Goal: Task Accomplishment & Management: Manage account settings

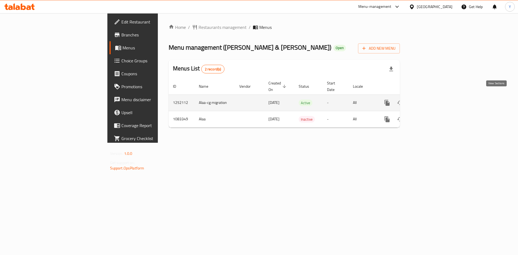
click at [429, 100] on icon "enhanced table" at bounding box center [426, 103] width 6 height 6
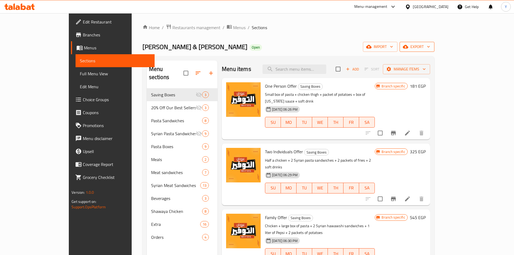
click at [430, 48] on span "export" at bounding box center [417, 46] width 26 height 7
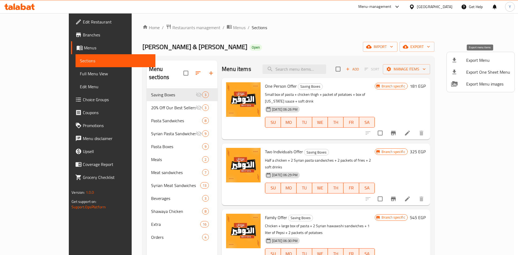
click at [480, 57] on span "Export Menu" at bounding box center [488, 60] width 44 height 6
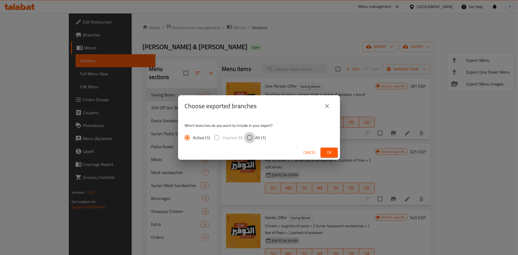
click at [250, 138] on input "All (1)" at bounding box center [249, 137] width 11 height 11
radio input "true"
drag, startPoint x: 332, startPoint y: 153, endPoint x: 324, endPoint y: 162, distance: 12.6
click at [332, 153] on span "Ok" at bounding box center [329, 152] width 9 height 7
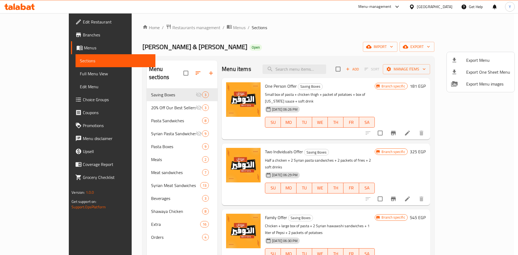
click at [116, 152] on div at bounding box center [259, 127] width 518 height 255
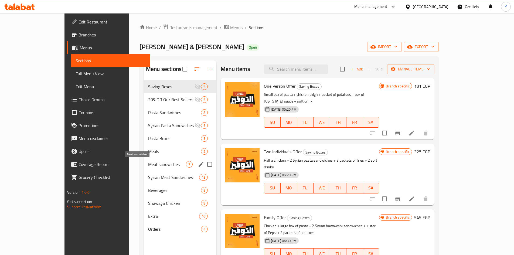
drag, startPoint x: 115, startPoint y: 164, endPoint x: 102, endPoint y: 184, distance: 24.0
click at [148, 164] on span "Meat sandwiches" at bounding box center [167, 164] width 38 height 6
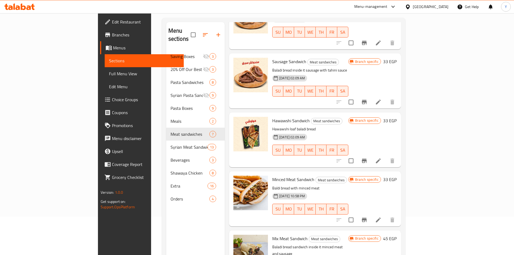
scroll to position [76, 0]
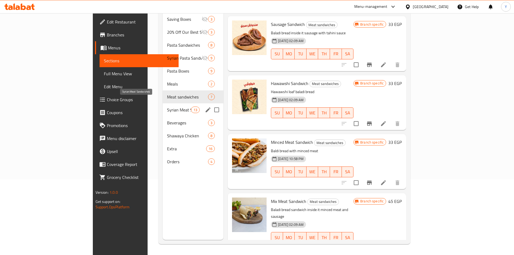
click at [167, 107] on span "Syrian Meat Sandwiches" at bounding box center [179, 110] width 24 height 6
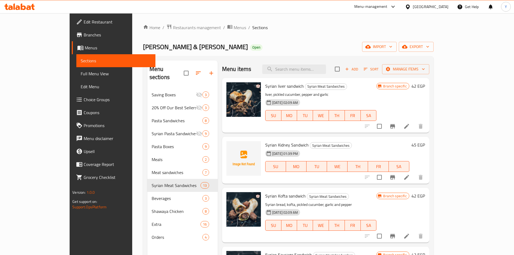
click at [314, 62] on div "Menu items Add Sort Manage items" at bounding box center [325, 69] width 207 height 18
click at [315, 67] on input "search" at bounding box center [294, 68] width 64 height 9
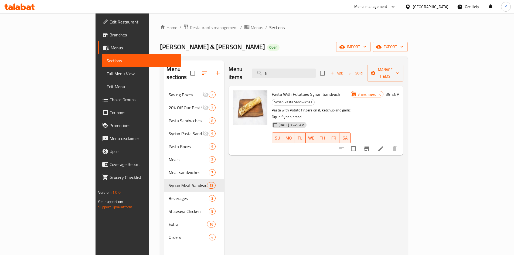
type input "f"
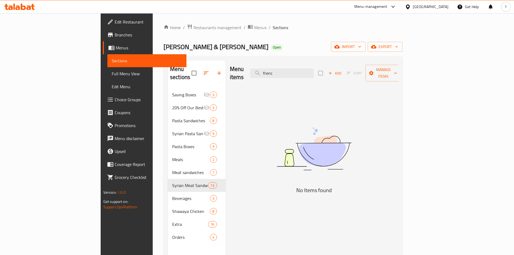
type input "french"
drag, startPoint x: 325, startPoint y: 68, endPoint x: 301, endPoint y: 69, distance: 24.3
click at [301, 69] on input "french" at bounding box center [282, 73] width 64 height 9
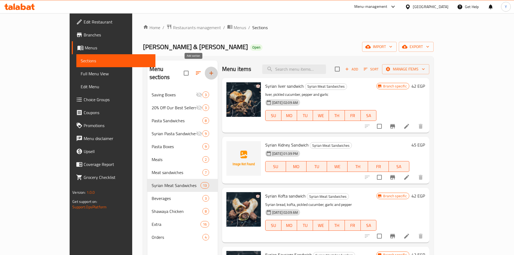
click at [205, 67] on button "button" at bounding box center [211, 73] width 13 height 13
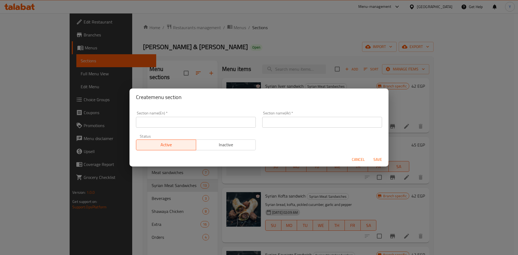
click at [170, 128] on div "Section name(En)   * Section name(En) *" at bounding box center [196, 119] width 126 height 23
type input "Fino Meat Sandwiches"
click at [259, 122] on div "Section name(Ar)   * Section name(Ar) *" at bounding box center [322, 119] width 126 height 23
click at [286, 128] on div "Section name(Ar)   * Section name(Ar) *" at bounding box center [322, 119] width 126 height 23
click at [293, 122] on input "text" at bounding box center [322, 122] width 120 height 11
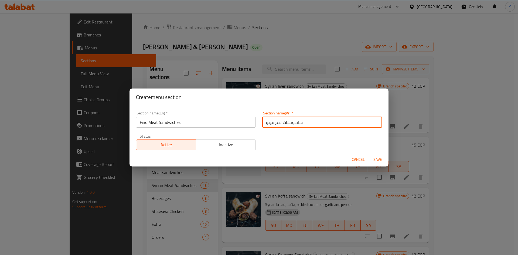
type input "ساندوتشات لحم فينو"
click at [369, 155] on button "Save" at bounding box center [377, 160] width 17 height 10
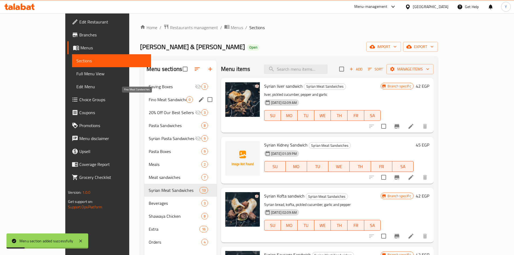
drag, startPoint x: 152, startPoint y: 98, endPoint x: 191, endPoint y: 97, distance: 39.1
click at [152, 98] on span "Fino Meat Sandwiches" at bounding box center [167, 99] width 37 height 6
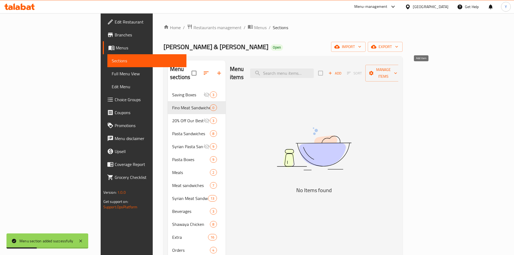
click at [342, 70] on span "Add" at bounding box center [334, 73] width 15 height 6
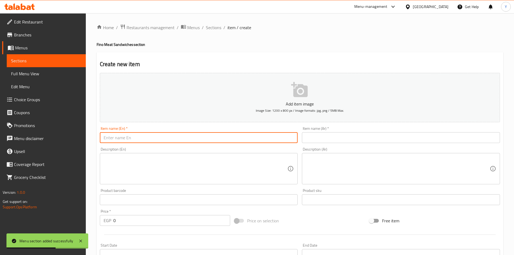
click at [123, 140] on input "text" at bounding box center [199, 137] width 198 height 11
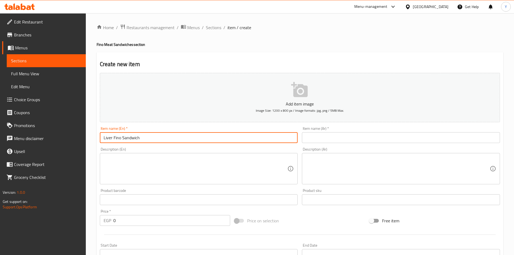
type input "Liver Fino Sandwich"
click at [336, 141] on input "text" at bounding box center [401, 137] width 198 height 11
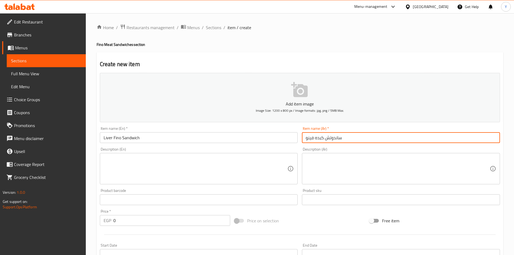
type input "ساندوتش كبده فينو"
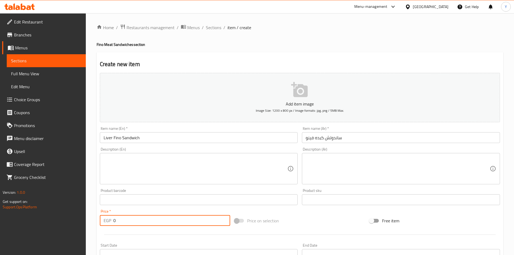
click at [100, 218] on div "EGP 0 Price *" at bounding box center [165, 220] width 131 height 11
type input "58"
click at [172, 135] on input "Liver Fino Sandwich" at bounding box center [199, 137] width 198 height 11
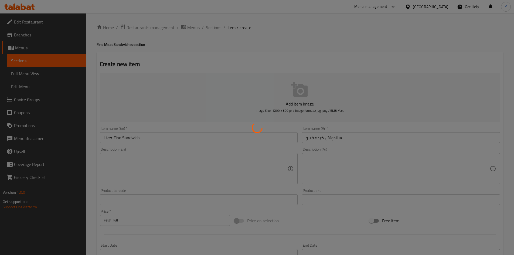
type input "0"
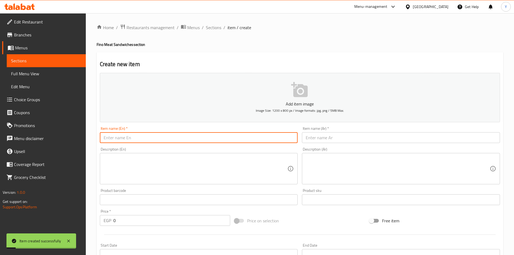
click at [156, 138] on input "text" at bounding box center [199, 137] width 198 height 11
type input "Kofta Fino Sandwich"
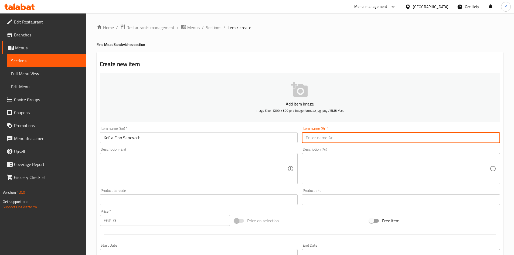
click at [365, 141] on input "text" at bounding box center [401, 137] width 198 height 11
type input "ساندوتش كفتة فينو"
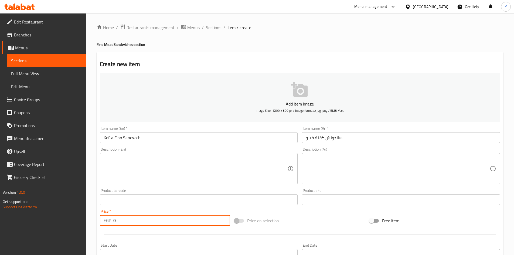
drag, startPoint x: 132, startPoint y: 218, endPoint x: 79, endPoint y: 215, distance: 52.9
click at [79, 215] on div "Edit Restaurant Branches Menus Sections Full Menu View Edit Menu Choice Groups …" at bounding box center [257, 197] width 514 height 368
drag, startPoint x: 80, startPoint y: 215, endPoint x: 175, endPoint y: 224, distance: 95.7
click at [175, 225] on input "0" at bounding box center [171, 220] width 117 height 11
click at [175, 222] on input "0" at bounding box center [171, 220] width 117 height 11
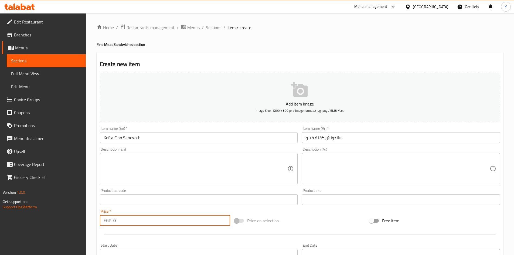
click at [175, 223] on input "0" at bounding box center [171, 220] width 117 height 11
type input "58"
click at [152, 146] on div "Description (En) Description (En)" at bounding box center [199, 165] width 202 height 41
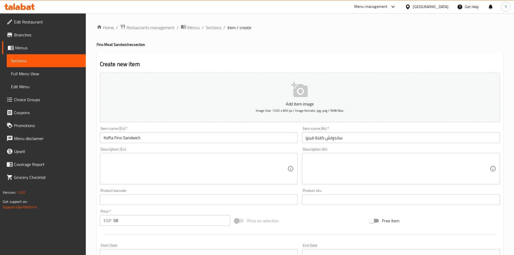
drag, startPoint x: 154, startPoint y: 135, endPoint x: 155, endPoint y: 138, distance: 2.8
click at [154, 137] on input "Kofta Fino Sandwich" at bounding box center [199, 137] width 198 height 11
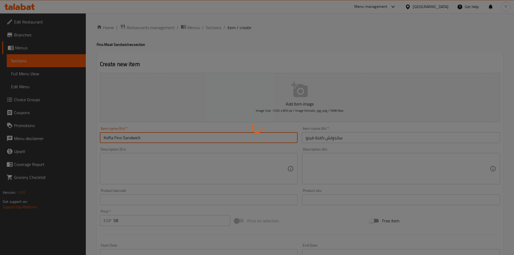
type input "0"
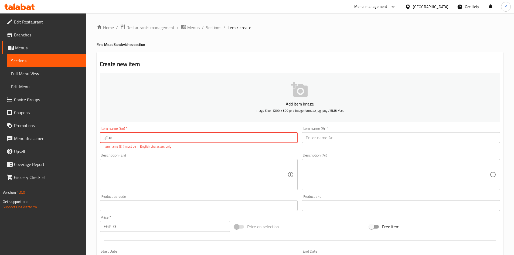
type input "س"
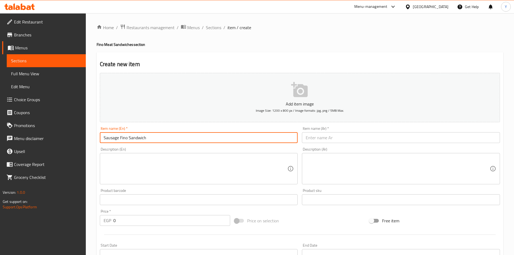
type input "Sausage Fino Sandwich"
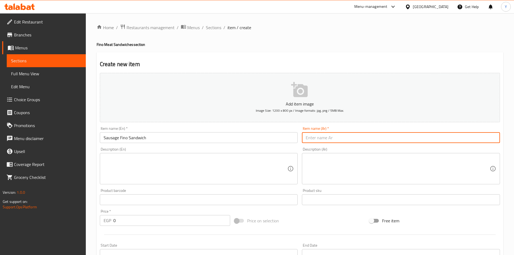
drag, startPoint x: 413, startPoint y: 135, endPoint x: 413, endPoint y: 176, distance: 41.8
click at [413, 135] on input "text" at bounding box center [401, 137] width 198 height 11
type input "ساندوتش سجق فينو"
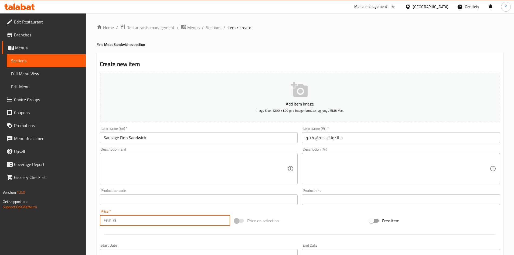
drag, startPoint x: 139, startPoint y: 221, endPoint x: 76, endPoint y: 221, distance: 63.1
click at [76, 221] on div "Edit Restaurant Branches Menus Sections Full Menu View Edit Menu Choice Groups …" at bounding box center [257, 197] width 514 height 368
type input "58"
click at [163, 141] on input "Sausage Fino Sandwich" at bounding box center [199, 137] width 198 height 11
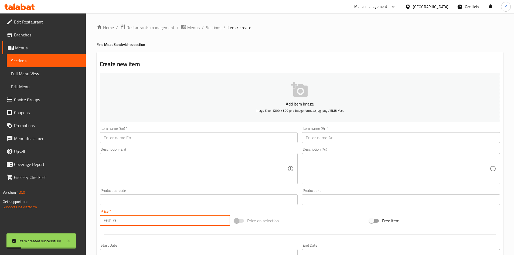
drag, startPoint x: 144, startPoint y: 223, endPoint x: 69, endPoint y: 220, distance: 75.6
click at [69, 220] on div "Edit Restaurant Branches Menus Sections Full Menu View Edit Menu Choice Groups …" at bounding box center [257, 197] width 514 height 368
type input "58"
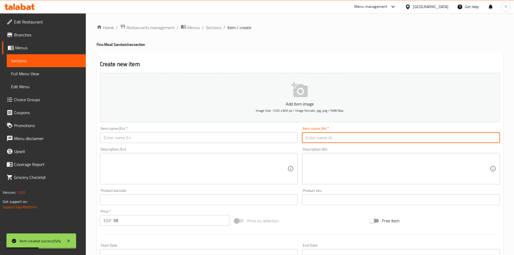
click at [334, 136] on input "text" at bounding box center [401, 137] width 198 height 11
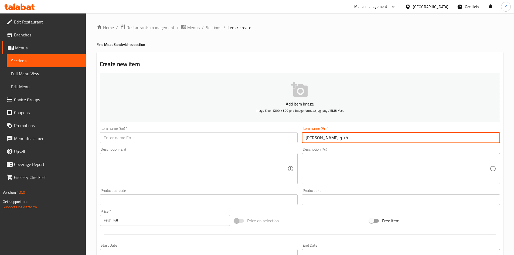
type input "ساندوتش كلاوي فينو"
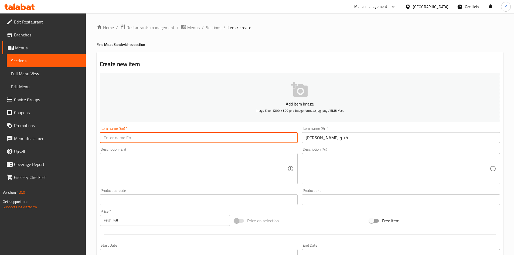
click at [166, 137] on input "text" at bounding box center [199, 137] width 198 height 11
type input "Kidney Fino Bread"
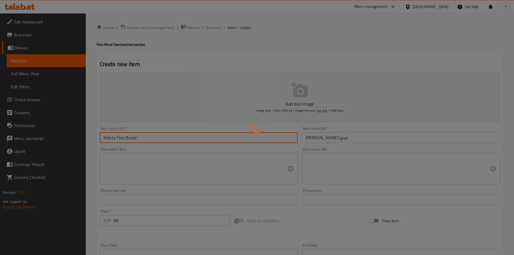
type input "0"
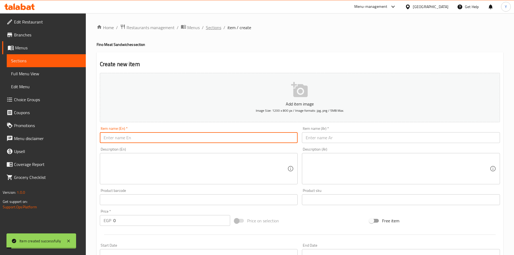
click at [208, 28] on span "Sections" at bounding box center [213, 27] width 15 height 6
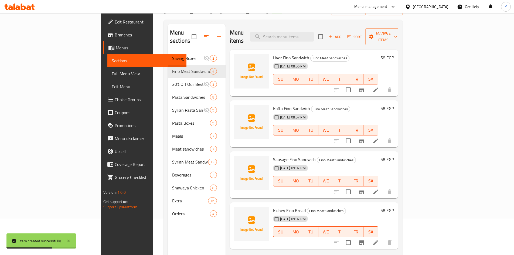
scroll to position [27, 0]
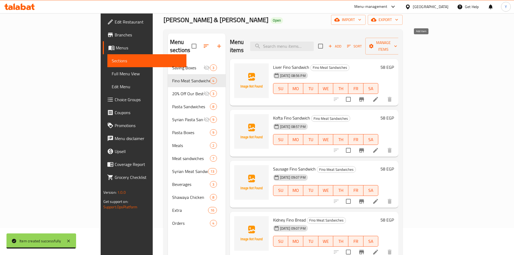
click at [342, 44] on span "Add" at bounding box center [334, 46] width 15 height 6
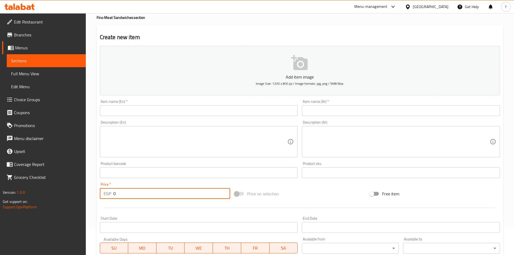
drag, startPoint x: 134, startPoint y: 198, endPoint x: 95, endPoint y: 196, distance: 38.4
click at [95, 196] on div "Home / Restaurants management / Menus / Sections / item / create Fino Meat Sand…" at bounding box center [300, 170] width 428 height 368
type input "58"
click at [338, 104] on div "Item name (Ar)   * Item name (Ar) *" at bounding box center [401, 108] width 198 height 16
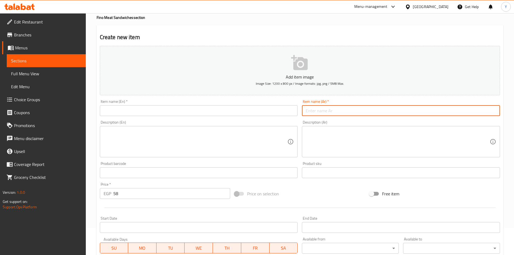
drag, startPoint x: 333, startPoint y: 110, endPoint x: 335, endPoint y: 113, distance: 3.5
click at [333, 113] on input "text" at bounding box center [401, 110] width 198 height 11
type input "ساندوتش لحمة مفرومة صافي فينو"
click at [199, 116] on div "Item name (En)   * Item name (En) *" at bounding box center [199, 107] width 202 height 21
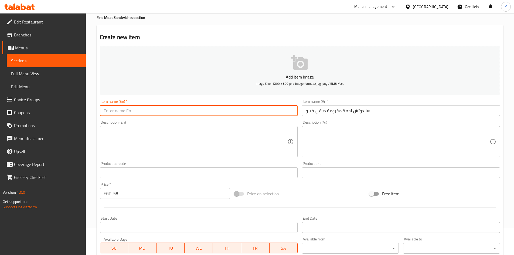
click at [198, 112] on input "text" at bounding box center [199, 110] width 198 height 11
type input "Clear Minced Meat Fino Sandwich"
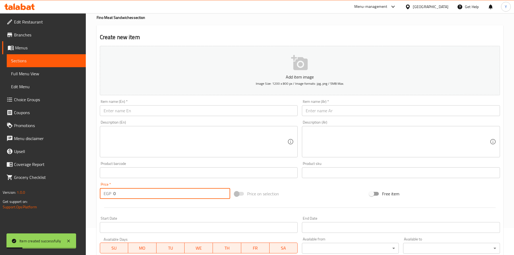
drag, startPoint x: 127, startPoint y: 193, endPoint x: 65, endPoint y: 196, distance: 62.7
click at [65, 196] on div "Edit Restaurant Branches Menus Sections Full Menu View Edit Menu Choice Groups …" at bounding box center [257, 170] width 514 height 368
type input "71"
click at [307, 104] on div "Item name (Ar)   * Item name (Ar) *" at bounding box center [401, 108] width 198 height 16
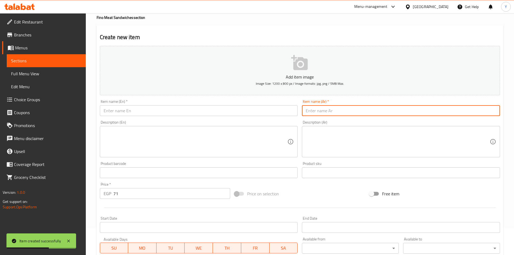
click at [314, 110] on input "text" at bounding box center [401, 110] width 198 height 11
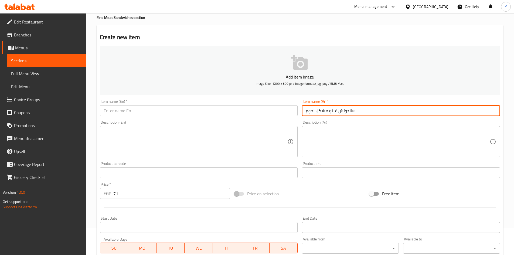
type input "ساندوتش فينو مشكل لحوم"
click at [219, 113] on input "text" at bounding box center [199, 110] width 198 height 11
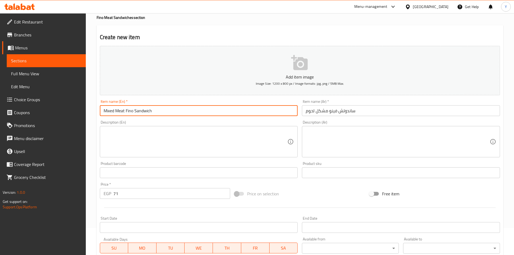
type input "Mixed Meat Fino Sandwich"
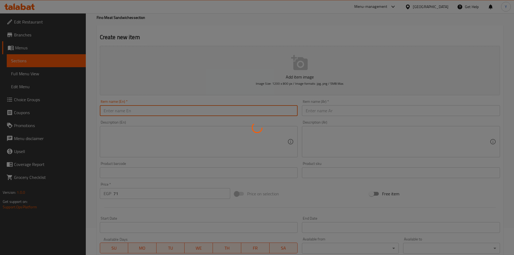
type input "0"
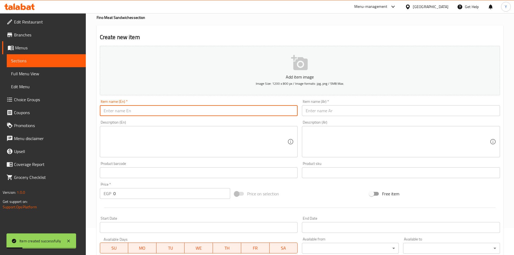
click at [374, 111] on input "text" at bounding box center [401, 110] width 198 height 11
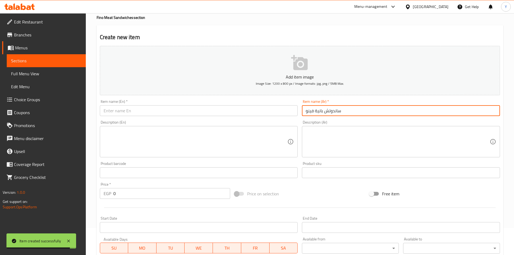
type input "ساندوتش بانية فينو"
click at [244, 114] on input "text" at bounding box center [199, 110] width 198 height 11
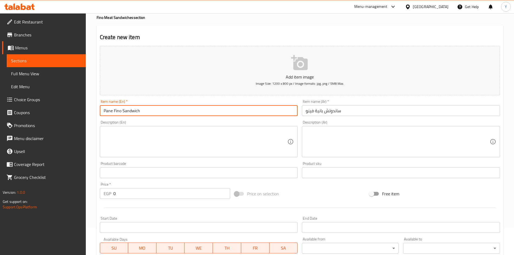
type input "Pane Fino Sandwich"
drag, startPoint x: 127, startPoint y: 200, endPoint x: 82, endPoint y: 202, distance: 44.8
click at [82, 202] on div "Edit Restaurant Branches Menus Sections Full Menu View Edit Menu Choice Groups …" at bounding box center [257, 170] width 514 height 368
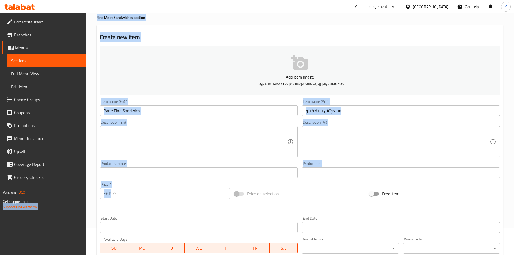
click at [124, 195] on input "0" at bounding box center [171, 193] width 117 height 11
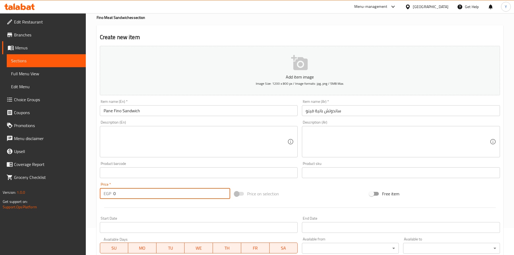
click at [124, 195] on input "0" at bounding box center [171, 193] width 117 height 11
type input "90"
click at [166, 112] on input "Pane Fino Sandwich" at bounding box center [199, 110] width 198 height 11
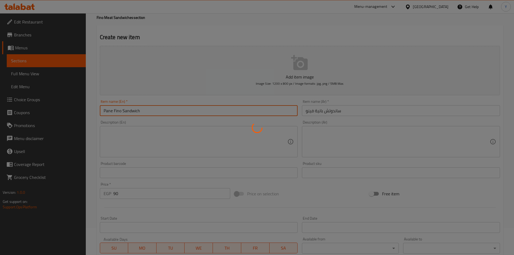
type input "0"
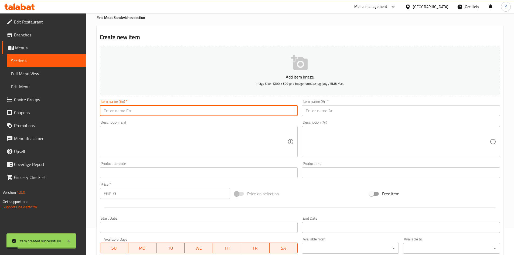
click at [386, 108] on input "text" at bounding box center [401, 110] width 198 height 11
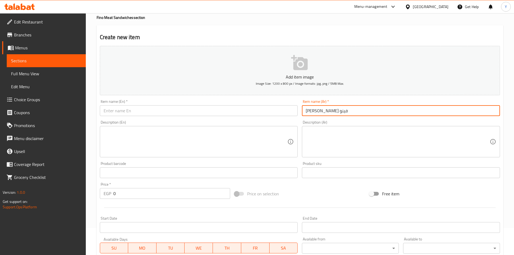
type input "ساندوتش زنجر فينو"
click at [204, 112] on input "text" at bounding box center [199, 110] width 198 height 11
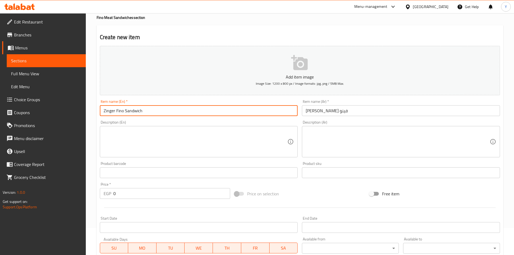
type input "Zinger Fino Sandwich"
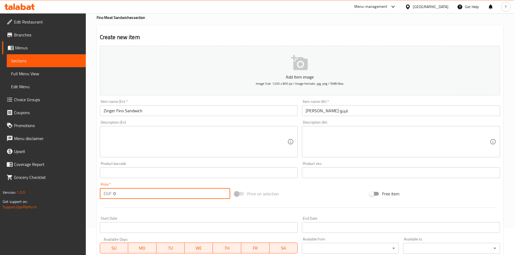
click at [158, 197] on input "0" at bounding box center [171, 193] width 117 height 11
type input "90"
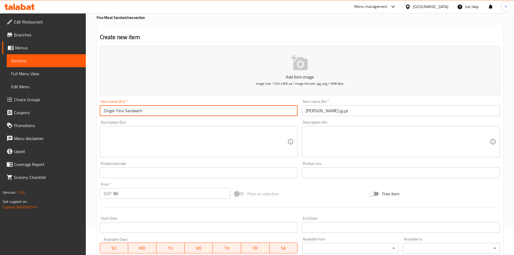
click at [165, 112] on input "Zinger Fino Sandwich" at bounding box center [199, 110] width 198 height 11
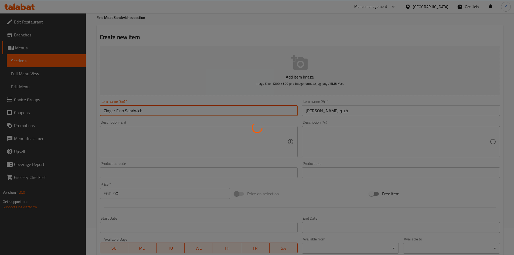
type input "0"
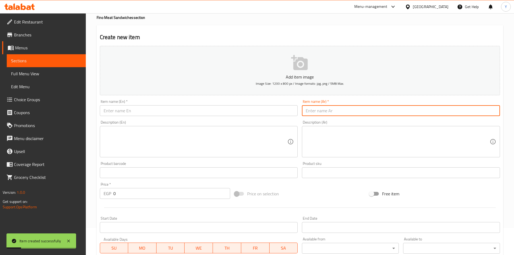
click at [318, 106] on input "text" at bounding box center [401, 110] width 198 height 11
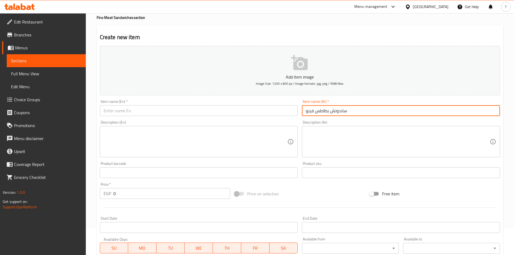
type input "ساندوتش بطاطس فينو"
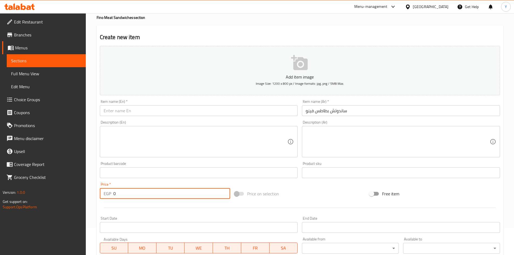
drag, startPoint x: 159, startPoint y: 197, endPoint x: 82, endPoint y: 195, distance: 77.4
click at [82, 194] on div "Edit Restaurant Branches Menus Sections Full Menu View Edit Menu Choice Groups …" at bounding box center [257, 170] width 514 height 368
type input "40"
click at [138, 114] on input "text" at bounding box center [199, 110] width 198 height 11
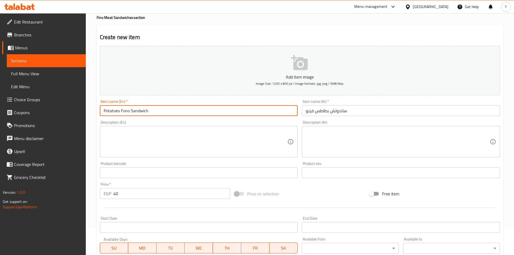
type input "Potatoes Fono Sandwich"
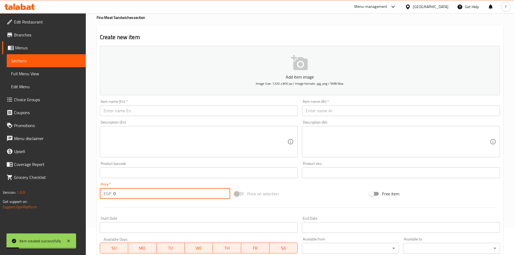
drag, startPoint x: 115, startPoint y: 194, endPoint x: 71, endPoint y: 190, distance: 43.6
click at [71, 190] on div "Edit Restaurant Branches Menus Sections Full Menu View Edit Menu Choice Groups …" at bounding box center [257, 170] width 514 height 368
type input "78"
click at [352, 109] on input "text" at bounding box center [401, 110] width 198 height 11
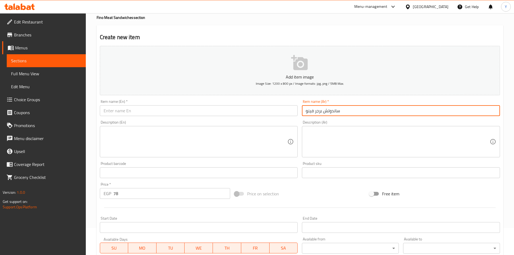
type input "ساندوتش برجر فينو"
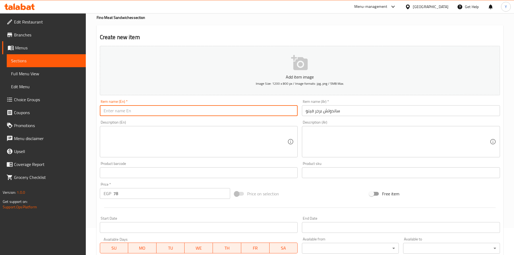
click at [263, 110] on input "text" at bounding box center [199, 110] width 198 height 11
type input "Burger Fino Sandwich"
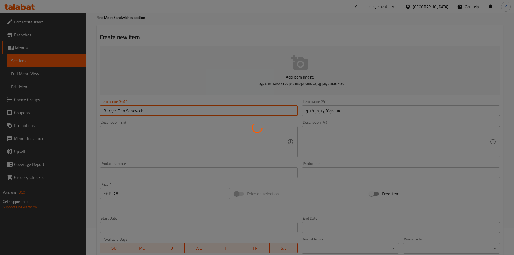
type input "0"
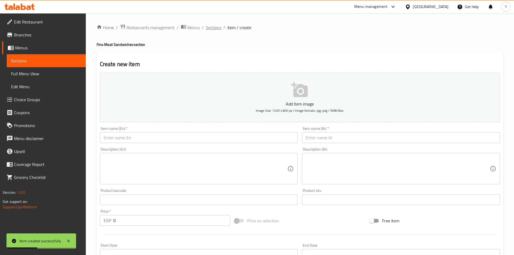
click at [211, 25] on span "Sections" at bounding box center [213, 27] width 15 height 6
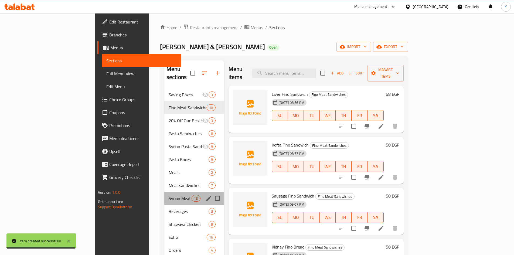
click at [164, 192] on div "Syrian Meat Sandwiches 13" at bounding box center [194, 198] width 60 height 13
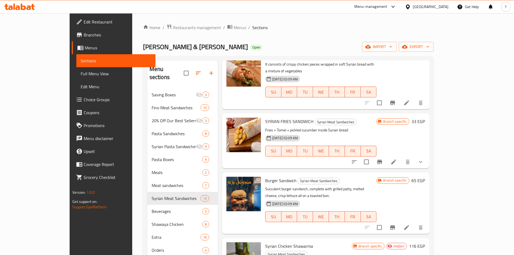
scroll to position [517, 0]
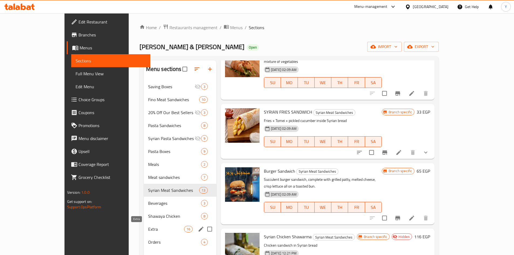
click at [148, 229] on span "Extra" at bounding box center [166, 229] width 36 height 6
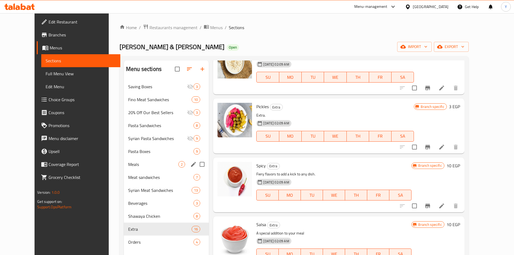
drag, startPoint x: 152, startPoint y: 168, endPoint x: 141, endPoint y: 82, distance: 86.7
click at [152, 168] on div "Meals 2" at bounding box center [166, 164] width 85 height 13
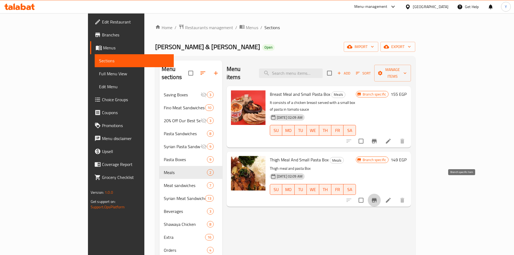
click at [377, 197] on icon "Branch-specific-item" at bounding box center [374, 200] width 6 height 6
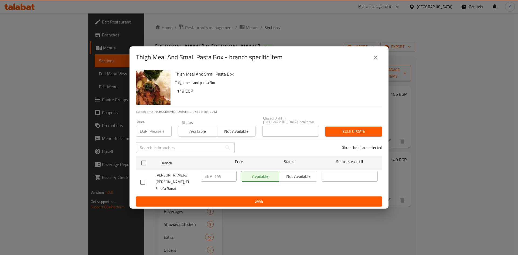
drag, startPoint x: 372, startPoint y: 55, endPoint x: 333, endPoint y: 55, distance: 39.6
click at [372, 55] on button "close" at bounding box center [375, 57] width 13 height 13
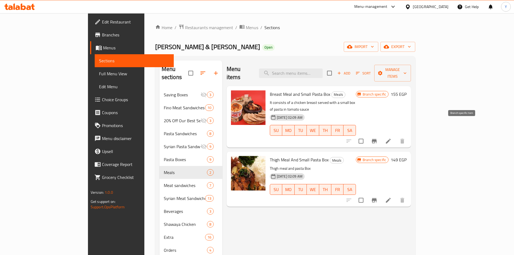
click at [377, 138] on icon "Branch-specific-item" at bounding box center [374, 141] width 6 height 6
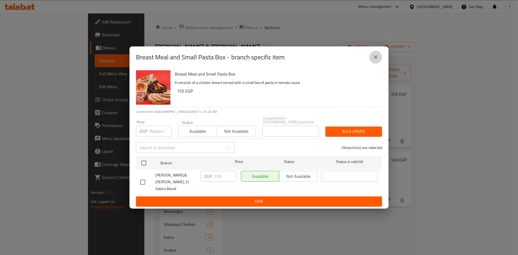
click at [373, 58] on icon "close" at bounding box center [375, 57] width 6 height 6
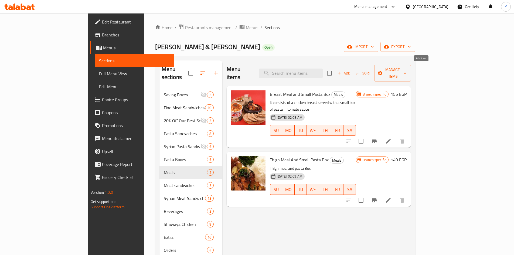
click at [351, 71] on span "Add" at bounding box center [343, 73] width 15 height 6
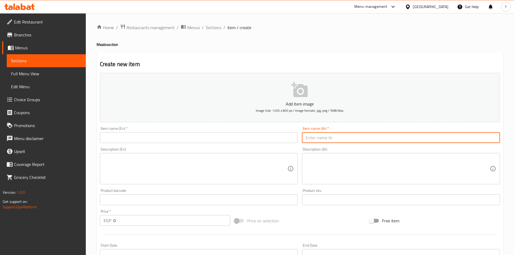
click at [390, 137] on input "text" at bounding box center [401, 137] width 198 height 11
type input "طلب كبدة ربع كيلو مع علبة مكرونة صغيرة"
click at [139, 142] on input "text" at bounding box center [199, 137] width 198 height 11
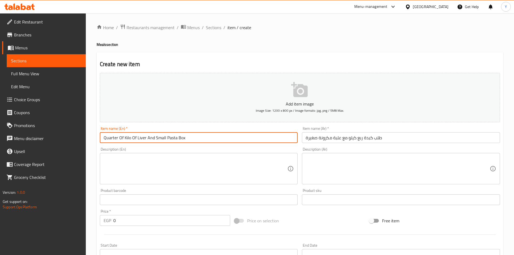
type input "Quarter Of Kilo Of Liver And Small Pasta Box"
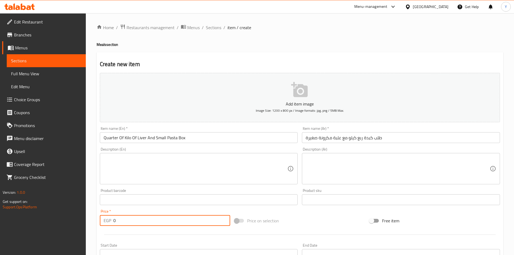
drag, startPoint x: 136, startPoint y: 223, endPoint x: 61, endPoint y: 216, distance: 75.5
click at [57, 216] on div "Edit Restaurant Branches Menus Sections Full Menu View Edit Menu Choice Groups …" at bounding box center [257, 197] width 514 height 368
type input "168"
click at [210, 136] on input "Quarter Of Kilo Of Liver And Small Pasta Box" at bounding box center [199, 137] width 198 height 11
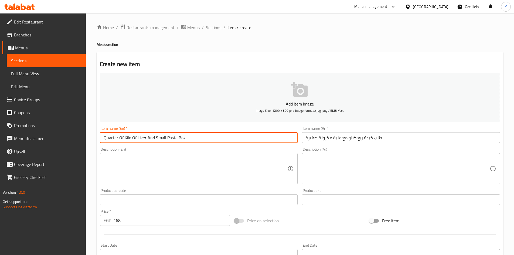
click at [123, 141] on input "Quarter Of Kilo Of Liver And Small Pasta Box" at bounding box center [199, 137] width 198 height 11
type input "Quarter Kilo Of Liver And Small Pasta Box"
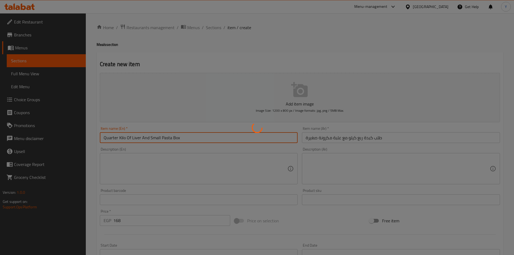
type input "0"
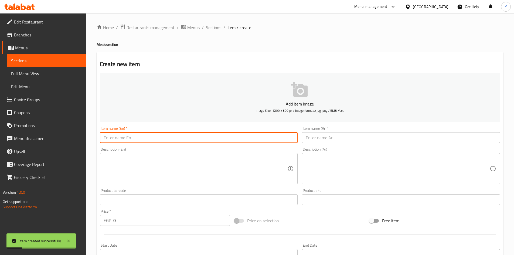
click at [305, 133] on input "text" at bounding box center [401, 137] width 198 height 11
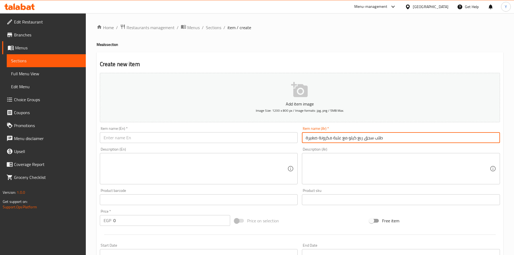
type input "طلب سجق ربع كيلو مع علبة مكرونة صغيرة"
click at [225, 136] on input "text" at bounding box center [199, 137] width 198 height 11
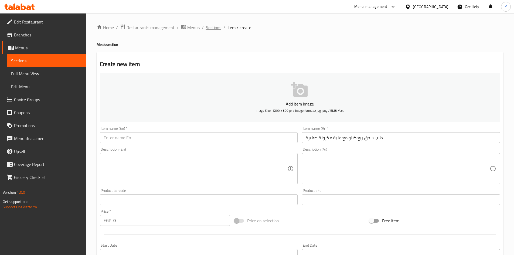
click at [214, 30] on span "Sections" at bounding box center [213, 27] width 15 height 6
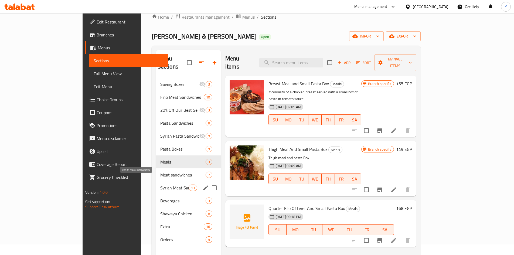
scroll to position [27, 0]
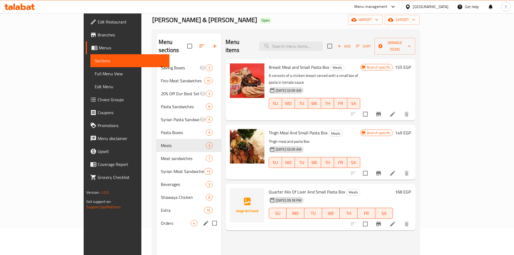
click at [156, 217] on div "Orders 4" at bounding box center [188, 223] width 65 height 13
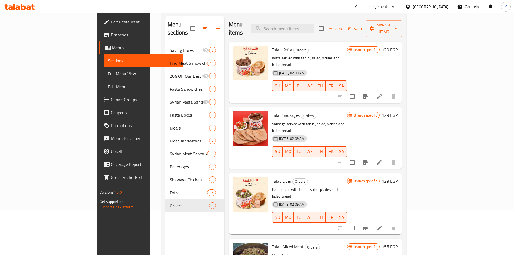
scroll to position [54, 0]
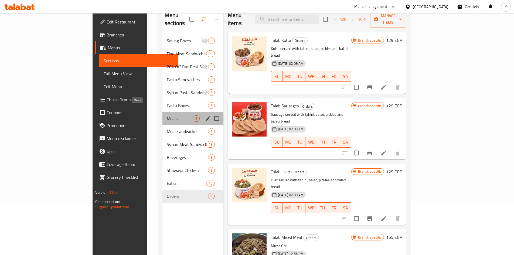
click at [167, 115] on span "Meals" at bounding box center [180, 118] width 26 height 6
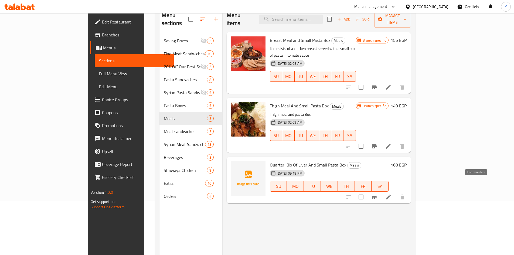
click at [391, 194] on icon at bounding box center [388, 197] width 6 height 6
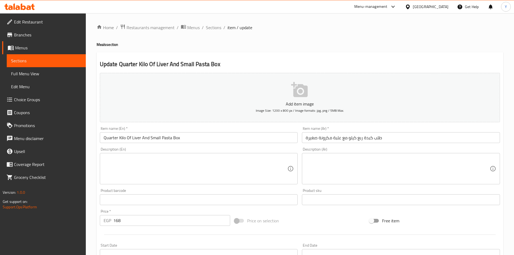
click at [142, 138] on input "Quarter Kilo Of Liver And Small Pasta Box" at bounding box center [199, 137] width 198 height 11
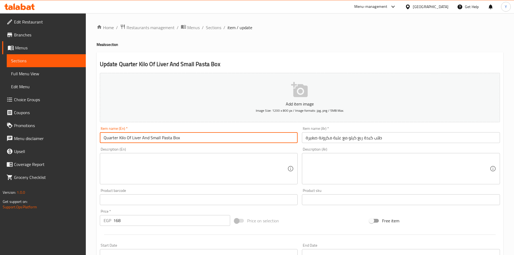
click at [141, 139] on input "Quarter Kilo Of Liver And Small Pasta Box" at bounding box center [199, 137] width 198 height 11
type input "Quarter Kilo Of Liver Order And Small Pasta Box"
click at [210, 28] on span "Sections" at bounding box center [213, 27] width 15 height 6
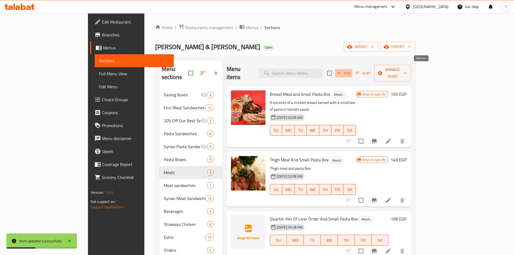
click at [351, 70] on span "Add" at bounding box center [343, 73] width 15 height 6
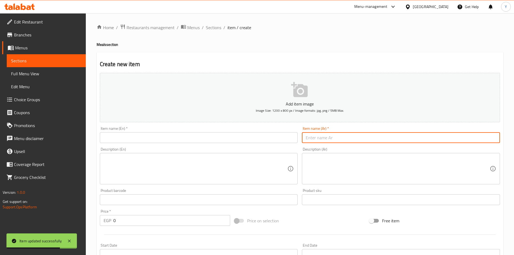
drag, startPoint x: 366, startPoint y: 137, endPoint x: 360, endPoint y: 142, distance: 7.6
click at [365, 138] on input "text" at bounding box center [401, 137] width 198 height 11
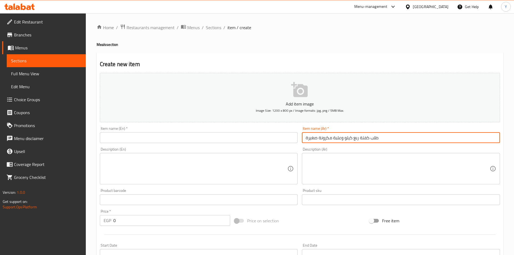
type input "طلب كفتة ربع كيلو وعلبة مكرونة صغيرة"
click at [274, 134] on input "text" at bounding box center [199, 137] width 198 height 11
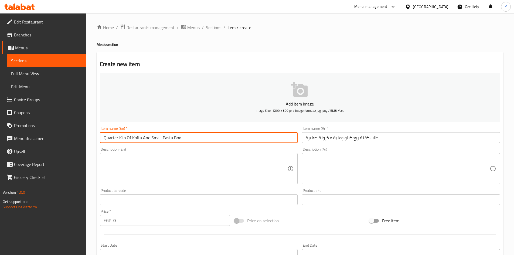
type input "Quarter Kilo Of Kofta And Small Pasta Box"
drag, startPoint x: 123, startPoint y: 224, endPoint x: 82, endPoint y: 224, distance: 40.5
click at [82, 224] on div "Edit Restaurant Branches Menus Sections Full Menu View Edit Menu Choice Groups …" at bounding box center [257, 197] width 514 height 368
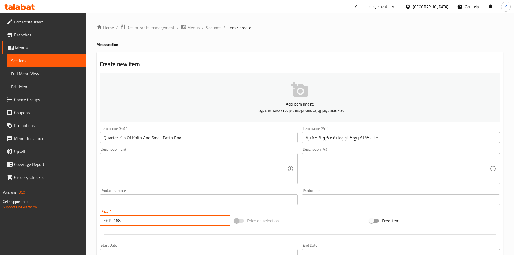
type input "168"
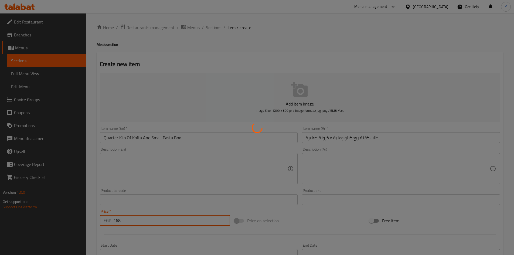
type input "0"
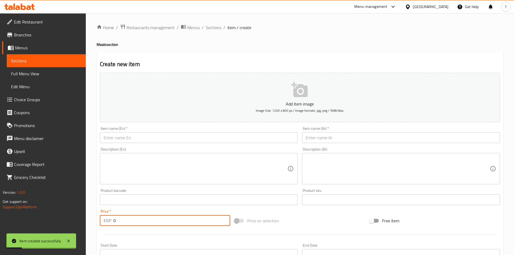
click at [315, 141] on input "text" at bounding box center [401, 137] width 198 height 11
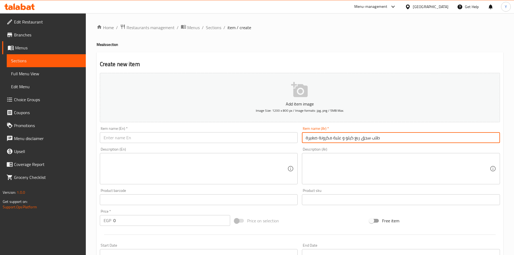
type input "طلب سجق ربع كيلو و علبة مكرونة صغيرة"
click at [246, 126] on div "Item name (En)   * Item name (En) *" at bounding box center [199, 134] width 198 height 16
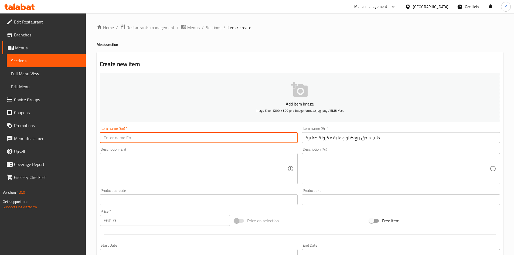
click at [248, 132] on input "text" at bounding box center [199, 137] width 198 height 11
click at [118, 141] on input "Quarter Of Sausage Order And" at bounding box center [199, 137] width 198 height 11
click at [178, 142] on input "Quarter Kilo Of Sausage Order And" at bounding box center [199, 137] width 198 height 11
type input "Quarter Kilo Of Sausage Order And Small Pasta Box"
drag, startPoint x: 127, startPoint y: 223, endPoint x: 78, endPoint y: 237, distance: 50.6
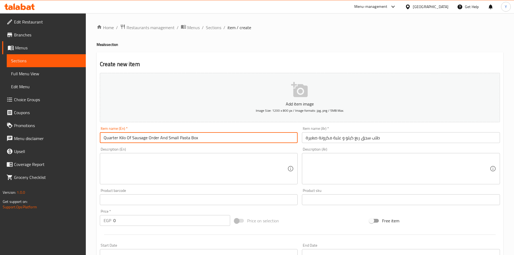
click at [81, 234] on div "Edit Restaurant Branches Menus Sections Full Menu View Edit Menu Choice Groups …" at bounding box center [257, 197] width 514 height 368
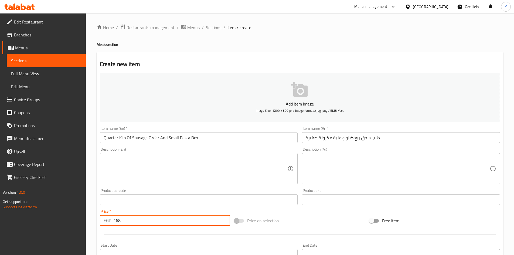
type input "168"
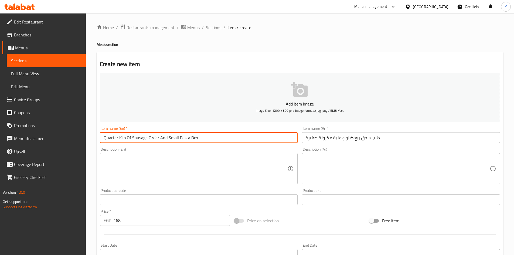
click at [214, 140] on input "Quarter Kilo Of Sausage Order And Small Pasta Box" at bounding box center [199, 137] width 198 height 11
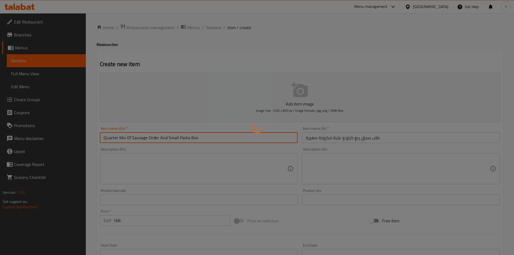
type input "0"
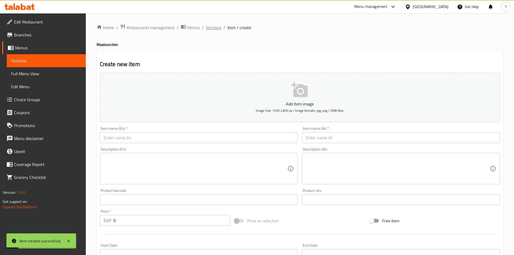
click at [217, 30] on span "Sections" at bounding box center [213, 27] width 15 height 6
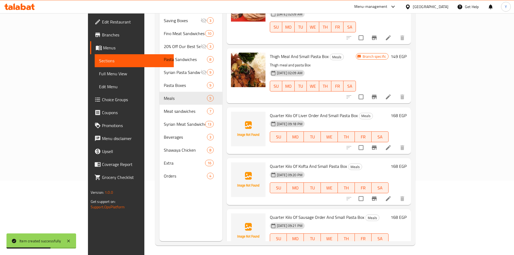
scroll to position [76, 0]
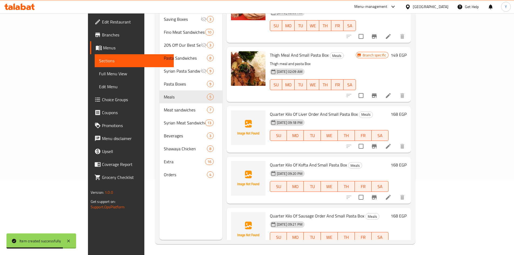
click at [391, 194] on icon at bounding box center [388, 197] width 6 height 6
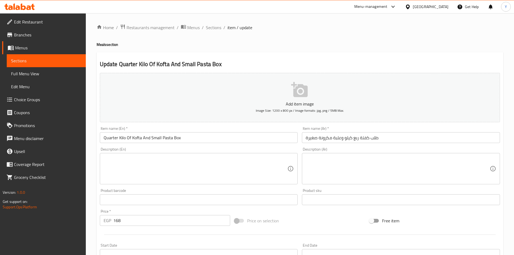
click at [143, 139] on input "Quarter Kilo Of Kofta And Small Pasta Box" at bounding box center [199, 137] width 198 height 11
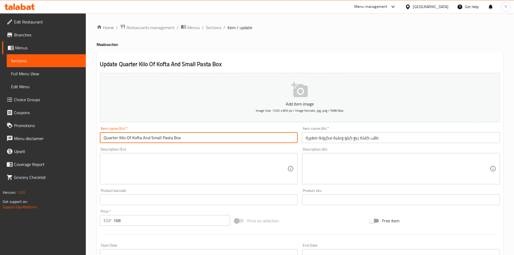
click at [142, 139] on input "Quarter Kilo Of Kofta And Small Pasta Box" at bounding box center [199, 137] width 198 height 11
type input "Quarter Kilo Of Kofta Order And Small Pasta Box"
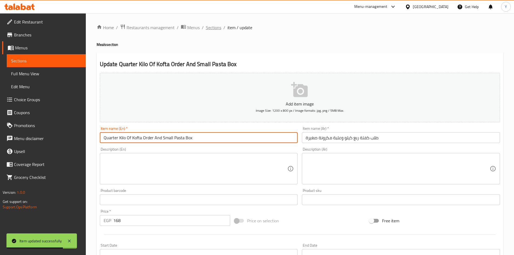
click at [206, 26] on span "Sections" at bounding box center [213, 27] width 15 height 6
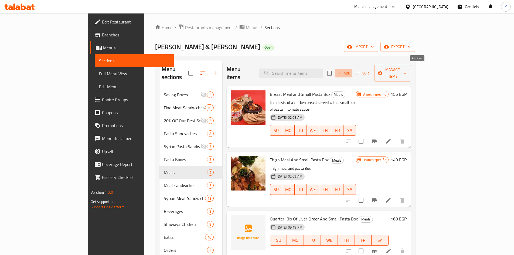
click at [351, 72] on span "Add" at bounding box center [343, 73] width 15 height 6
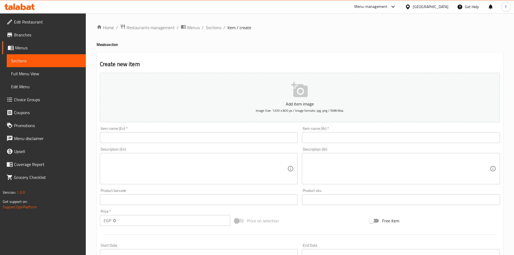
click at [323, 132] on input "text" at bounding box center [401, 137] width 198 height 11
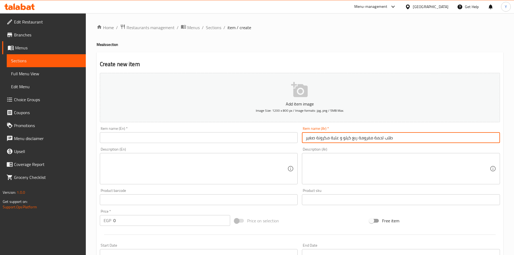
type input "طلب لحمة مفرومة ربع كيلو و علبة مكرونة صغير"
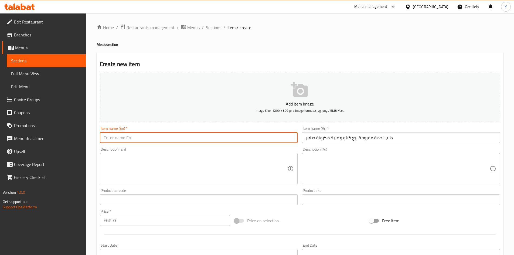
click at [288, 133] on input "text" at bounding box center [199, 137] width 198 height 11
drag, startPoint x: 288, startPoint y: 133, endPoint x: 225, endPoint y: 138, distance: 62.5
click at [225, 138] on input "text" at bounding box center [199, 137] width 198 height 11
click at [156, 141] on input "Quarter Kilo Of Minced Meat And Small Pasta Box" at bounding box center [199, 137] width 198 height 11
type input "Quarter Kilo Of Minced Meat Order And Small Pasta Box"
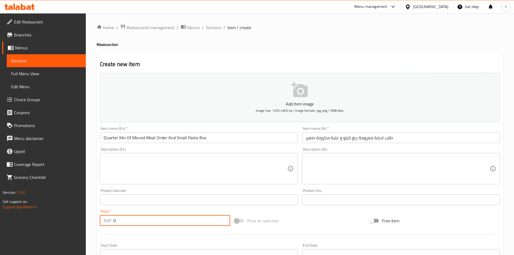
drag, startPoint x: 128, startPoint y: 224, endPoint x: 75, endPoint y: 227, distance: 53.5
click at [75, 228] on div "Edit Restaurant Branches Menus Sections Full Menu View Edit Menu Choice Groups …" at bounding box center [257, 197] width 514 height 368
type input "168"
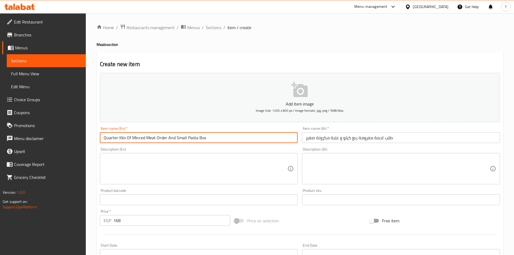
click at [204, 138] on input "Quarter Kilo Of Minced Meat Order And Small Pasta Box" at bounding box center [199, 137] width 198 height 11
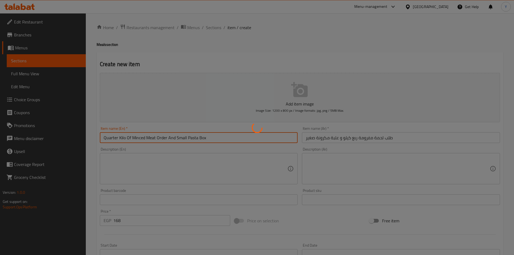
type input "0"
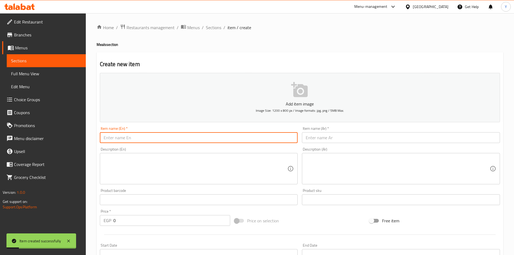
click at [374, 135] on input "text" at bounding box center [401, 137] width 198 height 11
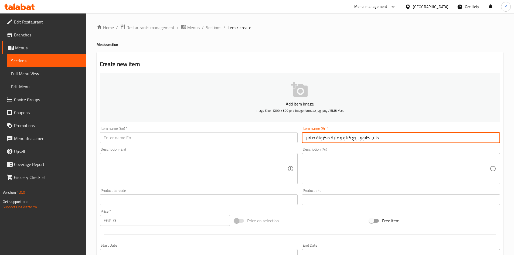
type input "طلب كلاوي ربع كيلو و علبة مكرونة صغير"
drag, startPoint x: 107, startPoint y: 227, endPoint x: 104, endPoint y: 220, distance: 7.7
click at [103, 225] on div "EGP 0 Price *" at bounding box center [165, 220] width 131 height 11
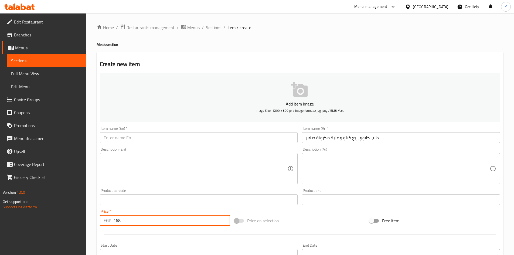
type input "168"
click at [157, 139] on input "text" at bounding box center [199, 137] width 198 height 11
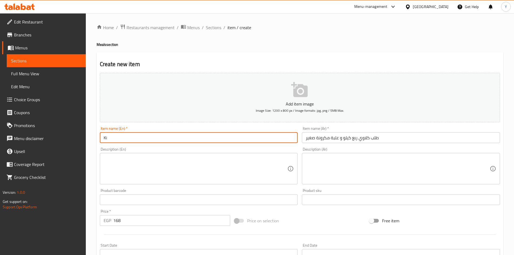
type input "K"
click at [158, 141] on input "Quarter Of Kidneys Order And Pasta Box" at bounding box center [199, 137] width 198 height 11
click at [120, 141] on input "Quarter Of Kidneys Order And Small Pasta Box" at bounding box center [199, 137] width 198 height 11
type input "Quarter Kilo Of Kidneys Order And Small Pasta Box"
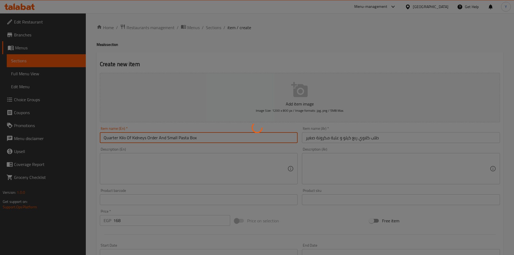
type input "0"
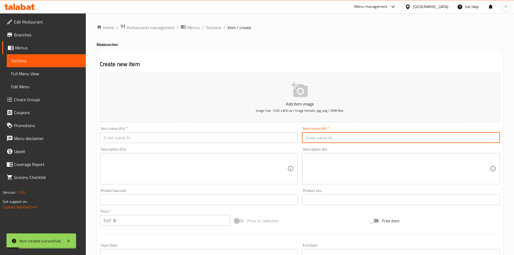
click at [303, 141] on input "text" at bounding box center [401, 137] width 198 height 11
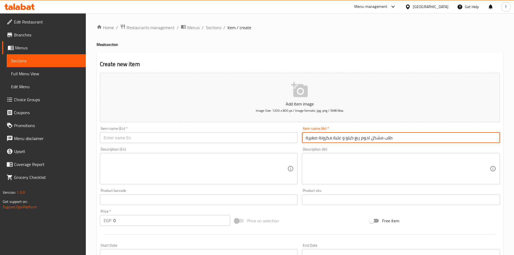
type input "طلب مشكل لحوم ربع كيلو و علبة مكرونة صغيرة"
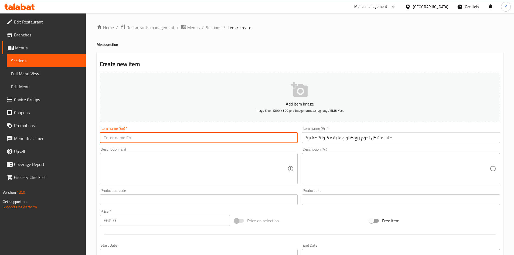
click at [263, 141] on input "text" at bounding box center [199, 137] width 198 height 11
type input "Quarter Kilo Of Mixed Meat Order And Small Pasta Box"
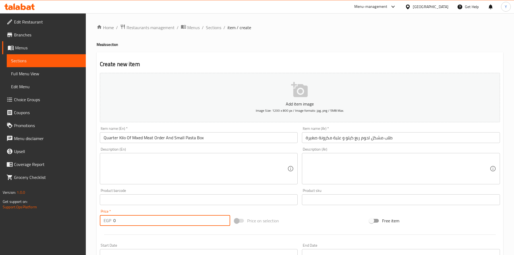
drag, startPoint x: 115, startPoint y: 220, endPoint x: 100, endPoint y: 223, distance: 15.1
click at [101, 220] on div "EGP 0 Price *" at bounding box center [165, 220] width 131 height 11
type input "194"
click at [241, 131] on div "Item name (En)   * Quarter Kilo Of Mixed Meat Order And Small Pasta Box Item na…" at bounding box center [199, 134] width 198 height 16
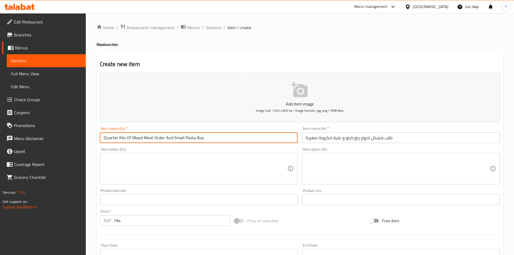
click at [236, 135] on input "Quarter Kilo Of Mixed Meat Order And Small Pasta Box" at bounding box center [199, 137] width 198 height 11
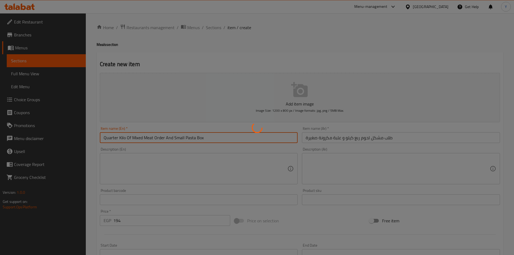
type input "0"
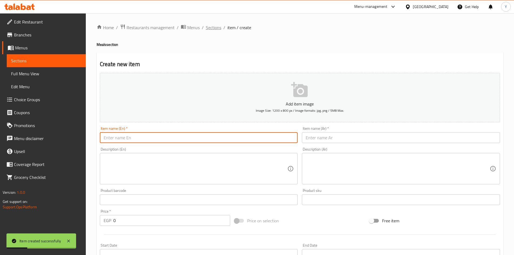
click at [209, 24] on span "Sections" at bounding box center [213, 27] width 15 height 6
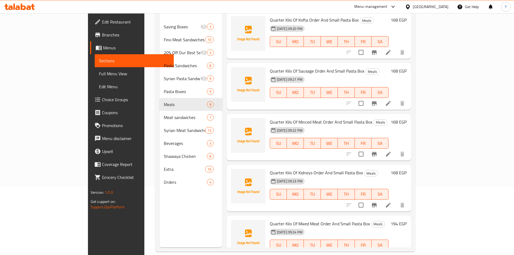
scroll to position [76, 0]
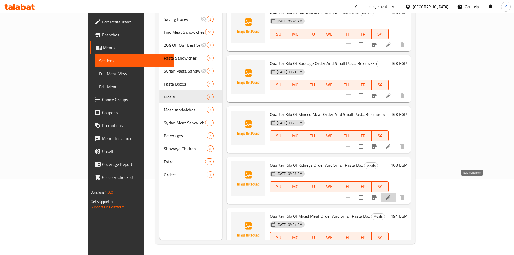
click at [391, 194] on icon at bounding box center [388, 197] width 6 height 6
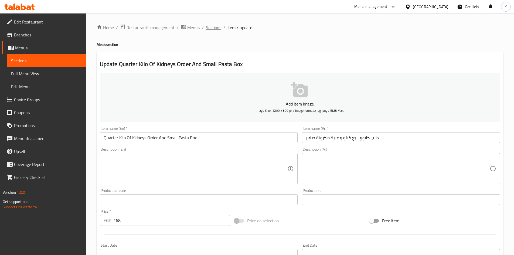
click at [215, 31] on span "Sections" at bounding box center [213, 27] width 15 height 6
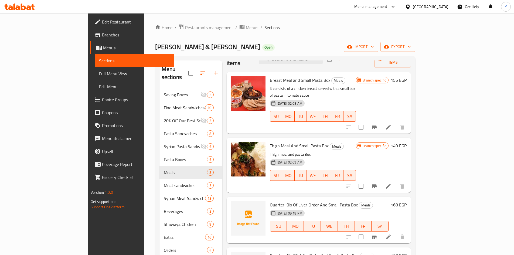
scroll to position [27, 0]
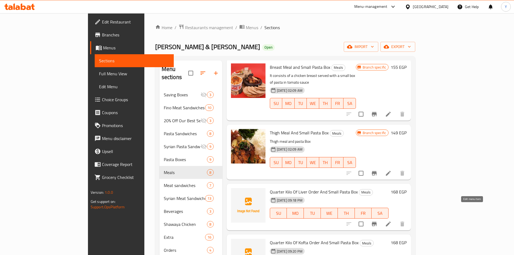
click at [391, 221] on icon at bounding box center [388, 224] width 6 height 6
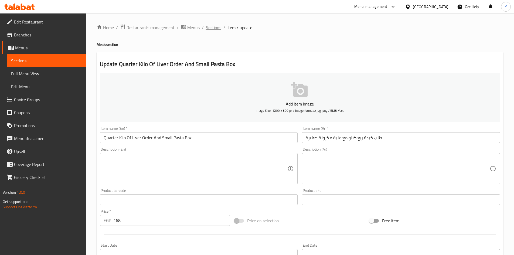
click at [208, 25] on span "Sections" at bounding box center [213, 27] width 15 height 6
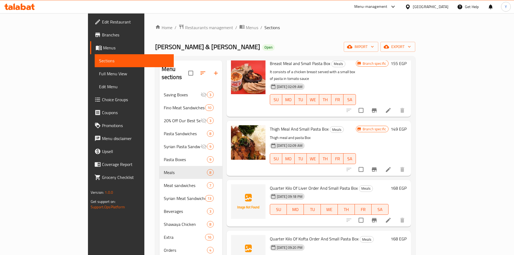
scroll to position [81, 0]
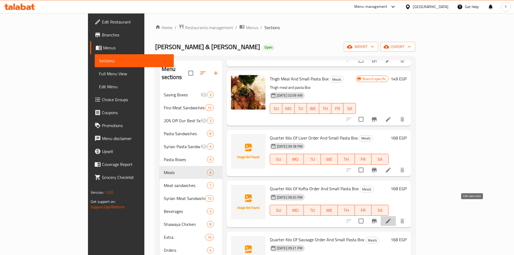
click at [391, 218] on icon at bounding box center [388, 221] width 6 height 6
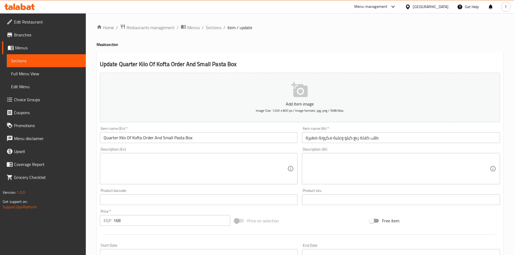
click at [213, 23] on div "Home / Restaurants management / Menus / Sections / item / update Meals section …" at bounding box center [300, 197] width 428 height 368
click at [213, 25] on span "Sections" at bounding box center [213, 27] width 15 height 6
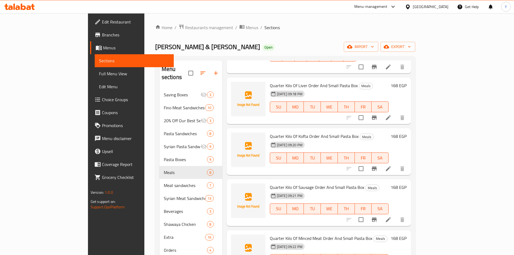
scroll to position [135, 0]
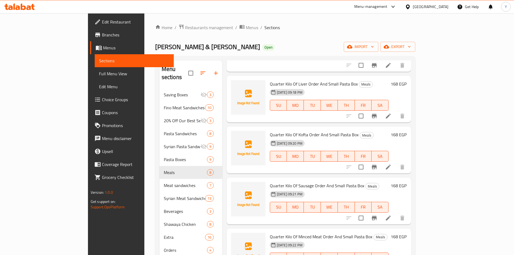
click at [391, 215] on icon at bounding box center [388, 218] width 6 height 6
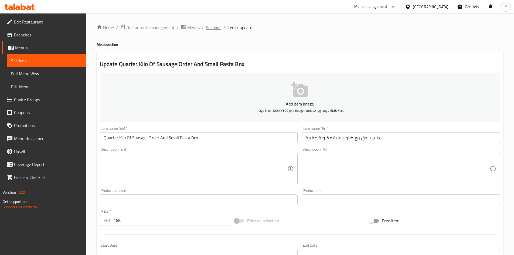
click at [216, 27] on span "Sections" at bounding box center [213, 27] width 15 height 6
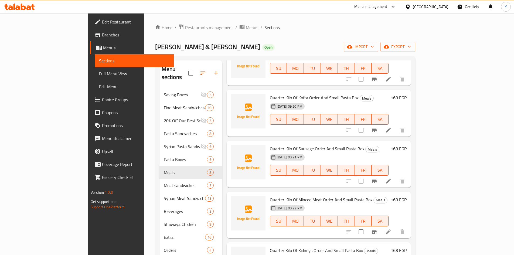
scroll to position [182, 0]
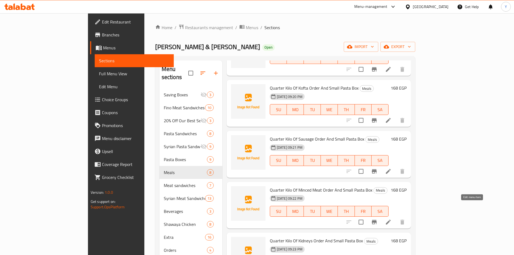
click at [391, 219] on icon at bounding box center [388, 222] width 6 height 6
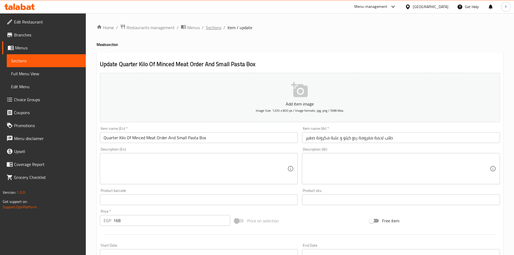
click at [214, 31] on span "Sections" at bounding box center [213, 27] width 15 height 6
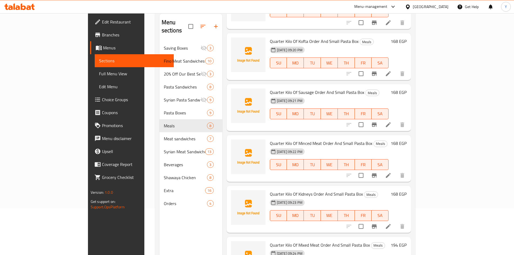
scroll to position [54, 0]
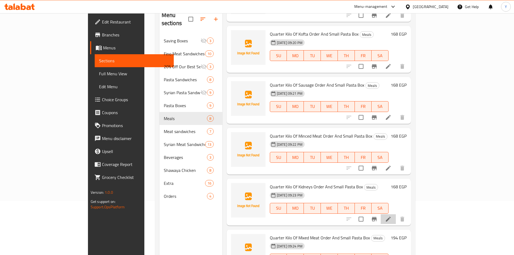
click at [396, 214] on li at bounding box center [388, 219] width 15 height 10
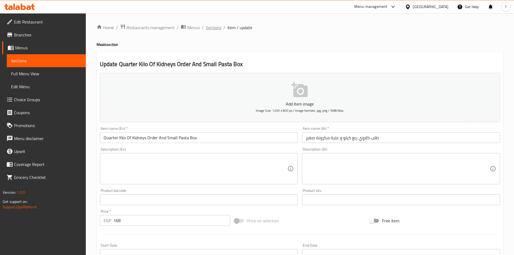
click at [212, 25] on span "Sections" at bounding box center [213, 27] width 15 height 6
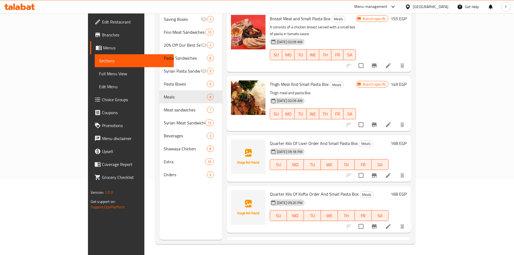
click at [396, 170] on li at bounding box center [388, 175] width 15 height 10
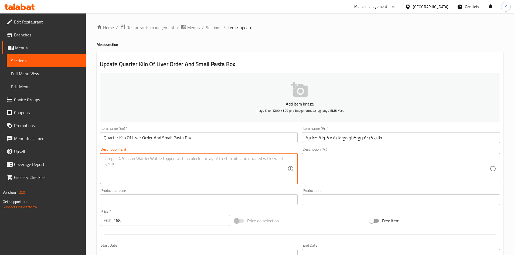
paste textarea "All order served with bread, sesame paste, salad and pickles"
type textarea "All order served with bread, sesame paste, salad and pickles"
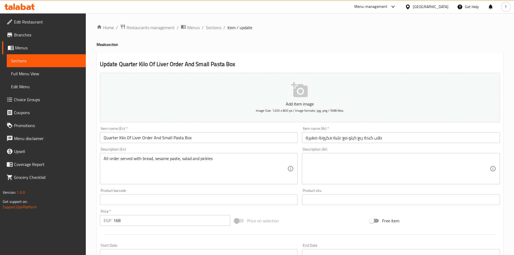
click at [177, 157] on textarea "All order served with bread, sesame paste, salad and pickles" at bounding box center [196, 169] width 184 height 26
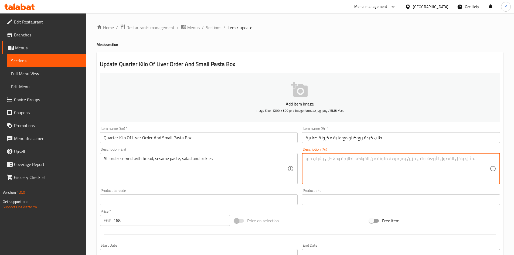
paste textarea "كل الطلبات تقدم مع عيش، طحينة، سلطة وطرشي"
type textarea "كل الطلبات تقدم مع عيش، طحينة، سلطة وطرشي"
click at [217, 142] on input "Quarter Kilo Of Liver Order And Small Pasta Box" at bounding box center [199, 137] width 198 height 11
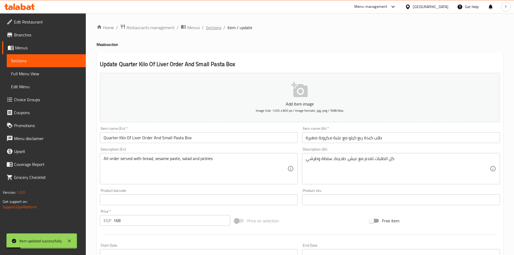
click at [214, 28] on span "Sections" at bounding box center [213, 27] width 15 height 6
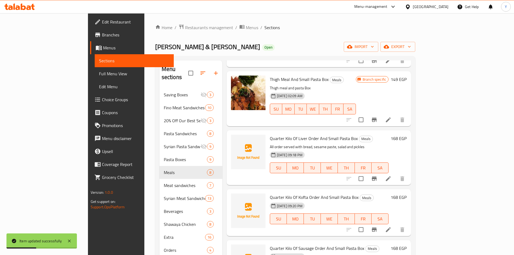
scroll to position [108, 0]
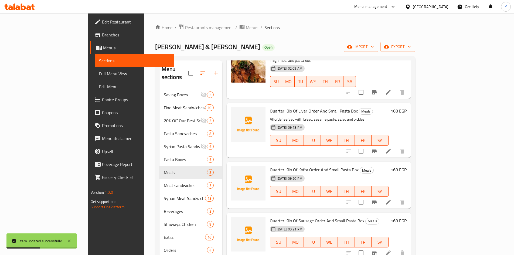
click at [396, 197] on li at bounding box center [388, 202] width 15 height 10
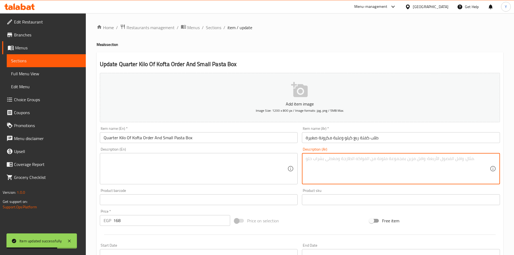
paste textarea "كل الطلبات تقدم مع عيش، طحينة، سلطة وطرشي"
type textarea "كل الطلبات تقدم مع عيش، طحينة، سلطة وطرشي"
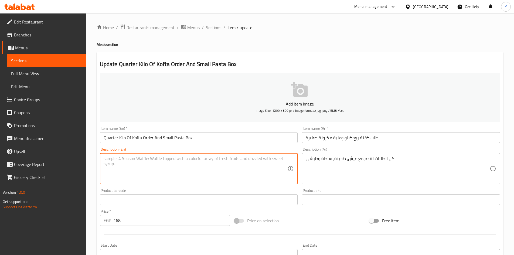
paste textarea "All order served with bread, sesame paste, salad and pickles"
type textarea "All order served with bread, sesame paste, salad and pickles"
click at [183, 144] on div "Item name (En)   * Quarter Kilo Of Kofta Order And Small Pasta Box Item name (E…" at bounding box center [199, 134] width 202 height 21
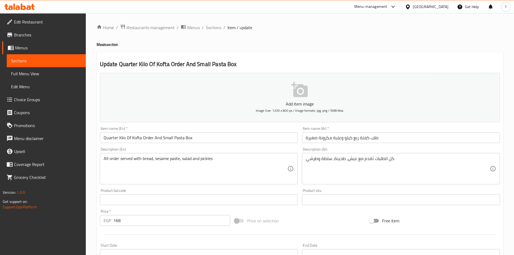
click at [198, 138] on input "Quarter Kilo Of Kofta Order And Small Pasta Box" at bounding box center [199, 137] width 198 height 11
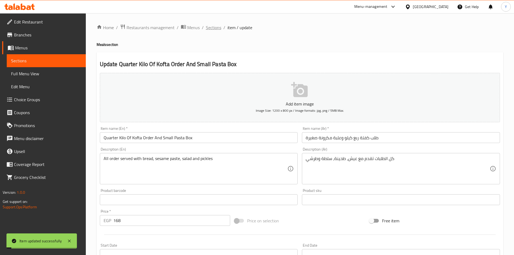
click at [214, 24] on span "Sections" at bounding box center [213, 27] width 15 height 6
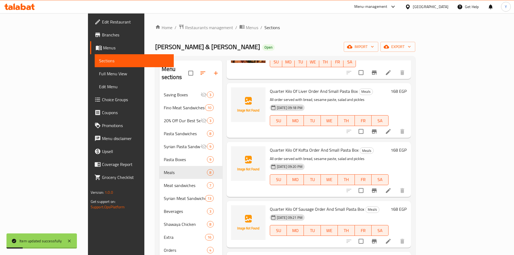
scroll to position [189, 0]
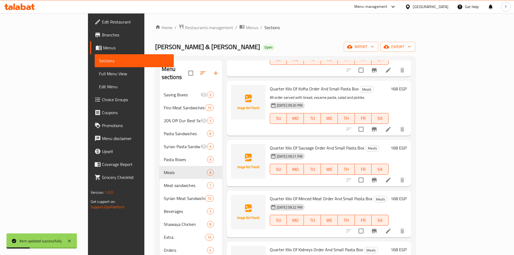
click at [396, 175] on li at bounding box center [388, 180] width 15 height 10
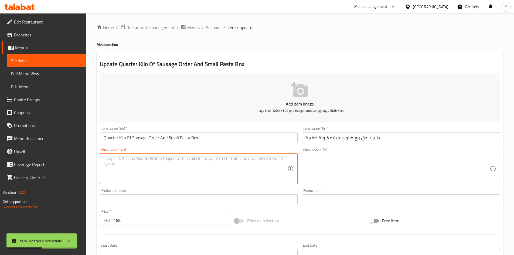
paste textarea "All order served with bread, sesame paste, salad and pickles"
type textarea "All order served with bread, sesame paste, salad and pickles"
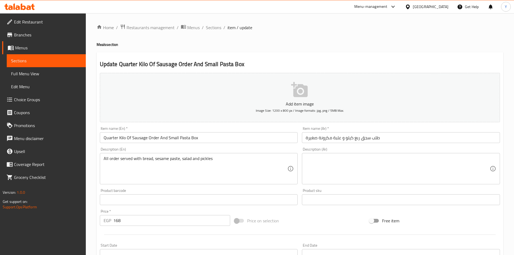
click at [168, 158] on textarea "All order served with bread, sesame paste, salad and pickles" at bounding box center [196, 169] width 184 height 26
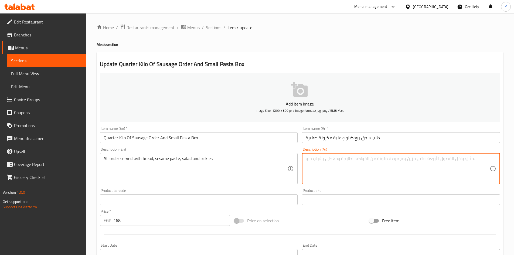
paste textarea "كل الطلبات تقدم مع عيش، طحينة، سلطة وطرشي"
type textarea "كل الطلبات تقدم مع عيش، طحينة، سلطة وطرشي"
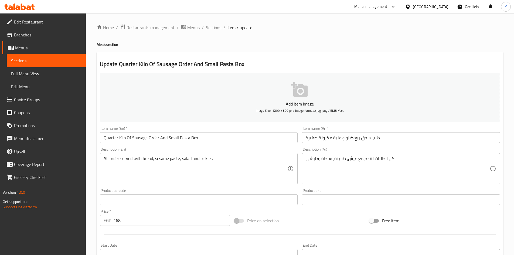
drag, startPoint x: 227, startPoint y: 144, endPoint x: 226, endPoint y: 139, distance: 4.9
click at [227, 140] on div "Item name (En)   * Quarter Kilo Of Sausage Order And Small Pasta Box Item name …" at bounding box center [199, 134] width 202 height 21
click at [226, 138] on input "Quarter Kilo Of Sausage Order And Small Pasta Box" at bounding box center [199, 137] width 198 height 11
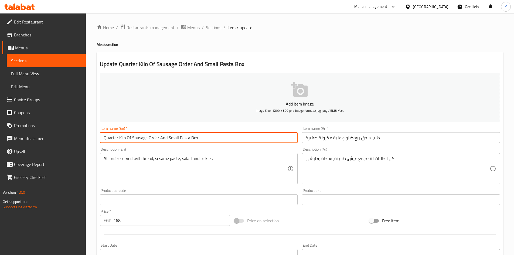
click at [226, 138] on input "Quarter Kilo Of Sausage Order And Small Pasta Box" at bounding box center [199, 137] width 198 height 11
click at [212, 27] on span "Sections" at bounding box center [213, 27] width 15 height 6
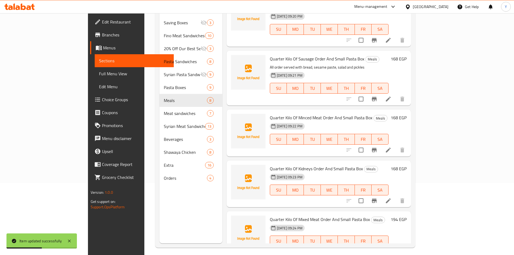
scroll to position [76, 0]
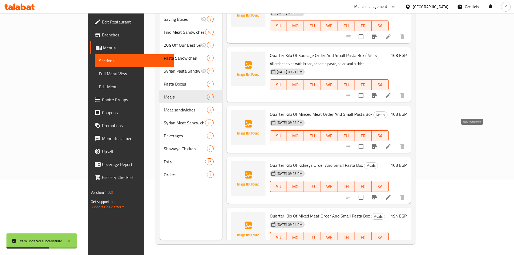
click at [391, 143] on icon at bounding box center [388, 146] width 6 height 6
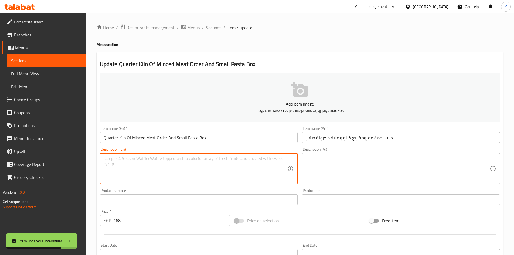
paste textarea "كل الطلبات تقدم مع عيش، طحينة، سلطة وطرشي"
type textarea "كل الطلبات تقدم مع عيش، طحينة، سلطة وطرشي"
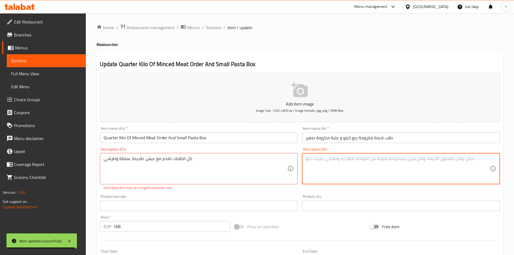
paste textarea "كل الطلبات تقدم مع عيش، طحينة، سلطة وطرشي"
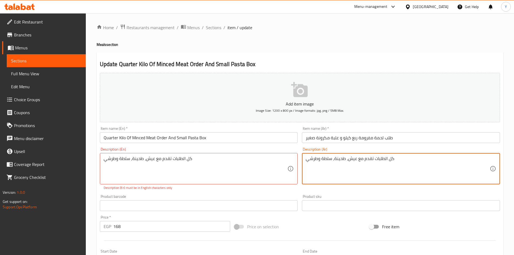
type textarea "كل الطلبات تقدم مع عيش، طحينة، سلطة وطرشي"
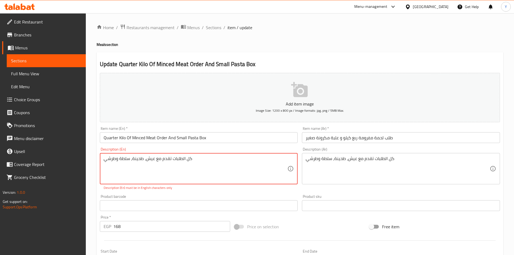
click at [157, 160] on textarea "كل الطلبات تقدم مع عيش، طحينة، سلطة وطرشي" at bounding box center [196, 169] width 184 height 26
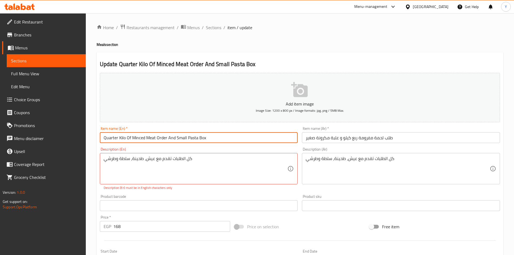
click at [218, 136] on input "Quarter Kilo Of Minced Meat Order And Small Pasta Box" at bounding box center [199, 137] width 198 height 11
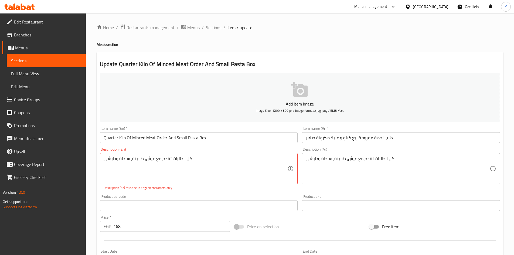
click at [161, 154] on div "كل الطلبات تقدم مع عيش، طحينة، سلطة وطرشي Description (En)" at bounding box center [199, 168] width 198 height 31
click at [152, 161] on textarea "كل الطلبات تقدم مع عيش، طحينة، سلطة وطرشي" at bounding box center [196, 169] width 184 height 26
paste textarea "All order served with bread, sesame paste, salad and pickles"
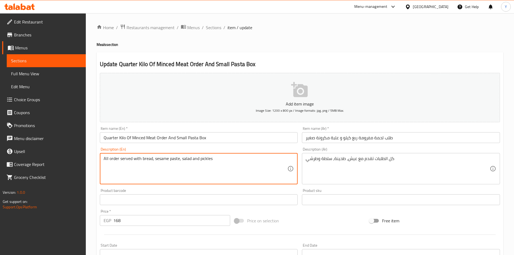
type textarea "All order served with bread, sesame paste, salad and pickles"
click at [198, 137] on input "Quarter Kilo Of Minced Meat Order And Small Pasta Box" at bounding box center [199, 137] width 198 height 11
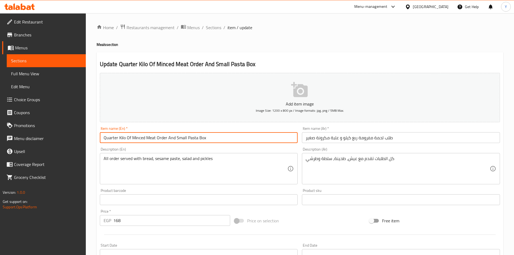
click at [212, 30] on span "Sections" at bounding box center [213, 27] width 15 height 6
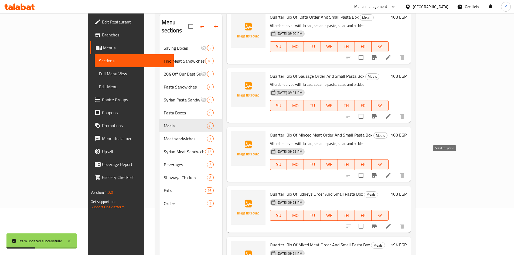
scroll to position [76, 0]
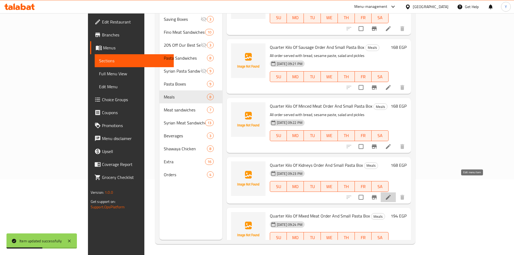
click at [391, 194] on icon at bounding box center [388, 197] width 6 height 6
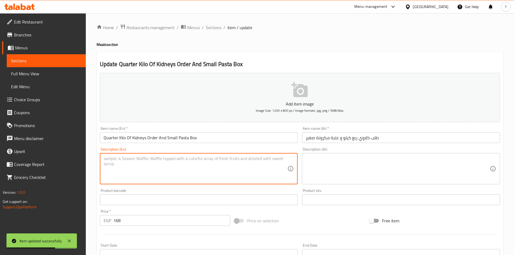
paste textarea "All order served with bread, sesame paste, salad and pickles"
type textarea "All order served with bread, sesame paste, salad and pickles"
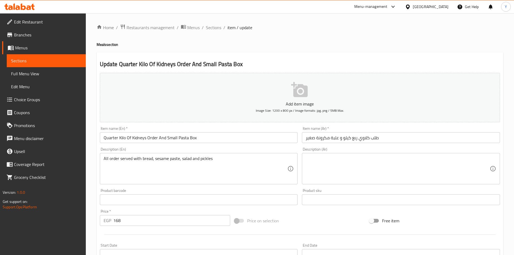
drag, startPoint x: 240, startPoint y: 177, endPoint x: 337, endPoint y: 177, distance: 97.1
click at [241, 176] on textarea "All order served with bread, sesame paste, salad and pickles" at bounding box center [196, 169] width 184 height 26
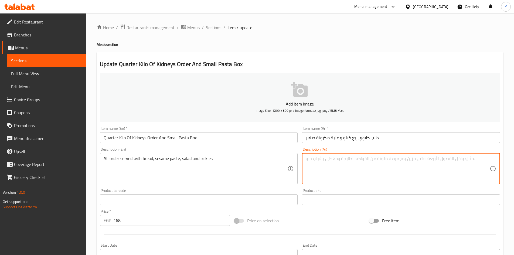
paste textarea "كل الطلبات تقدم مع عيش، طحينة، سلطة وطرشي"
type textarea "كل الطلبات تقدم مع عيش، طحينة، سلطة وطرشي"
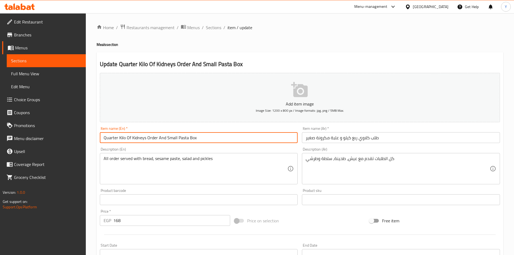
click at [257, 143] on input "Quarter Kilo Of Kidneys Order And Small Pasta Box" at bounding box center [199, 137] width 198 height 11
click at [214, 26] on span "Sections" at bounding box center [213, 27] width 15 height 6
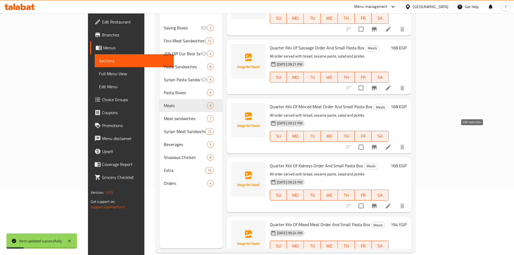
scroll to position [76, 0]
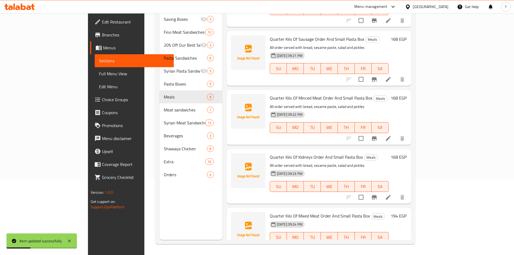
click at [396, 243] on li at bounding box center [388, 248] width 15 height 10
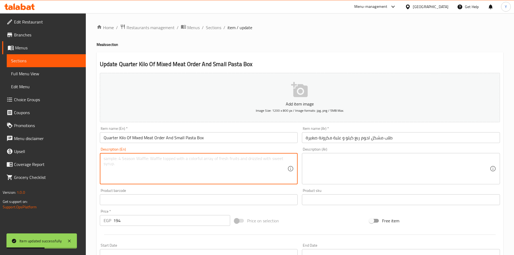
paste textarea "كل الطلبات تقدم مع عيش، طحينة، سلطة وطرشي"
type textarea "كل الطلبات تقدم مع عيش، طحينة، سلطة وطرشي"
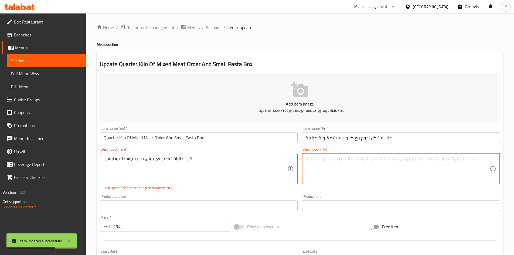
paste textarea "كل الطلبات تقدم مع عيش، طحينة، سلطة وطرشي"
type textarea "كل الطلبات تقدم مع عيش، طحينة، سلطة وطرشي"
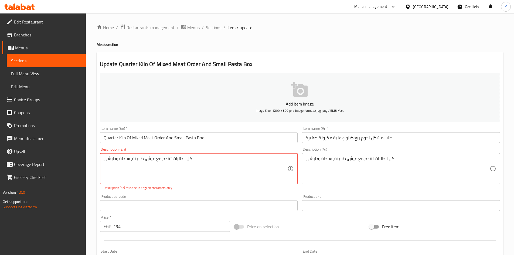
click at [229, 164] on textarea "كل الطلبات تقدم مع عيش، طحينة، سلطة وطرشي" at bounding box center [196, 169] width 184 height 26
paste textarea "All order served with bread, sesame paste, salad and pickles"
type textarea "All order served with bread, sesame paste, salad and pickles"
click at [232, 132] on div "Item name (En)   * Quarter Kilo Of Mixed Meat Order And Small Pasta Box Item na…" at bounding box center [199, 134] width 198 height 16
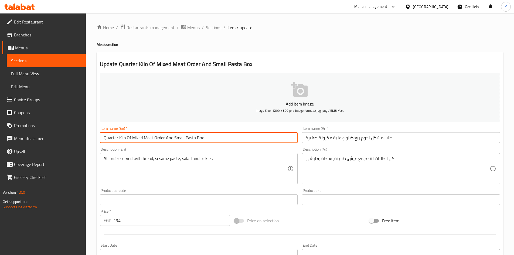
click at [230, 135] on input "Quarter Kilo Of Mixed Meat Order And Small Pasta Box" at bounding box center [199, 137] width 198 height 11
click at [216, 31] on span "Sections" at bounding box center [213, 27] width 15 height 6
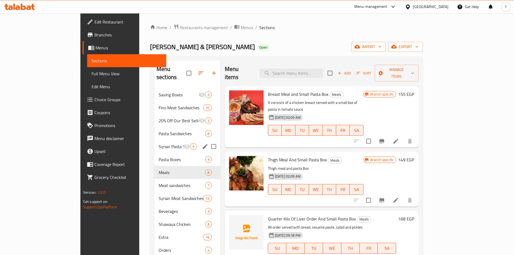
click at [169, 142] on div "Syrian Pasta Sandwiches 9" at bounding box center [187, 146] width 66 height 13
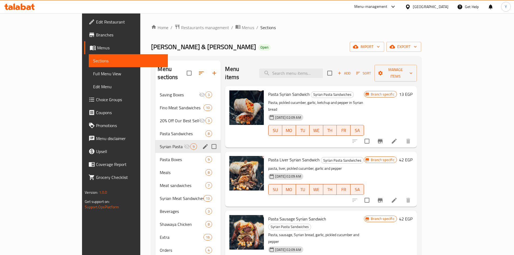
click at [208, 141] on input "Menu sections" at bounding box center [213, 146] width 11 height 11
checkbox input "true"
click at [189, 70] on icon "button" at bounding box center [192, 73] width 6 height 6
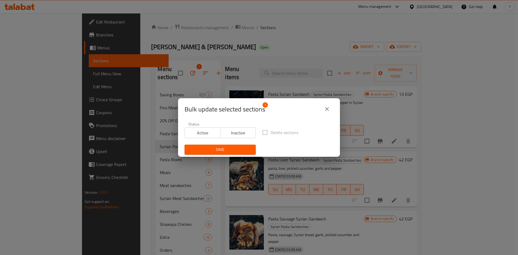
click at [209, 134] on span "Active" at bounding box center [202, 133] width 31 height 8
click at [215, 153] on button "Save" at bounding box center [219, 150] width 71 height 10
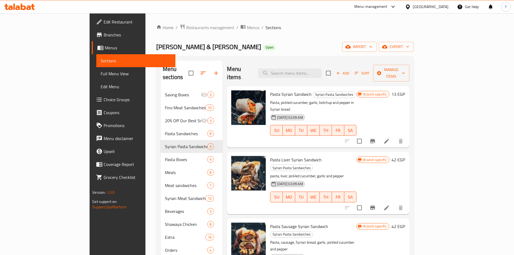
click at [379, 135] on button "Branch-specific-item" at bounding box center [372, 141] width 13 height 13
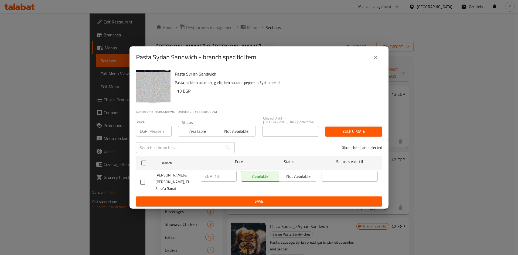
click at [386, 59] on div "Pasta Syrian Sandwich - branch specific item" at bounding box center [258, 57] width 259 height 22
click at [379, 60] on button "close" at bounding box center [375, 57] width 13 height 13
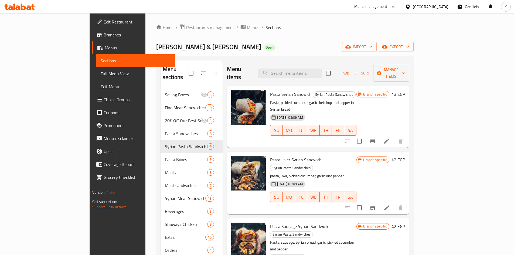
click at [405, 156] on h6 "42 EGP" at bounding box center [397, 160] width 13 height 8
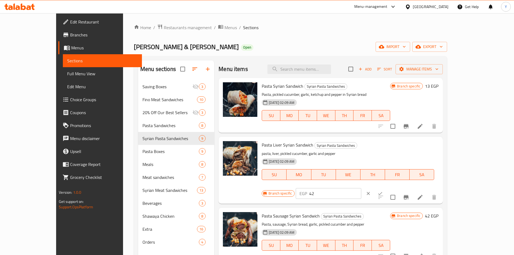
click at [361, 188] on input "42" at bounding box center [335, 193] width 52 height 11
type input "45"
drag, startPoint x: 481, startPoint y: 151, endPoint x: 472, endPoint y: 182, distance: 32.0
click at [386, 187] on button "ok" at bounding box center [380, 193] width 12 height 12
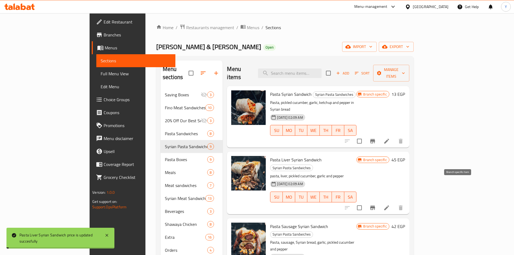
click at [379, 201] on button "Branch-specific-item" at bounding box center [372, 207] width 13 height 13
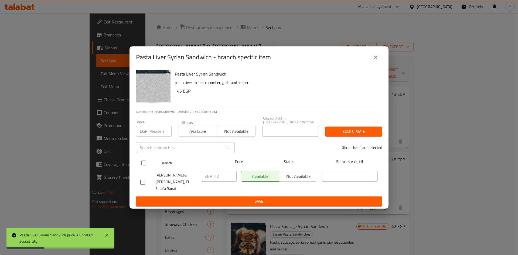
drag, startPoint x: 145, startPoint y: 163, endPoint x: 146, endPoint y: 153, distance: 9.5
click at [145, 162] on input "checkbox" at bounding box center [143, 162] width 11 height 11
checkbox input "true"
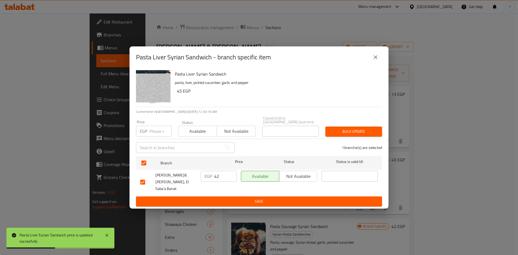
click at [156, 134] on input "number" at bounding box center [160, 131] width 22 height 11
type input "45"
click at [339, 129] on span "Bulk update" at bounding box center [354, 131] width 48 height 7
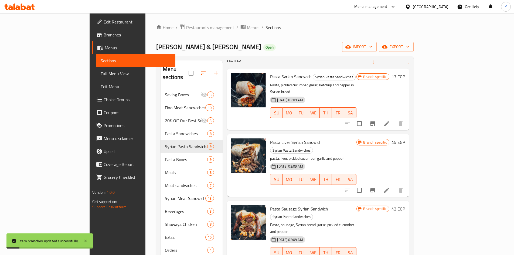
scroll to position [54, 0]
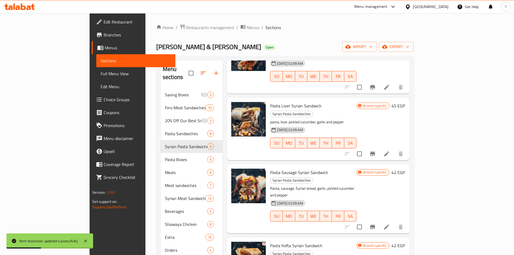
click at [405, 242] on h6 "42 EGP" at bounding box center [397, 246] width 13 height 8
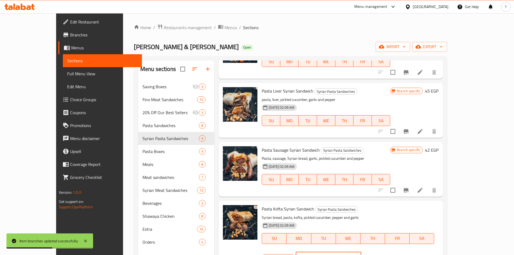
click at [361, 252] on input "42" at bounding box center [335, 257] width 52 height 11
type input "45"
click at [386, 251] on button "ok" at bounding box center [380, 257] width 12 height 12
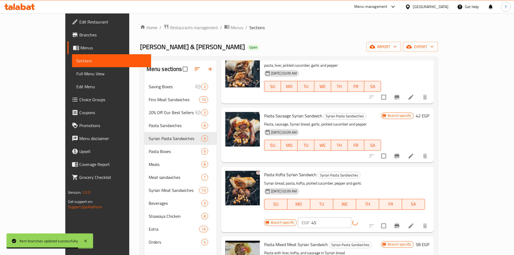
scroll to position [135, 0]
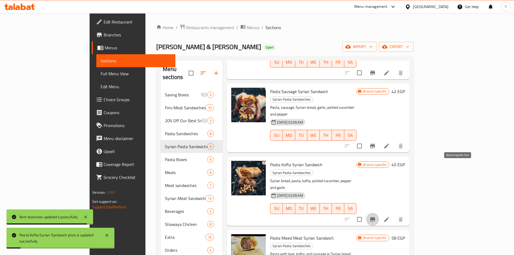
click at [379, 213] on button "Branch-specific-item" at bounding box center [372, 219] width 13 height 13
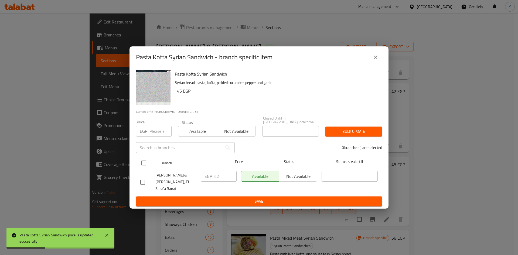
click at [144, 163] on input "checkbox" at bounding box center [143, 162] width 11 height 11
checkbox input "true"
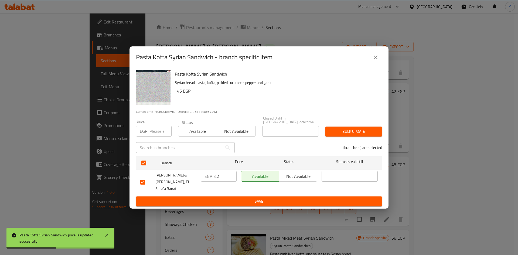
click at [160, 126] on input "number" at bounding box center [160, 131] width 22 height 11
type input "45"
click at [348, 129] on span "Bulk update" at bounding box center [354, 131] width 48 height 7
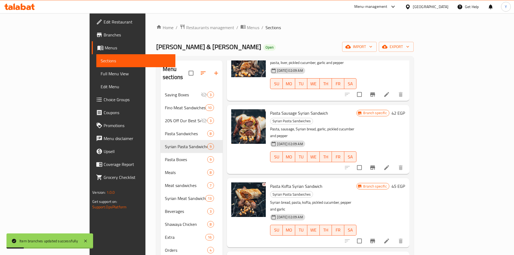
scroll to position [81, 0]
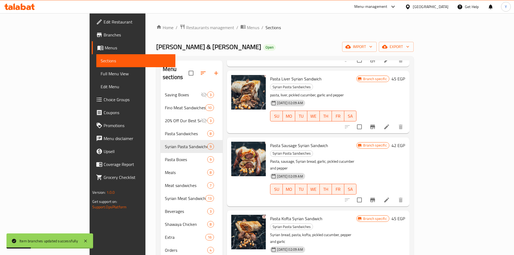
drag, startPoint x: 480, startPoint y: 125, endPoint x: 475, endPoint y: 134, distance: 9.7
click at [405, 142] on h6 "42 EGP" at bounding box center [397, 146] width 13 height 8
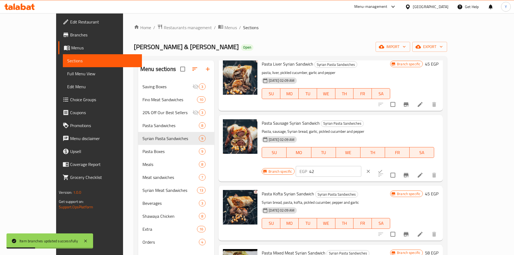
click at [361, 166] on input "42" at bounding box center [335, 171] width 52 height 11
type input "45"
drag, startPoint x: 479, startPoint y: 123, endPoint x: 481, endPoint y: 135, distance: 12.3
click at [383, 169] on icon "ok" at bounding box center [379, 171] width 5 height 5
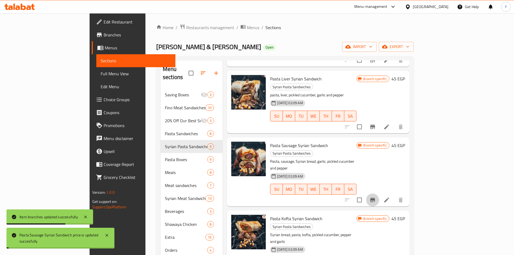
click at [375, 198] on icon "Branch-specific-item" at bounding box center [372, 200] width 5 height 4
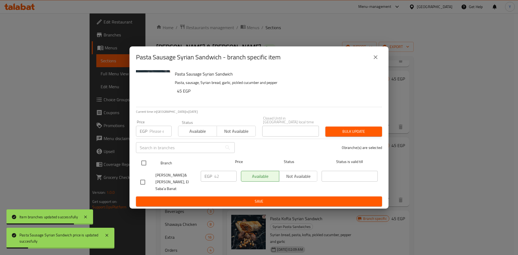
click at [137, 162] on div "Branch Price Status Status is valid till" at bounding box center [259, 162] width 246 height 13
drag, startPoint x: 145, startPoint y: 159, endPoint x: 145, endPoint y: 154, distance: 5.7
click at [145, 157] on input "checkbox" at bounding box center [143, 162] width 11 height 11
checkbox input "true"
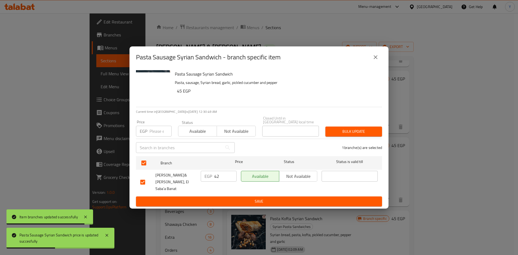
click at [150, 135] on input "number" at bounding box center [160, 131] width 22 height 11
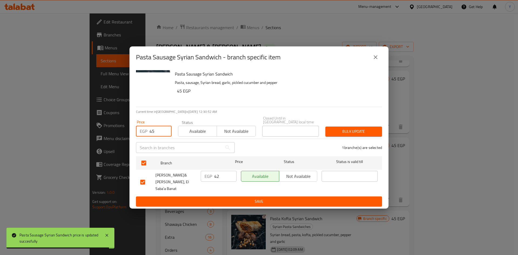
type input "45"
click at [342, 134] on button "Bulk update" at bounding box center [353, 131] width 57 height 10
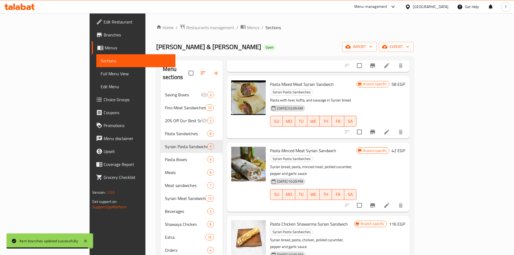
scroll to position [289, 0]
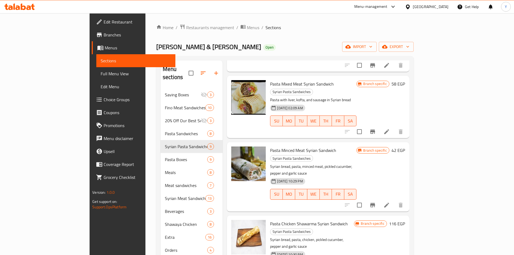
click at [405, 146] on h6 "42 EGP" at bounding box center [397, 150] width 13 height 8
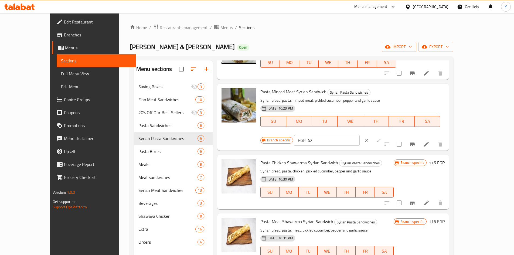
click at [360, 135] on input "42" at bounding box center [333, 140] width 52 height 11
type input "45"
click at [381, 138] on icon "ok" at bounding box center [378, 140] width 5 height 5
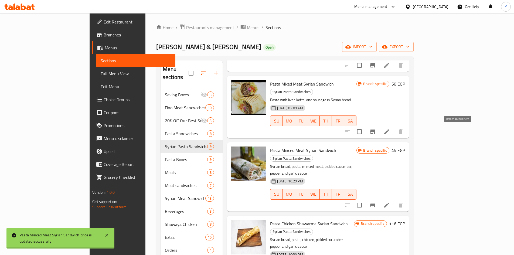
click at [376, 202] on icon "Branch-specific-item" at bounding box center [372, 205] width 6 height 6
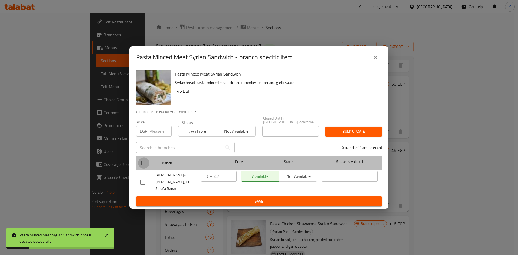
click at [145, 159] on input "checkbox" at bounding box center [143, 162] width 11 height 11
checkbox input "true"
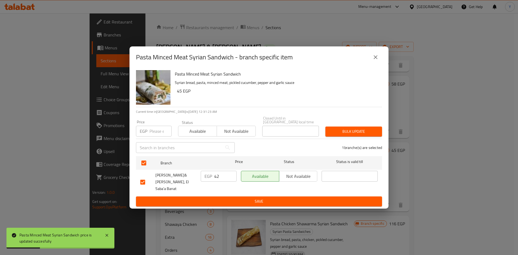
click at [152, 131] on input "number" at bounding box center [160, 131] width 22 height 11
type input "45"
click at [338, 131] on span "Bulk update" at bounding box center [354, 131] width 48 height 7
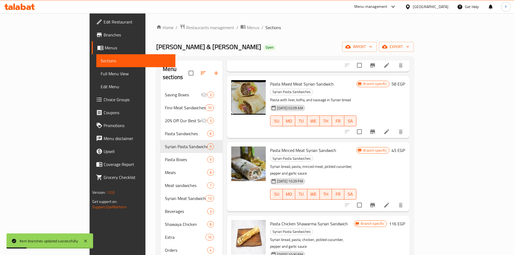
click at [394, 200] on li at bounding box center [386, 205] width 15 height 10
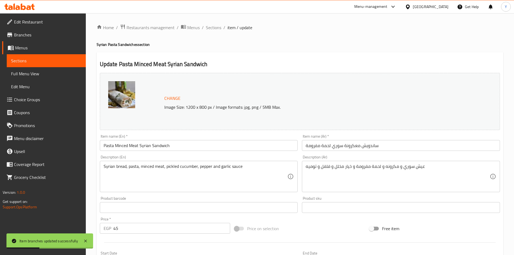
click at [119, 147] on input "Pasta Minced Meat Syrian Sandwich" at bounding box center [199, 145] width 198 height 11
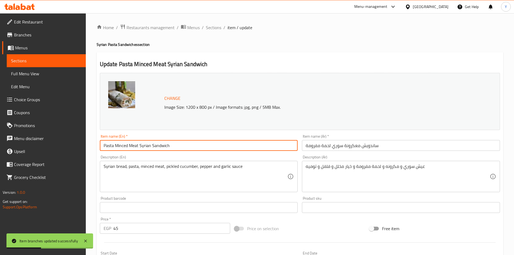
click at [119, 147] on input "Pasta Minced Meat Syrian Sandwich" at bounding box center [199, 145] width 198 height 11
type input "Pasta Meat Syrian Sandwich"
click at [317, 147] on input "ساندويش معكرونة سوري لحمة مفرومة" at bounding box center [401, 145] width 198 height 11
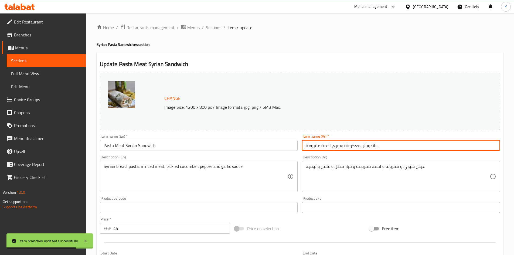
click at [317, 147] on input "ساندويش معكرونة سوري لحمة مفرومة" at bounding box center [401, 145] width 198 height 11
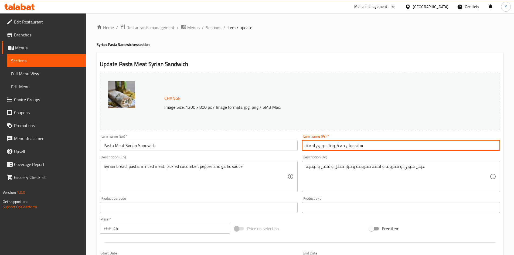
type input "ساندويش معكرونة سوري لحمة"
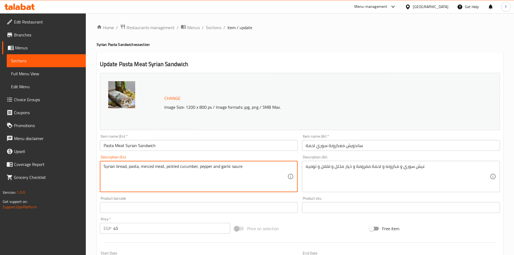
click at [145, 166] on textarea "Syrian bread, pasta, minced meat, pickled cucumber, pepper and garlic sauce" at bounding box center [196, 177] width 184 height 26
type textarea "Syrian bread, pasta, meat, pickled cucumber, pepper and garlic sauce"
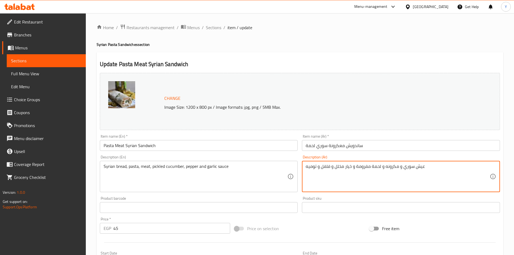
click at [365, 164] on textarea "عيش سوري و مكرونه و لحمة مفرومة و خيار مخلل و فلفل و توميه" at bounding box center [398, 177] width 184 height 26
type textarea "عيش سوري و مكرونه و لحمة و خيار مخلل و فلفل و توميه"
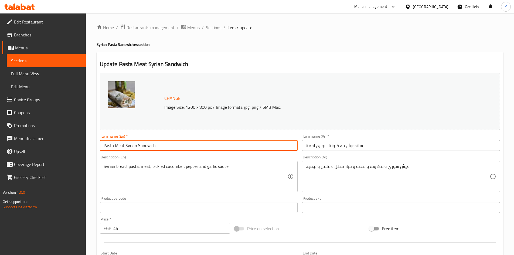
click at [237, 145] on input "Pasta Meat Syrian Sandwich" at bounding box center [199, 145] width 198 height 11
click at [208, 28] on span "Sections" at bounding box center [213, 27] width 15 height 6
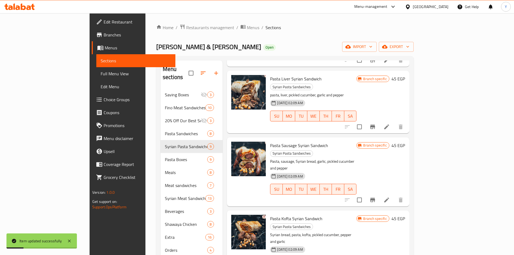
scroll to position [135, 0]
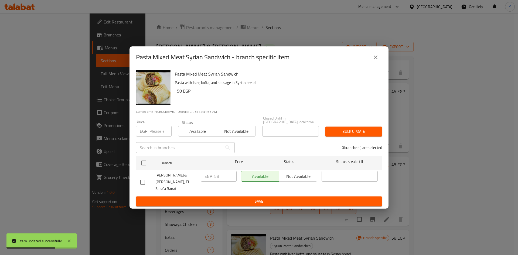
drag, startPoint x: 377, startPoint y: 61, endPoint x: 373, endPoint y: 66, distance: 6.2
click at [376, 60] on icon "close" at bounding box center [375, 57] width 6 height 6
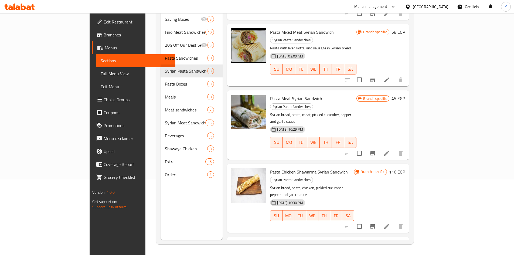
scroll to position [270, 0]
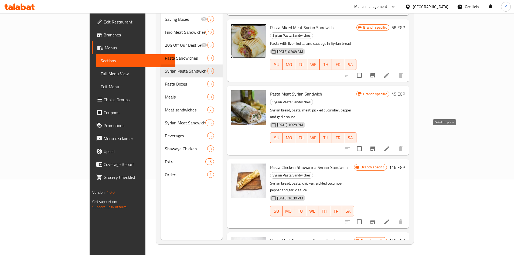
click at [365, 216] on input "checkbox" at bounding box center [359, 221] width 11 height 11
checkbox input "true"
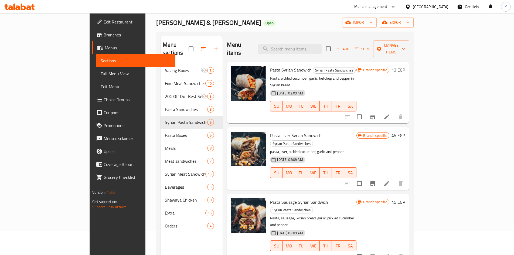
scroll to position [0, 0]
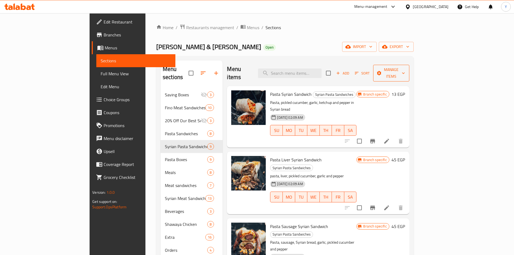
click at [381, 71] on icon "button" at bounding box center [379, 73] width 4 height 4
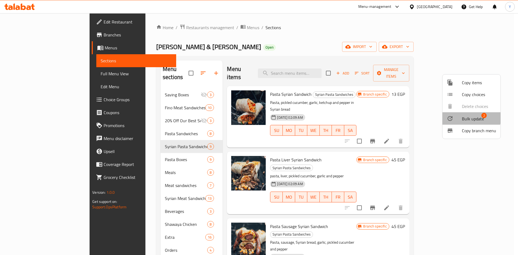
click at [465, 116] on span "Bulk update" at bounding box center [473, 118] width 22 height 6
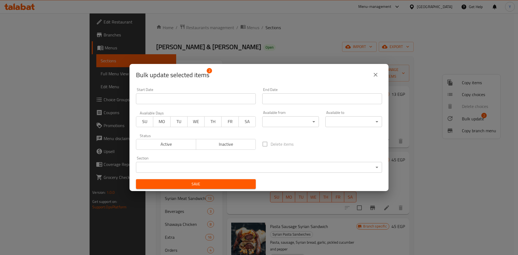
click at [224, 142] on span "Inactive" at bounding box center [226, 144] width 56 height 8
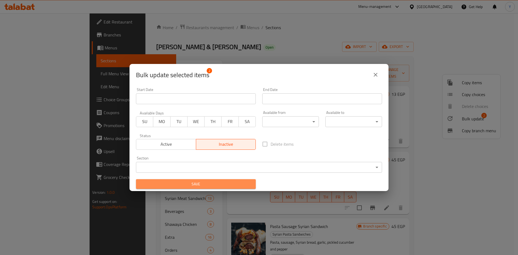
click at [207, 180] on button "Save" at bounding box center [196, 184] width 120 height 10
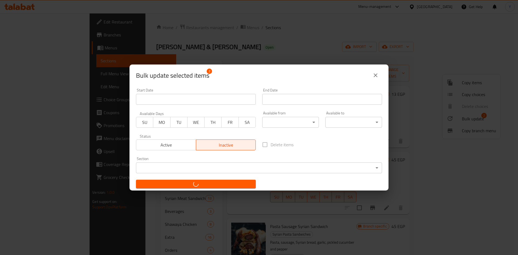
checkbox input "false"
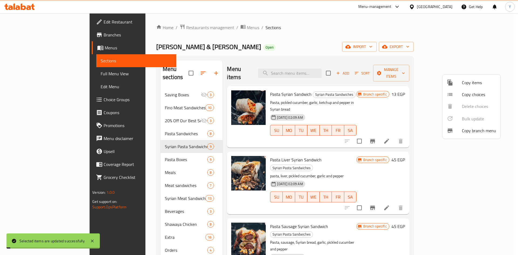
click at [360, 199] on div at bounding box center [259, 127] width 518 height 255
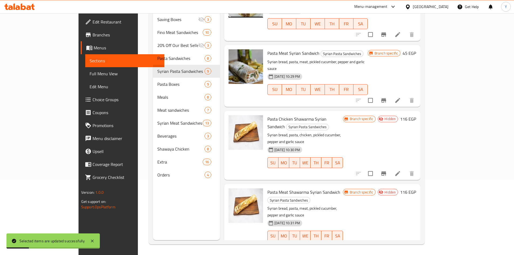
scroll to position [76, 0]
click at [390, 167] on button "Branch-specific-item" at bounding box center [383, 173] width 13 height 13
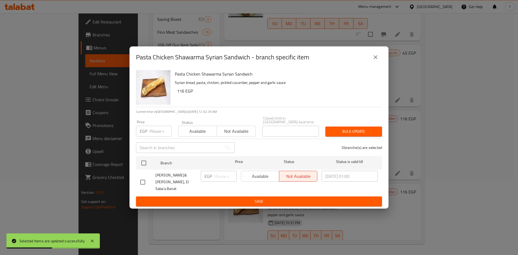
click at [377, 54] on div "Pasta Chicken Shawarma Syrian Sandwich - branch specific item" at bounding box center [259, 57] width 246 height 13
click at [384, 64] on div "Pasta Chicken Shawarma Syrian Sandwich - branch specific item" at bounding box center [258, 57] width 259 height 22
click at [378, 60] on icon "close" at bounding box center [375, 57] width 6 height 6
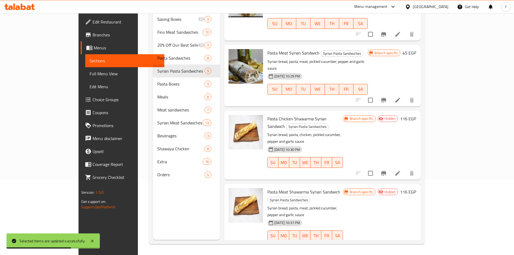
click at [390, 240] on button "Branch-specific-item" at bounding box center [383, 246] width 13 height 13
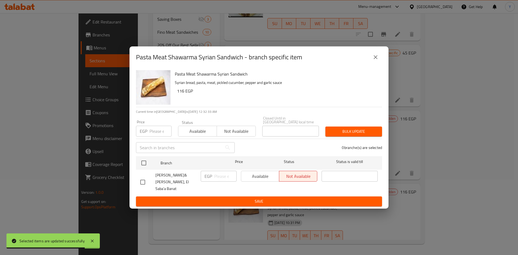
click at [374, 60] on icon "close" at bounding box center [375, 57] width 6 height 6
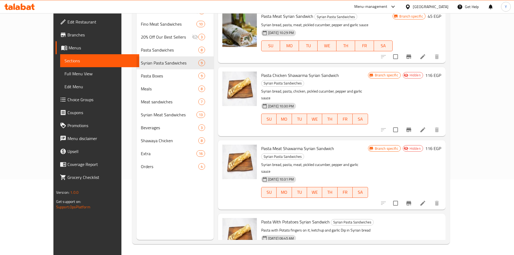
drag, startPoint x: 439, startPoint y: 198, endPoint x: 368, endPoint y: 197, distance: 71.2
type input "45"
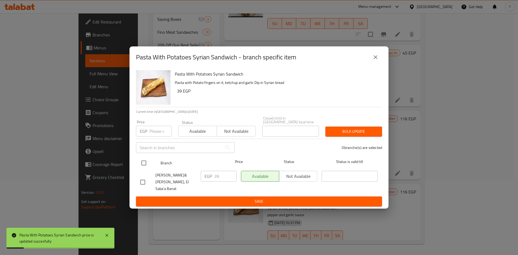
click at [145, 159] on input "checkbox" at bounding box center [143, 162] width 11 height 11
checkbox input "true"
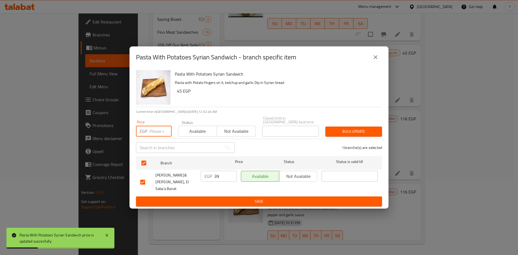
click at [156, 134] on input "number" at bounding box center [160, 131] width 22 height 11
type input "45"
click at [364, 131] on span "Bulk update" at bounding box center [354, 131] width 48 height 7
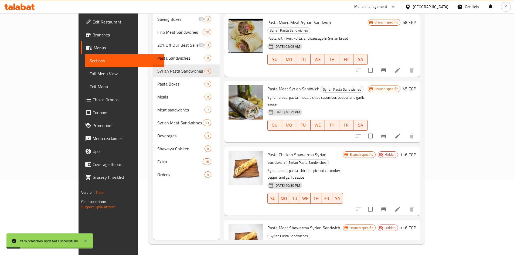
scroll to position [208, 0]
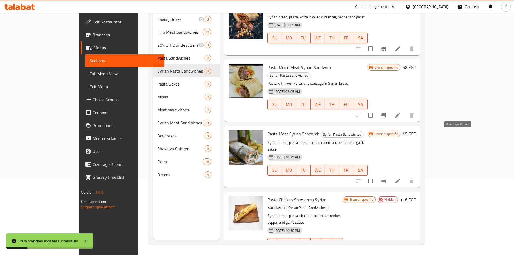
click at [390, 175] on button "Branch-specific-item" at bounding box center [383, 181] width 13 height 13
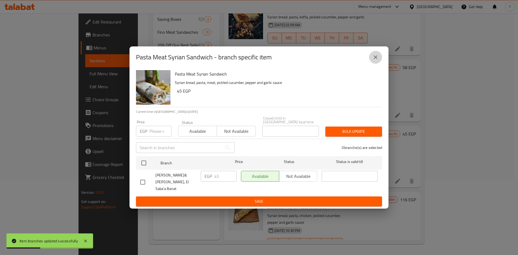
click at [378, 60] on icon "close" at bounding box center [375, 57] width 6 height 6
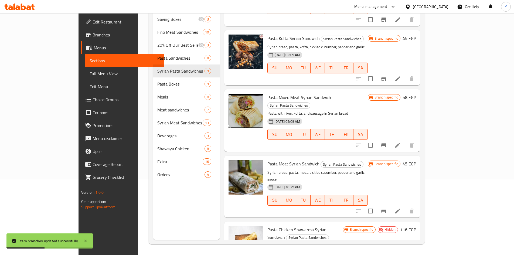
scroll to position [154, 0]
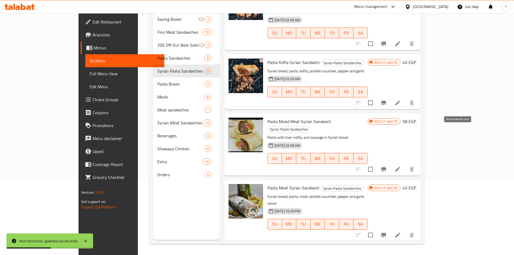
click at [387, 166] on icon "Branch-specific-item" at bounding box center [383, 169] width 6 height 6
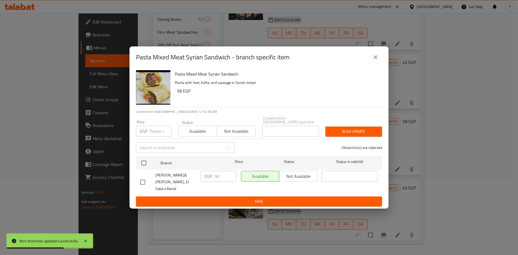
click at [378, 59] on icon "close" at bounding box center [375, 57] width 6 height 6
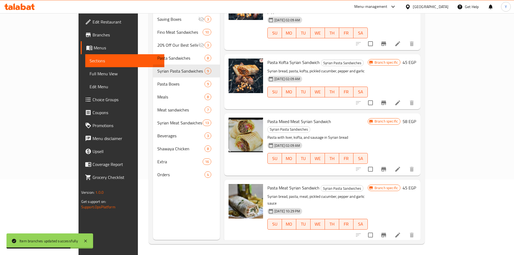
scroll to position [73, 0]
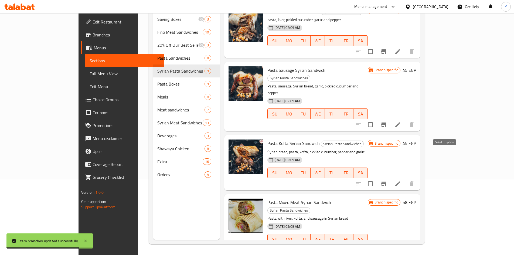
click at [376, 178] on input "checkbox" at bounding box center [370, 183] width 11 height 11
checkbox input "false"
click at [390, 177] on button "Branch-specific-item" at bounding box center [383, 183] width 13 height 13
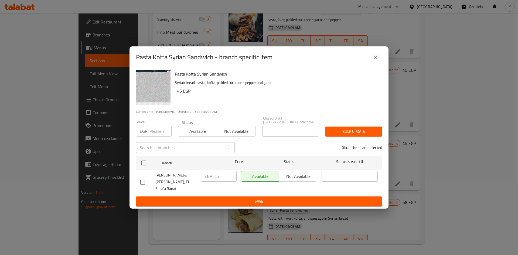
drag, startPoint x: 381, startPoint y: 66, endPoint x: 380, endPoint y: 61, distance: 5.1
click at [381, 66] on div "Pasta Kofta Syrian Sandwich - branch specific item" at bounding box center [258, 57] width 259 height 22
click at [380, 61] on button "close" at bounding box center [375, 57] width 13 height 13
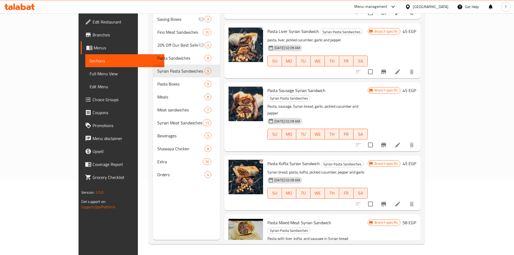
scroll to position [19, 0]
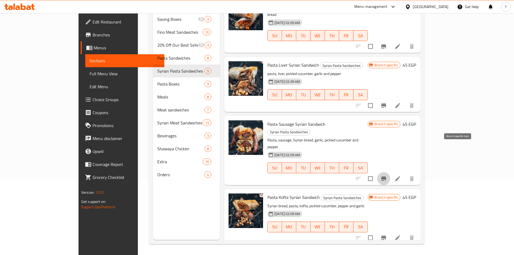
click at [390, 172] on button "Branch-specific-item" at bounding box center [383, 178] width 13 height 13
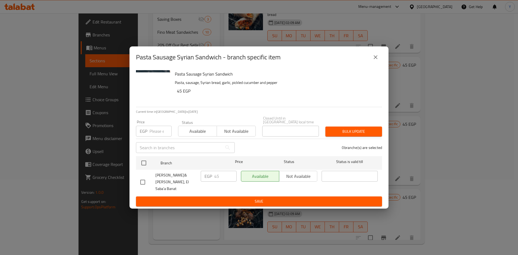
click at [371, 59] on button "close" at bounding box center [375, 57] width 13 height 13
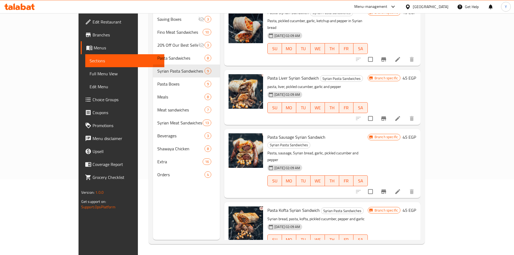
scroll to position [0, 0]
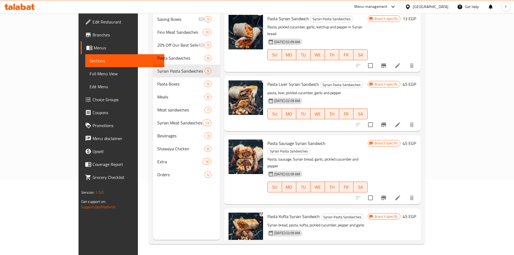
click at [390, 118] on button "Branch-specific-item" at bounding box center [383, 124] width 13 height 13
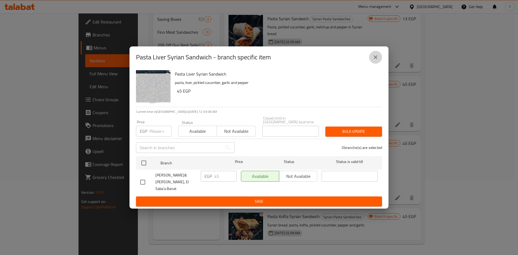
click at [374, 57] on icon "close" at bounding box center [375, 57] width 6 height 6
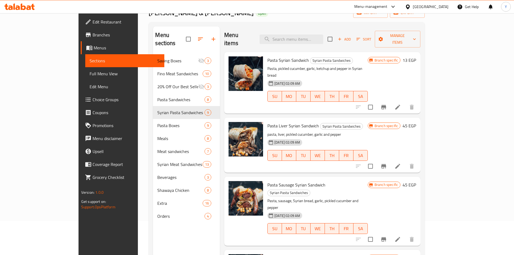
scroll to position [22, 0]
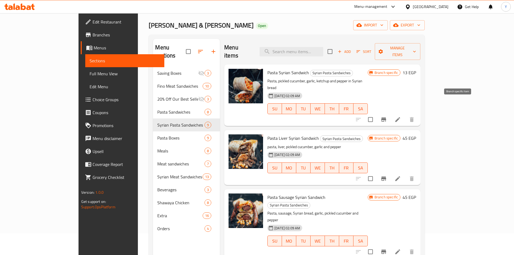
click at [390, 113] on button "Branch-specific-item" at bounding box center [383, 119] width 13 height 13
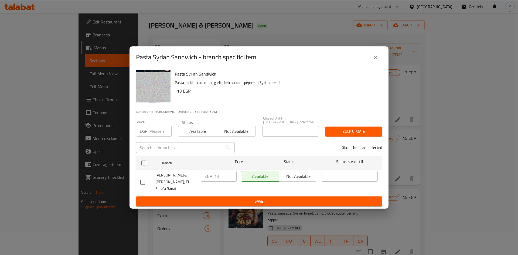
click at [378, 60] on icon "close" at bounding box center [375, 57] width 6 height 6
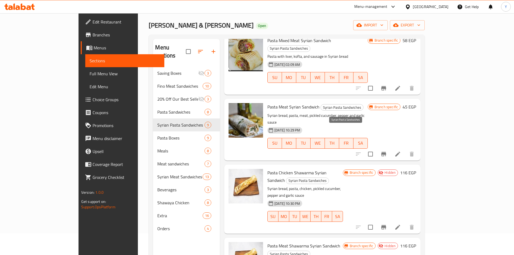
scroll to position [76, 0]
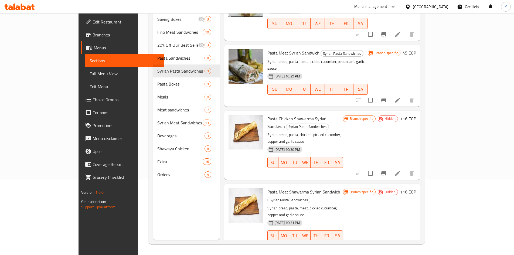
copy h6 "Pasta With Potatoes Syrian Sandwich"
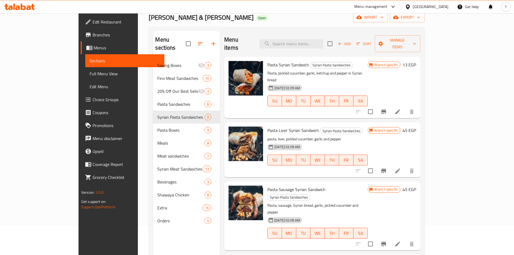
scroll to position [0, 0]
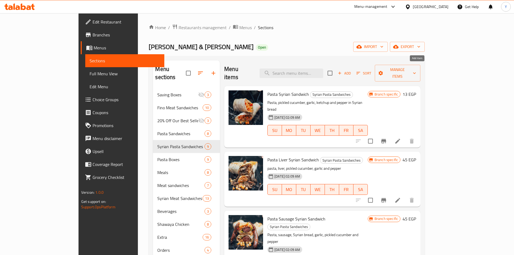
click at [342, 71] on icon "button" at bounding box center [339, 73] width 5 height 5
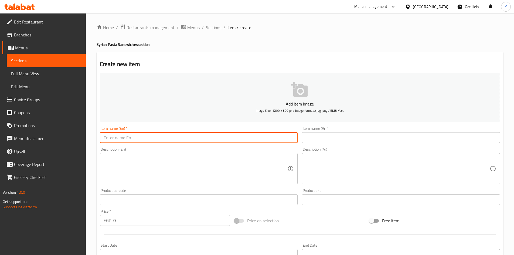
paste input "Pasta With Potatoes Syrian Sandwich"
click at [132, 140] on input "Pasta With Potatoes Syrian Sandwich" at bounding box center [199, 137] width 198 height 11
click at [132, 142] on input "Pasta With Potatoes Syrian Sandwich" at bounding box center [199, 137] width 198 height 11
click at [133, 139] on input "Pasta With Potatoes Syrian Sandwich" at bounding box center [199, 137] width 198 height 11
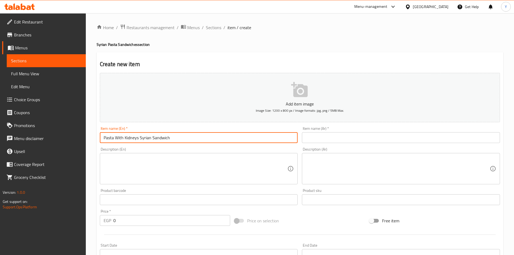
type input "Pasta With Kidneys Syrian Sandwich"
click at [333, 142] on input "text" at bounding box center [401, 137] width 198 height 11
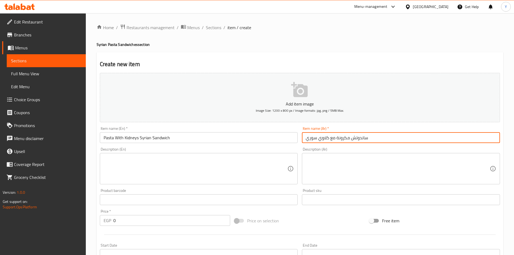
type input "ساندوتش مكرونة مع كلاوي سوري"
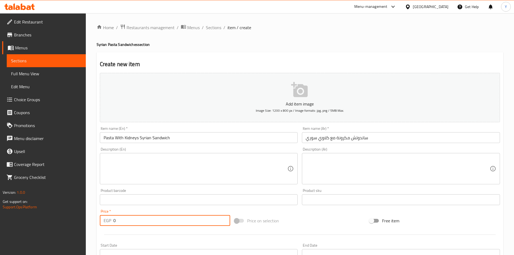
drag, startPoint x: 143, startPoint y: 219, endPoint x: 89, endPoint y: 219, distance: 53.4
click at [89, 219] on div "Home / Restaurants management / Menus / Sections / item / create Syrian Pasta S…" at bounding box center [300, 197] width 428 height 368
type input "45"
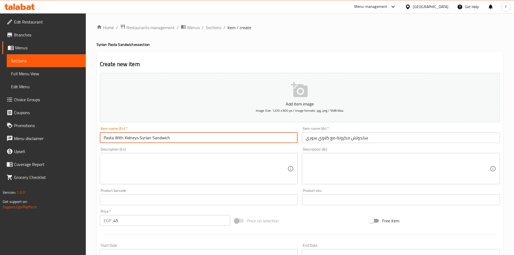
click at [203, 135] on input "Pasta With Kidneys Syrian Sandwich" at bounding box center [199, 137] width 198 height 11
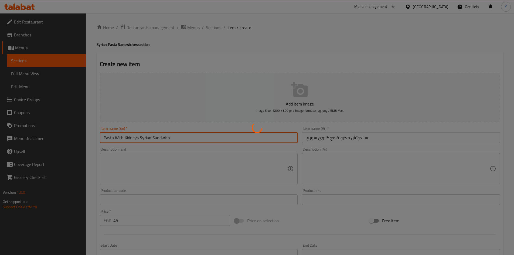
type input "0"
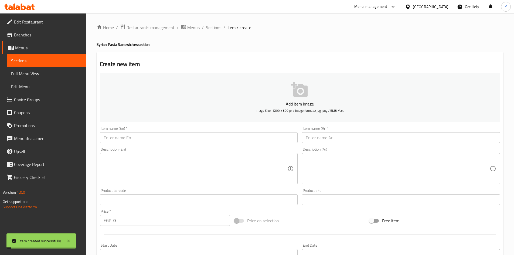
drag, startPoint x: 217, startPoint y: 25, endPoint x: 220, endPoint y: 35, distance: 9.8
click at [217, 25] on span "Sections" at bounding box center [213, 27] width 15 height 6
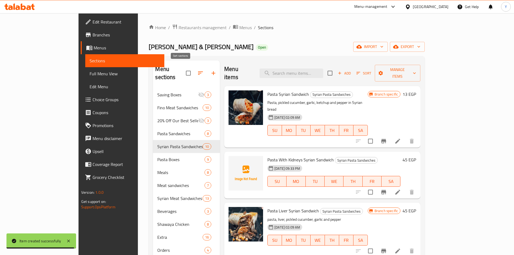
click at [197, 71] on icon "button" at bounding box center [200, 73] width 6 height 6
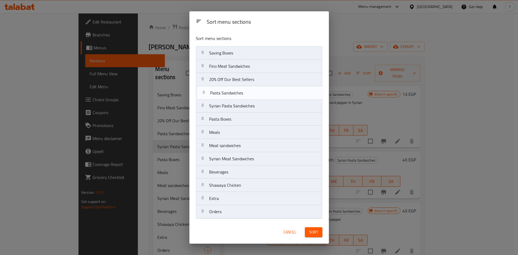
click at [255, 93] on nav "Saving Boxes Fino Meat Sandwiches 20% Off Our Best Sellers Pasta Sandwiches Syr…" at bounding box center [259, 132] width 126 height 172
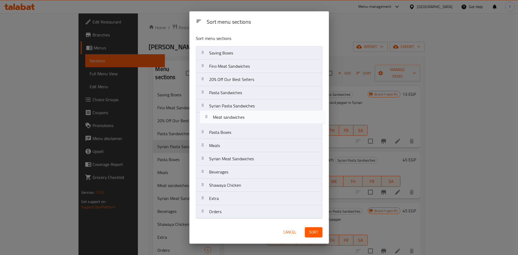
drag, startPoint x: 267, startPoint y: 147, endPoint x: 271, endPoint y: 117, distance: 29.9
click at [271, 117] on nav "Saving Boxes Fino Meat Sandwiches 20% Off Our Best Sellers Pasta Sandwiches Syr…" at bounding box center [259, 132] width 126 height 172
drag, startPoint x: 251, startPoint y: 158, endPoint x: 252, endPoint y: 131, distance: 27.0
click at [252, 131] on nav "Saving Boxes Fino Meat Sandwiches 20% Off Our Best Sellers Pasta Sandwiches Syr…" at bounding box center [259, 132] width 126 height 172
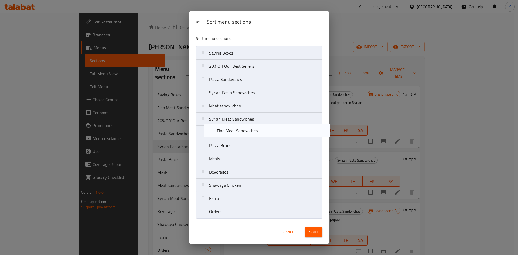
drag, startPoint x: 250, startPoint y: 68, endPoint x: 258, endPoint y: 134, distance: 66.3
click at [258, 134] on nav "Saving Boxes Fino Meat Sandwiches 20% Off Our Best Sellers Pasta Sandwiches Syr…" at bounding box center [259, 132] width 126 height 172
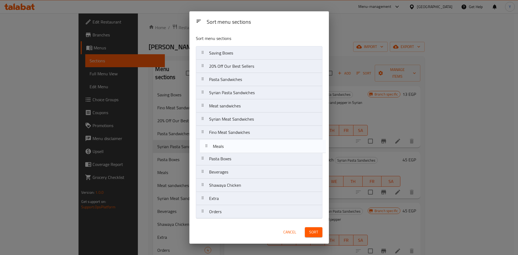
drag, startPoint x: 223, startPoint y: 158, endPoint x: 227, endPoint y: 142, distance: 16.6
click at [227, 142] on nav "Saving Boxes 20% Off Our Best Sellers Pasta Sandwiches Syrian Pasta Sandwiches …" at bounding box center [259, 132] width 126 height 172
drag, startPoint x: 249, startPoint y: 186, endPoint x: 250, endPoint y: 144, distance: 41.3
click at [250, 144] on nav "Saving Boxes 20% Off Our Best Sellers Pasta Sandwiches Syrian Pasta Sandwiches …" at bounding box center [259, 132] width 126 height 172
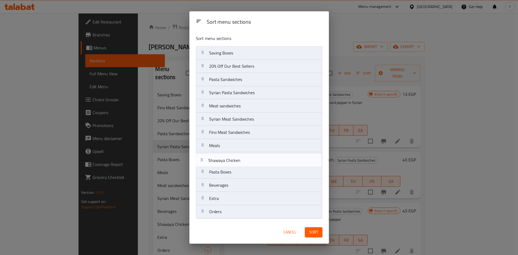
drag, startPoint x: 238, startPoint y: 146, endPoint x: 238, endPoint y: 163, distance: 17.6
click at [238, 163] on nav "Saving Boxes 20% Off Our Best Sellers Pasta Sandwiches Syrian Pasta Sandwiches …" at bounding box center [259, 132] width 126 height 172
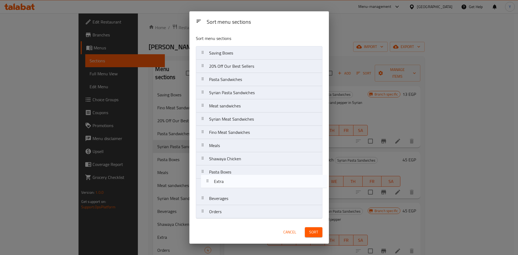
drag, startPoint x: 227, startPoint y: 203, endPoint x: 232, endPoint y: 184, distance: 19.1
click at [232, 184] on nav "Saving Boxes 20% Off Our Best Sellers Pasta Sandwiches Syrian Pasta Sandwiches …" at bounding box center [259, 132] width 126 height 172
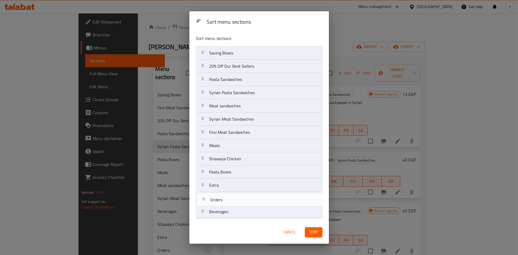
drag, startPoint x: 219, startPoint y: 212, endPoint x: 221, endPoint y: 196, distance: 16.5
click at [221, 196] on nav "Saving Boxes 20% Off Our Best Sellers Pasta Sandwiches Syrian Pasta Sandwiches …" at bounding box center [259, 132] width 126 height 172
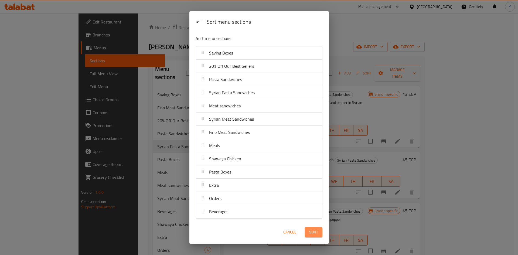
click at [308, 232] on button "Sort" at bounding box center [314, 232] width 18 height 10
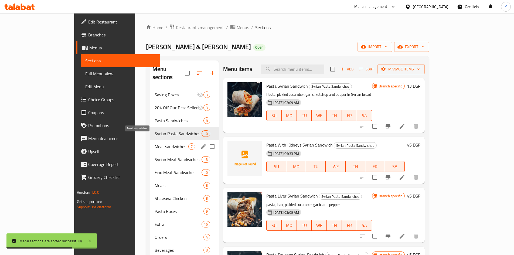
click at [155, 143] on span "Meat sandwiches" at bounding box center [172, 146] width 34 height 6
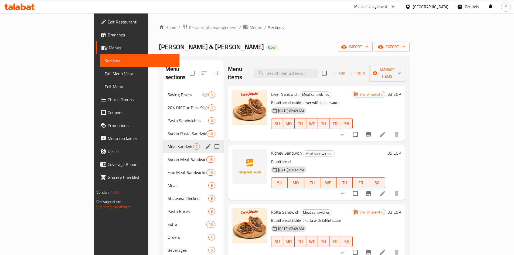
click at [211, 142] on input "Menu sections" at bounding box center [216, 146] width 11 height 11
checkbox input "true"
click at [205, 143] on icon "edit" at bounding box center [208, 146] width 6 height 6
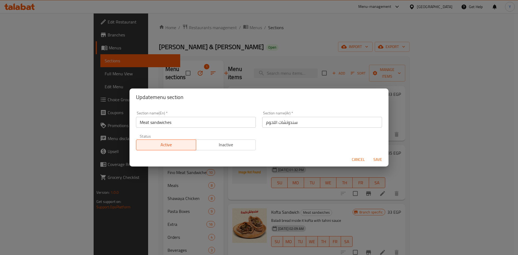
click at [139, 124] on input "Meat sandwiches" at bounding box center [196, 122] width 120 height 11
type input "Baladi Meat sandwiches"
click at [313, 122] on input "سندوتشات اللحوم" at bounding box center [322, 122] width 120 height 11
type input "سندوتشات اللحوم البلدي"
click at [369, 155] on button "Save" at bounding box center [377, 160] width 17 height 10
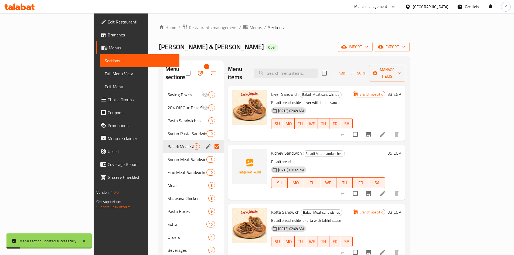
click at [211, 141] on input "Menu sections" at bounding box center [216, 146] width 11 height 11
checkbox input "false"
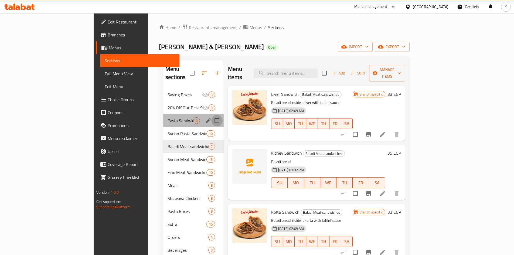
drag, startPoint x: 194, startPoint y: 109, endPoint x: 189, endPoint y: 112, distance: 5.8
click at [211, 115] on input "Menu sections" at bounding box center [216, 120] width 11 height 11
checkbox input "true"
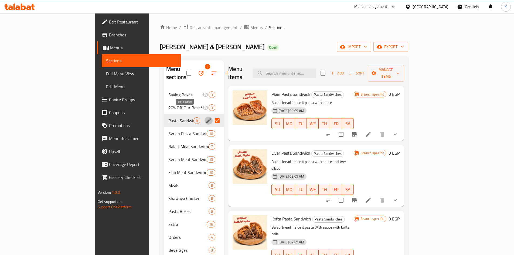
click at [206, 118] on icon "edit" at bounding box center [208, 120] width 5 height 5
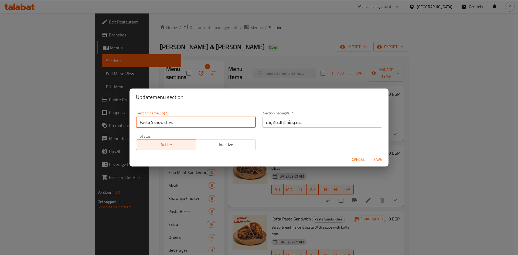
click at [140, 123] on input "Pasta Sandwiches" at bounding box center [196, 122] width 120 height 11
type input "Baladi Pasta Sandwiches"
click at [320, 122] on input "سندوتشات المكرونة" at bounding box center [322, 122] width 120 height 11
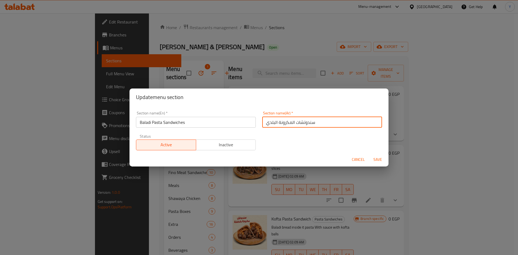
type input "سندوتشات المكرونة البلدي"
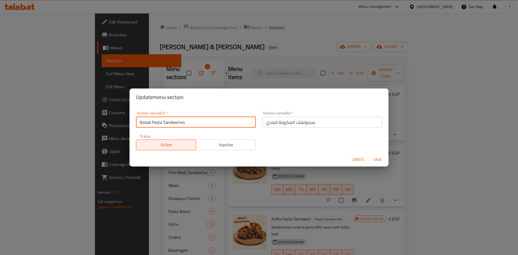
click at [163, 125] on input "Baladi Pasta Sandwiches" at bounding box center [196, 122] width 120 height 11
type input "Baladi Pasta Sandwiches"
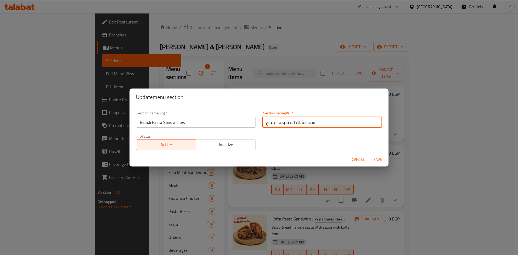
click at [272, 124] on input "سندوتشات المكرونة البلدي" at bounding box center [322, 122] width 120 height 11
click at [271, 125] on input "سندوتشات المكرونة البلدي" at bounding box center [322, 122] width 120 height 11
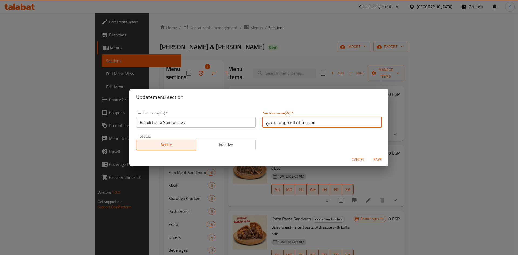
click at [293, 122] on input "سندوتشات المكرونة البلدي" at bounding box center [322, 122] width 120 height 11
drag, startPoint x: 293, startPoint y: 122, endPoint x: 268, endPoint y: 125, distance: 25.3
click at [268, 125] on input "سندوتشات المكرونة البلدي" at bounding box center [322, 122] width 120 height 11
click at [292, 149] on div "Section name(En)   * Baladi Pasta Sandwiches Section name(En) * Section name(Ar…" at bounding box center [259, 131] width 252 height 46
click at [380, 155] on div "Cancel Save" at bounding box center [258, 159] width 259 height 14
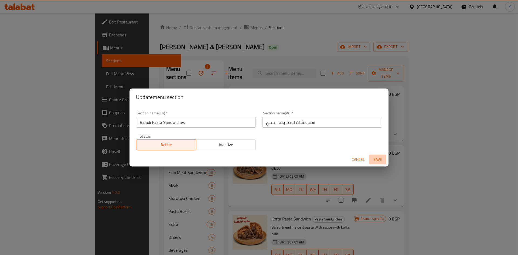
click at [378, 160] on span "Save" at bounding box center [377, 159] width 13 height 7
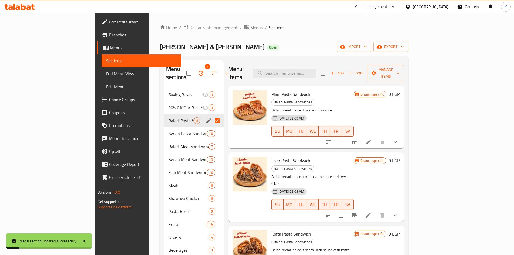
click at [211, 115] on input "Menu sections" at bounding box center [216, 120] width 11 height 11
checkbox input "false"
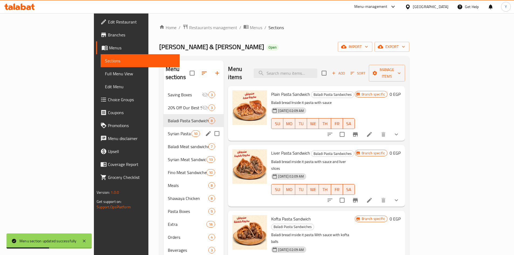
click at [163, 130] on div "Syrian Pasta Sandwiches 10" at bounding box center [193, 133] width 60 height 13
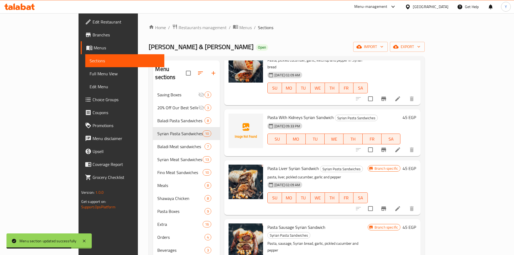
scroll to position [108, 0]
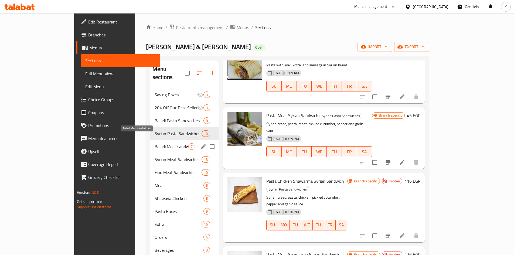
click at [155, 143] on span "Baladi Meat sandwiches" at bounding box center [172, 146] width 34 height 6
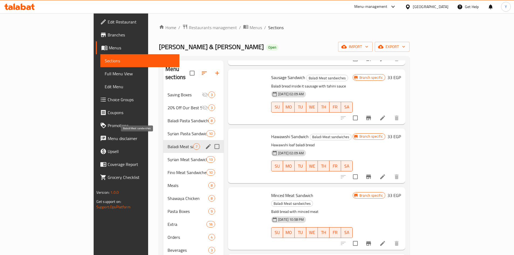
scroll to position [171, 0]
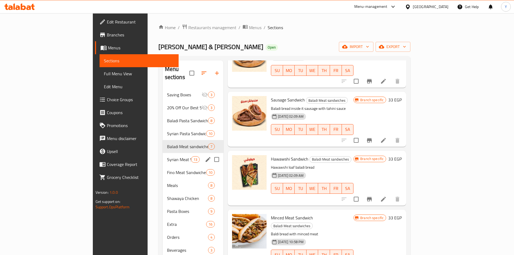
click at [163, 155] on div "Syrian Meat Sandwiches 13" at bounding box center [193, 159] width 61 height 13
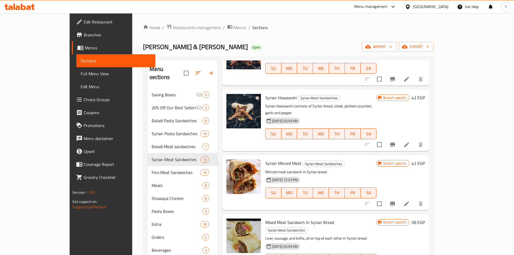
scroll to position [225, 0]
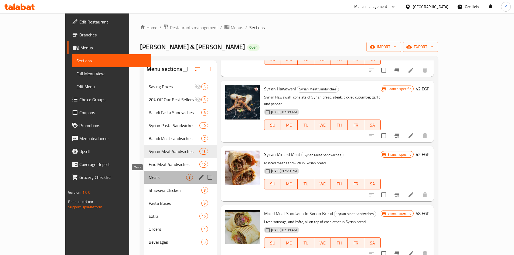
click at [149, 175] on span "Meals" at bounding box center [167, 177] width 37 height 6
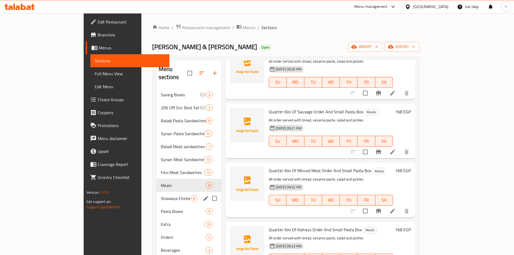
click at [156, 194] on div "Shawaya Chicken 8" at bounding box center [188, 198] width 65 height 13
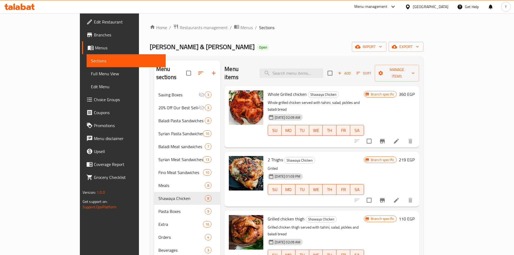
click at [389, 135] on button "Branch-specific-item" at bounding box center [382, 141] width 13 height 13
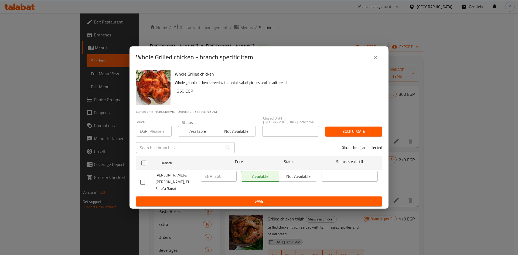
click at [371, 57] on button "close" at bounding box center [375, 57] width 13 height 13
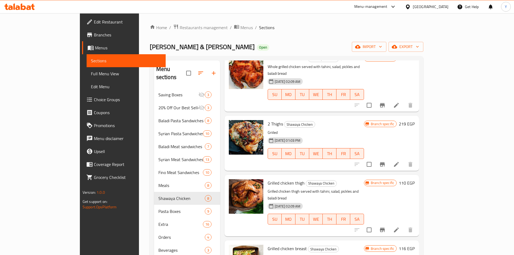
scroll to position [135, 0]
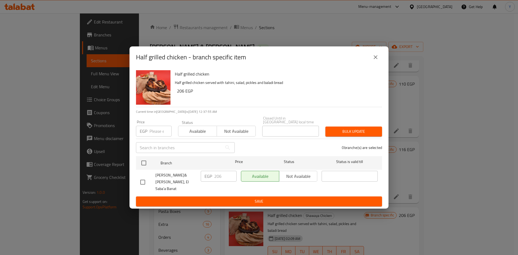
click at [380, 64] on div "Half grilled chicken - branch specific item" at bounding box center [259, 57] width 246 height 13
click at [373, 57] on icon "close" at bounding box center [375, 57] width 6 height 6
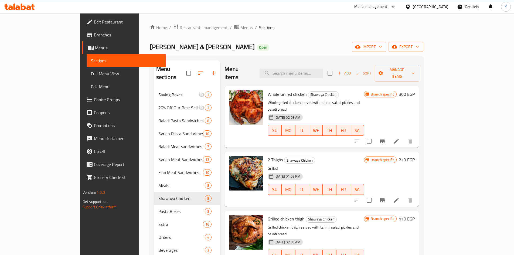
scroll to position [108, 0]
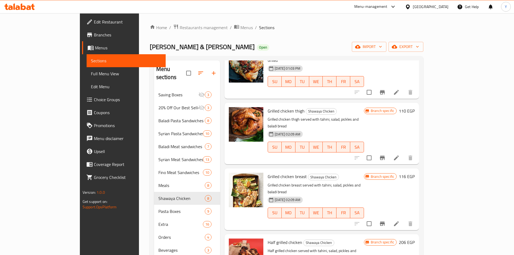
click at [389, 151] on button "Branch-specific-item" at bounding box center [382, 157] width 13 height 13
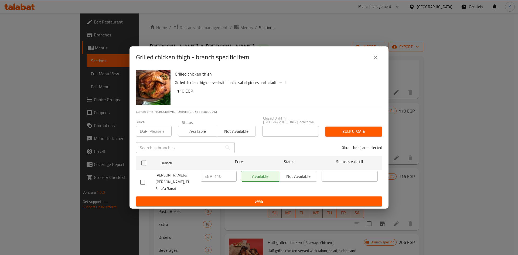
click at [376, 64] on button "close" at bounding box center [375, 57] width 13 height 13
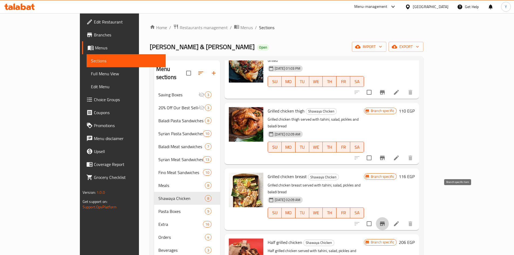
click at [389, 217] on button "Branch-specific-item" at bounding box center [382, 223] width 13 height 13
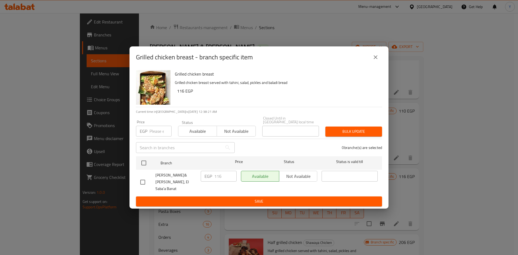
click at [372, 61] on button "close" at bounding box center [375, 57] width 13 height 13
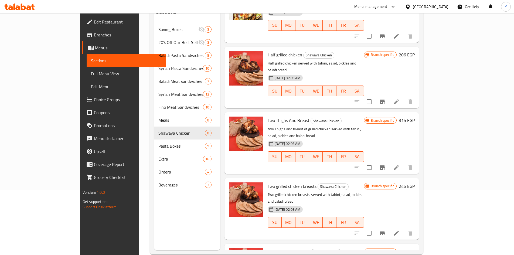
scroll to position [76, 0]
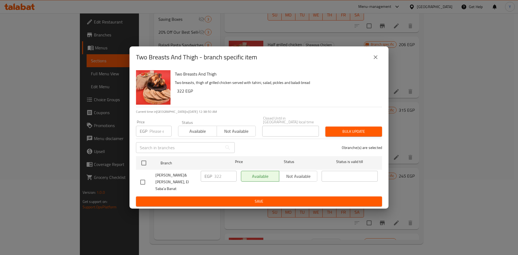
click at [377, 64] on button "close" at bounding box center [375, 57] width 13 height 13
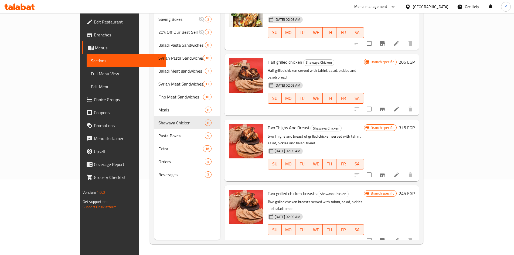
scroll to position [203, 0]
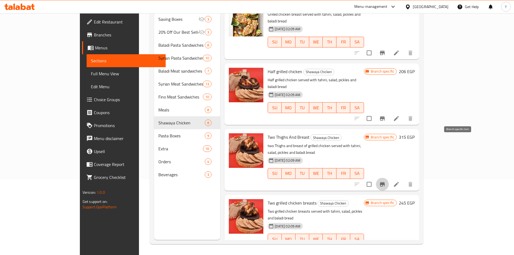
click at [389, 178] on button "Branch-specific-item" at bounding box center [382, 184] width 13 height 13
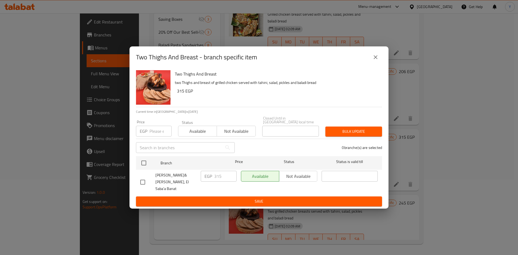
click at [374, 60] on icon "close" at bounding box center [375, 57] width 6 height 6
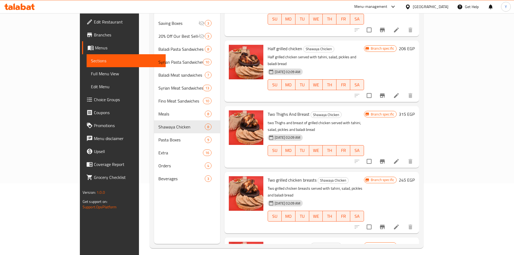
scroll to position [76, 0]
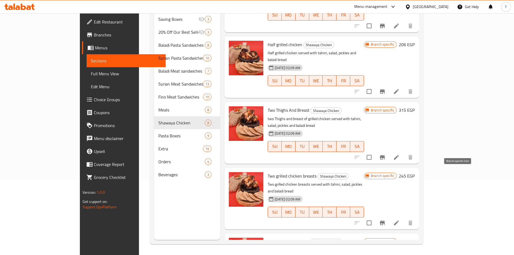
click at [389, 216] on button "Branch-specific-item" at bounding box center [382, 222] width 13 height 13
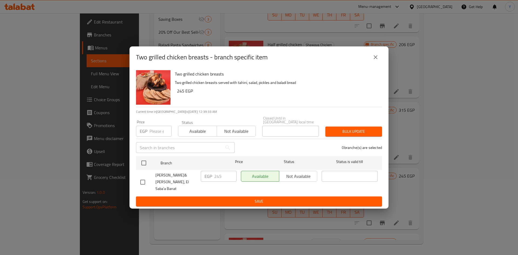
drag, startPoint x: 376, startPoint y: 62, endPoint x: 330, endPoint y: 46, distance: 48.3
click at [376, 60] on icon "close" at bounding box center [375, 57] width 6 height 6
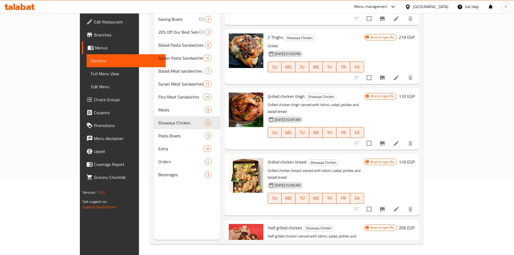
scroll to position [14, 0]
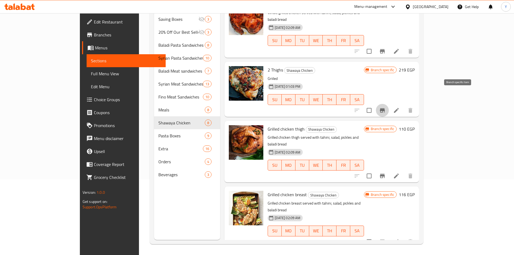
click at [385, 107] on icon "Branch-specific-item" at bounding box center [382, 110] width 6 height 6
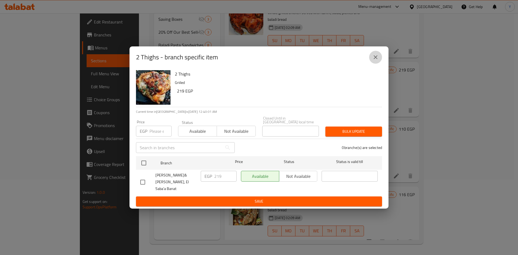
click at [376, 56] on icon "close" at bounding box center [375, 57] width 6 height 6
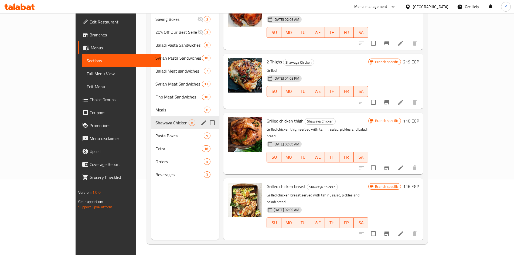
click at [207, 117] on input "Menu sections" at bounding box center [212, 122] width 11 height 11
checkbox input "true"
click at [200, 119] on icon "edit" at bounding box center [203, 122] width 6 height 6
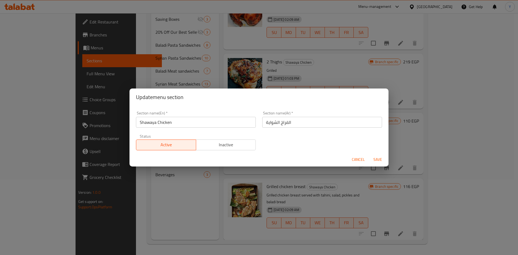
click at [142, 125] on input "Shawaya Chicken" at bounding box center [196, 122] width 120 height 11
click at [143, 125] on input "Shawaya Chicken" at bounding box center [196, 122] width 120 height 11
type input "Grilled Chicken"
click at [281, 122] on input "الفراخ الشواية" at bounding box center [322, 122] width 120 height 11
click at [303, 121] on input "الفراخ الشواية" at bounding box center [322, 122] width 120 height 11
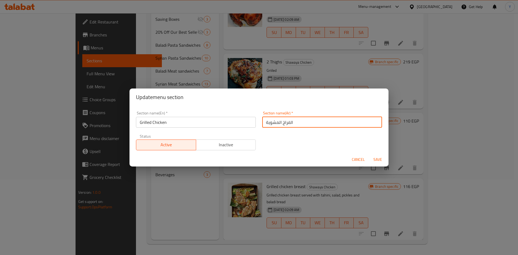
type input "الفراخ المشوية"
click at [369, 155] on button "Save" at bounding box center [377, 160] width 17 height 10
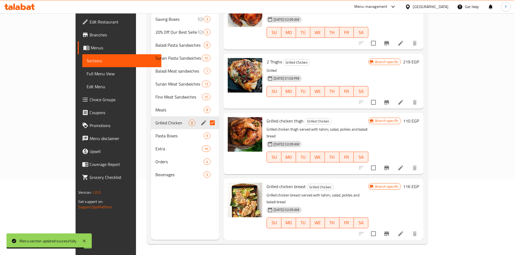
click at [319, 192] on p "Grilled chicken breast served with tahini, salad, pickles and baladi bread" at bounding box center [317, 198] width 102 height 13
drag, startPoint x: 325, startPoint y: 180, endPoint x: 329, endPoint y: 181, distance: 4.7
click at [329, 192] on p "Grilled chicken breast served with tahini, salad, pickles and baladi bread" at bounding box center [317, 198] width 102 height 13
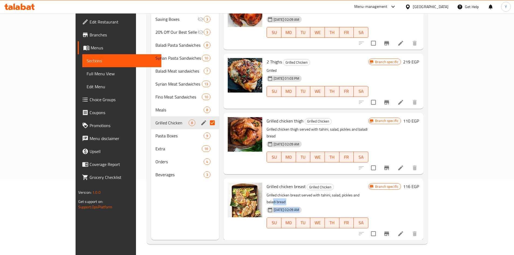
drag, startPoint x: 347, startPoint y: 183, endPoint x: 362, endPoint y: 185, distance: 16.0
click at [362, 185] on div "Grilled chicken breast Grilled Chicken Grilled chicken breast served with tahin…" at bounding box center [317, 208] width 106 height 57
click at [357, 192] on p "Grilled chicken breast served with tahini, salad, pickles and baladi bread" at bounding box center [317, 198] width 102 height 13
click at [357, 185] on div "Grilled chicken breast Grilled Chicken Grilled chicken breast served with tahin…" at bounding box center [317, 208] width 106 height 57
click at [328, 192] on p "Grilled chicken breast served with tahini, salad, pickles and baladi bread" at bounding box center [317, 198] width 102 height 13
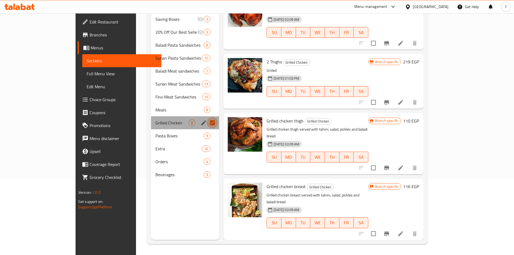
click at [207, 117] on input "Menu sections" at bounding box center [212, 122] width 11 height 11
checkbox input "false"
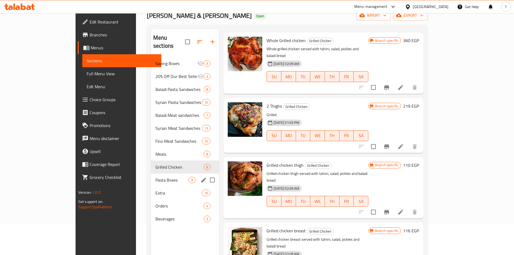
scroll to position [22, 0]
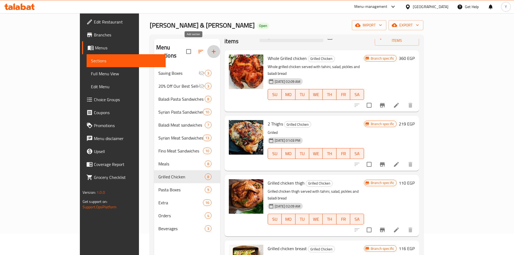
click at [207, 49] on button "button" at bounding box center [213, 51] width 13 height 13
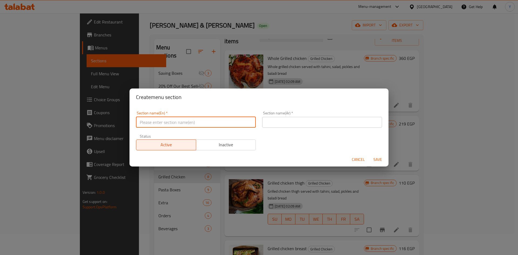
click at [186, 124] on input "text" at bounding box center [196, 122] width 120 height 11
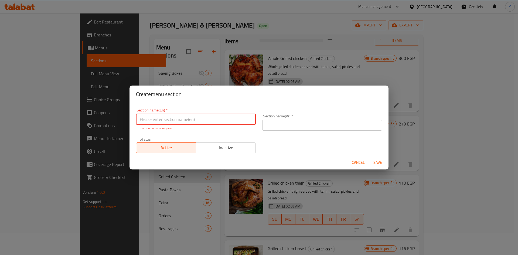
click at [360, 164] on span "Cancel" at bounding box center [358, 162] width 13 height 7
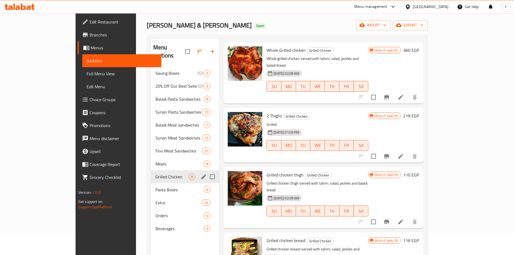
click at [207, 171] on input "Menu sections" at bounding box center [212, 176] width 11 height 11
checkbox input "true"
click at [200, 173] on icon "edit" at bounding box center [203, 176] width 6 height 6
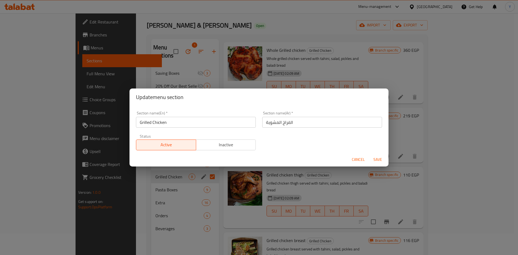
click at [134, 124] on div "Section name(En)   * Grilled Chicken Section name(En) *" at bounding box center [196, 119] width 126 height 23
click at [137, 123] on input "Grilled Chicken" at bounding box center [196, 122] width 120 height 11
type input "Shawaya Grilled Chicken"
click at [340, 124] on input "الفراخ المشوية" at bounding box center [322, 122] width 120 height 11
type input "الفراخ المشوية شواية"
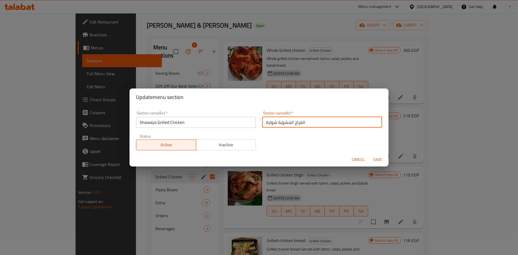
click at [369, 155] on button "Save" at bounding box center [377, 160] width 17 height 10
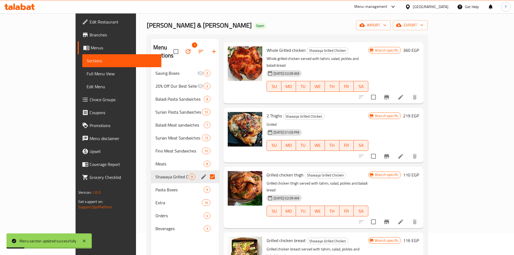
click at [207, 171] on input "Menu sections" at bounding box center [212, 176] width 11 height 11
checkbox input "false"
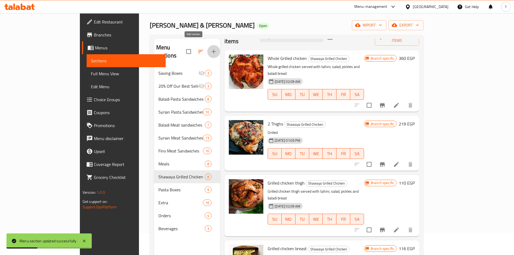
click at [210, 50] on icon "button" at bounding box center [213, 51] width 6 height 6
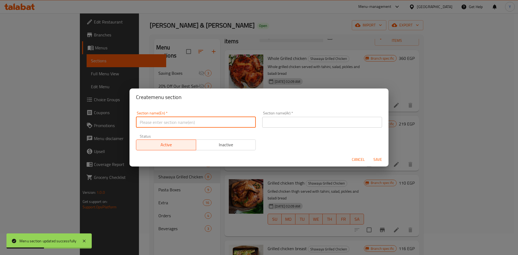
click at [203, 122] on input "text" at bounding box center [196, 122] width 120 height 11
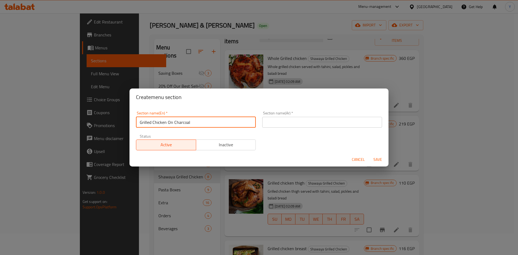
type input "Grilled Chicken On Charcoal"
click at [287, 123] on input "text" at bounding box center [322, 122] width 120 height 11
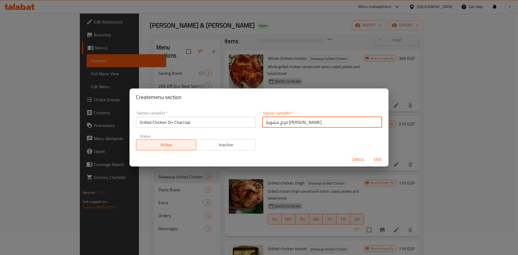
type input "فراخ مشوية علي الفحم"
click at [369, 155] on button "Save" at bounding box center [377, 160] width 17 height 10
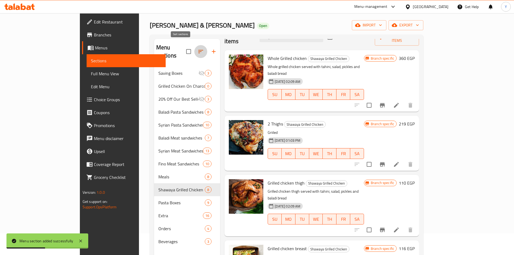
click at [194, 51] on button "button" at bounding box center [200, 51] width 13 height 13
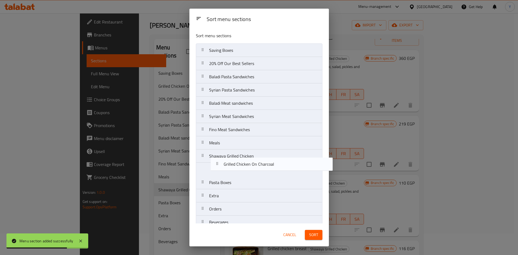
drag, startPoint x: 230, startPoint y: 66, endPoint x: 245, endPoint y: 173, distance: 107.7
click at [245, 173] on nav "Saving Boxes Grilled Chicken On Charcoal 20% Off Our Best Sellers Baladi Pasta …" at bounding box center [259, 136] width 126 height 186
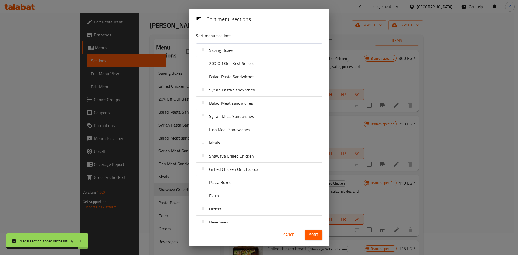
click at [312, 237] on span "Sort" at bounding box center [313, 234] width 9 height 7
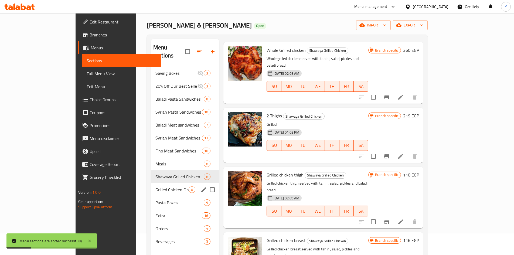
click at [169, 186] on div "Grilled Chicken On Charcoal 0" at bounding box center [185, 189] width 68 height 13
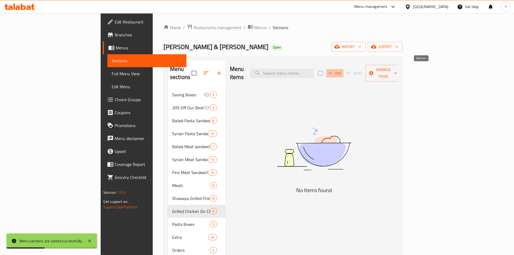
click at [332, 72] on icon "button" at bounding box center [330, 73] width 3 height 3
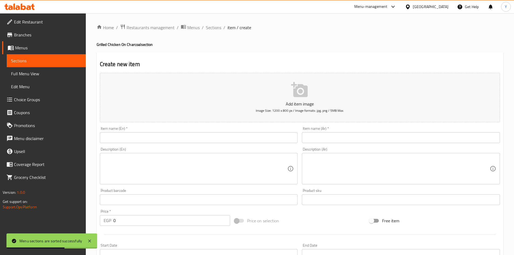
click at [163, 138] on input "text" at bounding box center [199, 137] width 198 height 11
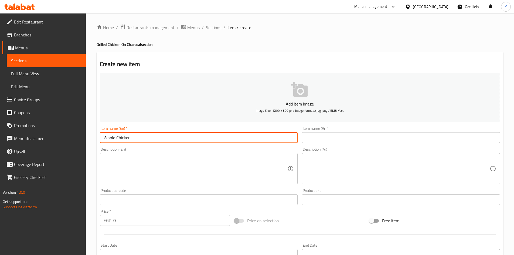
type input "Whole Chicken On Charcoal"
click at [339, 139] on input "text" at bounding box center [401, 137] width 198 height 11
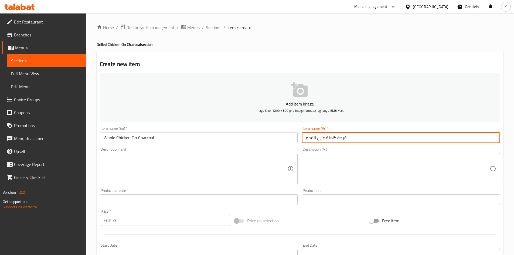
type input "فرخة كاملة علي الفحم"
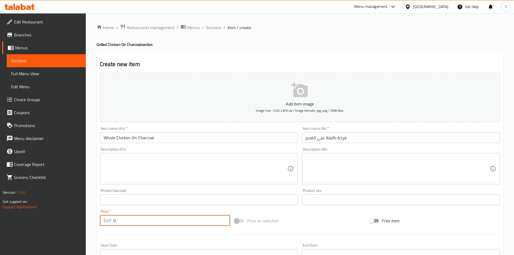
drag, startPoint x: 127, startPoint y: 221, endPoint x: 109, endPoint y: 220, distance: 18.1
click at [109, 220] on div "EGP 0 Price *" at bounding box center [165, 220] width 131 height 11
type input "380"
click at [202, 134] on input "Whole Chicken On Charcoal" at bounding box center [199, 137] width 198 height 11
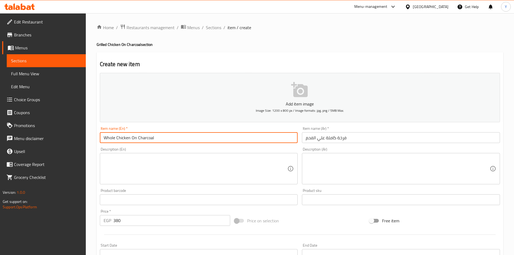
click at [201, 143] on input "Whole Chicken On Charcoal" at bounding box center [199, 137] width 198 height 11
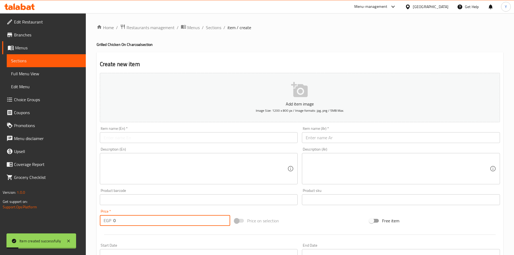
drag, startPoint x: 131, startPoint y: 220, endPoint x: 102, endPoint y: 217, distance: 28.8
click at [101, 217] on div "EGP 0 Price *" at bounding box center [165, 220] width 131 height 11
type input "226"
click at [373, 136] on input "text" at bounding box center [401, 137] width 198 height 11
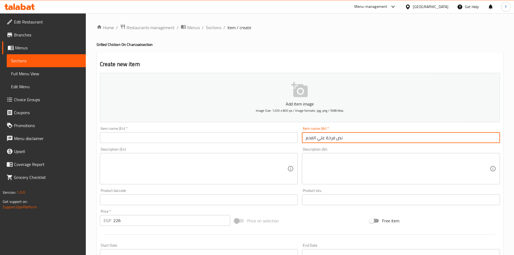
type input "نص فرخة علي الفحم"
click at [260, 140] on input "text" at bounding box center [199, 137] width 198 height 11
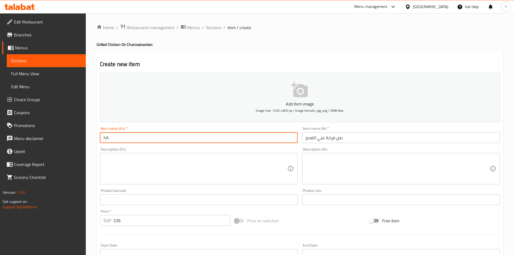
type input "h"
type input "Half Chicken On Charcoal"
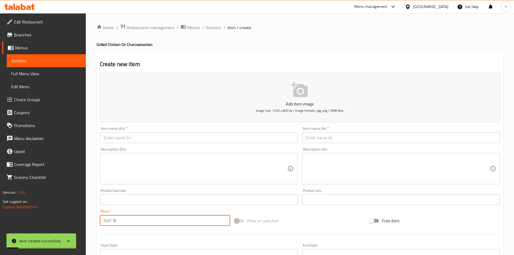
drag, startPoint x: 134, startPoint y: 219, endPoint x: 80, endPoint y: 220, distance: 54.5
click at [80, 220] on div "Edit Restaurant Branches Menus Sections Full Menu View Edit Menu Choice Groups …" at bounding box center [257, 197] width 514 height 368
type input "115"
click at [318, 140] on input "text" at bounding box center [401, 137] width 198 height 11
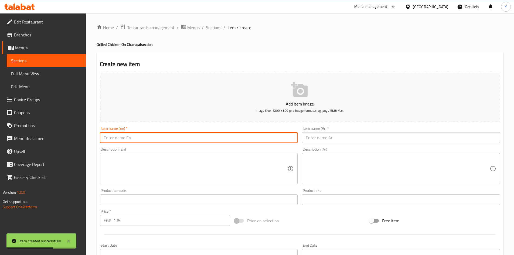
click at [155, 142] on input "text" at bounding box center [199, 137] width 198 height 11
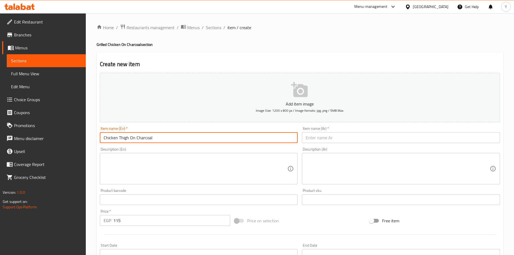
type input "Chicken Thigh On Charcoal"
click at [337, 142] on input "text" at bounding box center [401, 137] width 198 height 11
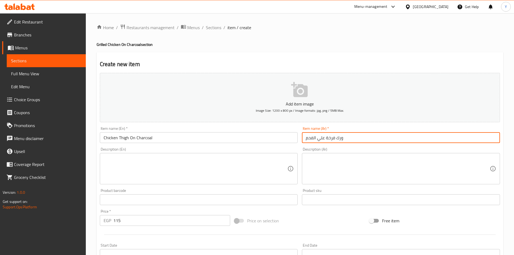
type input "ورك فرخة علي الفحم"
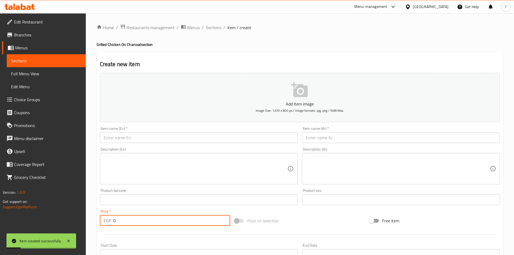
drag, startPoint x: 166, startPoint y: 217, endPoint x: 82, endPoint y: 220, distance: 84.2
click at [74, 214] on div "Edit Restaurant Branches Menus Sections Full Menu View Edit Menu Choice Groups …" at bounding box center [257, 197] width 514 height 368
type input "121"
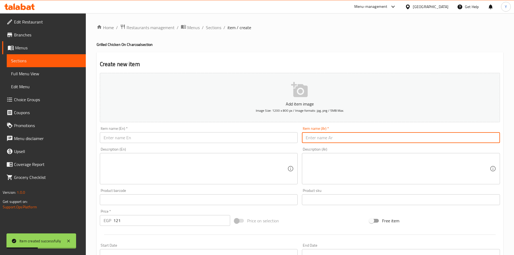
click at [331, 142] on input "text" at bounding box center [401, 137] width 198 height 11
type input "صدر فرخة علي الفحم"
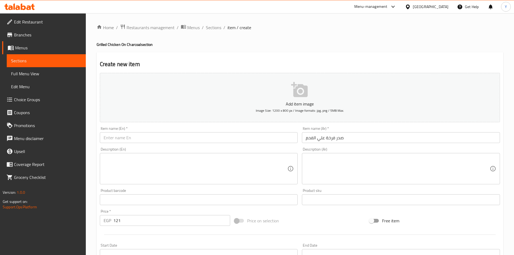
click at [288, 129] on div "Item name (En)   * Item name (En) *" at bounding box center [199, 134] width 198 height 16
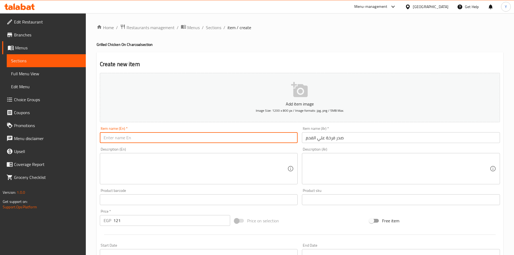
click at [268, 138] on input "text" at bounding box center [199, 137] width 198 height 11
type input "Chicken Breast On Charcoal"
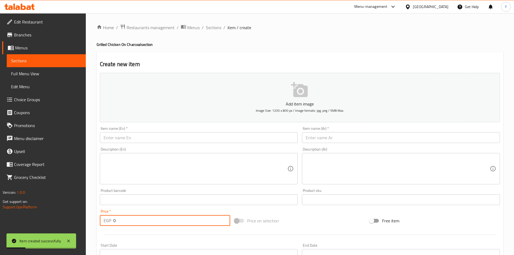
drag, startPoint x: 122, startPoint y: 223, endPoint x: 75, endPoint y: 227, distance: 47.1
click at [63, 224] on div "Edit Restaurant Branches Menus Sections Full Menu View Edit Menu Choice Groups …" at bounding box center [257, 197] width 514 height 368
paste input "332"
type input "332"
click at [329, 134] on input "text" at bounding box center [401, 137] width 198 height 11
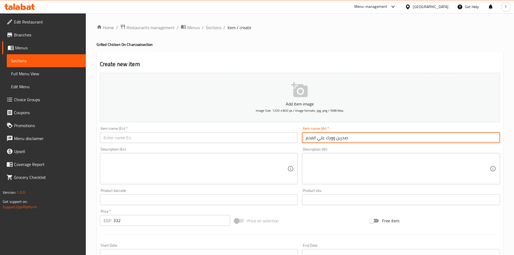
type input "صدرين وورك علي الفحم"
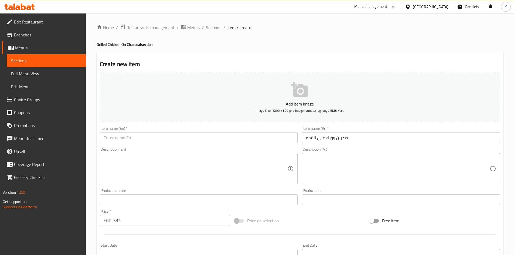
click at [273, 147] on div "Description (En) Description (En)" at bounding box center [199, 165] width 202 height 41
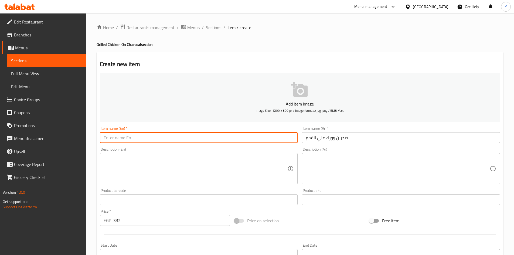
click at [273, 143] on input "text" at bounding box center [199, 137] width 198 height 11
type input "Two Breasts And Thigh On Charcoal"
click at [155, 214] on div "Price   * EGP 0 Price *" at bounding box center [165, 217] width 131 height 16
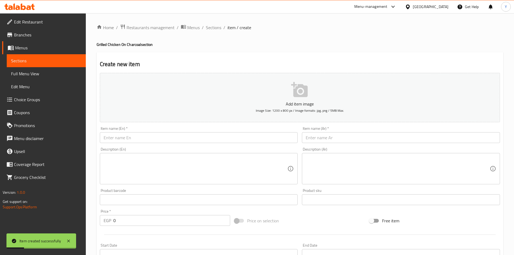
click at [154, 216] on input "0" at bounding box center [171, 220] width 117 height 11
click at [153, 216] on input "0" at bounding box center [171, 220] width 117 height 11
click at [152, 219] on input "0" at bounding box center [171, 220] width 117 height 11
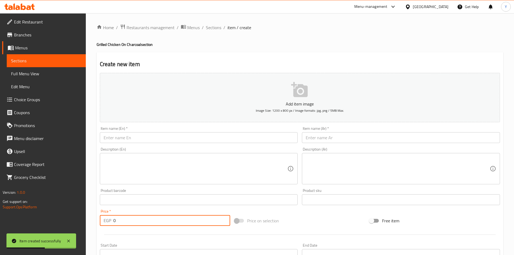
paste input "325"
click at [153, 131] on div "Item name (En)   * Item name (En) *" at bounding box center [199, 134] width 198 height 16
click at [152, 134] on input "text" at bounding box center [199, 137] width 198 height 11
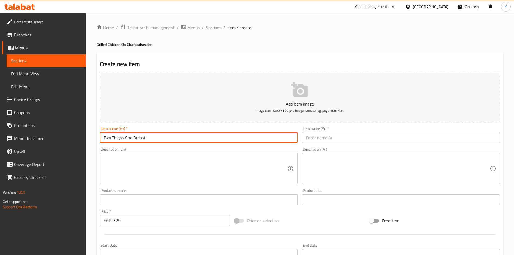
click at [324, 138] on input "text" at bounding box center [401, 137] width 198 height 11
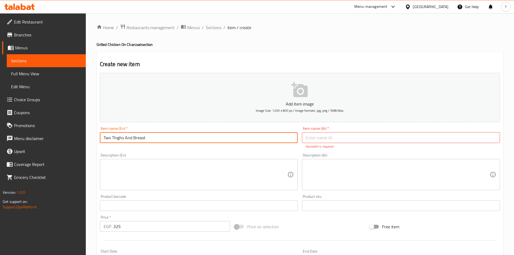
click at [255, 141] on input "Two Thighs And Breast" at bounding box center [199, 137] width 198 height 11
click at [366, 142] on input "text" at bounding box center [401, 137] width 198 height 11
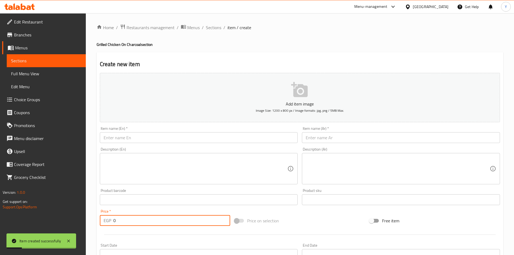
drag, startPoint x: 125, startPoint y: 221, endPoint x: 111, endPoint y: 223, distance: 13.8
click at [111, 223] on div "EGP 0 Price *" at bounding box center [165, 220] width 131 height 11
paste input "255"
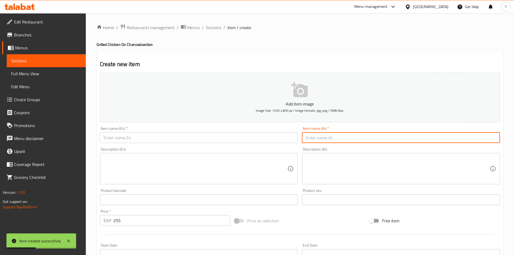
click at [319, 139] on input "text" at bounding box center [401, 137] width 198 height 11
click at [265, 135] on input "text" at bounding box center [199, 137] width 198 height 11
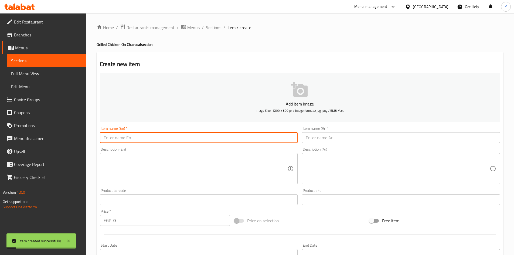
click at [127, 225] on input "0" at bounding box center [171, 220] width 117 height 11
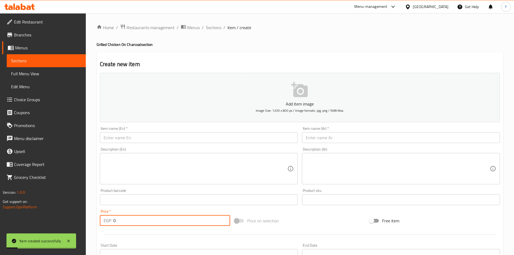
click at [127, 224] on input "0" at bounding box center [171, 220] width 117 height 11
click at [136, 221] on input "0" at bounding box center [171, 220] width 117 height 11
paste input "229"
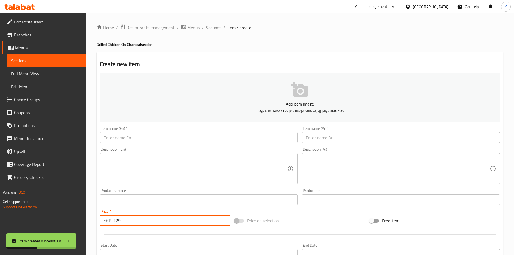
click at [321, 138] on input "text" at bounding box center [401, 137] width 198 height 11
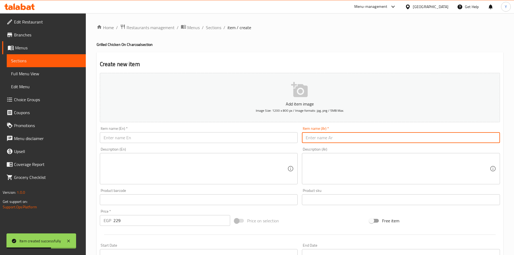
click at [282, 138] on input "text" at bounding box center [199, 137] width 198 height 11
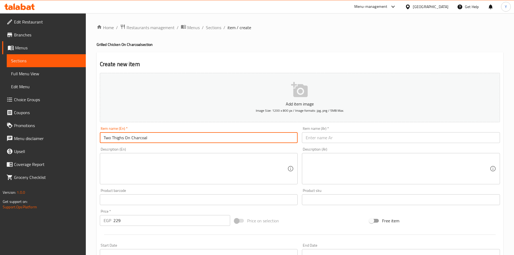
click at [346, 138] on input "text" at bounding box center [401, 137] width 198 height 11
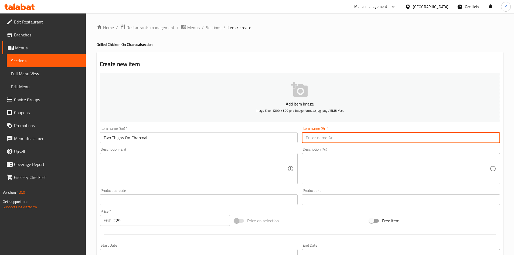
click at [356, 136] on input "text" at bounding box center [401, 137] width 198 height 11
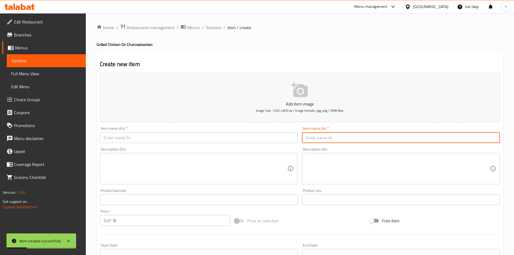
drag, startPoint x: 216, startPoint y: 29, endPoint x: 209, endPoint y: 53, distance: 24.5
click at [216, 29] on span "Sections" at bounding box center [213, 27] width 15 height 6
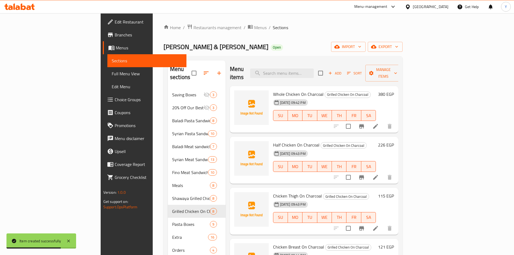
click at [383, 121] on li at bounding box center [375, 126] width 15 height 10
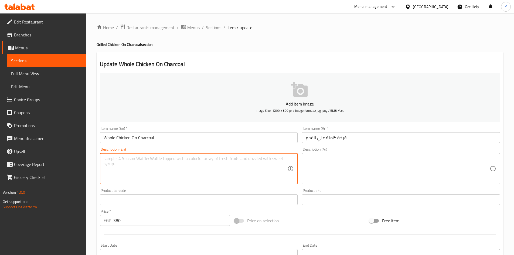
paste textarea "All order served with bread, sesame paste, salad and pickles"
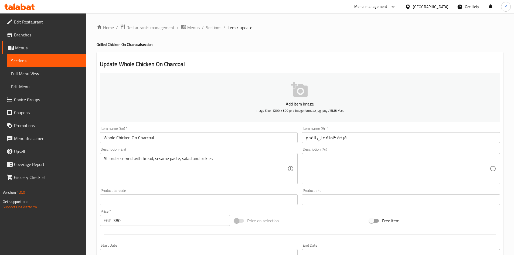
drag, startPoint x: 264, startPoint y: 179, endPoint x: 270, endPoint y: 177, distance: 6.5
click at [264, 179] on textarea "All order served with bread, sesame paste, salad and pickles" at bounding box center [196, 169] width 184 height 26
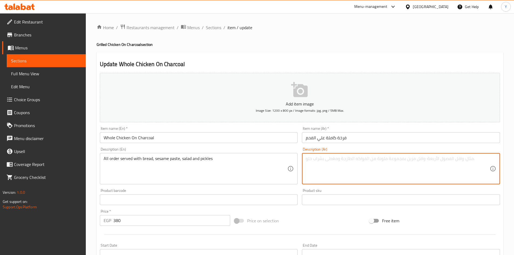
paste textarea "كل الطلبات تقدم مع عيش، طحينة، سلطة وطرشي"
click at [208, 142] on input "Whole Chicken On Charcoal" at bounding box center [199, 137] width 198 height 11
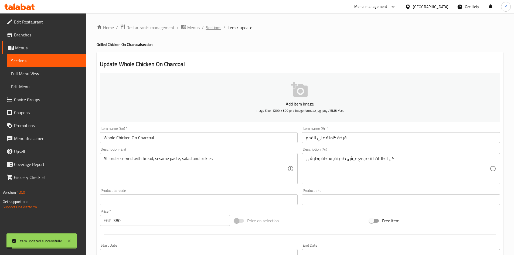
click at [212, 29] on span "Sections" at bounding box center [213, 27] width 15 height 6
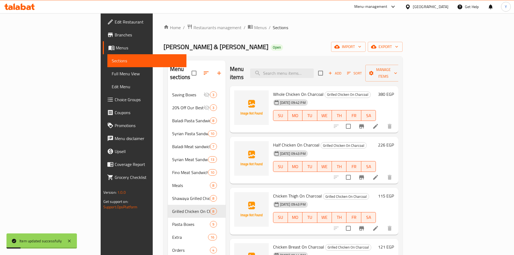
click at [383, 172] on li at bounding box center [375, 177] width 15 height 10
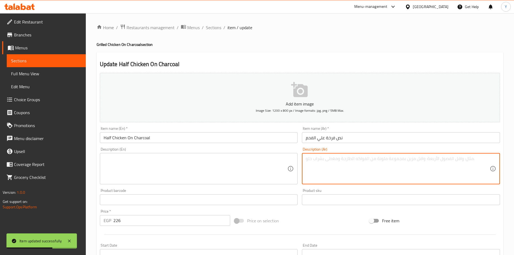
paste textarea "كل الطلبات تقدم مع عيش، طحينة، سلطة وطرشي"
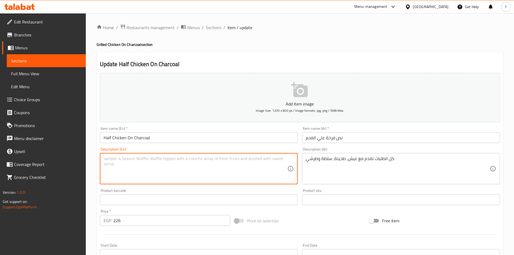
paste textarea "All order served with bread, sesame paste, salad and pickles"
click at [177, 136] on input "Half Chicken On Charcoal" at bounding box center [199, 137] width 198 height 11
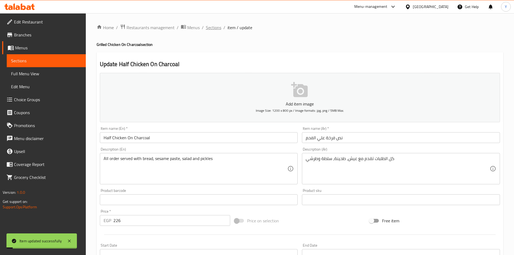
click at [207, 26] on span "Sections" at bounding box center [213, 27] width 15 height 6
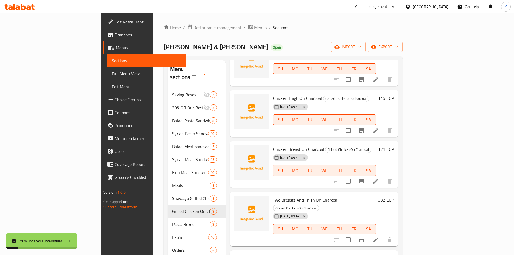
scroll to position [108, 0]
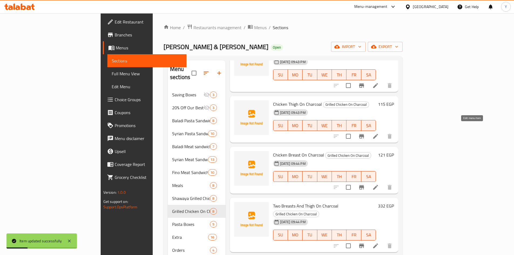
click at [379, 133] on icon at bounding box center [375, 136] width 6 height 6
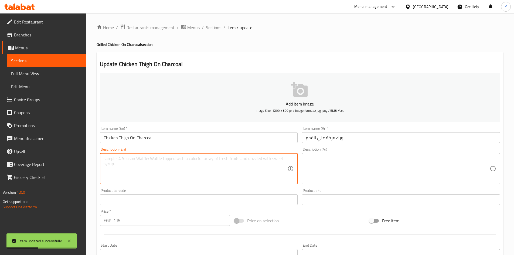
paste textarea "All order served with bread, sesame paste, salad and pickles"
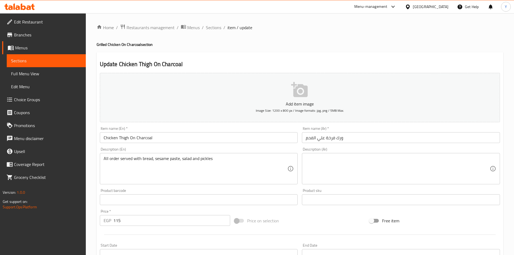
click at [175, 158] on textarea "All order served with bread, sesame paste, salad and pickles" at bounding box center [196, 169] width 184 height 26
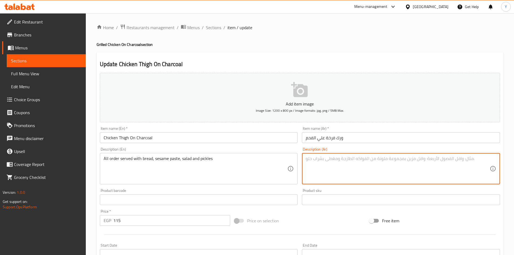
paste textarea "كل الطلبات تقدم مع عيش، طحينة، سلطة وطرشي"
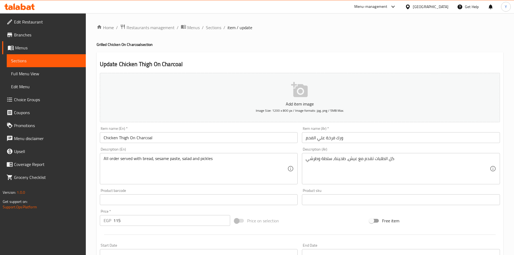
drag, startPoint x: 249, startPoint y: 151, endPoint x: 248, endPoint y: 147, distance: 4.1
click at [249, 150] on div "Description (En) All order served with bread, sesame paste, salad and pickles D…" at bounding box center [199, 165] width 198 height 37
click at [247, 145] on div "Description (En) All order served with bread, sesame paste, salad and pickles D…" at bounding box center [199, 165] width 202 height 41
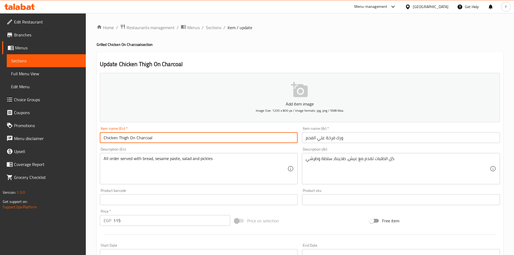
click at [246, 139] on input "Chicken Thigh On Charcoal" at bounding box center [199, 137] width 198 height 11
click at [206, 28] on span "Sections" at bounding box center [213, 27] width 15 height 6
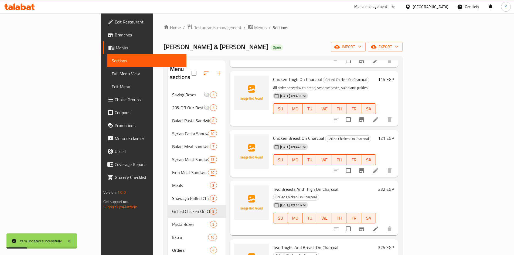
scroll to position [135, 0]
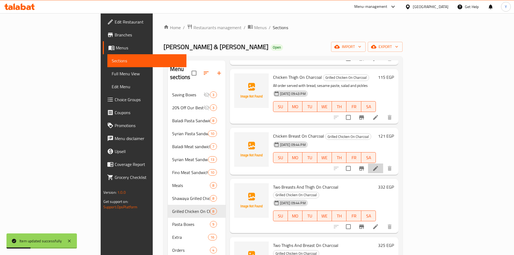
click at [383, 163] on li at bounding box center [375, 168] width 15 height 10
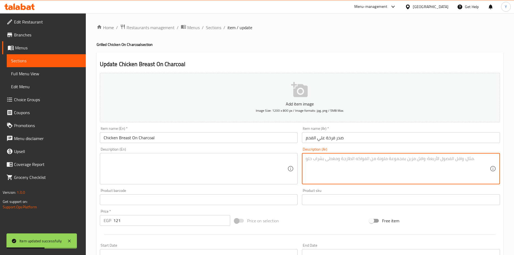
paste textarea "كل الطلبات تقدم مع عيش، طحينة، سلطة وطرشي"
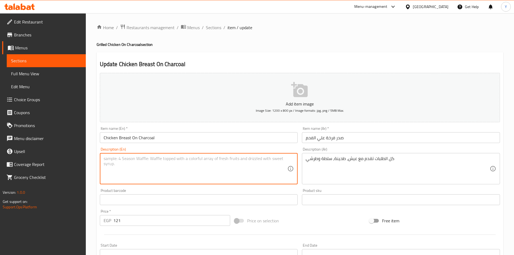
paste textarea "All order served with bread, sesame paste, salad and pickles"
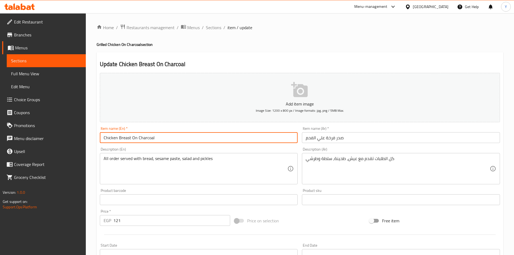
click at [173, 133] on input "Chicken Breast On Charcoal" at bounding box center [199, 137] width 198 height 11
click at [207, 28] on span "Sections" at bounding box center [213, 27] width 15 height 6
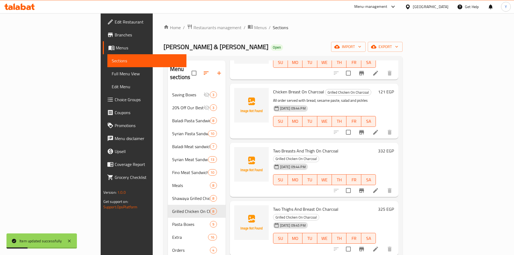
scroll to position [189, 0]
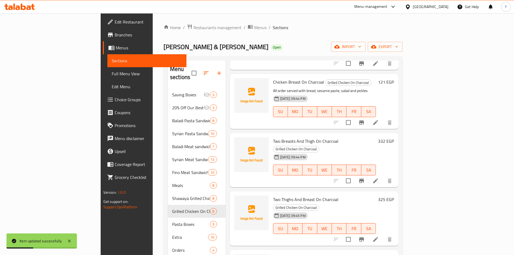
click at [383, 176] on li at bounding box center [375, 181] width 15 height 10
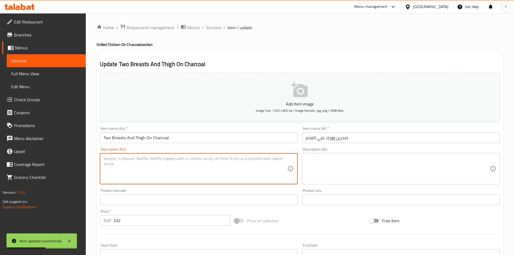
paste textarea "All order served with bread, sesame paste, salad and pickles"
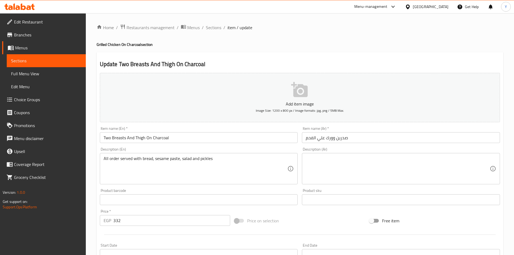
click at [256, 186] on div "Description (En) All order served with bread, sesame paste, salad and pickles D…" at bounding box center [199, 165] width 202 height 41
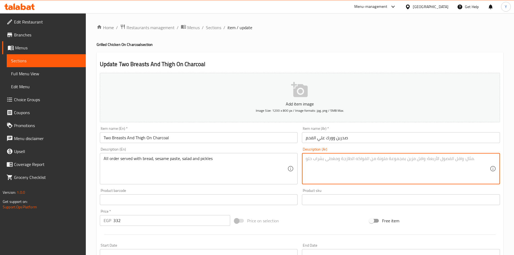
paste textarea "كل الطلبات تقدم مع عيش، طحينة، سلطة وطرشي"
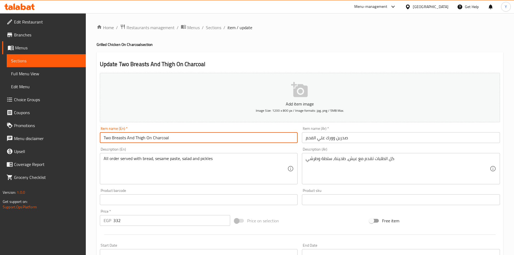
click at [249, 142] on input "Two Breasts And Thigh On Charcoal" at bounding box center [199, 137] width 198 height 11
click at [207, 25] on span "Sections" at bounding box center [213, 27] width 15 height 6
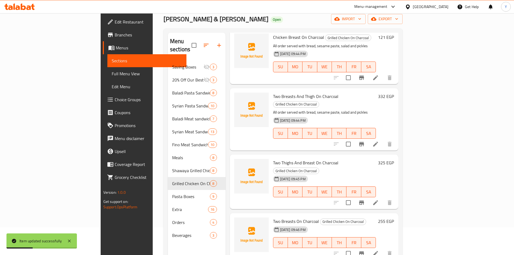
scroll to position [54, 0]
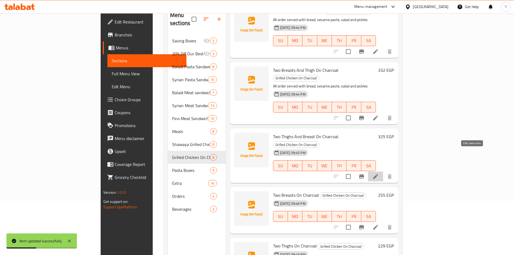
click at [379, 173] on icon at bounding box center [375, 176] width 6 height 6
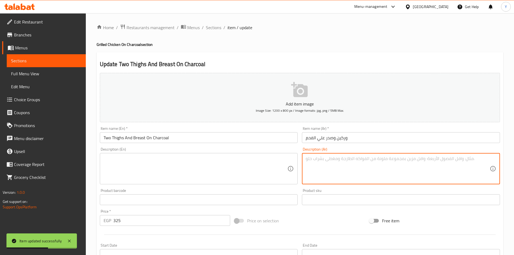
paste textarea "كل الطلبات تقدم مع عيش، طحينة، سلطة وطرشي"
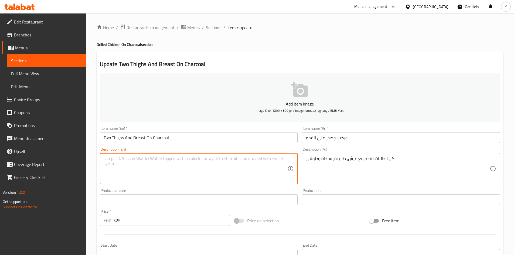
paste textarea "All order served with bread, sesame paste, salad and pickles"
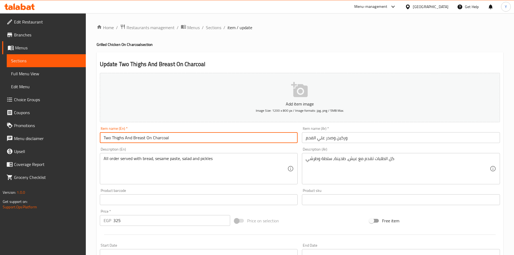
click at [186, 134] on input "Two Thighs And Breast On Charcoal" at bounding box center [199, 137] width 198 height 11
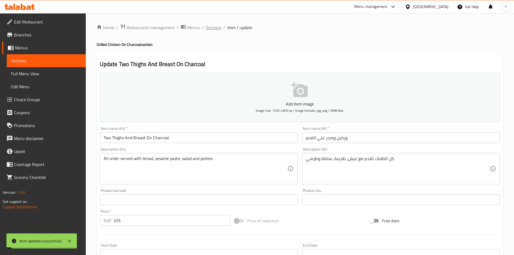
click at [208, 29] on span "Sections" at bounding box center [213, 27] width 15 height 6
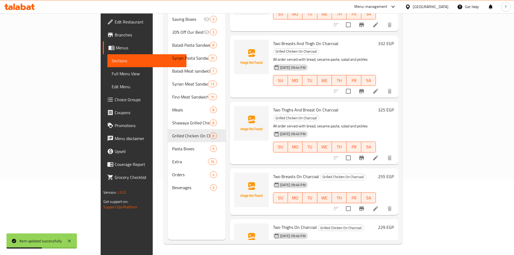
scroll to position [214, 0]
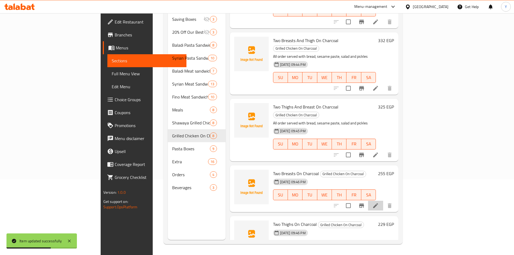
click at [383, 201] on li at bounding box center [375, 206] width 15 height 10
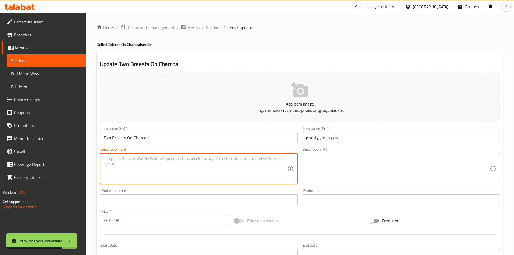
paste textarea "All order served with bread, sesame paste, salad and pickles"
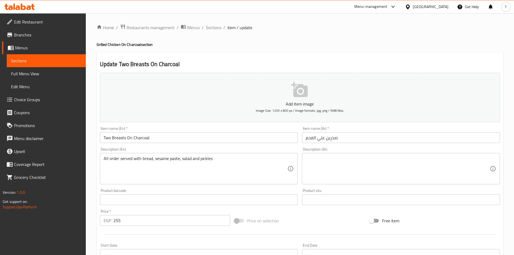
drag, startPoint x: 227, startPoint y: 173, endPoint x: 272, endPoint y: 176, distance: 45.2
click at [229, 172] on textarea "All order served with bread, sesame paste, salad and pickles" at bounding box center [196, 169] width 184 height 26
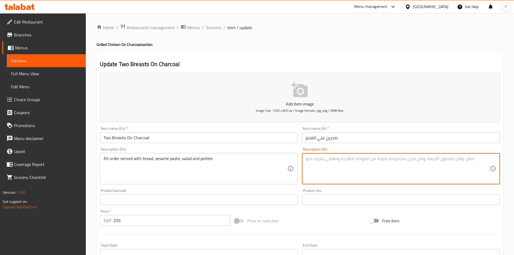
paste textarea "كل الطلبات تقدم مع عيش، طحينة، سلطة وطرشي"
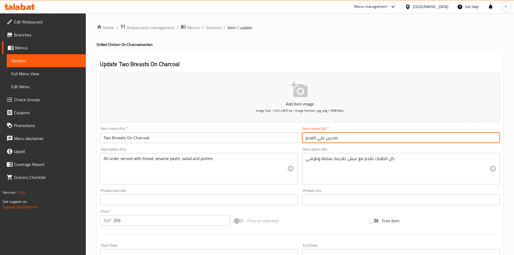
click at [367, 141] on input "صدرين علي الفحم" at bounding box center [401, 137] width 198 height 11
click at [213, 30] on span "Sections" at bounding box center [213, 27] width 15 height 6
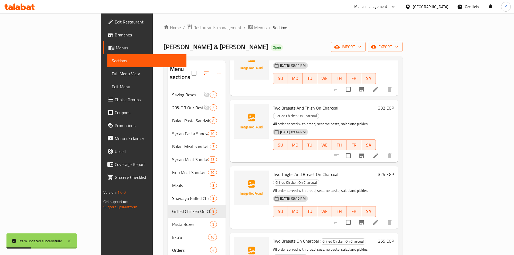
scroll to position [76, 0]
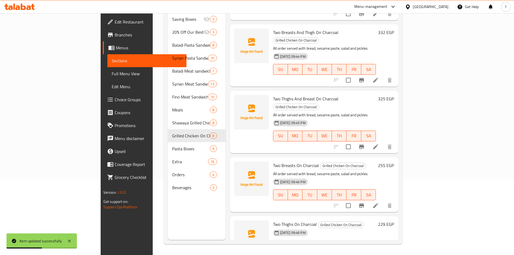
click at [383, 252] on li at bounding box center [375, 257] width 15 height 10
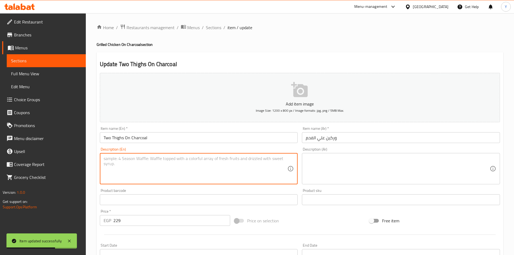
paste textarea "كل الطلبات تقدم مع عيش، طحينة، سلطة وطرشي"
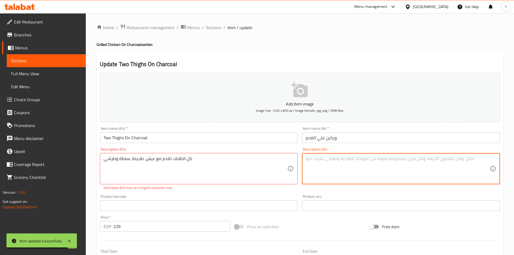
paste textarea "كل الطلبات تقدم مع عيش، طحينة، سلطة وطرشي"
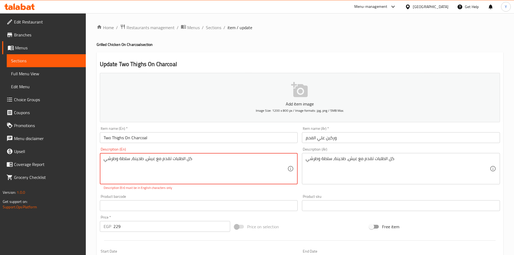
click at [207, 163] on textarea "كل الطلبات تقدم مع عيش، طحينة، سلطة وطرشي" at bounding box center [196, 169] width 184 height 26
paste textarea "All order served with bread, sesame paste, salad and pickles"
click at [211, 130] on div "Item name (En)   * Two Thighs On Charcoal Item name (En) *" at bounding box center [199, 134] width 198 height 16
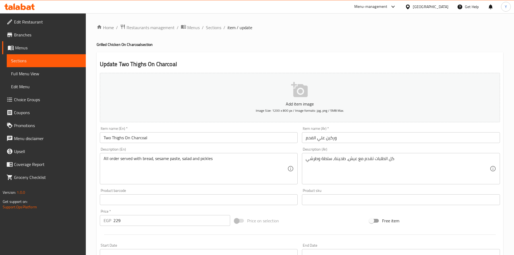
click at [210, 133] on input "Two Thighs On Charcoal" at bounding box center [199, 137] width 198 height 11
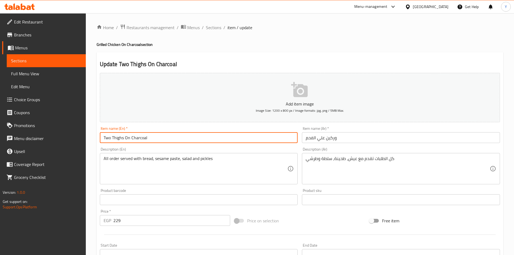
click at [216, 27] on span "Sections" at bounding box center [213, 27] width 15 height 6
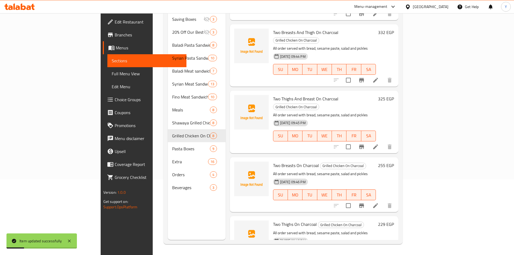
scroll to position [230, 0]
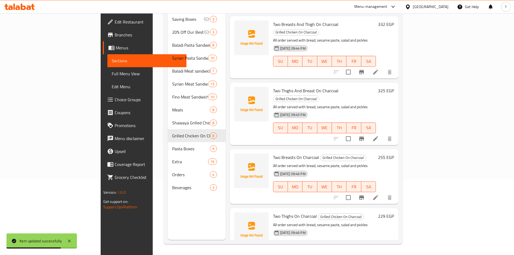
click at [168, 213] on div "Menu sections Saving Boxes 3 20% Off Our Best Sellers 3 Baladi Pasta Sandwiches…" at bounding box center [197, 112] width 58 height 255
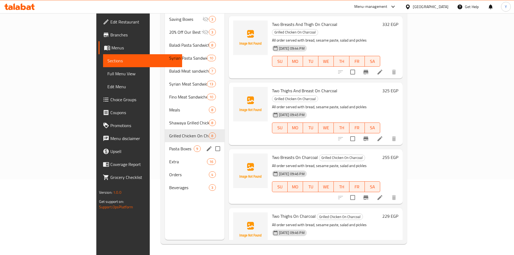
click at [169, 145] on span "Pasta Boxes" at bounding box center [181, 148] width 25 height 6
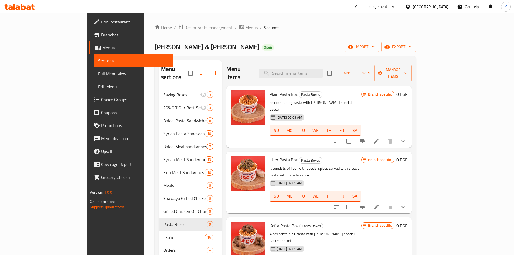
click at [384, 136] on li at bounding box center [375, 141] width 15 height 10
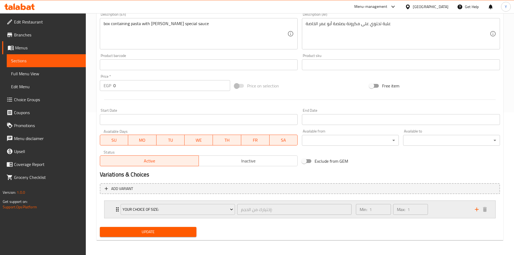
scroll to position [143, 0]
click at [450, 206] on div "Min: 1 ​ Max: 1 ​" at bounding box center [412, 208] width 119 height 17
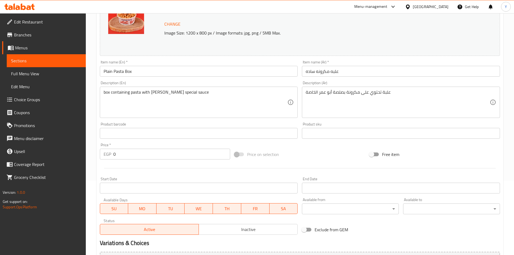
scroll to position [0, 0]
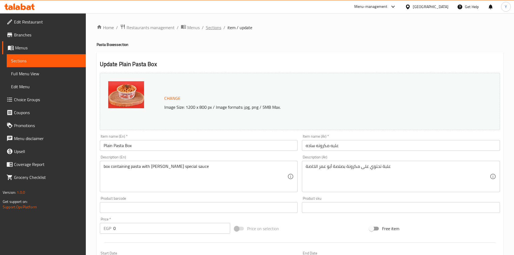
click at [216, 31] on span "Sections" at bounding box center [213, 27] width 15 height 6
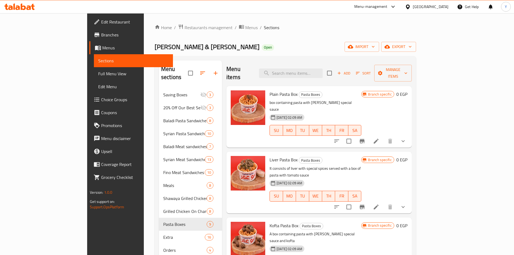
click at [406, 138] on icon "show more" at bounding box center [403, 141] width 6 height 6
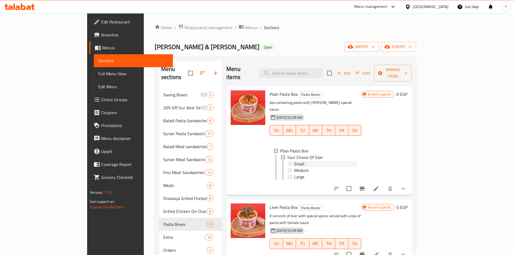
click at [317, 160] on div "Small" at bounding box center [325, 163] width 63 height 6
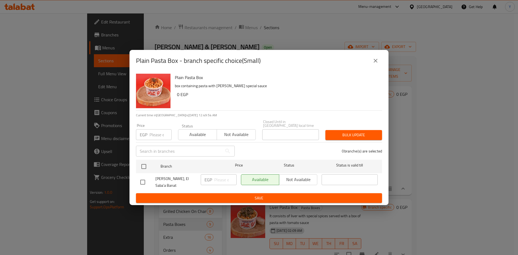
click at [372, 59] on icon "close" at bounding box center [375, 60] width 6 height 6
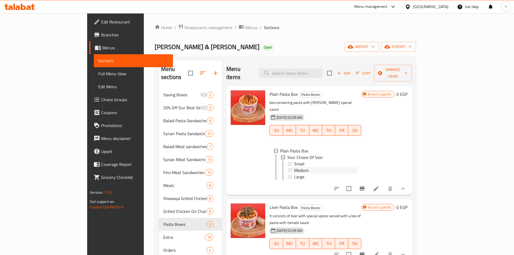
click at [294, 167] on span "Medium" at bounding box center [301, 170] width 15 height 6
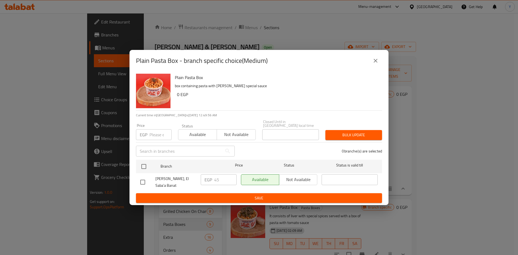
drag, startPoint x: 368, startPoint y: 56, endPoint x: 375, endPoint y: 59, distance: 8.4
click at [371, 57] on div "Plain Pasta Box - branch specific choice(Medium)" at bounding box center [259, 60] width 246 height 13
drag, startPoint x: 375, startPoint y: 60, endPoint x: 375, endPoint y: 68, distance: 8.1
click at [375, 60] on icon "close" at bounding box center [375, 60] width 6 height 6
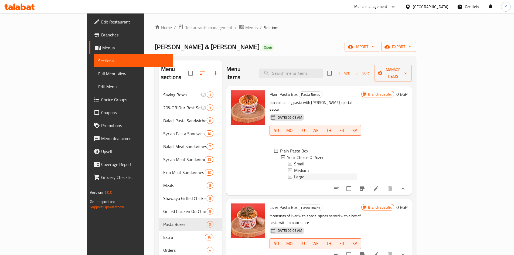
click at [313, 173] on div "Large" at bounding box center [325, 176] width 63 height 6
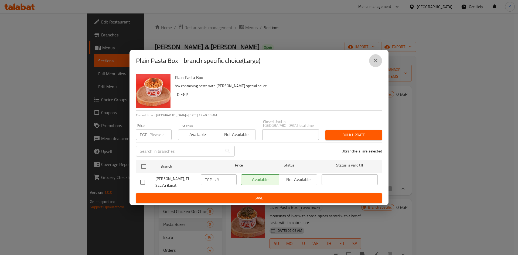
click at [376, 54] on button "close" at bounding box center [375, 60] width 13 height 13
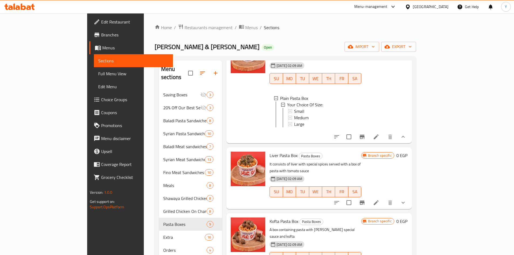
scroll to position [54, 0]
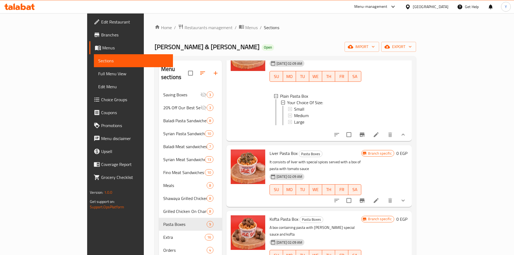
click at [384, 196] on li at bounding box center [375, 201] width 15 height 10
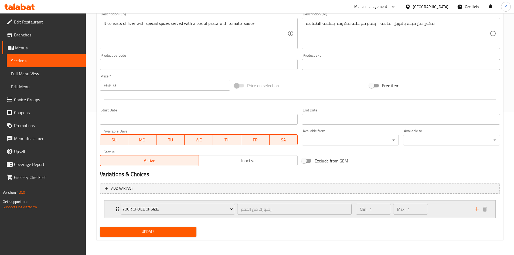
drag, startPoint x: 454, startPoint y: 210, endPoint x: 448, endPoint y: 206, distance: 7.6
click at [454, 210] on div "Min: 1 ​ Max: 1 ​" at bounding box center [412, 208] width 119 height 17
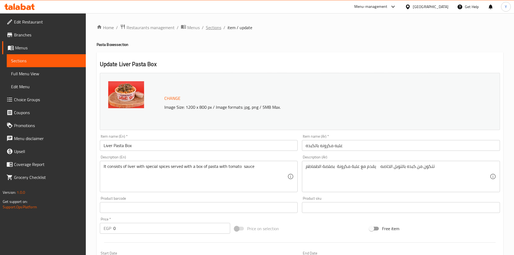
click at [215, 31] on span "Sections" at bounding box center [213, 27] width 15 height 6
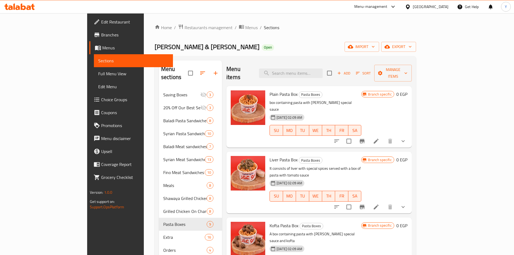
click at [409, 200] on button "show more" at bounding box center [402, 206] width 13 height 13
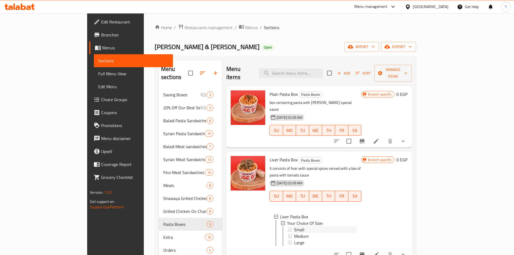
click at [295, 226] on div "Small" at bounding box center [325, 229] width 63 height 6
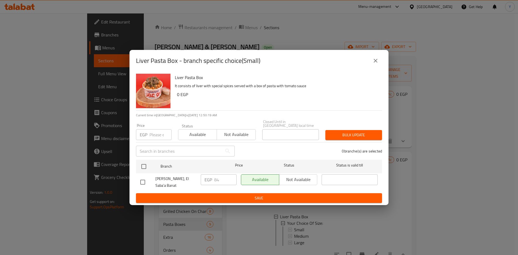
click at [371, 58] on button "close" at bounding box center [375, 60] width 13 height 13
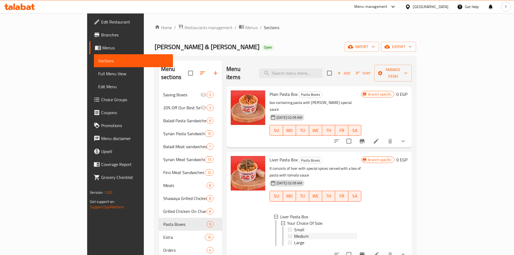
click at [297, 233] on div "Medium" at bounding box center [325, 236] width 63 height 6
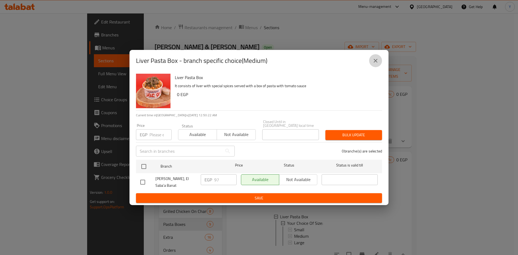
click at [369, 60] on button "close" at bounding box center [375, 60] width 13 height 13
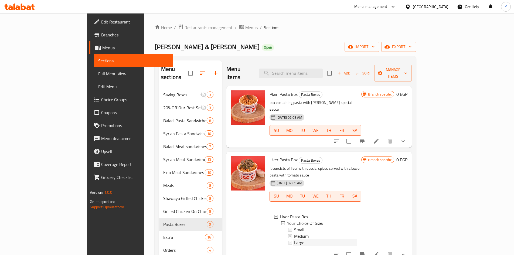
click at [297, 239] on div "Large" at bounding box center [325, 242] width 63 height 6
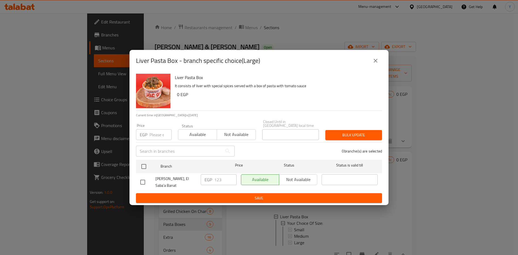
drag, startPoint x: 371, startPoint y: 61, endPoint x: 349, endPoint y: 63, distance: 21.9
click at [371, 61] on button "close" at bounding box center [375, 60] width 13 height 13
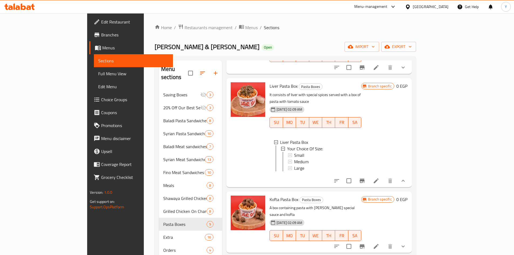
scroll to position [81, 0]
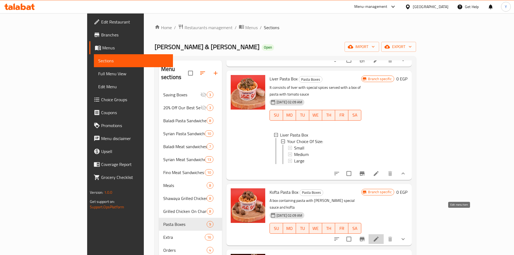
click at [379, 236] on icon at bounding box center [376, 239] width 6 height 6
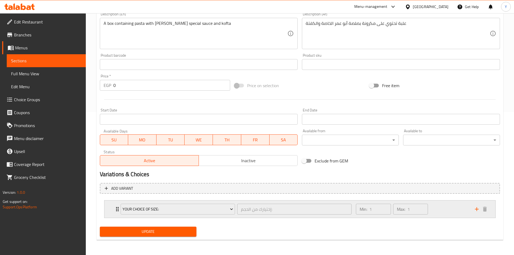
click at [441, 204] on div "Min: 1 ​ Max: 1 ​" at bounding box center [412, 208] width 119 height 17
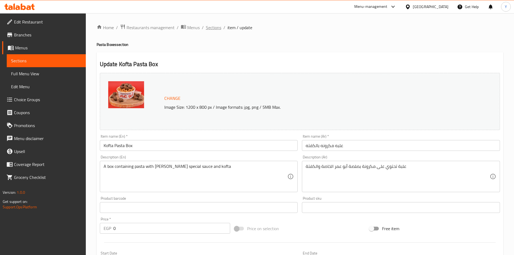
click at [216, 30] on span "Sections" at bounding box center [213, 27] width 15 height 6
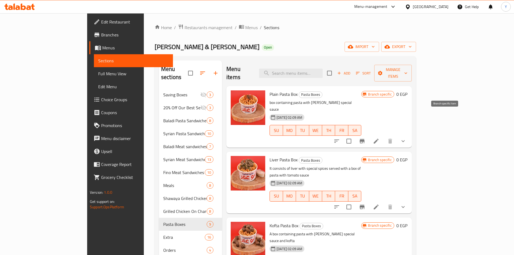
scroll to position [108, 0]
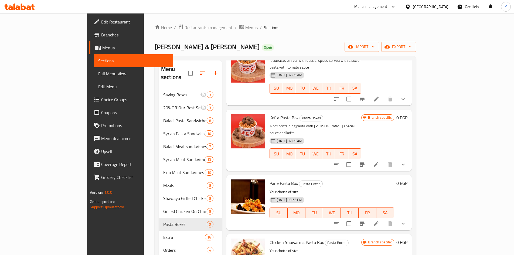
click at [409, 158] on button "show more" at bounding box center [402, 164] width 13 height 13
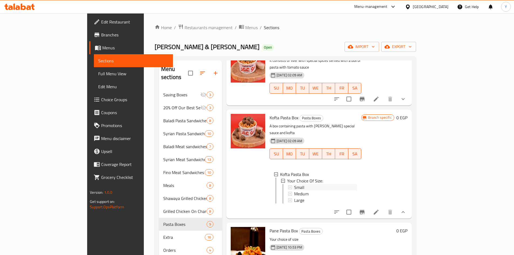
click at [357, 184] on div "Small" at bounding box center [325, 187] width 63 height 6
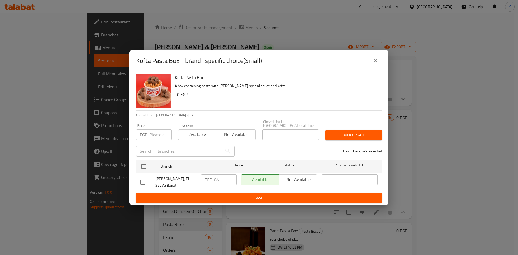
click at [373, 59] on icon "close" at bounding box center [375, 60] width 6 height 6
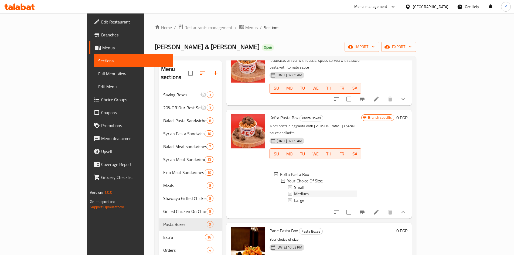
click at [351, 190] on div "Medium" at bounding box center [325, 193] width 63 height 6
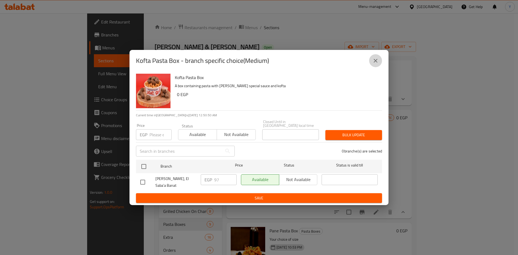
drag, startPoint x: 378, startPoint y: 58, endPoint x: 385, endPoint y: 77, distance: 20.0
click at [378, 59] on icon "close" at bounding box center [375, 60] width 6 height 6
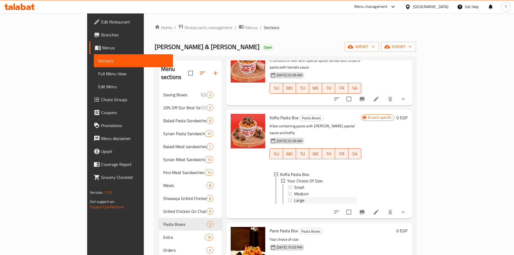
click at [351, 197] on div "Large" at bounding box center [325, 200] width 63 height 6
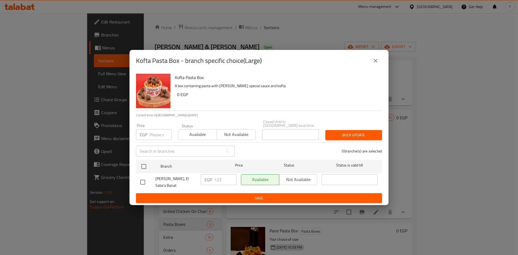
click at [369, 55] on div "Kofta Pasta Box - branch specific choice(Large)" at bounding box center [259, 60] width 246 height 13
drag, startPoint x: 377, startPoint y: 61, endPoint x: 375, endPoint y: 69, distance: 8.4
click at [376, 61] on icon "close" at bounding box center [375, 60] width 6 height 6
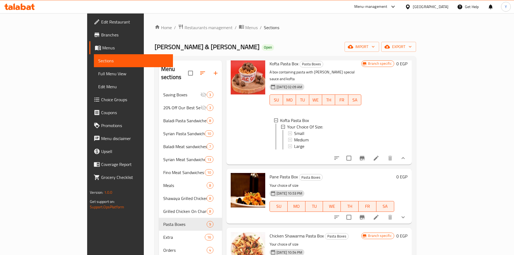
scroll to position [1, 0]
click at [378, 215] on icon at bounding box center [376, 217] width 5 height 5
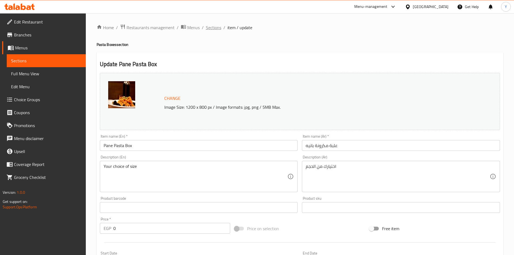
click at [209, 23] on div "Home / Restaurants management / Menus / Sections / item / update Pasta Boxes se…" at bounding box center [300, 205] width 428 height 385
click at [209, 25] on span "Sections" at bounding box center [213, 27] width 15 height 6
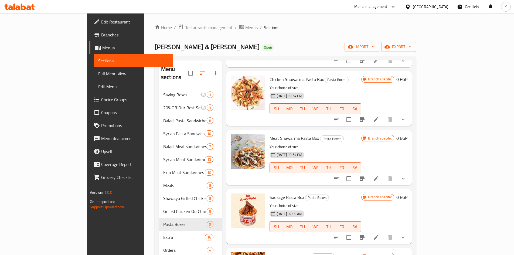
scroll to position [289, 0]
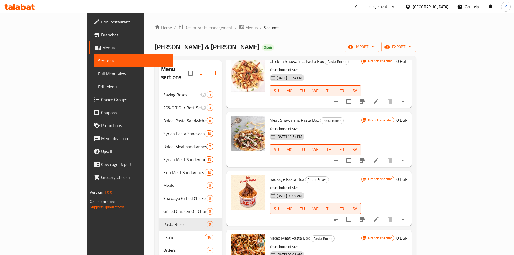
click at [378, 217] on icon at bounding box center [376, 219] width 5 height 5
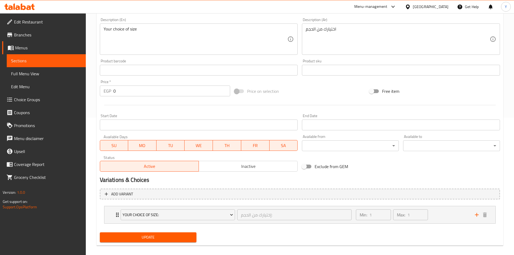
scroll to position [143, 0]
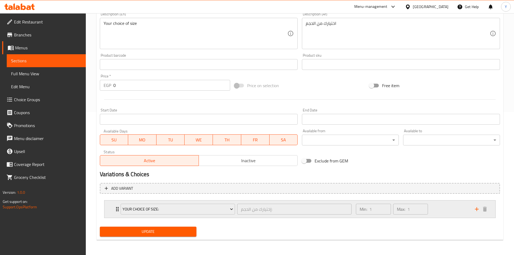
click at [435, 201] on div "Min: 1 ​ Max: 1 ​" at bounding box center [412, 208] width 119 height 17
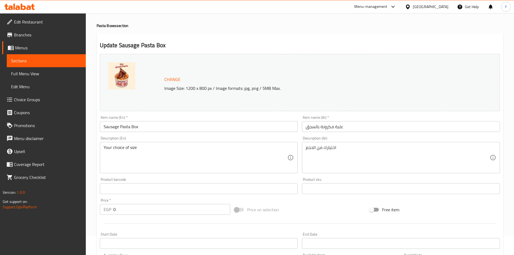
scroll to position [0, 0]
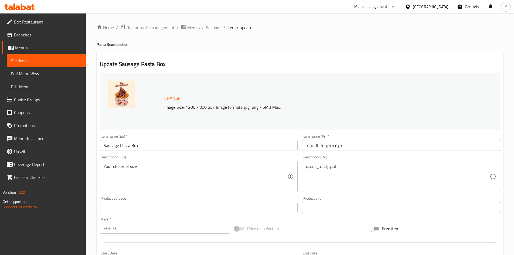
click at [213, 32] on div "Home / Restaurants management / Menus / Sections / item / update Pasta Boxes se…" at bounding box center [300, 238] width 406 height 429
click at [213, 27] on span "Sections" at bounding box center [213, 27] width 15 height 6
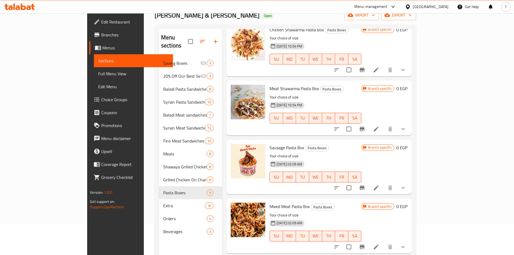
scroll to position [76, 0]
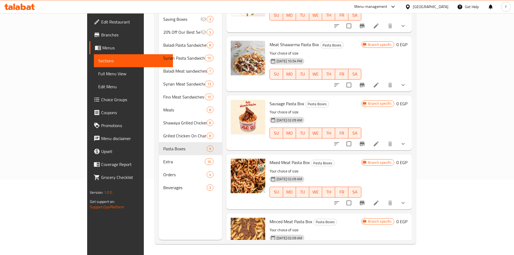
click at [406, 141] on icon "show more" at bounding box center [403, 144] width 6 height 6
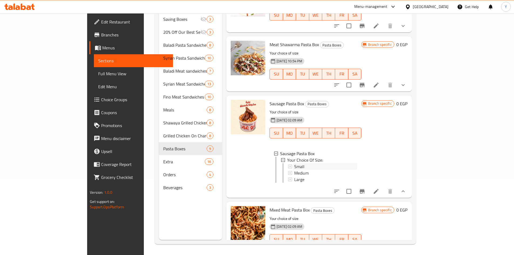
click at [340, 163] on div "Small" at bounding box center [325, 166] width 63 height 6
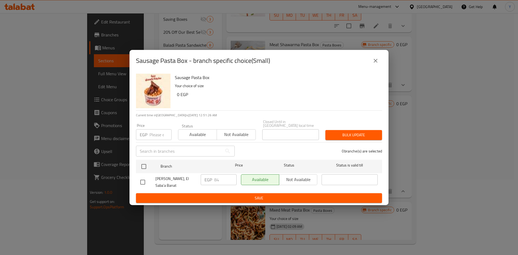
click at [380, 54] on div "Sausage Pasta Box - branch specific choice(Small)" at bounding box center [259, 60] width 246 height 13
click at [379, 59] on button "close" at bounding box center [375, 60] width 13 height 13
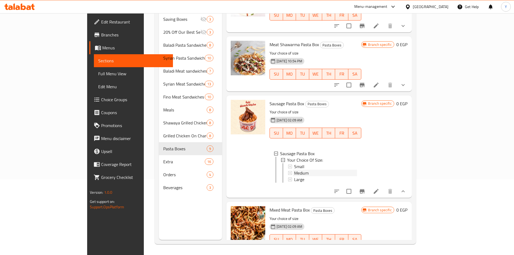
click at [344, 170] on div "Medium" at bounding box center [325, 173] width 63 height 6
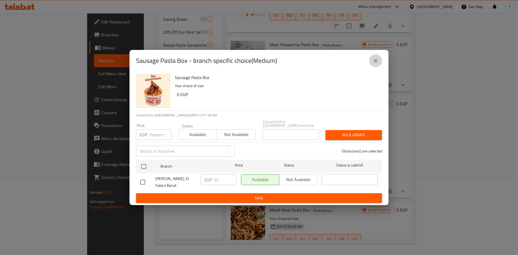
click at [377, 61] on icon "close" at bounding box center [376, 61] width 4 height 4
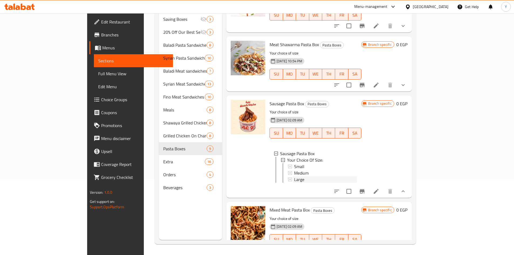
click at [343, 176] on div "Large" at bounding box center [325, 179] width 63 height 6
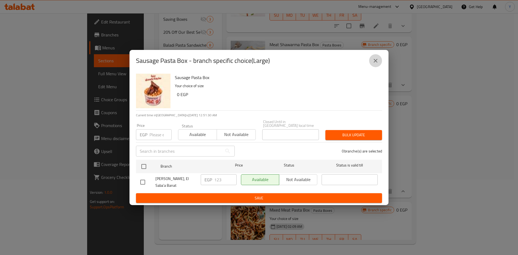
click at [371, 59] on button "close" at bounding box center [375, 60] width 13 height 13
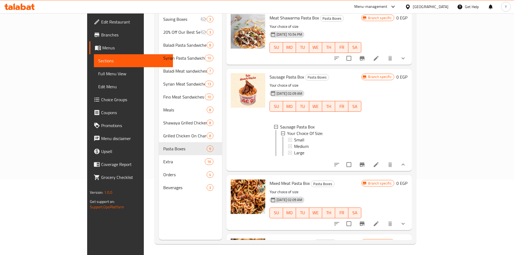
scroll to position [340, 0]
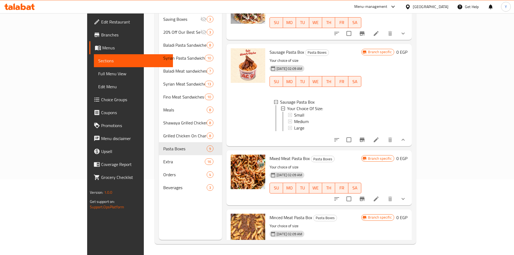
click at [384, 194] on li at bounding box center [375, 199] width 15 height 10
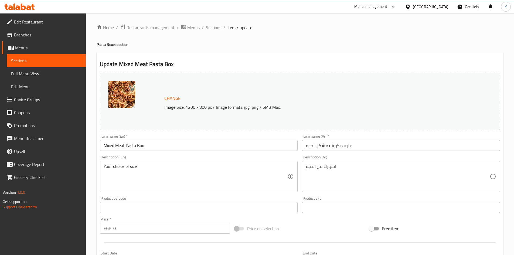
scroll to position [143, 0]
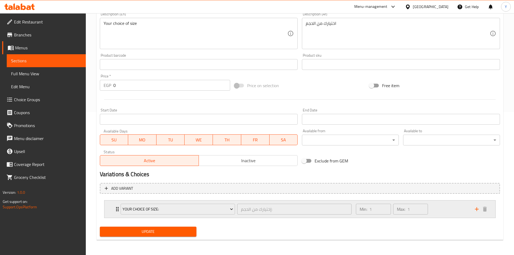
click at [449, 206] on div "Min: 1 ​ Max: 1 ​" at bounding box center [412, 208] width 119 height 17
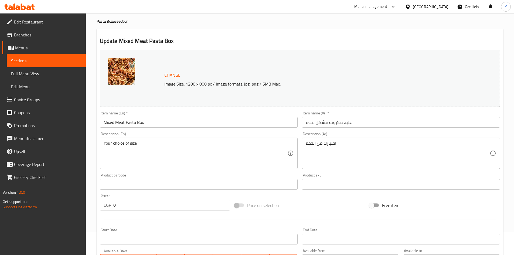
scroll to position [0, 0]
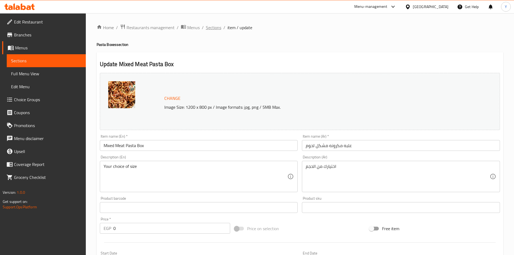
click at [213, 30] on span "Sections" at bounding box center [213, 27] width 15 height 6
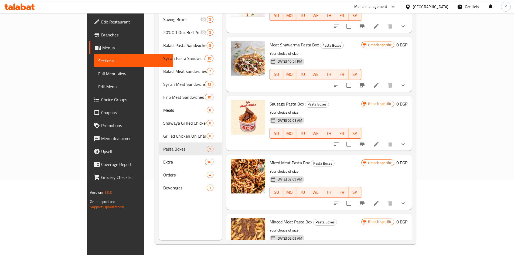
scroll to position [76, 0]
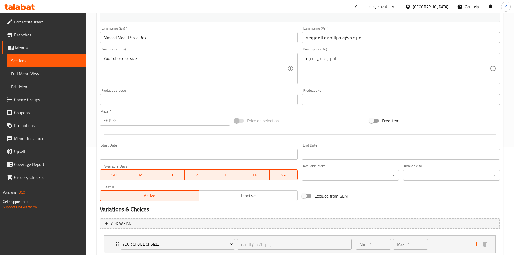
scroll to position [143, 0]
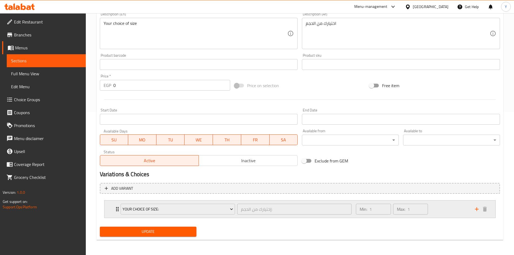
click at [450, 214] on div "Min: 1 ​ Max: 1 ​" at bounding box center [412, 208] width 119 height 17
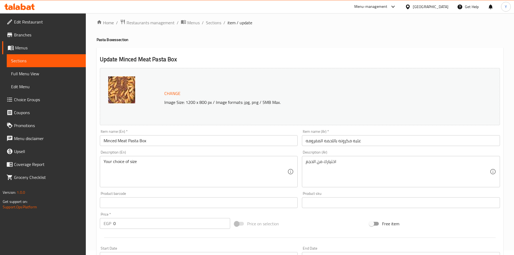
scroll to position [0, 0]
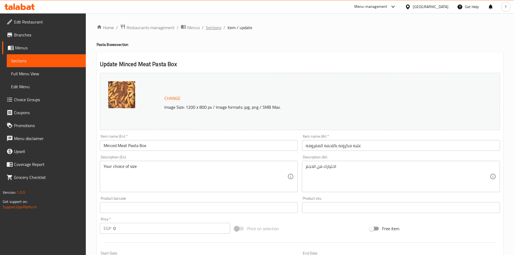
click at [212, 31] on span "Sections" at bounding box center [213, 27] width 15 height 6
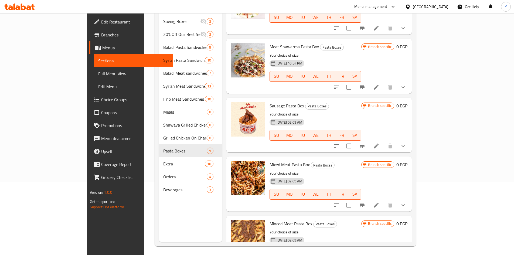
scroll to position [76, 0]
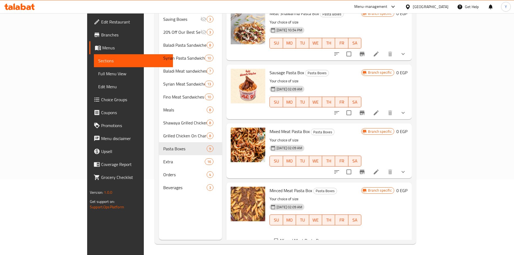
scroll to position [339, 0]
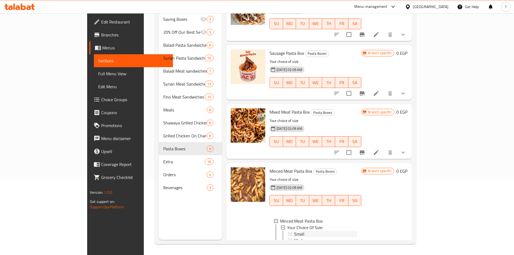
click at [342, 231] on div "Small" at bounding box center [325, 234] width 63 height 6
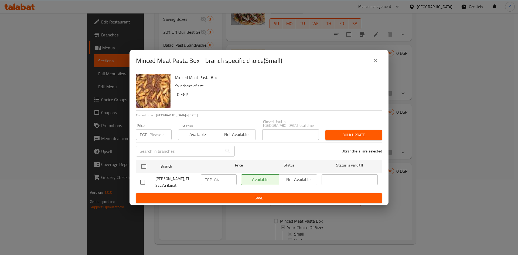
click at [377, 60] on icon "close" at bounding box center [376, 61] width 4 height 4
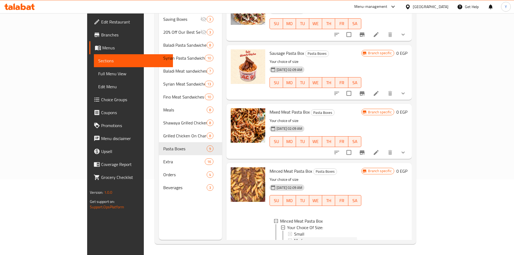
click at [344, 237] on div "Medium" at bounding box center [325, 240] width 63 height 6
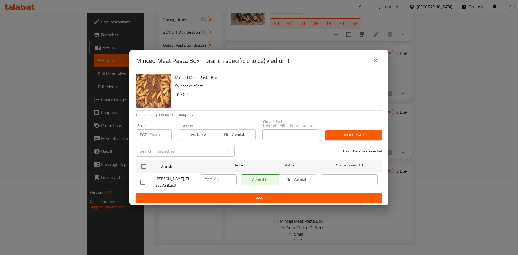
drag, startPoint x: 382, startPoint y: 63, endPoint x: 380, endPoint y: 65, distance: 3.2
click at [382, 63] on div "Minced Meat Pasta Box - branch specific choice(Medium)" at bounding box center [258, 61] width 259 height 22
drag, startPoint x: 377, startPoint y: 61, endPoint x: 373, endPoint y: 100, distance: 38.2
click at [377, 63] on button "close" at bounding box center [375, 60] width 13 height 13
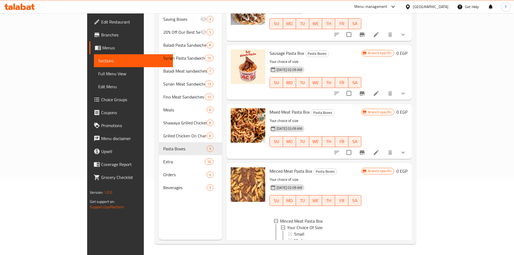
click at [317, 244] on div "Large" at bounding box center [325, 247] width 63 height 6
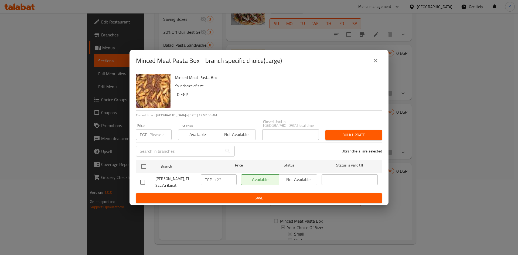
click at [370, 56] on div "Minced Meat Pasta Box - branch specific choice(Large)" at bounding box center [259, 60] width 246 height 13
drag, startPoint x: 374, startPoint y: 61, endPoint x: 371, endPoint y: 61, distance: 2.8
click at [373, 61] on icon "close" at bounding box center [375, 60] width 6 height 6
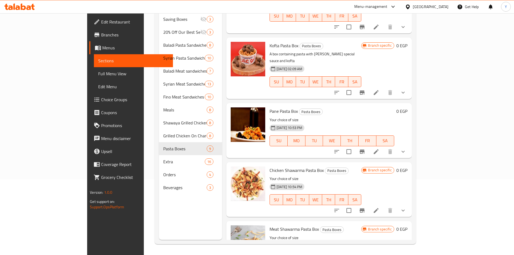
scroll to position [97, 0]
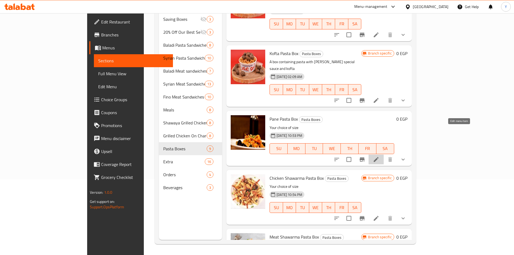
click at [379, 156] on icon at bounding box center [376, 159] width 6 height 6
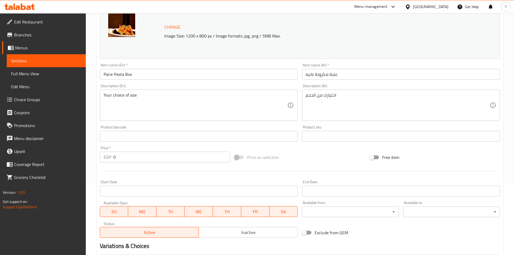
scroll to position [143, 0]
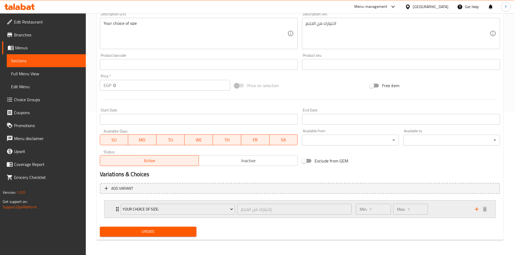
click at [459, 208] on div "Min: 1 ​ Max: 1 ​" at bounding box center [412, 208] width 119 height 17
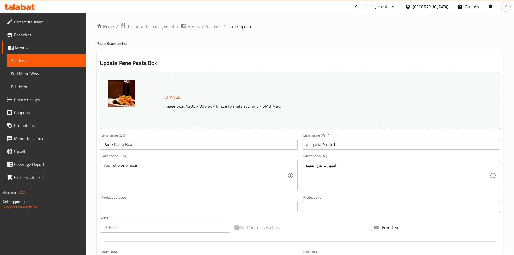
scroll to position [0, 0]
click at [220, 28] on ol "Home / Restaurants management / Menus / Sections / item / update" at bounding box center [300, 27] width 406 height 7
drag, startPoint x: 219, startPoint y: 29, endPoint x: 225, endPoint y: 34, distance: 8.3
click at [219, 29] on span "Sections" at bounding box center [213, 27] width 15 height 6
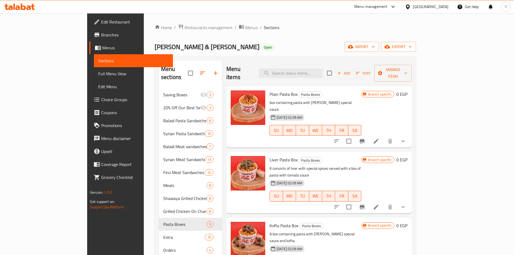
scroll to position [135, 0]
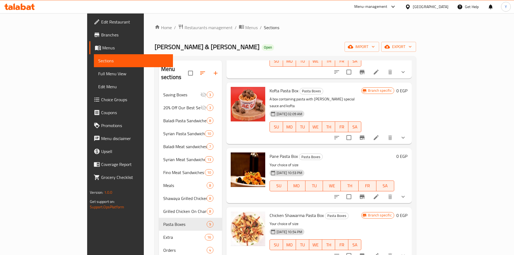
drag, startPoint x: 485, startPoint y: 167, endPoint x: 484, endPoint y: 176, distance: 8.9
click at [406, 193] on icon "show more" at bounding box center [403, 196] width 6 height 6
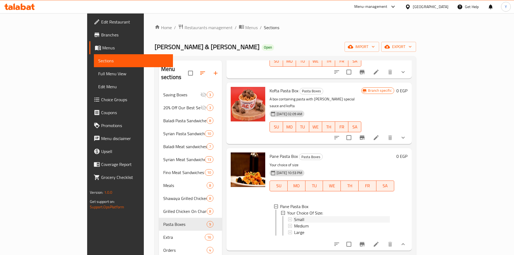
click at [342, 216] on div "Small" at bounding box center [341, 219] width 95 height 6
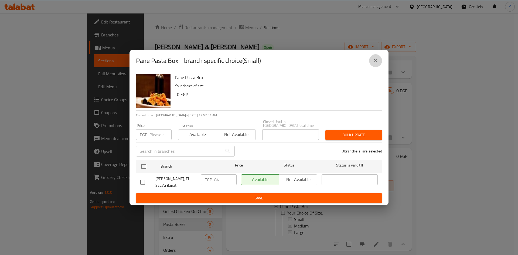
click at [375, 63] on button "close" at bounding box center [375, 60] width 13 height 13
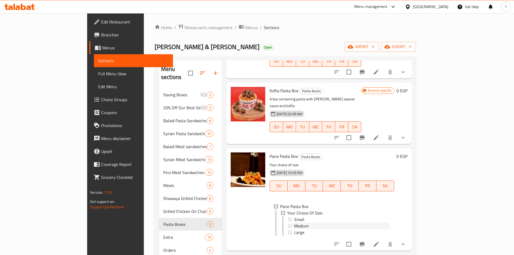
click at [358, 223] on div "Medium" at bounding box center [341, 226] width 95 height 6
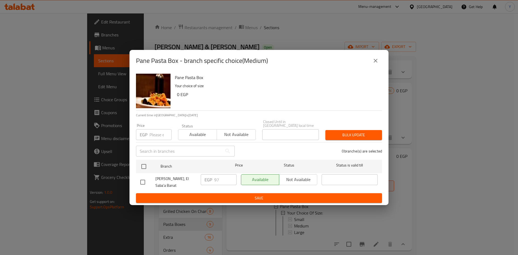
click at [373, 57] on icon "close" at bounding box center [375, 60] width 6 height 6
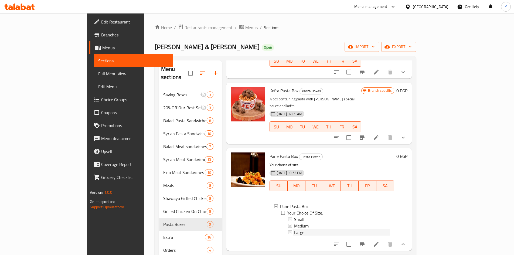
click at [317, 229] on div "Large" at bounding box center [341, 232] width 95 height 6
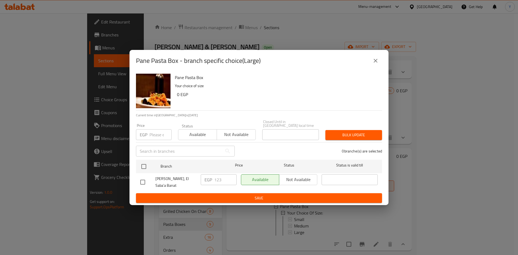
click at [376, 55] on button "close" at bounding box center [375, 60] width 13 height 13
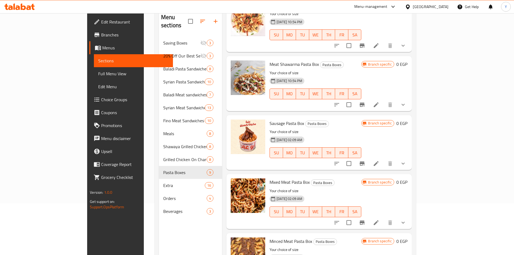
scroll to position [54, 0]
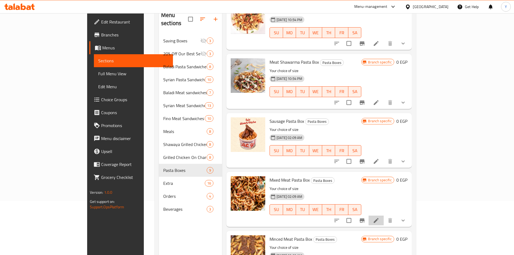
click at [384, 216] on li at bounding box center [375, 221] width 15 height 10
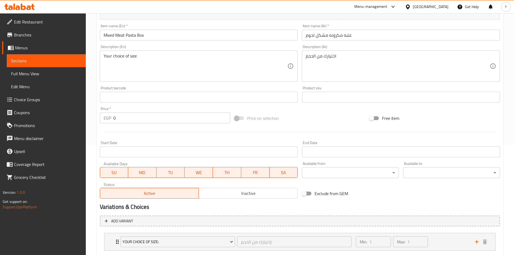
scroll to position [135, 0]
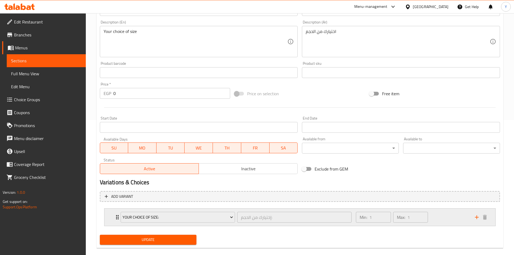
click at [439, 214] on div "Min: 1 ​ Max: 1 ​" at bounding box center [412, 216] width 119 height 17
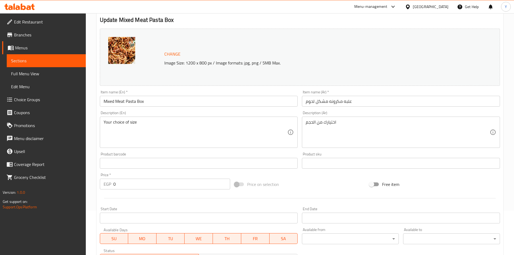
scroll to position [0, 0]
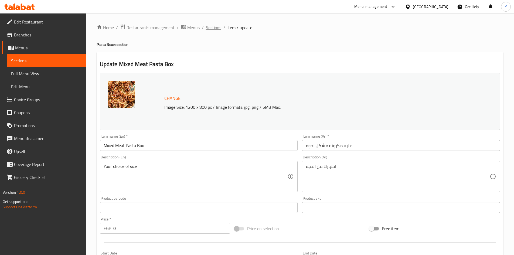
click at [210, 28] on span "Sections" at bounding box center [213, 27] width 15 height 6
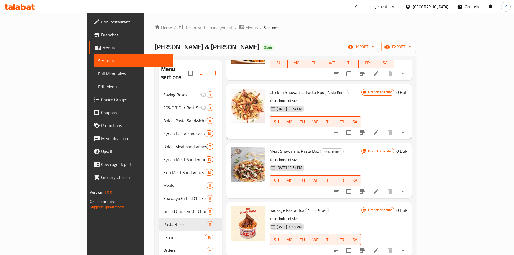
scroll to position [289, 0]
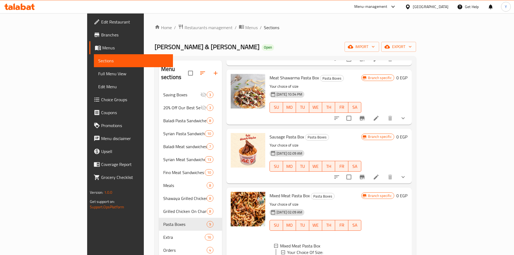
scroll to position [340, 0]
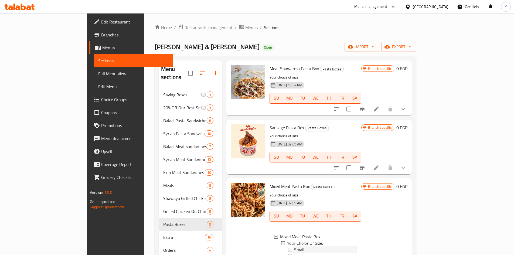
click at [357, 246] on div "Small" at bounding box center [325, 249] width 63 height 6
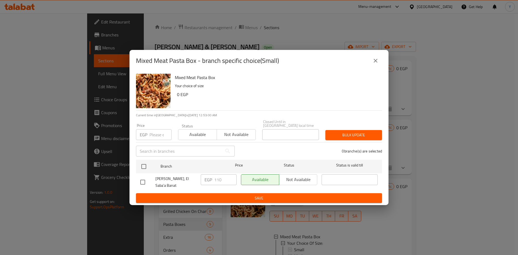
click at [375, 59] on icon "close" at bounding box center [376, 61] width 4 height 4
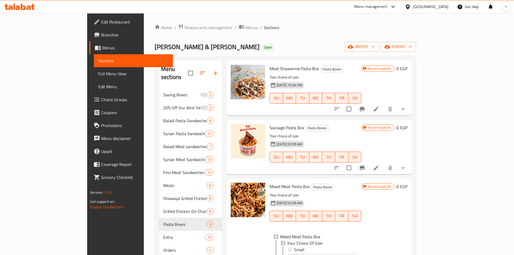
click at [324, 253] on div "Medium" at bounding box center [325, 256] width 63 height 6
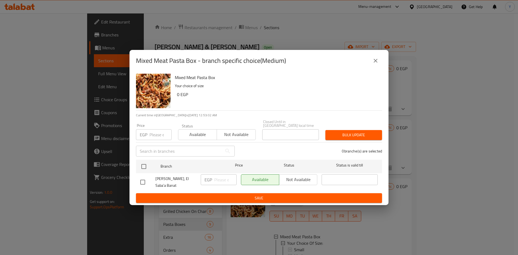
drag, startPoint x: 375, startPoint y: 60, endPoint x: 300, endPoint y: 247, distance: 201.9
click at [375, 60] on icon "close" at bounding box center [375, 60] width 6 height 6
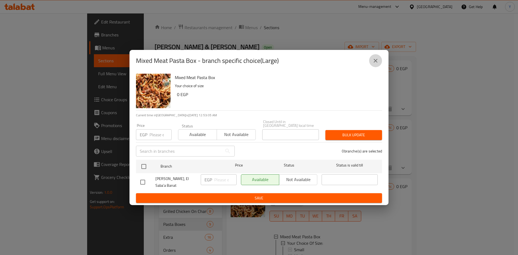
drag, startPoint x: 373, startPoint y: 58, endPoint x: 172, endPoint y: 5, distance: 208.0
click at [372, 58] on button "close" at bounding box center [375, 60] width 13 height 13
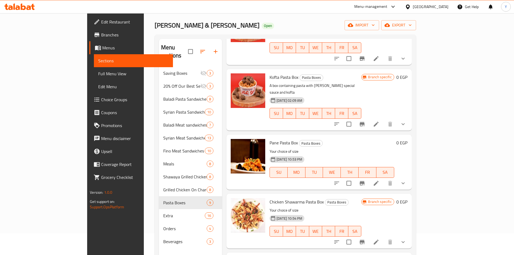
scroll to position [135, 0]
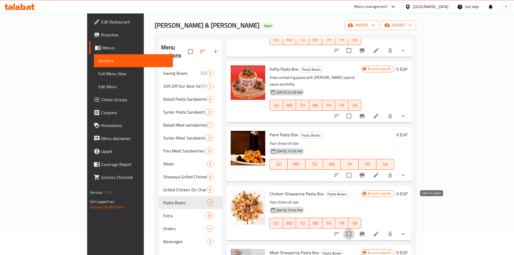
click at [354, 228] on input "checkbox" at bounding box center [348, 233] width 11 height 11
checkbox input "true"
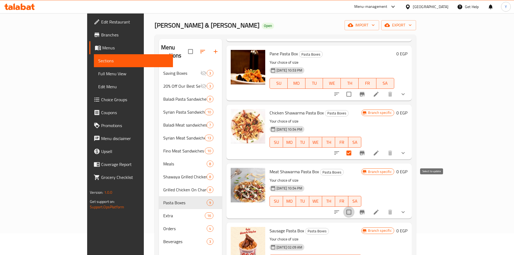
click at [354, 206] on input "checkbox" at bounding box center [348, 211] width 11 height 11
checkbox input "true"
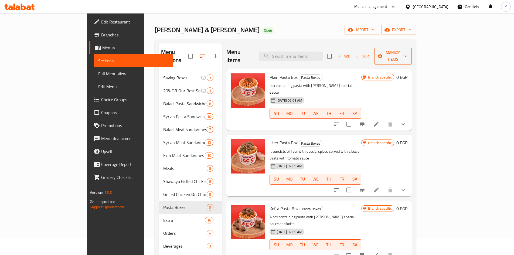
scroll to position [0, 0]
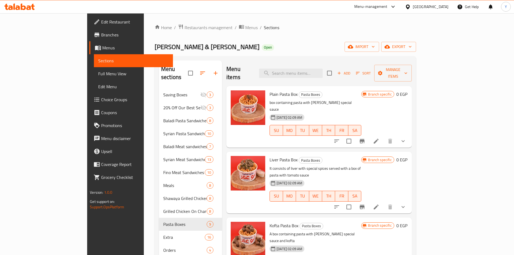
click at [411, 74] on div "Add Sort Manage items" at bounding box center [369, 73] width 84 height 17
click at [407, 69] on span "Manage items" at bounding box center [392, 72] width 29 height 13
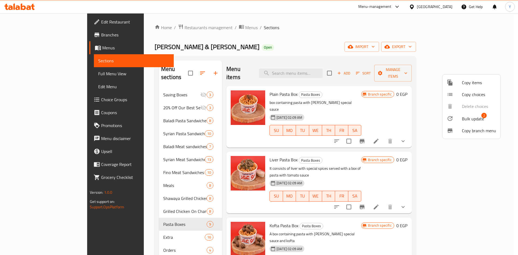
click at [453, 121] on div at bounding box center [454, 118] width 15 height 6
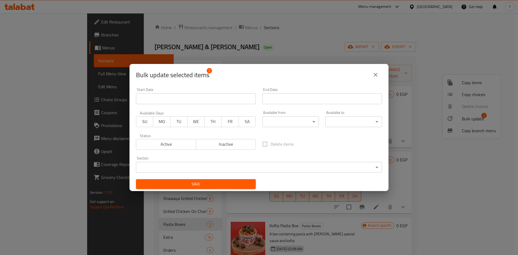
click at [223, 145] on span "Inactive" at bounding box center [226, 144] width 56 height 8
click at [217, 184] on span "Save" at bounding box center [195, 184] width 111 height 7
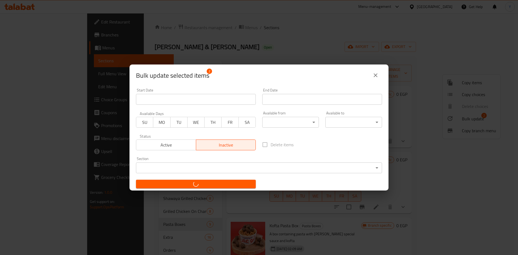
checkbox input "false"
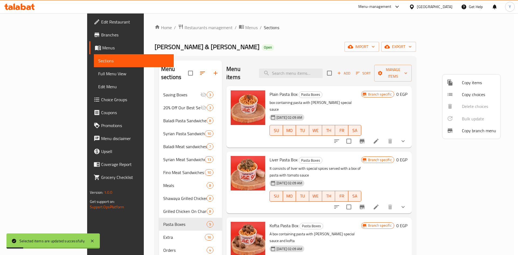
click at [357, 148] on div at bounding box center [259, 127] width 518 height 255
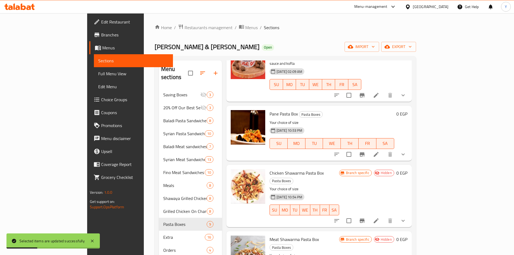
scroll to position [189, 0]
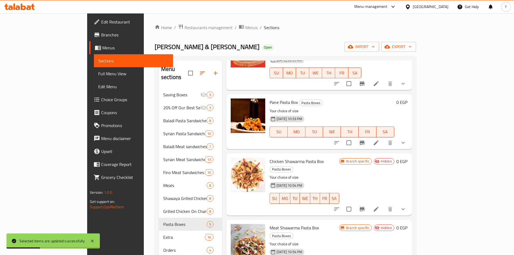
click at [409, 203] on div at bounding box center [369, 209] width 79 height 13
click at [368, 203] on button "Branch-specific-item" at bounding box center [361, 209] width 13 height 13
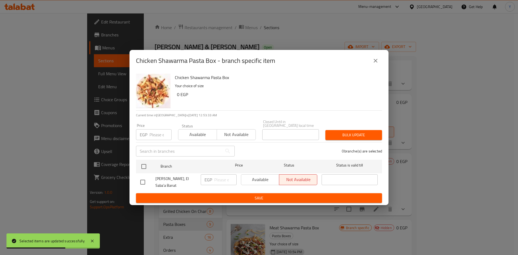
drag, startPoint x: 373, startPoint y: 59, endPoint x: 375, endPoint y: 78, distance: 19.6
click at [374, 60] on icon "close" at bounding box center [375, 60] width 6 height 6
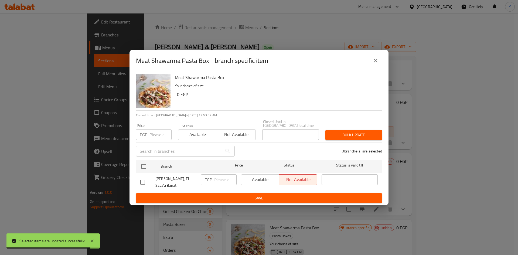
drag, startPoint x: 383, startPoint y: 63, endPoint x: 380, endPoint y: 63, distance: 3.0
click at [382, 63] on div "Meat Shawarma Pasta Box - branch specific item" at bounding box center [258, 61] width 259 height 22
click at [380, 63] on button "close" at bounding box center [375, 60] width 13 height 13
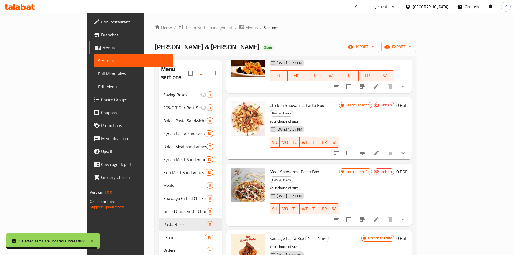
scroll to position [297, 0]
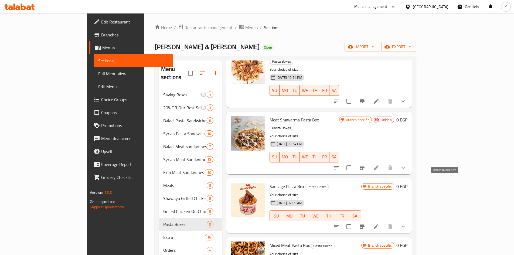
click at [364, 224] on icon "Branch-specific-item" at bounding box center [362, 226] width 5 height 4
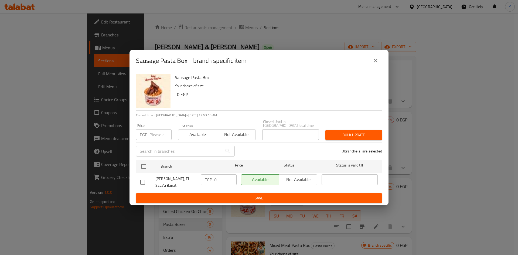
click at [376, 63] on button "close" at bounding box center [375, 60] width 13 height 13
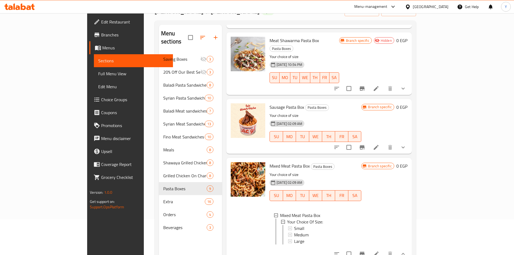
scroll to position [76, 0]
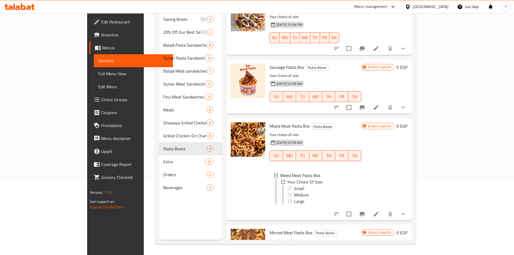
click at [368, 207] on button "Branch-specific-item" at bounding box center [361, 213] width 13 height 13
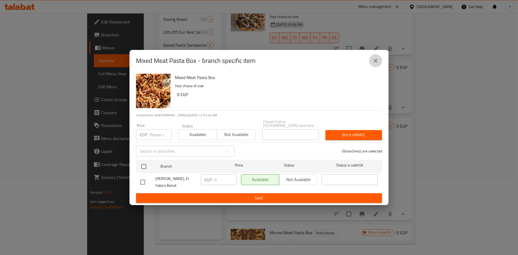
click at [374, 54] on button "close" at bounding box center [375, 60] width 13 height 13
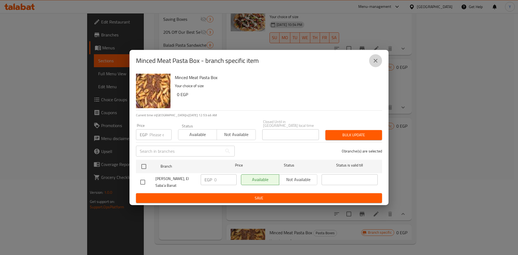
click at [374, 64] on button "close" at bounding box center [375, 60] width 13 height 13
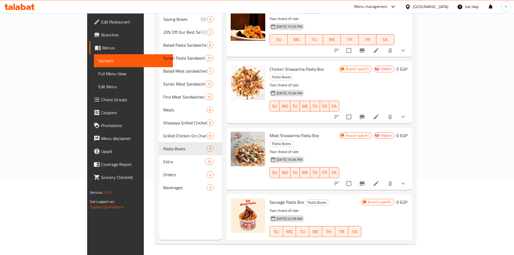
scroll to position [44, 0]
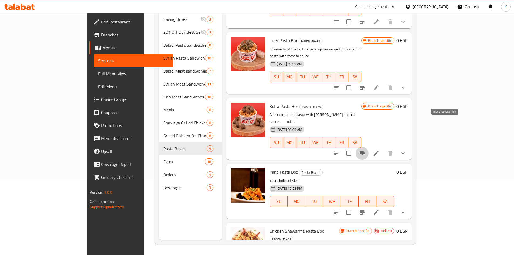
click at [364, 151] on icon "Branch-specific-item" at bounding box center [362, 153] width 5 height 4
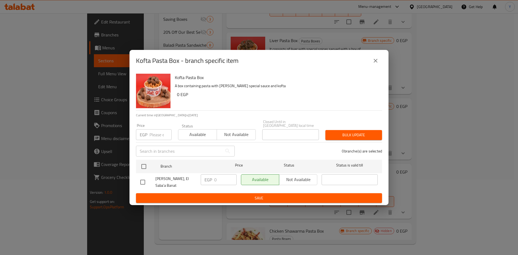
click at [376, 63] on button "close" at bounding box center [375, 60] width 13 height 13
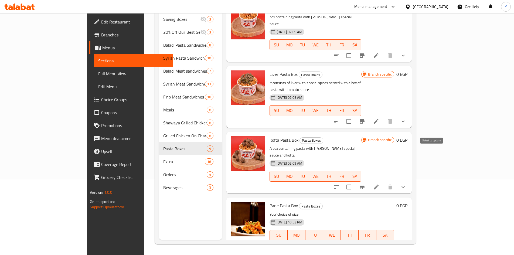
scroll to position [0, 0]
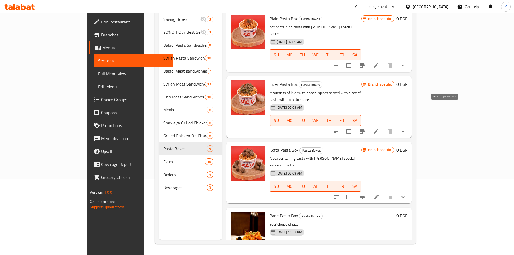
click at [368, 125] on button "Branch-specific-item" at bounding box center [361, 131] width 13 height 13
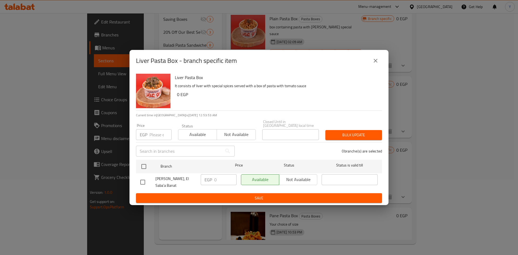
click at [378, 60] on icon "close" at bounding box center [375, 60] width 6 height 6
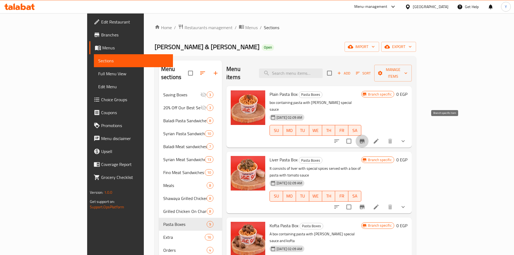
click at [368, 135] on button "Branch-specific-item" at bounding box center [361, 141] width 13 height 13
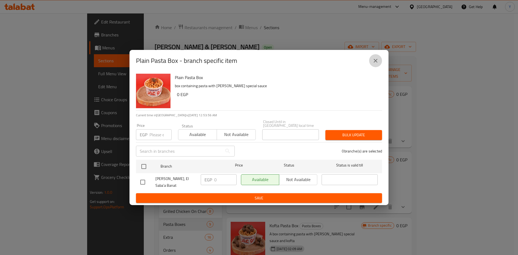
click at [372, 58] on icon "close" at bounding box center [375, 60] width 6 height 6
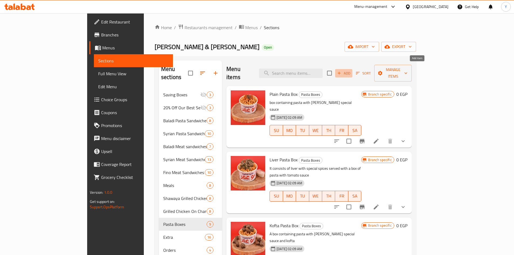
click at [351, 70] on span "Add" at bounding box center [343, 73] width 15 height 6
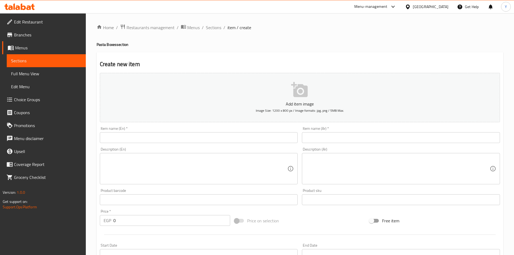
click at [157, 117] on button "Add item image Image Size: 1200 x 800 px / Image formats: jpg, png / 5MB Max." at bounding box center [300, 97] width 400 height 49
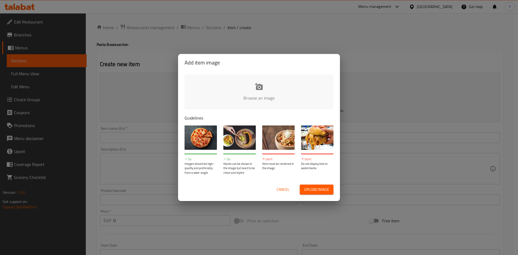
click at [278, 189] on span "Cancel" at bounding box center [282, 189] width 13 height 7
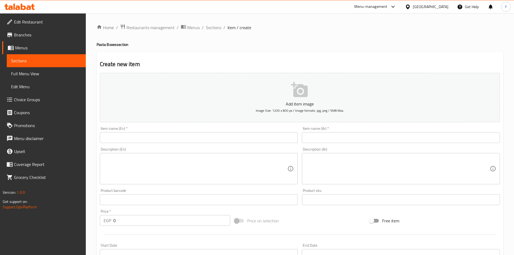
click at [154, 151] on div "Description (En) Description (En)" at bounding box center [199, 165] width 198 height 37
click at [154, 142] on input "text" at bounding box center [199, 137] width 198 height 11
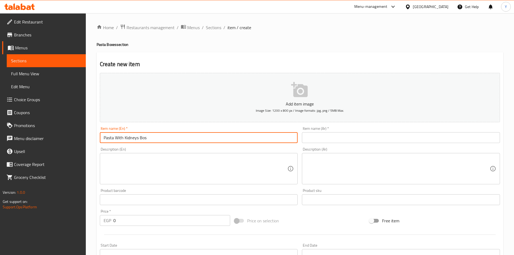
type input "Pasta With Kidneys Bos"
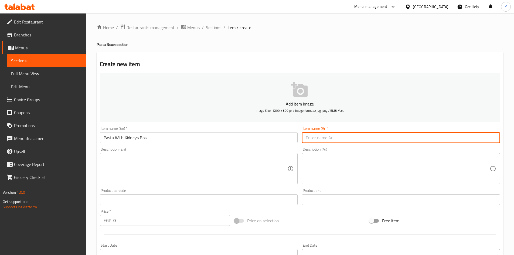
click at [357, 140] on input "text" at bounding box center [401, 137] width 198 height 11
drag, startPoint x: 336, startPoint y: 135, endPoint x: 198, endPoint y: 117, distance: 138.5
click at [198, 117] on div "Add item image Image Size: 1200 x 800 px / Image formats: jpg, png / 5MB Max. I…" at bounding box center [300, 187] width 404 height 232
type input "علبة مكرونة بالكلاوي"
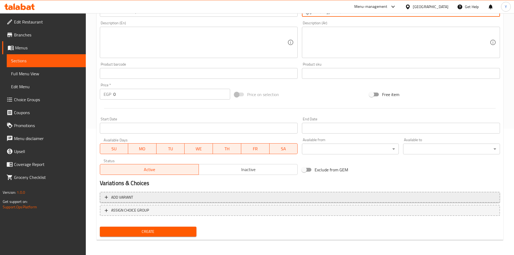
click at [368, 196] on span "Add variant" at bounding box center [300, 197] width 390 height 7
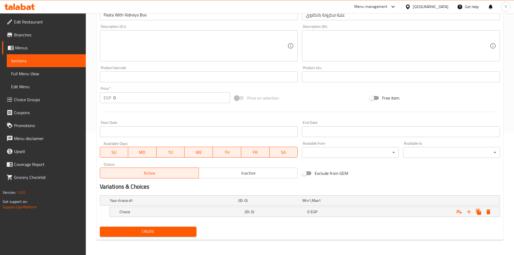
scroll to position [123, 0]
click at [465, 210] on button "Expand" at bounding box center [469, 212] width 10 height 10
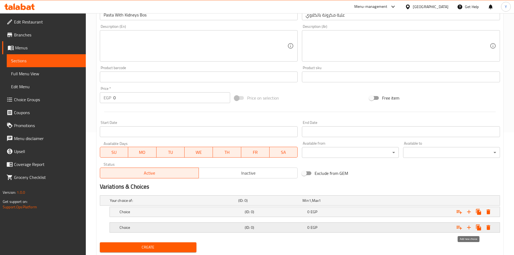
click at [469, 227] on icon "Expand" at bounding box center [469, 227] width 4 height 4
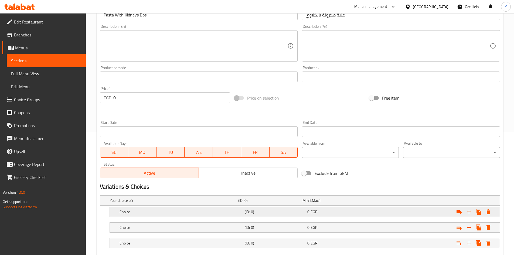
click at [373, 208] on div "Expand" at bounding box center [431, 212] width 125 height 12
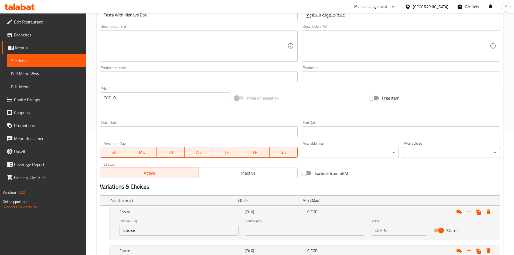
click at [362, 230] on div "Name (En) Choice Name (En) Name (Ar) Name (Ar) Price EGP 0 Price Status" at bounding box center [304, 227] width 377 height 23
type input "84"
click at [399, 189] on h2 "Variations & Choices" at bounding box center [300, 187] width 400 height 8
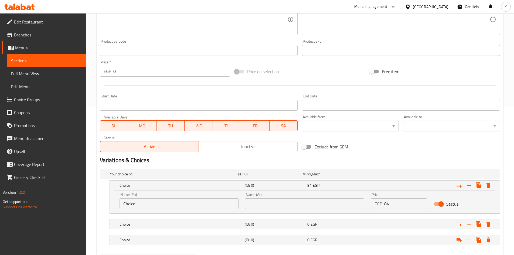
scroll to position [177, 0]
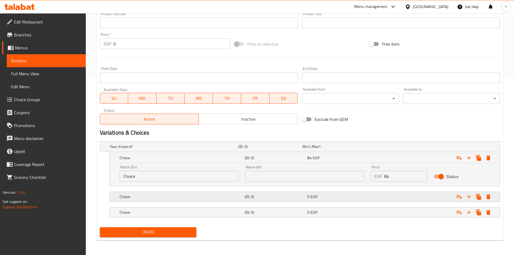
drag, startPoint x: 380, startPoint y: 205, endPoint x: 378, endPoint y: 199, distance: 6.2
click at [379, 204] on nav at bounding box center [300, 205] width 400 height 4
click at [378, 197] on div "Expand" at bounding box center [431, 197] width 125 height 12
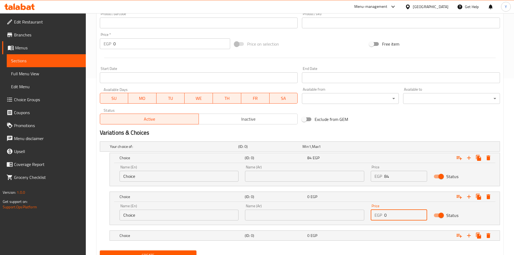
drag, startPoint x: 395, startPoint y: 216, endPoint x: 361, endPoint y: 218, distance: 33.8
click at [361, 218] on div "Name (En) Choice Name (En) Name (Ar) Name (Ar) Price EGP 0 Price Status" at bounding box center [304, 212] width 377 height 23
type input "97"
click at [351, 237] on div "0 EGP" at bounding box center [337, 235] width 60 height 5
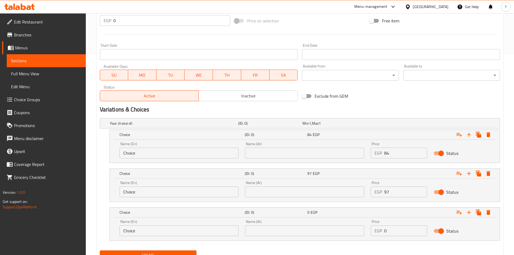
scroll to position [221, 0]
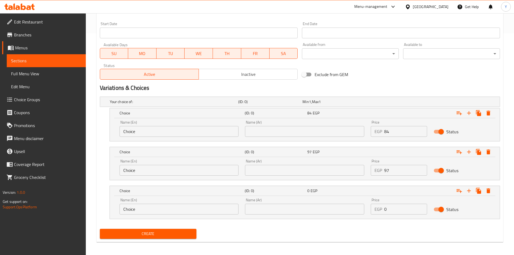
drag, startPoint x: 358, startPoint y: 216, endPoint x: 314, endPoint y: 210, distance: 44.4
click at [316, 211] on div "Name (En) Choice Name (En) Name (Ar) Name (Ar) Price EGP 0 Price Status" at bounding box center [304, 206] width 377 height 23
type input "123"
click at [269, 227] on div "Create" at bounding box center [300, 234] width 404 height 14
click at [141, 129] on input "Choice" at bounding box center [178, 131] width 119 height 11
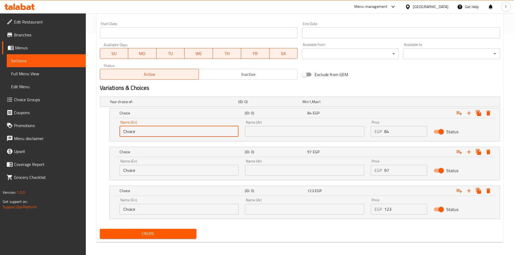
click at [141, 129] on input "Choice" at bounding box center [178, 131] width 119 height 11
click at [141, 131] on input "text" at bounding box center [178, 131] width 119 height 11
type input "Small"
click at [148, 164] on div "Name (En) Choice Name (En)" at bounding box center [178, 167] width 119 height 16
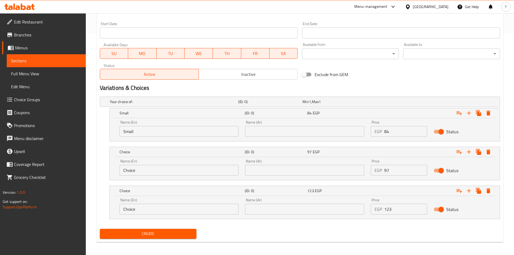
click at [146, 169] on input "Choice" at bounding box center [178, 170] width 119 height 11
click at [146, 169] on input "text" at bounding box center [178, 170] width 119 height 11
type input "Medium"
click at [147, 210] on input "Choice" at bounding box center [178, 209] width 119 height 11
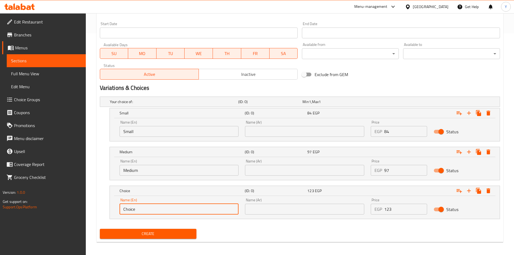
click at [147, 210] on input "Choice" at bounding box center [178, 209] width 119 height 11
click at [147, 210] on input "text" at bounding box center [178, 209] width 119 height 11
type input "Large"
drag, startPoint x: 260, startPoint y: 213, endPoint x: 274, endPoint y: 209, distance: 14.7
click at [260, 213] on input "text" at bounding box center [304, 209] width 119 height 11
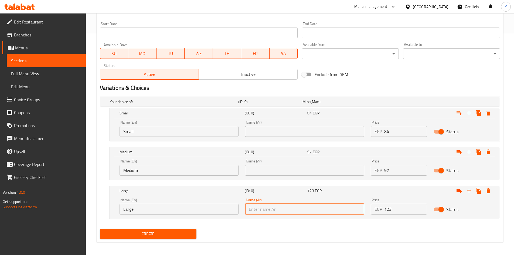
type input "كبير"
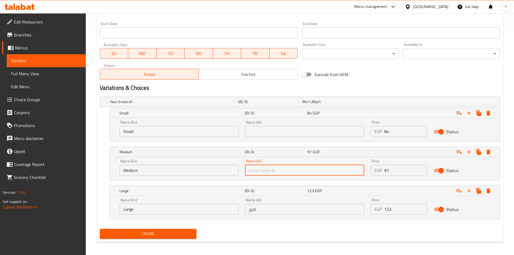
click at [278, 168] on input "text" at bounding box center [304, 170] width 119 height 11
type input "وسط"
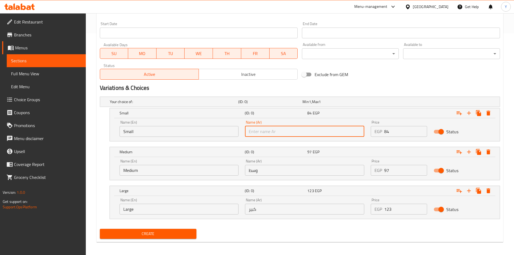
click at [265, 132] on input "text" at bounding box center [304, 131] width 119 height 11
type input "صغير"
click at [373, 85] on h2 "Variations & Choices" at bounding box center [300, 88] width 400 height 8
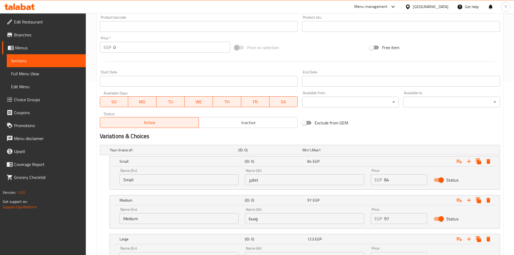
scroll to position [114, 0]
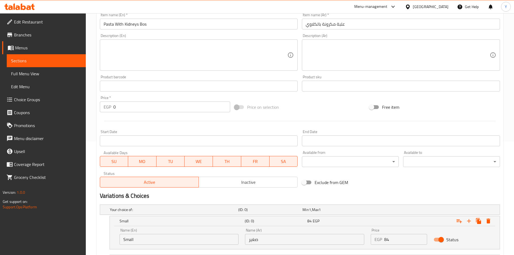
click at [172, 26] on input "Pasta With Kidneys Bos" at bounding box center [199, 24] width 198 height 11
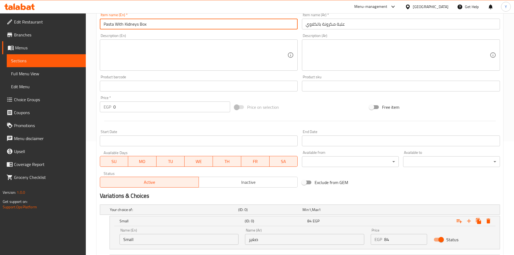
type input "Pasta With Kidneys Box"
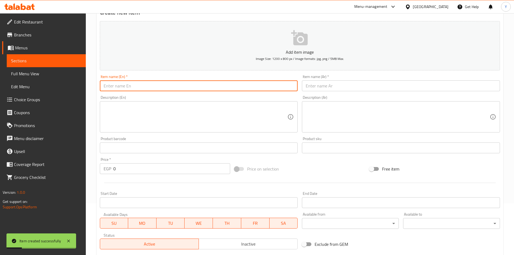
scroll to position [0, 0]
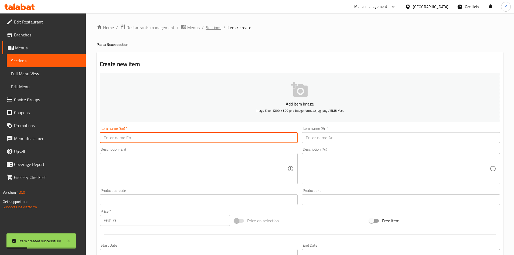
drag, startPoint x: 204, startPoint y: 26, endPoint x: 206, endPoint y: 29, distance: 3.7
click at [204, 26] on ol "Home / Restaurants management / Menus / Sections / item / create" at bounding box center [300, 27] width 406 height 7
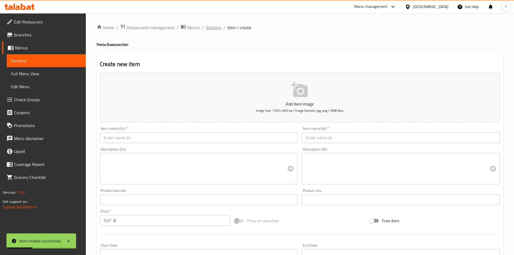
click at [213, 24] on span "Sections" at bounding box center [213, 27] width 15 height 6
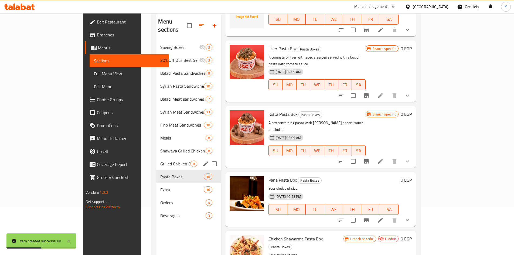
scroll to position [76, 0]
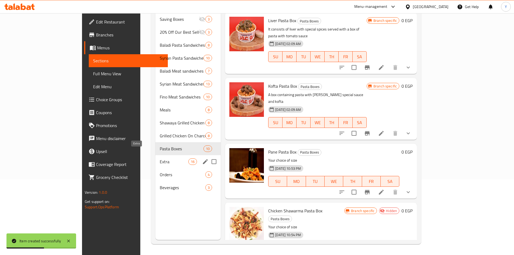
click at [160, 158] on span "Extra" at bounding box center [174, 161] width 29 height 6
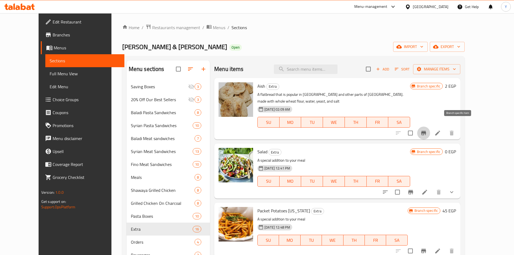
click at [427, 130] on icon "Branch-specific-item" at bounding box center [423, 133] width 6 height 6
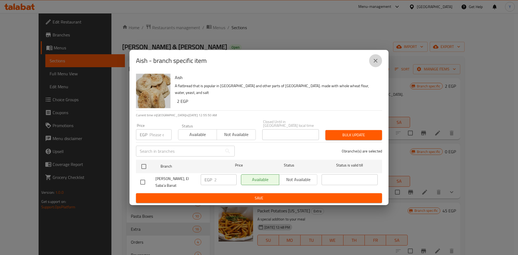
click at [373, 60] on icon "close" at bounding box center [375, 60] width 6 height 6
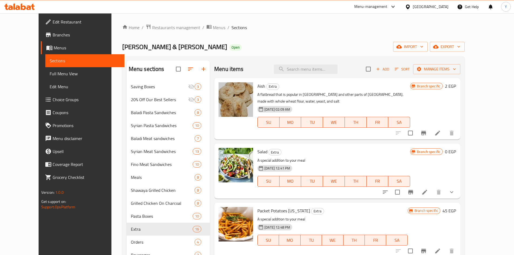
click at [445, 130] on li at bounding box center [437, 133] width 15 height 10
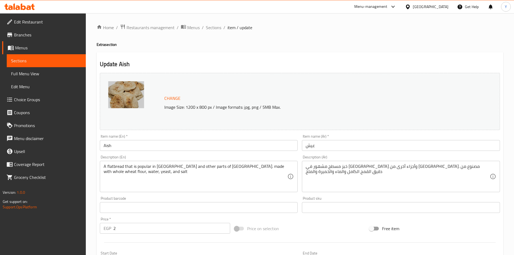
drag, startPoint x: 303, startPoint y: 148, endPoint x: 313, endPoint y: 154, distance: 11.8
click at [303, 148] on input "عيش" at bounding box center [401, 145] width 198 height 11
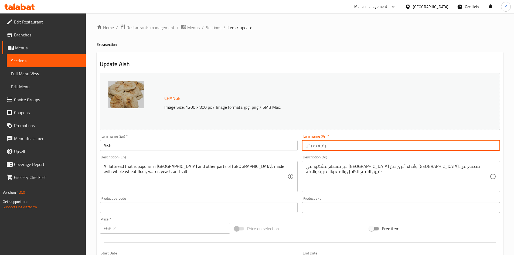
type input "رغيف عيش"
click at [227, 142] on input "Aish" at bounding box center [199, 145] width 198 height 11
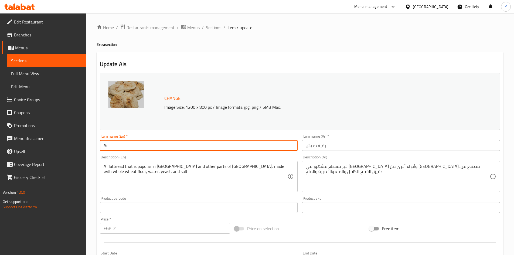
type input "A"
type input "Whole Bread"
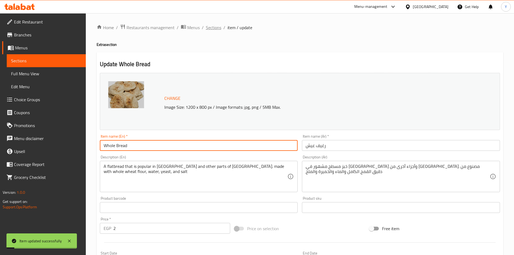
click at [216, 30] on span "Sections" at bounding box center [213, 27] width 15 height 6
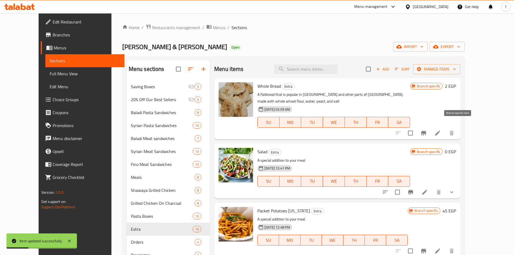
click at [427, 130] on icon "Branch-specific-item" at bounding box center [423, 133] width 6 height 6
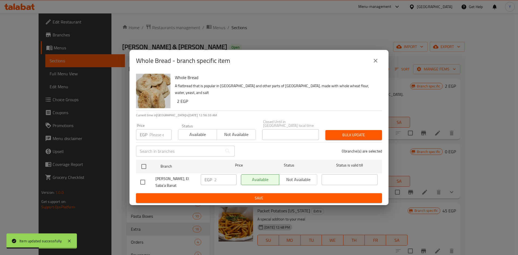
click at [367, 62] on div "Whole Bread - branch specific item" at bounding box center [259, 60] width 246 height 13
click at [372, 60] on icon "close" at bounding box center [375, 60] width 6 height 6
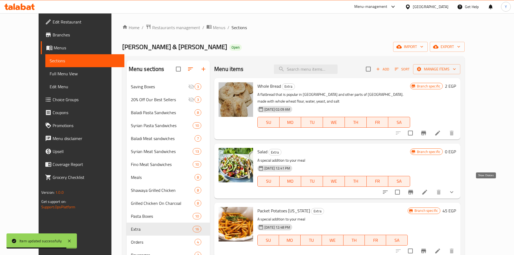
click at [455, 189] on icon "show more" at bounding box center [451, 192] width 6 height 6
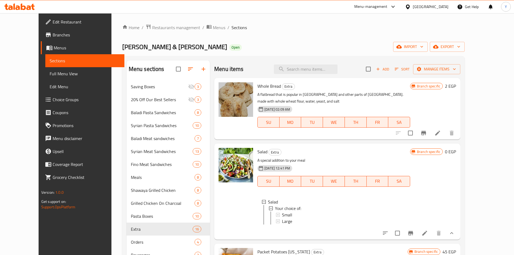
scroll to position [27, 0]
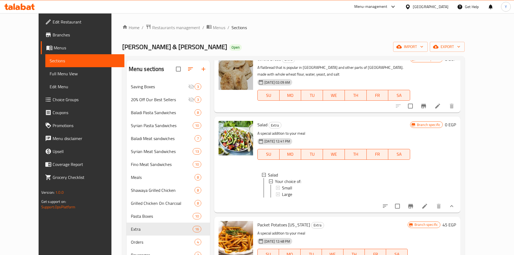
click at [428, 203] on icon at bounding box center [424, 206] width 6 height 6
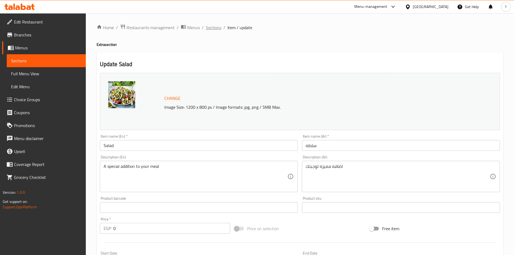
click at [213, 25] on span "Sections" at bounding box center [213, 27] width 15 height 6
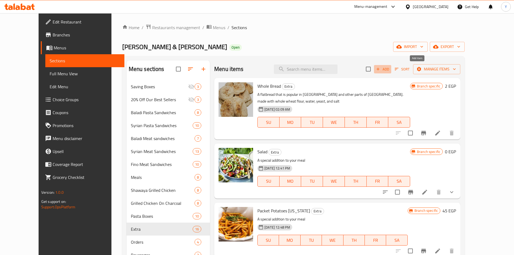
click at [390, 67] on span "Add" at bounding box center [382, 69] width 15 height 6
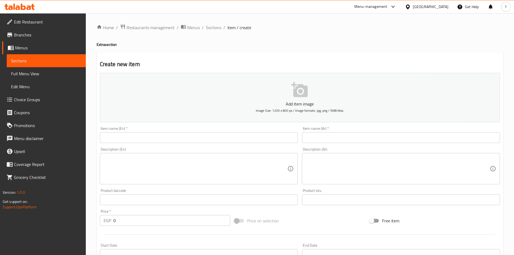
click at [397, 138] on input "text" at bounding box center [401, 137] width 198 height 11
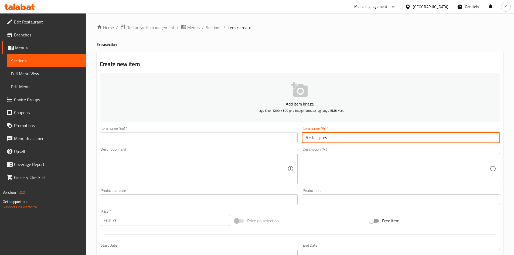
type input "كيس سلطة"
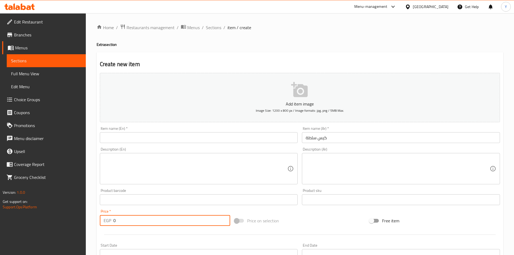
drag, startPoint x: 141, startPoint y: 220, endPoint x: 61, endPoint y: 209, distance: 81.1
click at [61, 209] on div "Edit Restaurant Branches Menus Sections Full Menu View Edit Menu Choice Groups …" at bounding box center [257, 197] width 514 height 368
type input "2"
click at [137, 143] on input "text" at bounding box center [199, 137] width 198 height 11
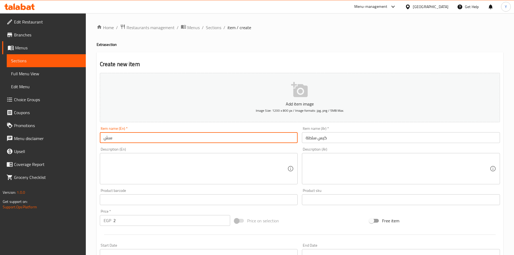
type input "س"
type input "Salad Bag"
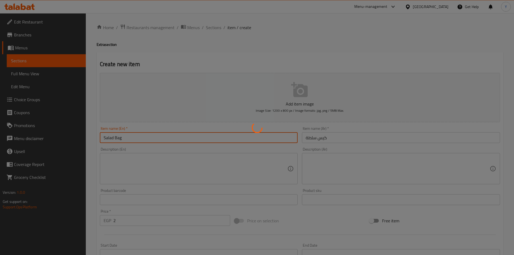
type input "0"
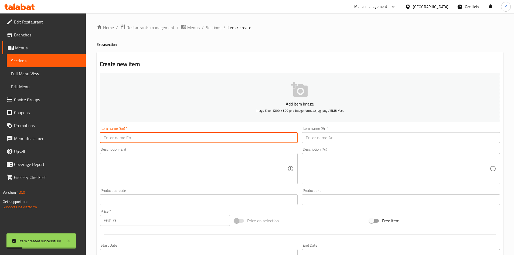
click at [214, 32] on div "Home / Restaurants management / Menus / Sections / item / create Extra section …" at bounding box center [300, 197] width 406 height 346
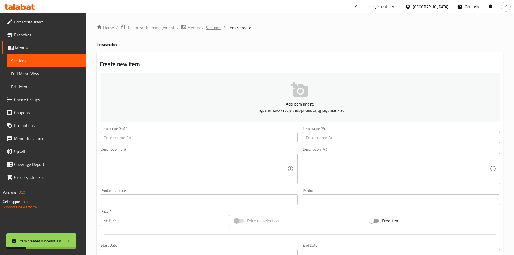
click at [214, 29] on span "Sections" at bounding box center [213, 27] width 15 height 6
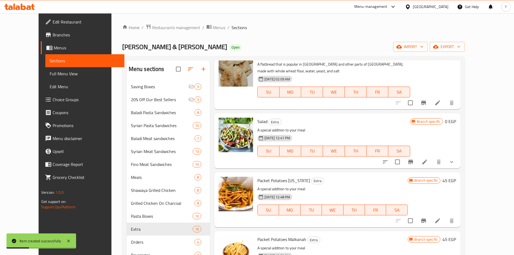
scroll to position [81, 0]
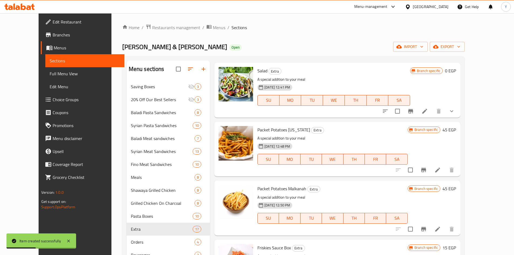
click at [458, 106] on button "show more" at bounding box center [451, 111] width 13 height 13
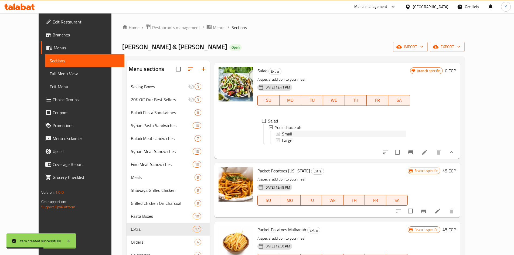
click at [307, 131] on div "Small" at bounding box center [344, 134] width 124 height 6
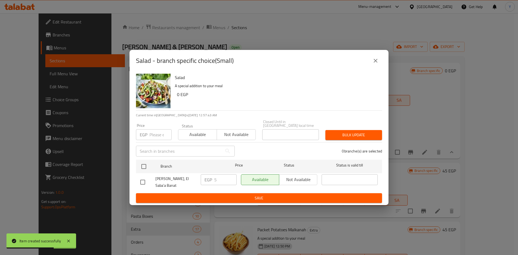
click at [372, 58] on icon "close" at bounding box center [375, 60] width 6 height 6
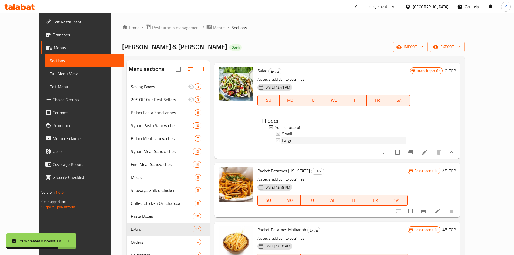
click at [300, 137] on div "Large" at bounding box center [344, 140] width 124 height 6
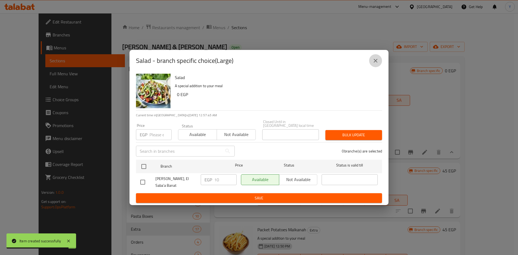
click at [376, 55] on button "close" at bounding box center [375, 60] width 13 height 13
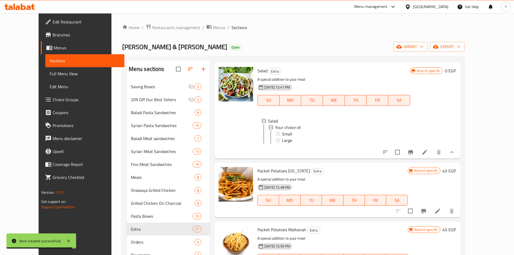
click at [432, 148] on li at bounding box center [424, 152] width 15 height 10
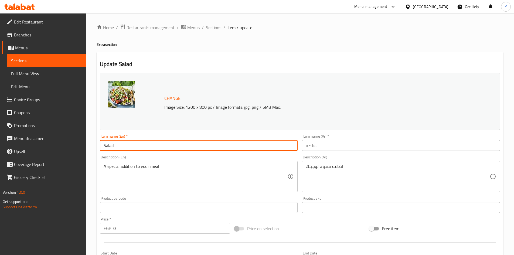
click at [207, 148] on input "Salad" at bounding box center [199, 145] width 198 height 11
type input "Salad Box"
click at [307, 146] on input "سلطه" at bounding box center [401, 145] width 198 height 11
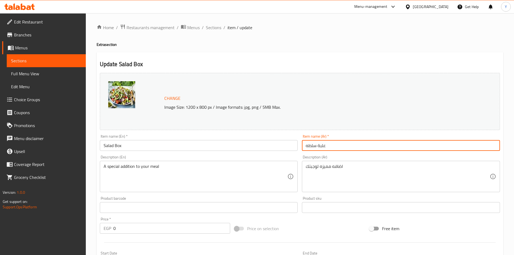
type input "علبة سلطه"
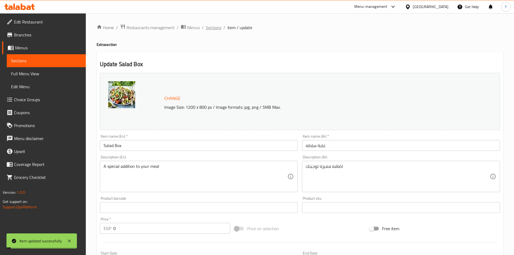
click at [212, 29] on span "Sections" at bounding box center [213, 27] width 15 height 6
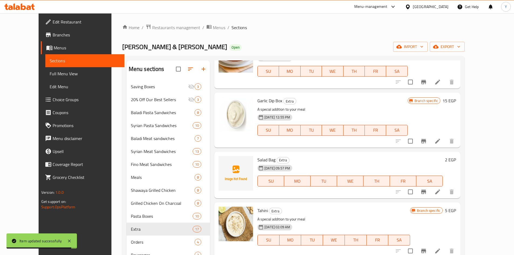
scroll to position [459, 0]
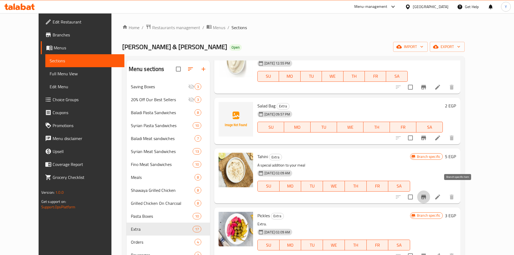
click at [430, 190] on button "Branch-specific-item" at bounding box center [423, 196] width 13 height 13
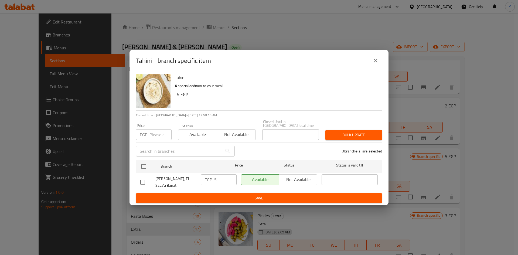
click at [380, 62] on button "close" at bounding box center [375, 60] width 13 height 13
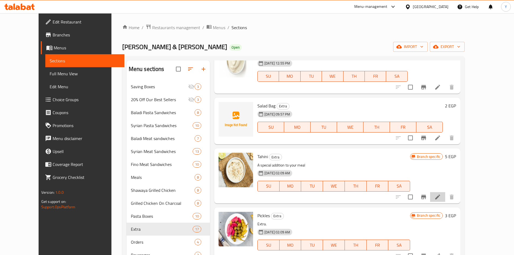
click at [441, 194] on icon at bounding box center [437, 197] width 6 height 6
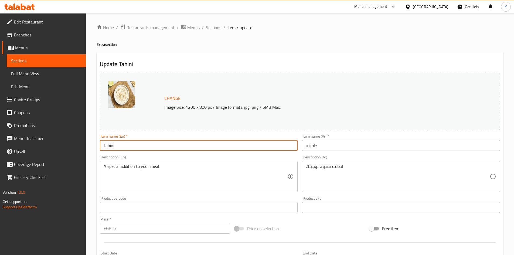
click at [202, 146] on input "Tahini" at bounding box center [199, 145] width 198 height 11
click at [142, 146] on input "Tahini Burger" at bounding box center [199, 145] width 198 height 11
type input "Tahini Box"
click at [303, 145] on input "طحينه" at bounding box center [401, 145] width 198 height 11
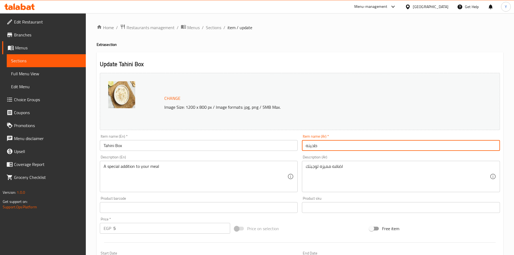
click at [316, 142] on input "طحينه" at bounding box center [401, 145] width 198 height 11
type input "علبة طحينة"
click at [211, 30] on span "Sections" at bounding box center [213, 27] width 15 height 6
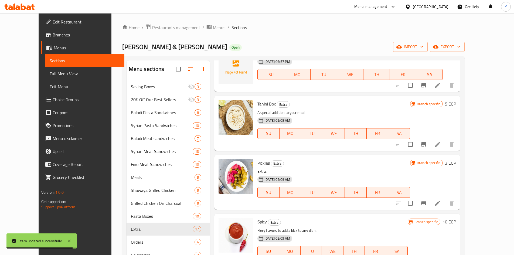
scroll to position [512, 0]
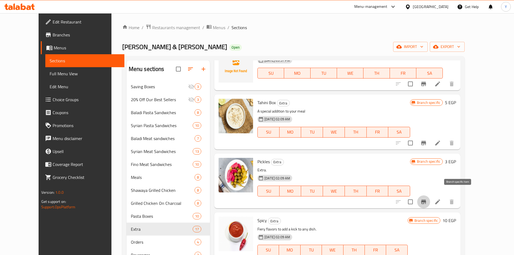
click at [430, 195] on button "Branch-specific-item" at bounding box center [423, 201] width 13 height 13
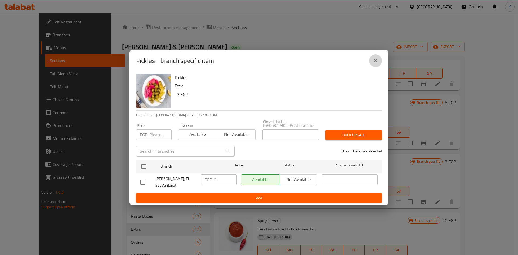
click at [377, 60] on icon "close" at bounding box center [376, 61] width 4 height 4
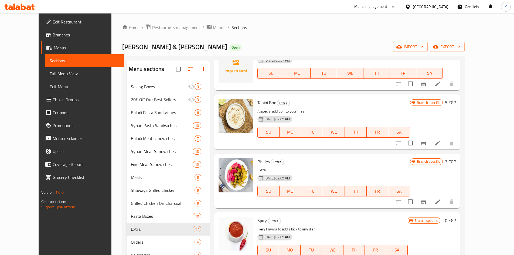
click at [445, 197] on li at bounding box center [437, 202] width 15 height 10
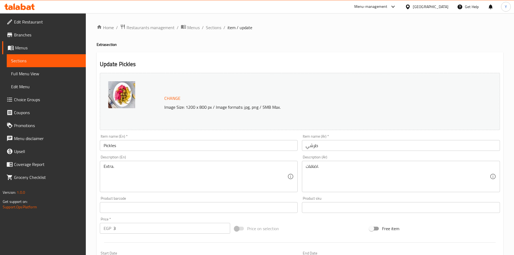
click at [188, 155] on div "Description (En) Extra. Description (En)" at bounding box center [199, 173] width 202 height 41
click at [190, 151] on div "Item name (En)   * Pickles Item name (En) *" at bounding box center [199, 142] width 202 height 21
click at [193, 148] on input "Pickles" at bounding box center [199, 145] width 198 height 11
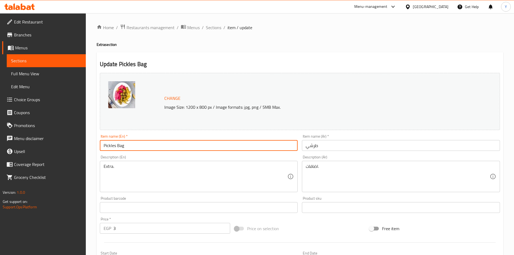
type input "Pickles Bag"
click at [306, 145] on input "طرشي" at bounding box center [401, 145] width 198 height 11
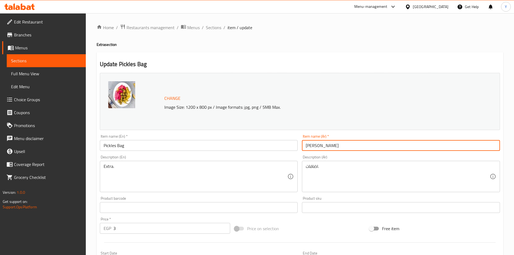
type input "[PERSON_NAME]"
click at [211, 30] on span "Sections" at bounding box center [213, 27] width 15 height 6
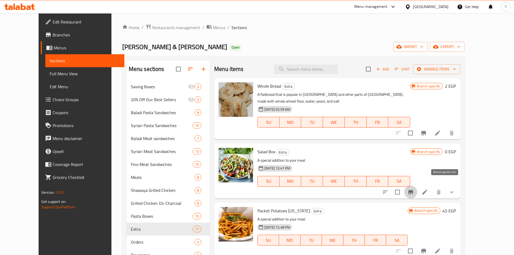
click at [413, 190] on icon "Branch-specific-item" at bounding box center [410, 192] width 5 height 4
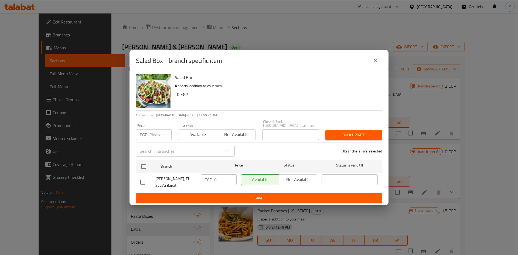
click at [370, 60] on button "close" at bounding box center [375, 60] width 13 height 13
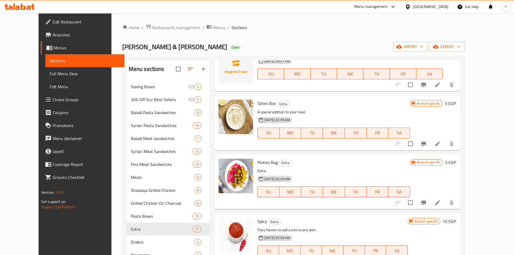
scroll to position [566, 0]
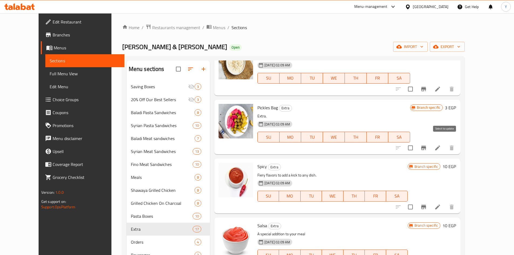
click at [416, 142] on input "checkbox" at bounding box center [410, 147] width 11 height 11
checkbox input "false"
click at [430, 141] on button "Branch-specific-item" at bounding box center [423, 147] width 13 height 13
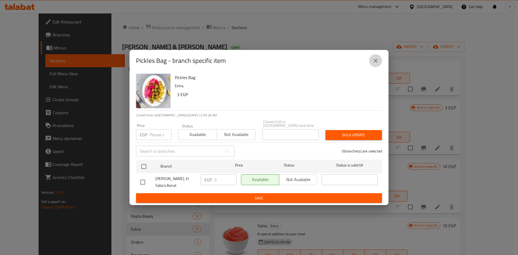
click at [371, 58] on button "close" at bounding box center [375, 60] width 13 height 13
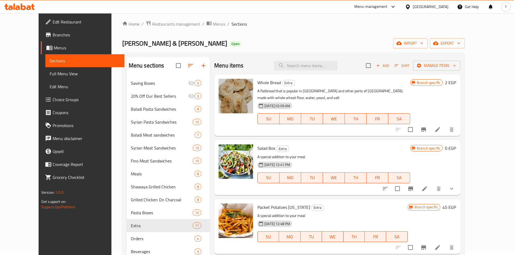
scroll to position [0, 0]
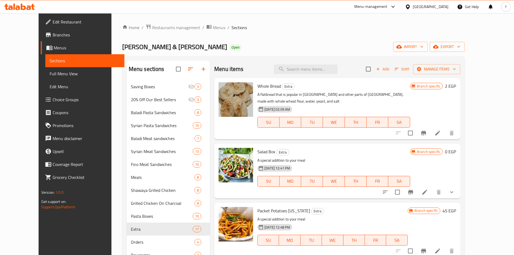
click at [382, 53] on div "Home / Restaurants management / Menus / Sections Abo Omar Grills & Macaroni Ope…" at bounding box center [293, 172] width 343 height 296
click at [390, 71] on span "Add" at bounding box center [382, 69] width 15 height 6
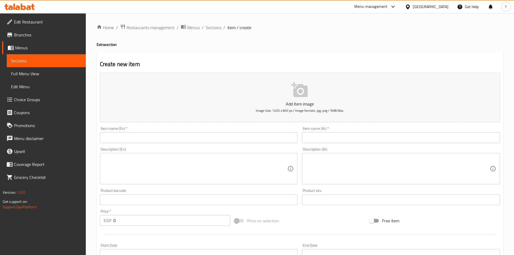
click at [255, 140] on input "text" at bounding box center [199, 137] width 198 height 11
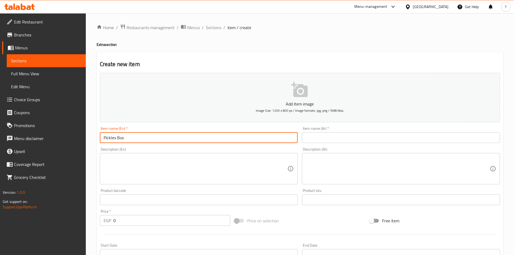
type input "Pickles Box"
click at [323, 136] on input "text" at bounding box center [401, 137] width 198 height 11
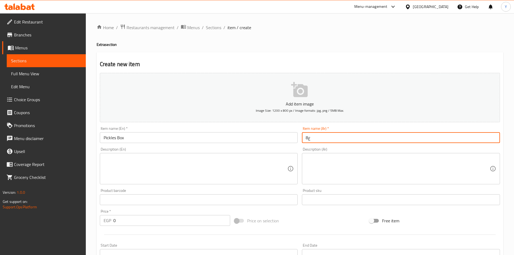
type input "ع"
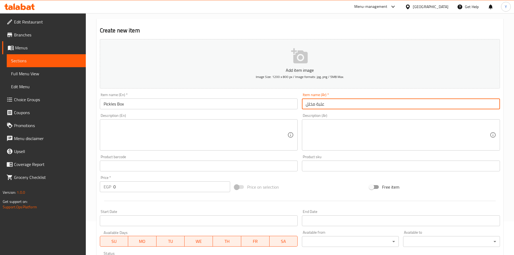
scroll to position [126, 0]
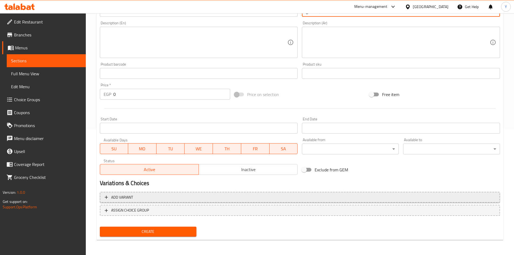
type input "علبة مخلل"
click at [261, 198] on span "Add variant" at bounding box center [300, 197] width 390 height 7
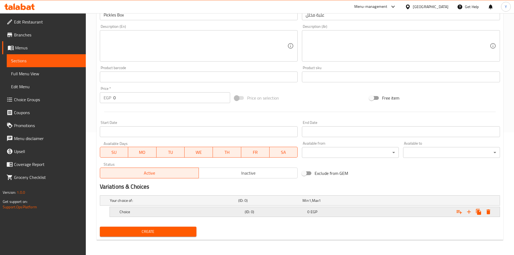
scroll to position [123, 0]
click at [470, 211] on icon "Expand" at bounding box center [469, 211] width 6 height 6
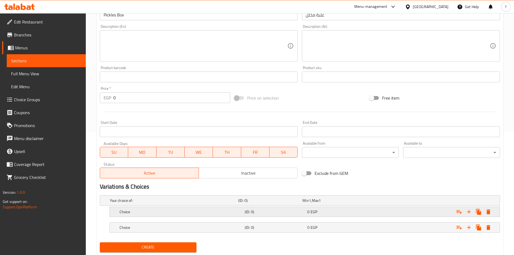
drag, startPoint x: 170, startPoint y: 213, endPoint x: 166, endPoint y: 221, distance: 8.8
click at [169, 214] on h5 "Choice" at bounding box center [180, 211] width 123 height 5
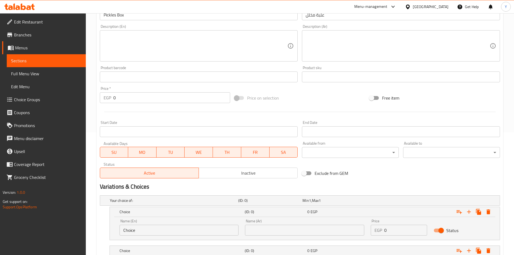
click at [161, 228] on input "Choice" at bounding box center [178, 230] width 119 height 11
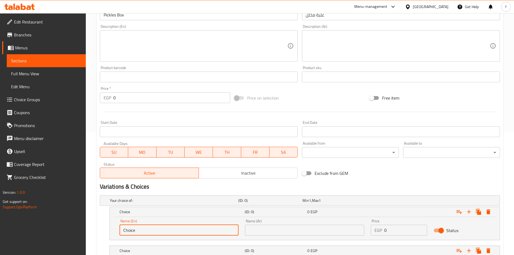
click at [162, 230] on input "Choice" at bounding box center [178, 230] width 119 height 11
type input "Small"
click at [153, 245] on div "Choice (ID: 0) 0 EGP" at bounding box center [306, 251] width 376 height 12
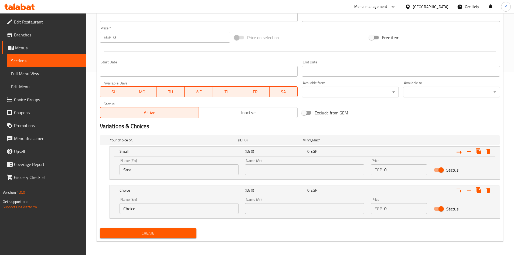
scroll to position [183, 0]
click at [163, 205] on input "Choice" at bounding box center [178, 208] width 119 height 11
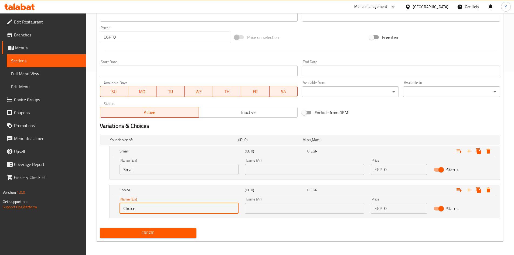
click at [163, 205] on input "Choice" at bounding box center [178, 208] width 119 height 11
type input "Large"
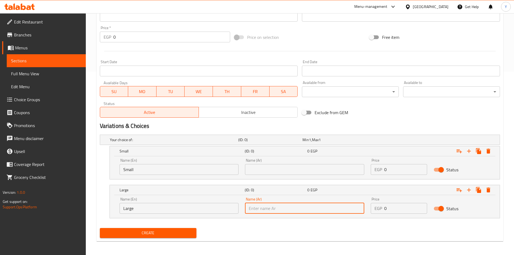
click at [286, 213] on input "text" at bounding box center [304, 208] width 119 height 11
type input "كبير"
click at [289, 172] on input "text" at bounding box center [304, 169] width 119 height 11
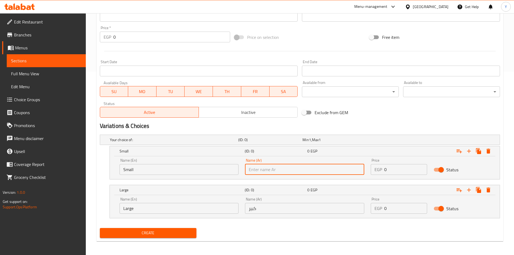
type input "صغير"
click at [294, 234] on div "Create" at bounding box center [300, 233] width 404 height 14
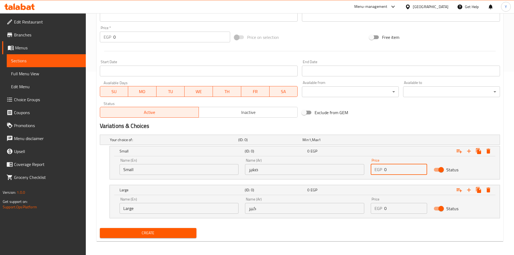
drag, startPoint x: 403, startPoint y: 168, endPoint x: 337, endPoint y: 166, distance: 66.1
click at [337, 166] on div "Name (En) Small Name (En) Name (Ar) صغير Name (Ar) Price EGP 0 Price Status" at bounding box center [304, 166] width 377 height 23
type input "5"
click at [374, 205] on div "EGP 0 Price" at bounding box center [399, 208] width 56 height 11
type input "10"
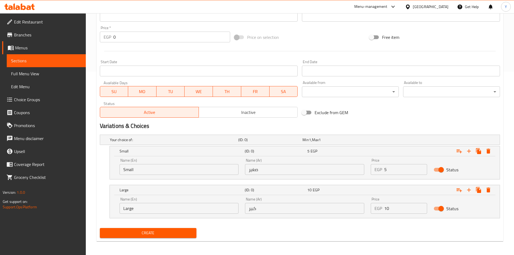
click at [394, 223] on nav at bounding box center [300, 221] width 400 height 4
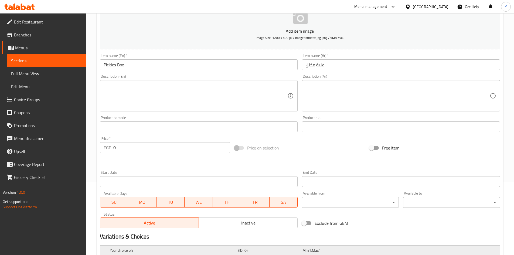
scroll to position [0, 0]
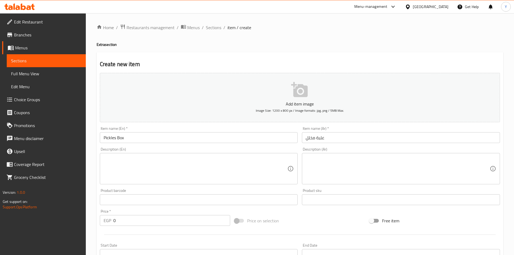
click at [189, 143] on div "Item name (En)   * Pickles Box Item name (En) *" at bounding box center [199, 134] width 202 height 21
click at [188, 137] on input "Pickles Box" at bounding box center [199, 137] width 198 height 11
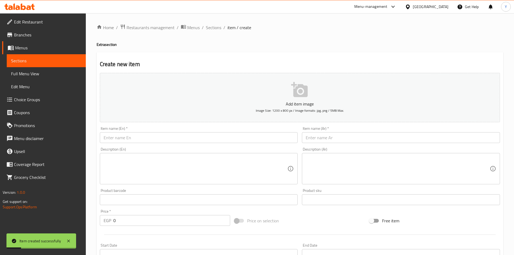
click at [217, 22] on div "Home / Restaurants management / Menus / Sections / item / create Extra section …" at bounding box center [300, 226] width 428 height 426
click at [216, 28] on span "Sections" at bounding box center [213, 27] width 15 height 6
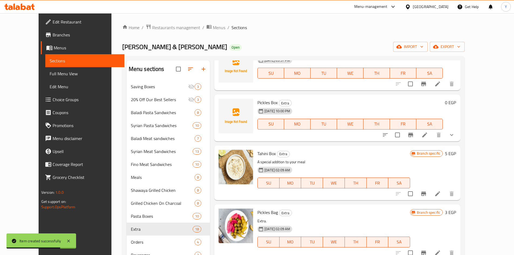
scroll to position [593, 0]
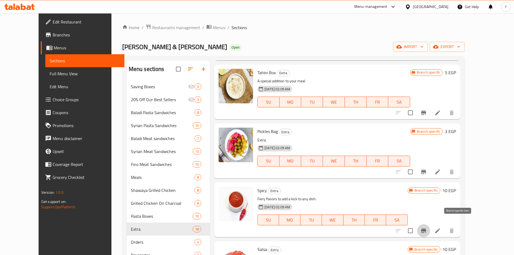
click at [430, 224] on button "Branch-specific-item" at bounding box center [423, 230] width 13 height 13
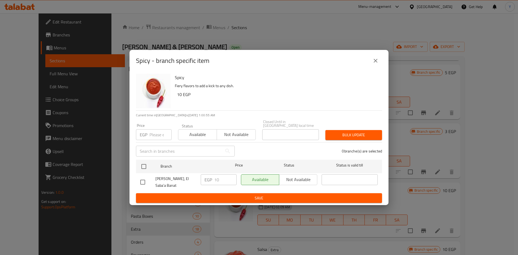
drag, startPoint x: 379, startPoint y: 60, endPoint x: 408, endPoint y: 108, distance: 56.5
click at [379, 60] on button "close" at bounding box center [375, 60] width 13 height 13
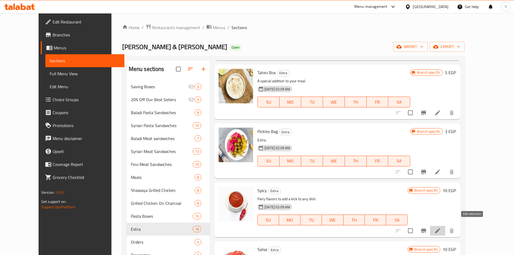
click at [440, 228] on icon at bounding box center [437, 230] width 5 height 5
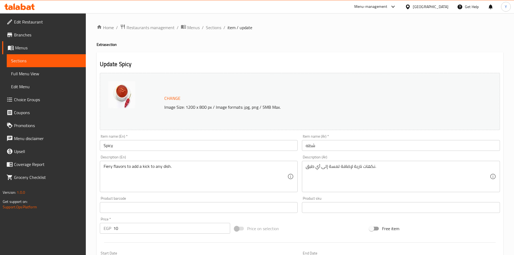
click at [208, 147] on input "Spicy" at bounding box center [199, 145] width 198 height 11
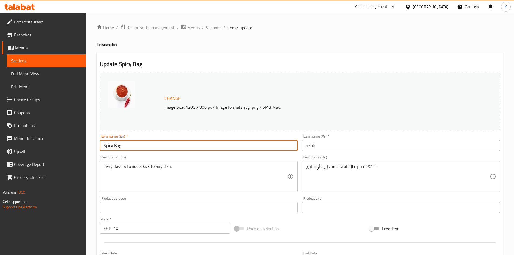
type input "Spicy Bag"
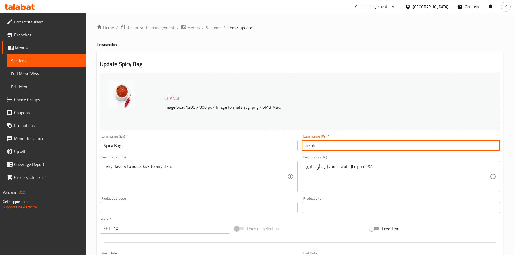
click at [306, 147] on input "شطه" at bounding box center [401, 145] width 198 height 11
type input "كيس شطه"
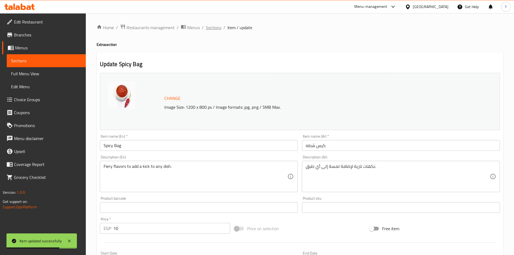
click at [215, 30] on span "Sections" at bounding box center [213, 27] width 15 height 6
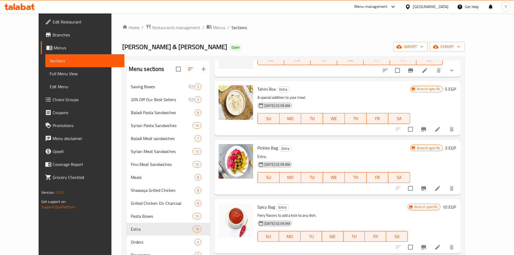
scroll to position [647, 0]
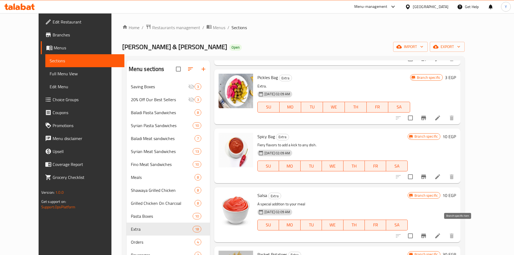
click at [430, 233] on button "Branch-specific-item" at bounding box center [423, 235] width 13 height 13
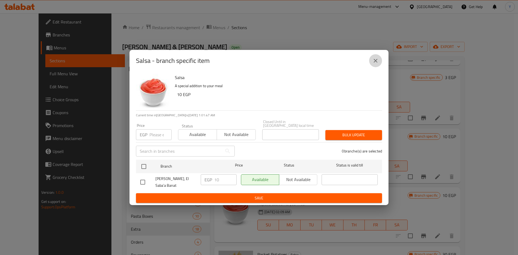
click at [377, 61] on icon "close" at bounding box center [375, 60] width 6 height 6
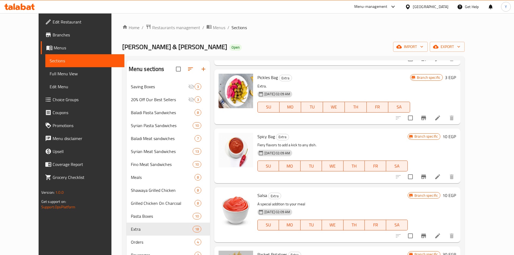
click at [441, 232] on icon at bounding box center [437, 235] width 6 height 6
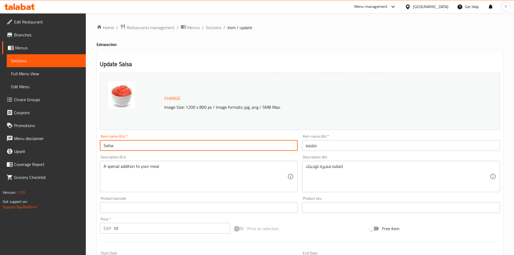
click at [190, 148] on input "Salsa" at bounding box center [199, 145] width 198 height 11
type input "Salsa Bag"
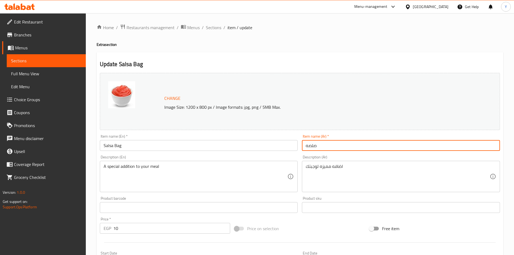
click at [305, 146] on input "صلصه" at bounding box center [401, 145] width 198 height 11
type input "كيس صلصه"
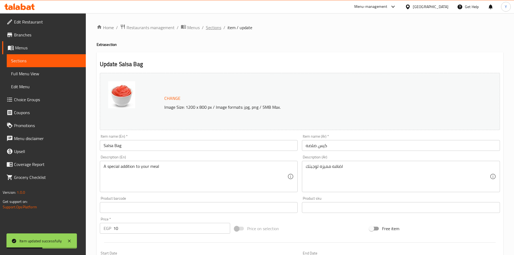
click at [216, 28] on span "Sections" at bounding box center [213, 27] width 15 height 6
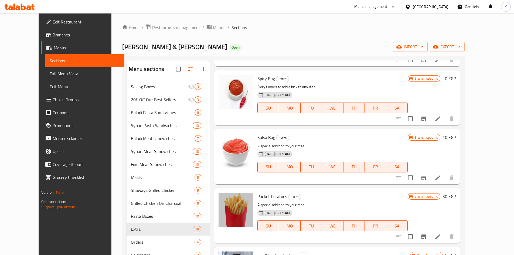
scroll to position [755, 0]
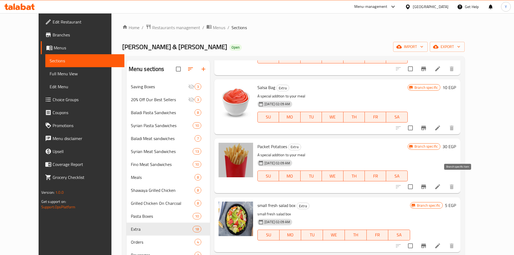
click at [426, 184] on icon "Branch-specific-item" at bounding box center [423, 186] width 5 height 4
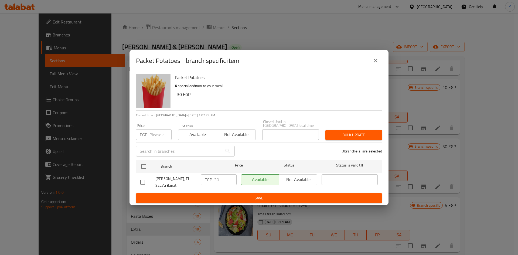
click at [377, 62] on icon "close" at bounding box center [375, 60] width 6 height 6
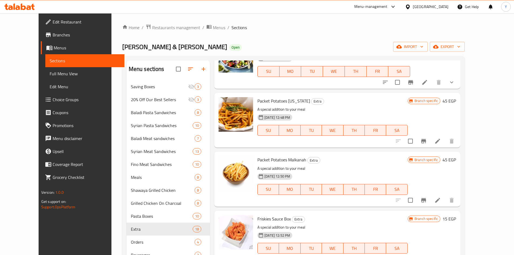
scroll to position [108, 0]
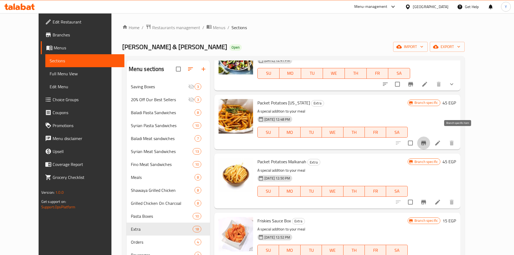
click at [427, 140] on icon "Branch-specific-item" at bounding box center [423, 143] width 6 height 6
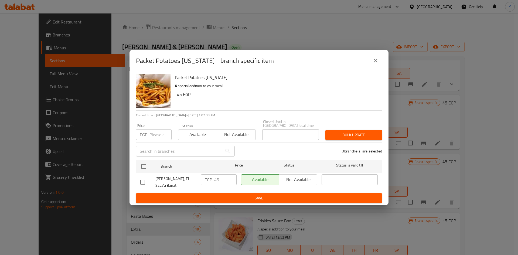
drag, startPoint x: 370, startPoint y: 59, endPoint x: 317, endPoint y: 56, distance: 52.2
click at [367, 60] on div "Packet Potatoes [US_STATE] - branch specific item" at bounding box center [259, 60] width 246 height 13
click at [372, 61] on button "close" at bounding box center [375, 60] width 13 height 13
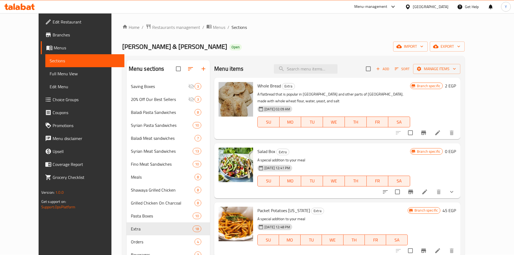
scroll to position [0, 0]
click at [390, 69] on span "Add" at bounding box center [382, 69] width 15 height 6
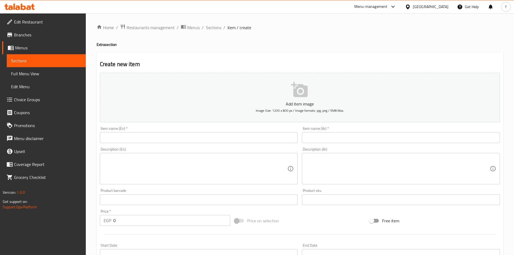
click at [340, 144] on div "Item name (Ar)   * Item name (Ar) *" at bounding box center [401, 134] width 202 height 21
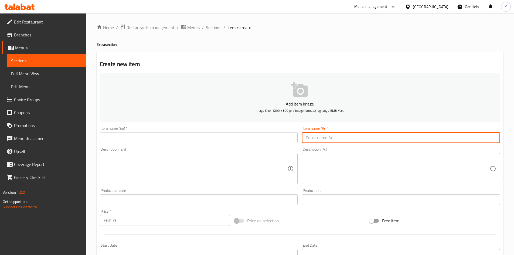
click at [342, 139] on input "text" at bounding box center [401, 137] width 198 height 11
type input "باكيت بطاطس باربكيو"
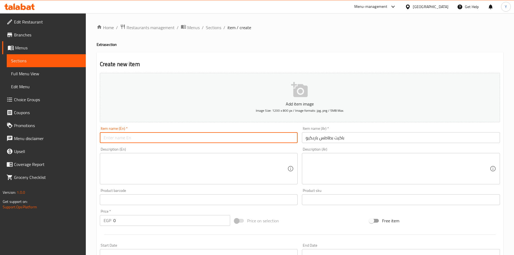
drag, startPoint x: 277, startPoint y: 142, endPoint x: 280, endPoint y: 143, distance: 2.8
click at [277, 142] on input "text" at bounding box center [199, 137] width 198 height 11
type input "BBQ Fries Packet"
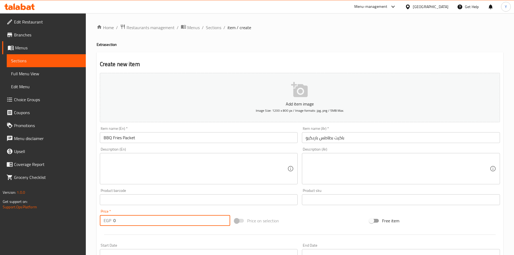
drag, startPoint x: 110, startPoint y: 220, endPoint x: 94, endPoint y: 217, distance: 15.7
click at [95, 217] on div "Home / Restaurants management / Menus / Sections / item / create Extra section …" at bounding box center [300, 197] width 428 height 368
type input "45"
click at [159, 143] on div "Item name (En)   * BBQ Fries Packet Item name (En) *" at bounding box center [199, 134] width 202 height 21
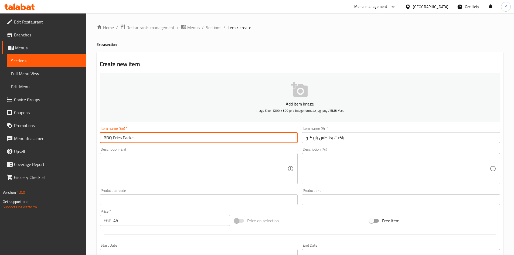
click at [159, 138] on input "BBQ Fries Packet" at bounding box center [199, 137] width 198 height 11
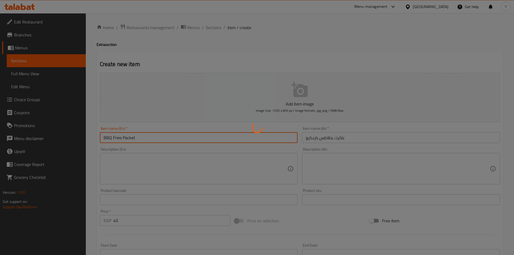
type input "0"
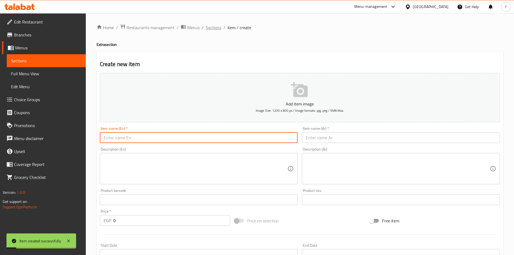
click at [209, 29] on span "Sections" at bounding box center [213, 27] width 15 height 6
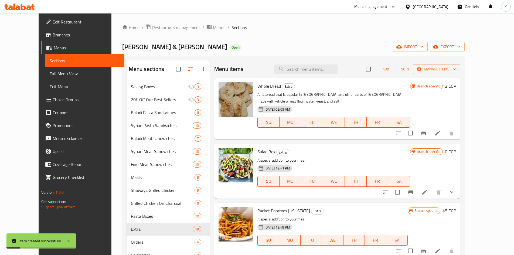
scroll to position [135, 0]
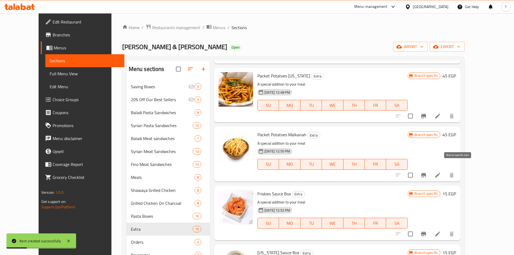
click at [427, 172] on icon "Branch-specific-item" at bounding box center [423, 175] width 6 height 6
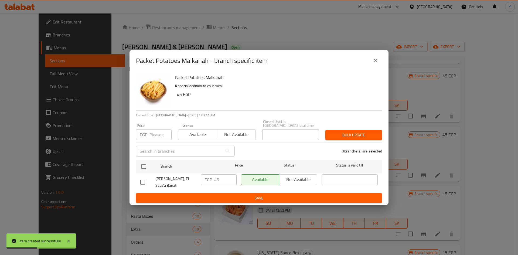
click at [377, 59] on icon "close" at bounding box center [375, 60] width 6 height 6
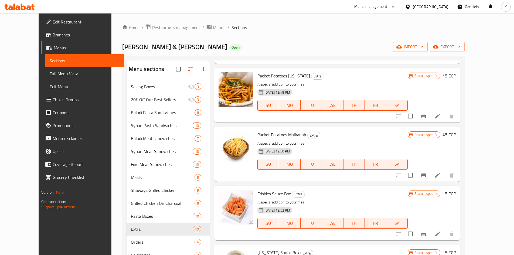
scroll to position [189, 0]
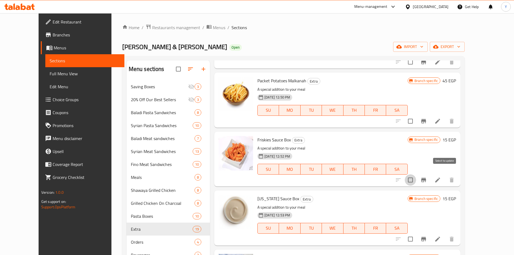
click at [416, 176] on input "checkbox" at bounding box center [410, 179] width 11 height 11
checkbox input "true"
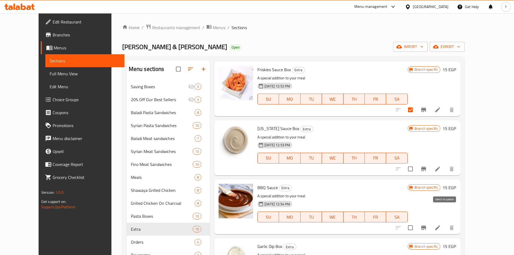
scroll to position [270, 0]
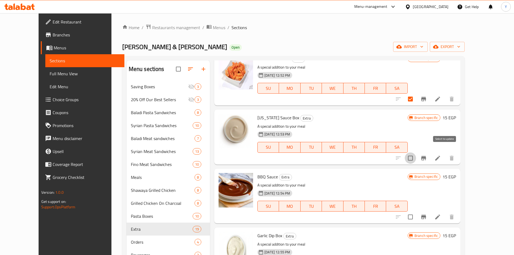
click at [416, 152] on input "checkbox" at bounding box center [410, 157] width 11 height 11
checkbox input "true"
click at [416, 211] on input "checkbox" at bounding box center [410, 216] width 11 height 11
checkbox input "true"
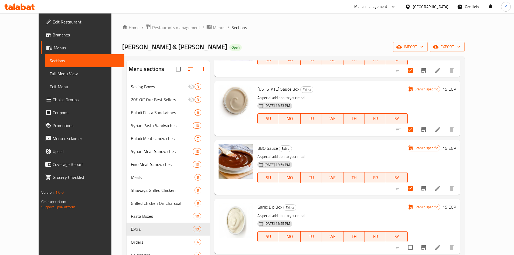
scroll to position [324, 0]
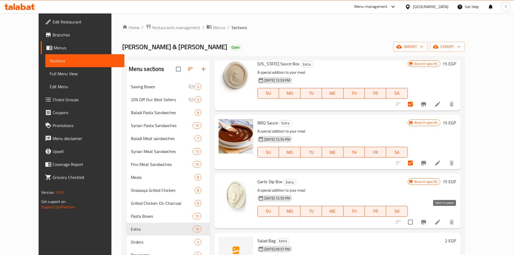
click at [416, 216] on input "checkbox" at bounding box center [410, 221] width 11 height 11
checkbox input "true"
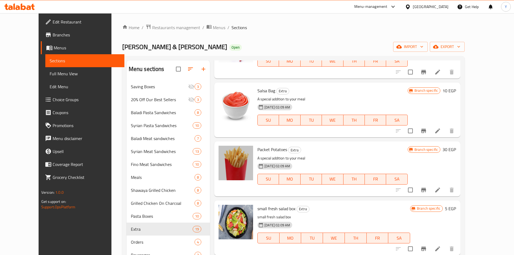
scroll to position [854, 0]
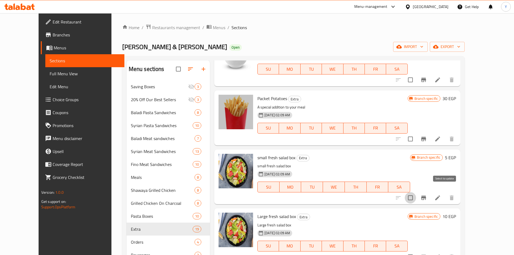
click at [416, 192] on input "checkbox" at bounding box center [410, 197] width 11 height 11
checkbox input "true"
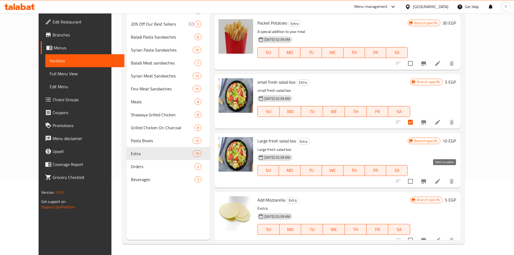
click at [416, 180] on input "checkbox" at bounding box center [410, 181] width 11 height 11
checkbox input "true"
click at [444, 234] on div at bounding box center [425, 240] width 66 height 13
click at [416, 234] on input "checkbox" at bounding box center [410, 239] width 11 height 11
checkbox input "true"
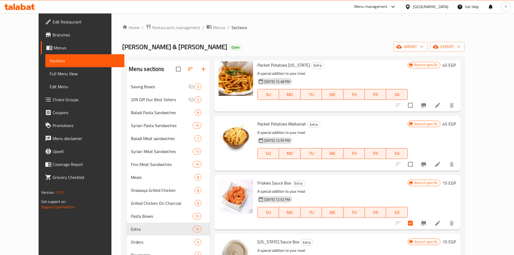
scroll to position [0, 0]
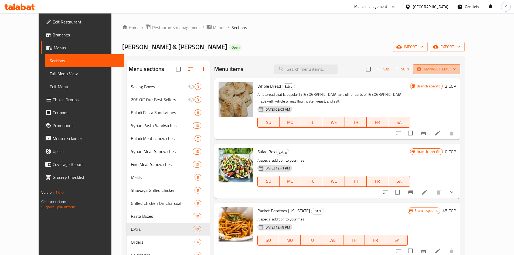
click at [456, 71] on span "Manage items" at bounding box center [436, 69] width 39 height 7
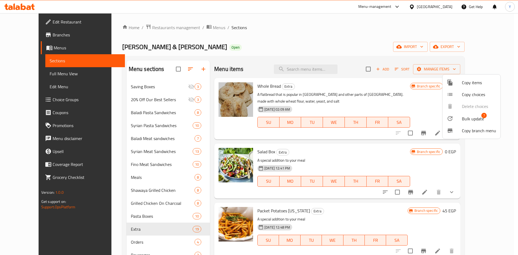
click at [465, 115] on span "Bulk update" at bounding box center [473, 118] width 22 height 6
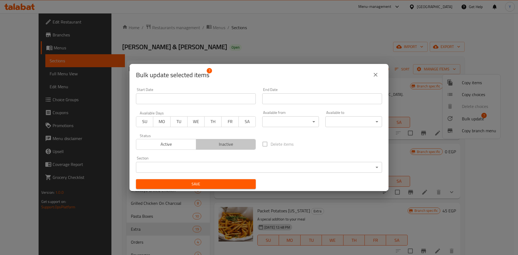
click at [235, 143] on span "Inactive" at bounding box center [226, 144] width 56 height 8
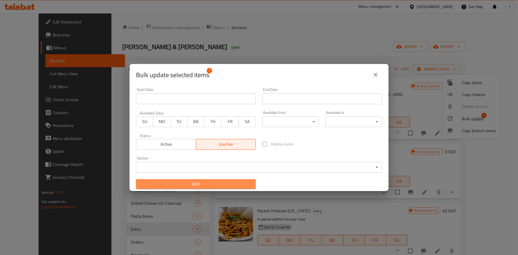
click at [211, 185] on span "Save" at bounding box center [195, 184] width 111 height 7
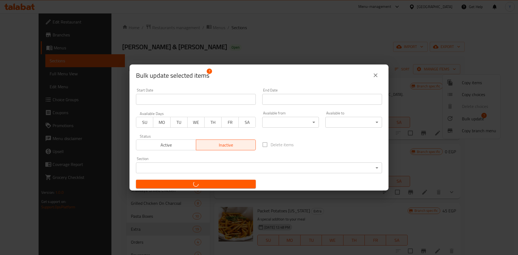
checkbox input "false"
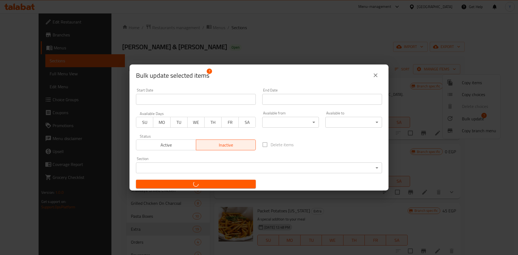
checkbox input "false"
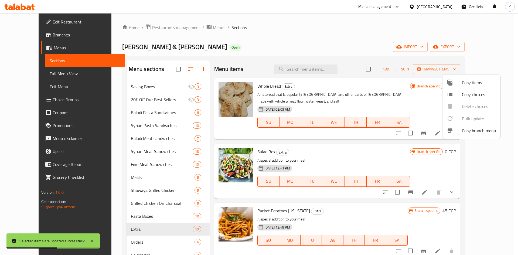
click at [348, 85] on div at bounding box center [259, 127] width 518 height 255
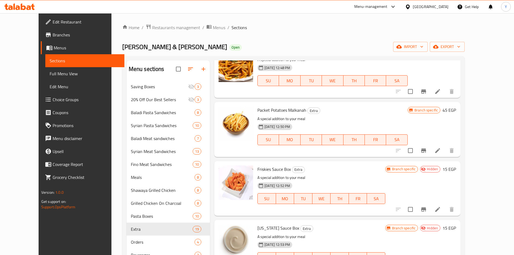
scroll to position [189, 0]
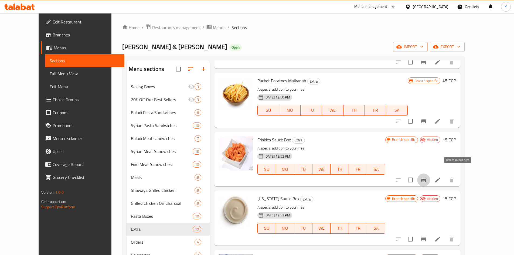
click at [427, 177] on icon "Branch-specific-item" at bounding box center [423, 180] width 6 height 6
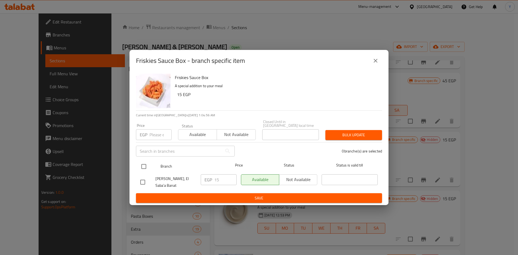
click at [149, 159] on div at bounding box center [148, 167] width 20 height 16
drag, startPoint x: 147, startPoint y: 160, endPoint x: 153, endPoint y: 163, distance: 7.0
click at [146, 161] on input "checkbox" at bounding box center [143, 166] width 11 height 11
checkbox input "true"
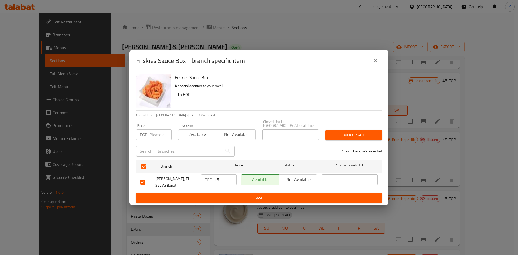
drag, startPoint x: 307, startPoint y: 175, endPoint x: 307, endPoint y: 203, distance: 27.8
click at [306, 176] on span "Not available" at bounding box center [298, 180] width 34 height 8
click at [305, 201] on span "Save" at bounding box center [258, 198] width 237 height 7
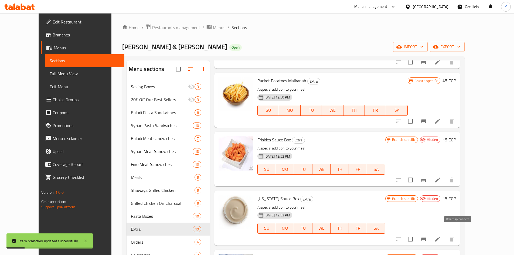
click at [430, 232] on button "Branch-specific-item" at bounding box center [423, 238] width 13 height 13
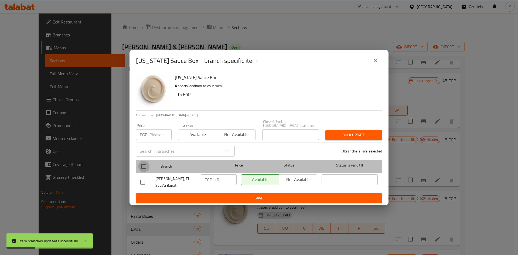
drag, startPoint x: 139, startPoint y: 158, endPoint x: 215, endPoint y: 172, distance: 77.3
click at [139, 161] on input "checkbox" at bounding box center [143, 166] width 11 height 11
checkbox input "true"
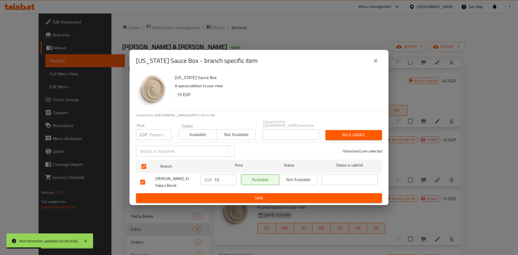
click at [290, 176] on span "Not available" at bounding box center [298, 180] width 34 height 8
click at [285, 198] on span "Save" at bounding box center [258, 198] width 237 height 7
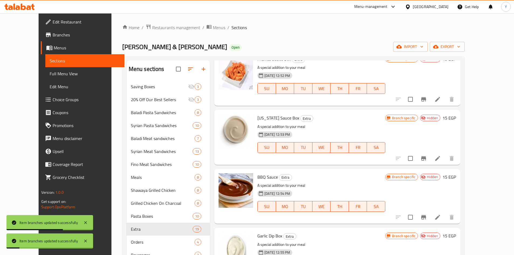
scroll to position [270, 0]
click at [427, 214] on icon "Branch-specific-item" at bounding box center [423, 217] width 6 height 6
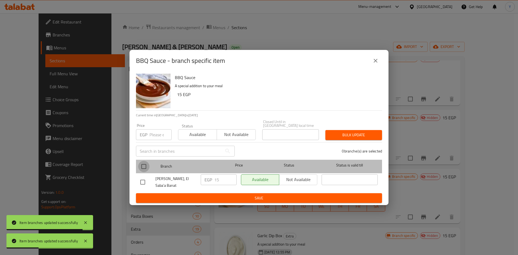
click at [145, 161] on input "checkbox" at bounding box center [143, 166] width 11 height 11
checkbox input "true"
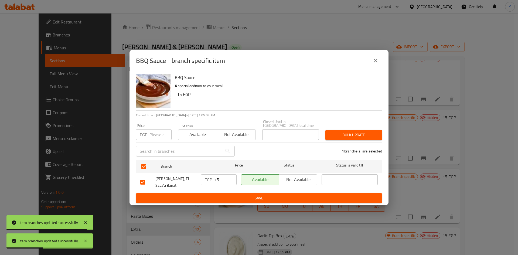
drag, startPoint x: 306, startPoint y: 178, endPoint x: 306, endPoint y: 184, distance: 5.9
click at [306, 178] on span "Not available" at bounding box center [298, 180] width 34 height 8
click at [304, 201] on span "Save" at bounding box center [258, 198] width 237 height 7
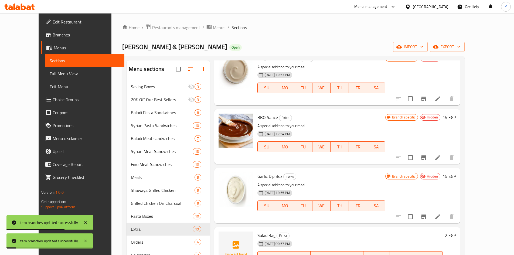
scroll to position [351, 0]
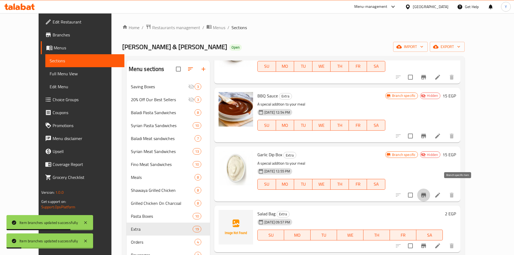
click at [430, 191] on button "Branch-specific-item" at bounding box center [423, 195] width 13 height 13
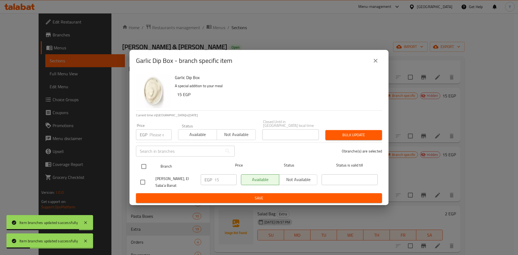
click at [146, 159] on div at bounding box center [148, 167] width 20 height 16
click at [145, 161] on input "checkbox" at bounding box center [143, 166] width 11 height 11
checkbox input "true"
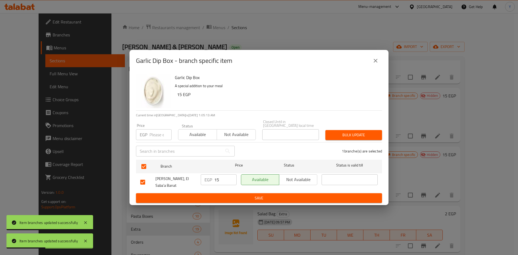
click at [303, 176] on span "Not available" at bounding box center [298, 180] width 34 height 8
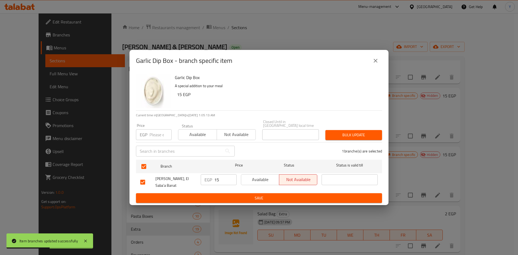
click at [302, 195] on button "Save" at bounding box center [259, 198] width 246 height 10
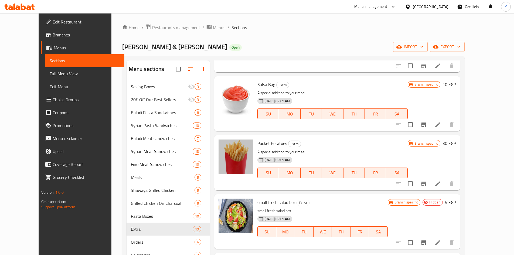
scroll to position [854, 0]
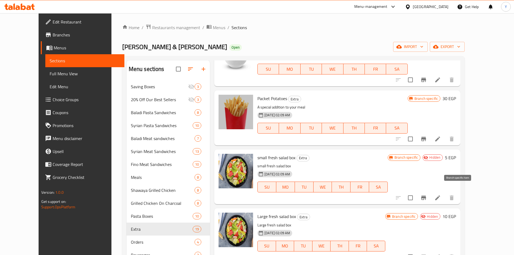
click at [451, 191] on div at bounding box center [425, 197] width 66 height 13
click at [430, 191] on button "Branch-specific-item" at bounding box center [423, 197] width 13 height 13
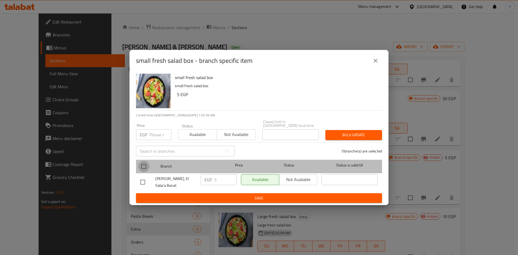
click at [143, 161] on input "checkbox" at bounding box center [143, 166] width 11 height 11
checkbox input "true"
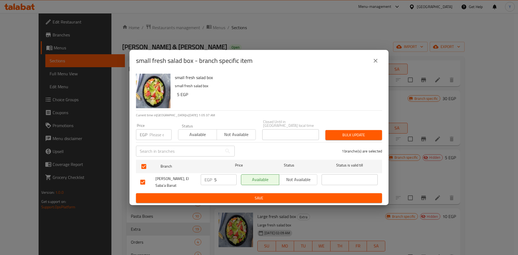
click at [314, 177] on span "Not available" at bounding box center [298, 180] width 34 height 8
click at [313, 199] on span "Save" at bounding box center [258, 198] width 237 height 7
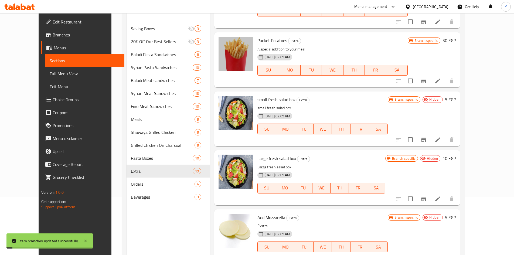
scroll to position [76, 0]
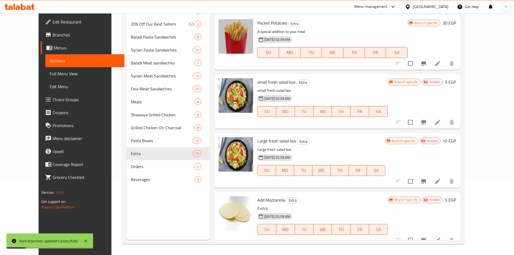
click at [430, 179] on button "Branch-specific-item" at bounding box center [423, 181] width 13 height 13
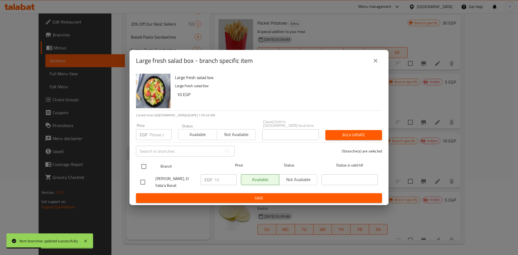
click at [144, 163] on input "checkbox" at bounding box center [143, 166] width 11 height 11
checkbox input "true"
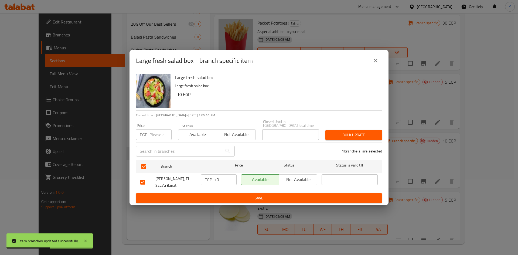
click at [278, 174] on button "Available" at bounding box center [260, 179] width 38 height 11
click at [286, 176] on span "Not available" at bounding box center [298, 180] width 34 height 8
click at [281, 192] on div "Available Not available" at bounding box center [279, 182] width 81 height 20
click at [279, 196] on span "Save" at bounding box center [258, 198] width 237 height 7
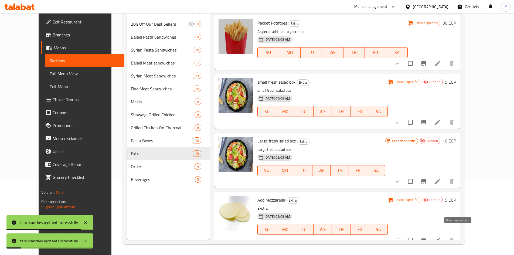
click at [430, 234] on button "Branch-specific-item" at bounding box center [423, 240] width 13 height 13
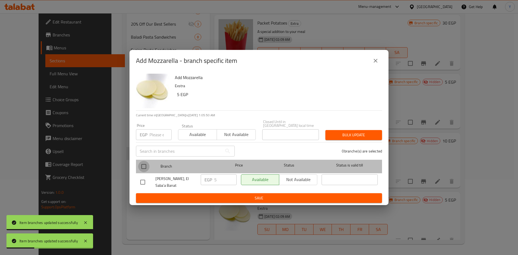
click at [145, 162] on input "checkbox" at bounding box center [143, 166] width 11 height 11
checkbox input "true"
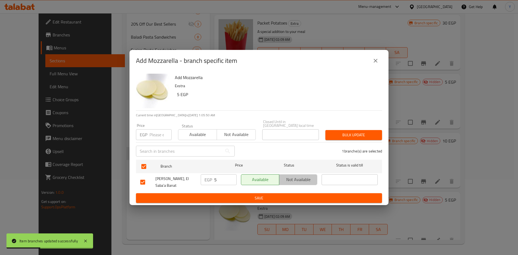
drag, startPoint x: 282, startPoint y: 175, endPoint x: 286, endPoint y: 183, distance: 9.2
click at [282, 176] on span "Not available" at bounding box center [298, 180] width 34 height 8
drag, startPoint x: 278, startPoint y: 199, endPoint x: 281, endPoint y: 200, distance: 3.2
click at [278, 199] on span "Save" at bounding box center [258, 198] width 237 height 7
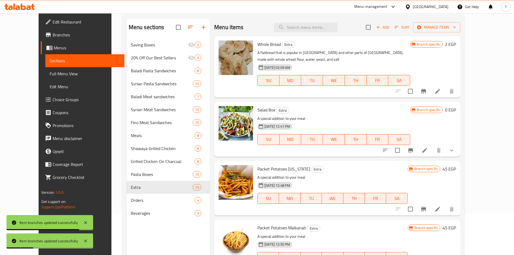
scroll to position [0, 0]
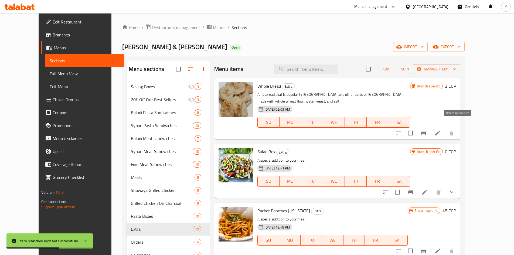
click at [430, 127] on button "Branch-specific-item" at bounding box center [423, 132] width 13 height 13
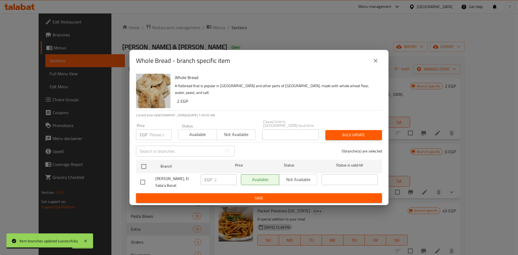
click at [373, 63] on button "close" at bounding box center [375, 60] width 13 height 13
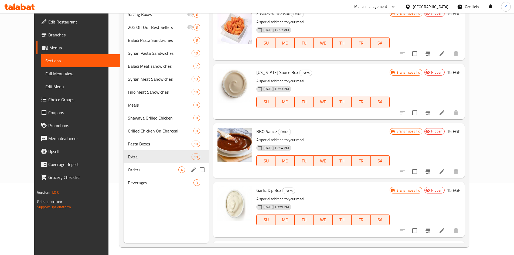
scroll to position [76, 0]
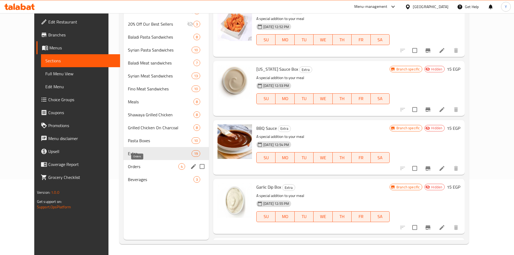
click at [164, 166] on span "Orders" at bounding box center [153, 166] width 50 height 6
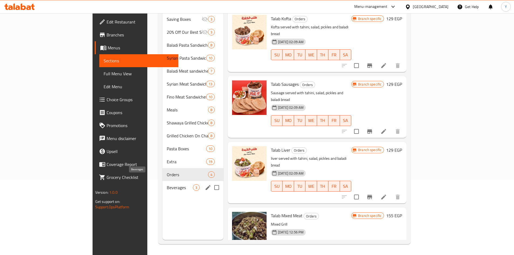
click at [167, 184] on span "Beverages" at bounding box center [180, 187] width 26 height 6
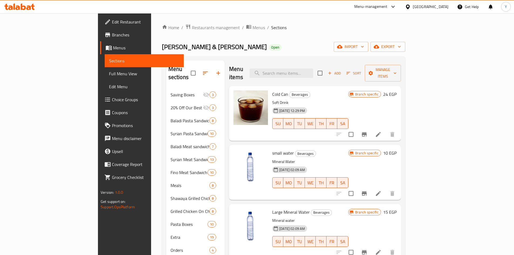
click at [396, 90] on h6 "24 EGP" at bounding box center [389, 94] width 13 height 8
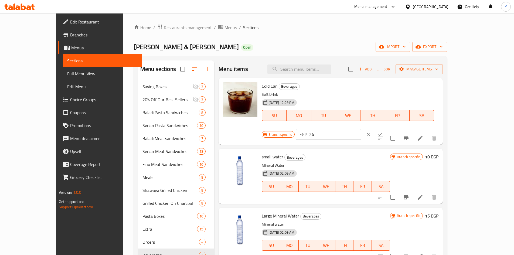
click at [361, 129] on input "24" at bounding box center [335, 134] width 52 height 11
type input "25"
click at [383, 132] on icon "ok" at bounding box center [379, 134] width 5 height 5
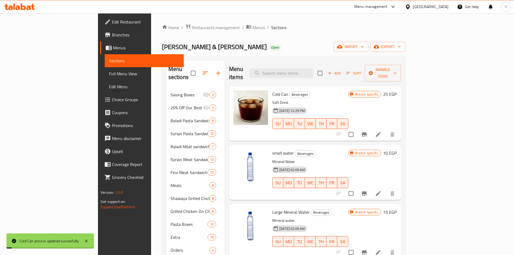
click at [371, 128] on button "Branch-specific-item" at bounding box center [364, 134] width 13 height 13
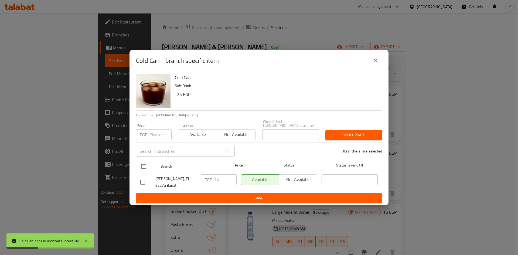
drag, startPoint x: 144, startPoint y: 161, endPoint x: 145, endPoint y: 158, distance: 3.3
click at [144, 161] on input "checkbox" at bounding box center [143, 166] width 11 height 11
checkbox input "true"
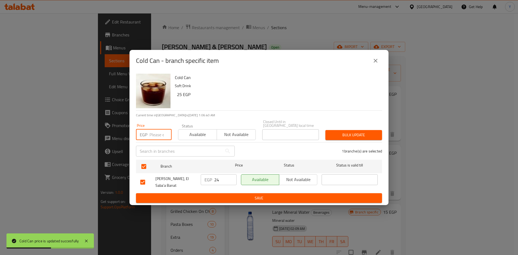
click at [158, 131] on input "number" at bounding box center [160, 134] width 22 height 11
type input "25"
click at [342, 133] on button "Bulk update" at bounding box center [353, 135] width 57 height 10
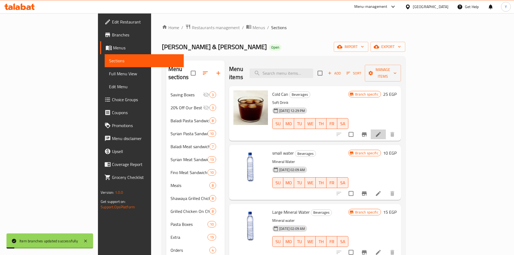
click at [386, 129] on li at bounding box center [378, 134] width 15 height 10
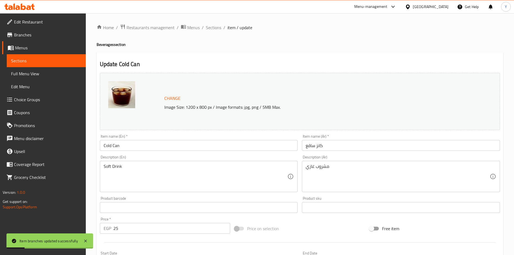
click at [107, 147] on input "Cold Can" at bounding box center [199, 145] width 198 height 11
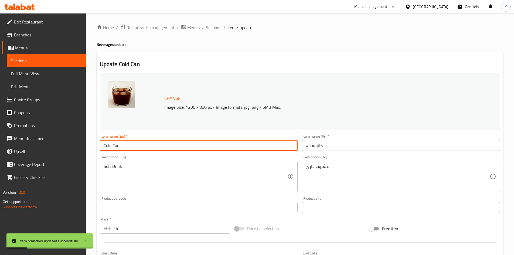
click at [107, 147] on input "Cold Can" at bounding box center [199, 145] width 198 height 11
type input "Can"
click at [313, 148] on input "كانز ساقع" at bounding box center [401, 145] width 198 height 11
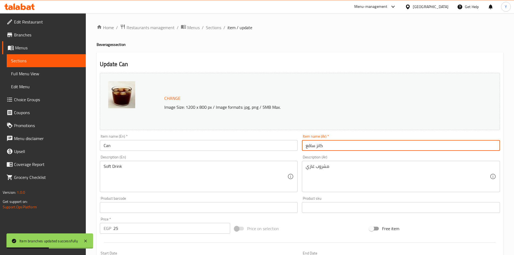
click at [312, 148] on input "كانز ساقع" at bounding box center [401, 145] width 198 height 11
click at [322, 147] on input "كانز ساقع" at bounding box center [401, 145] width 198 height 11
click at [326, 145] on input "كانز ساقع" at bounding box center [401, 145] width 198 height 11
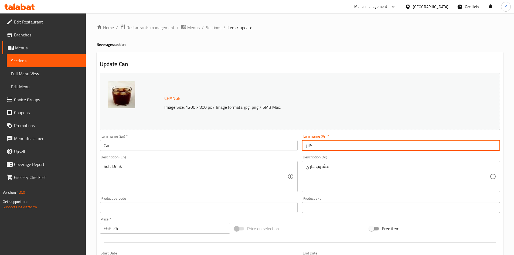
type input "كانز"
click at [213, 29] on span "Sections" at bounding box center [213, 27] width 15 height 6
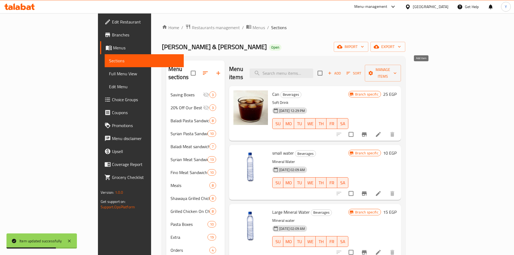
click at [341, 70] on span "Add" at bounding box center [334, 73] width 15 height 6
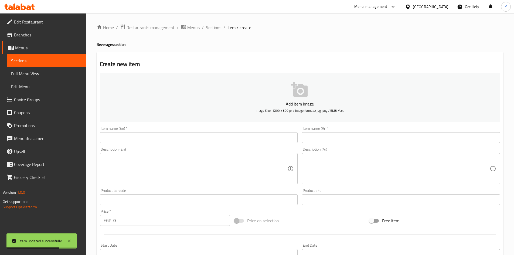
click at [239, 144] on div "Item name (En)   * Item name (En) *" at bounding box center [199, 134] width 202 height 21
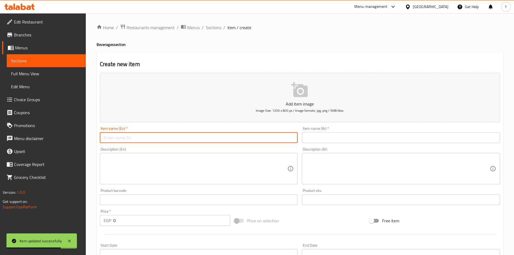
click at [239, 142] on input "text" at bounding box center [199, 137] width 198 height 11
type input "Cold Liter"
click at [317, 144] on div "Item name (Ar)   * Item name (Ar) *" at bounding box center [401, 134] width 202 height 21
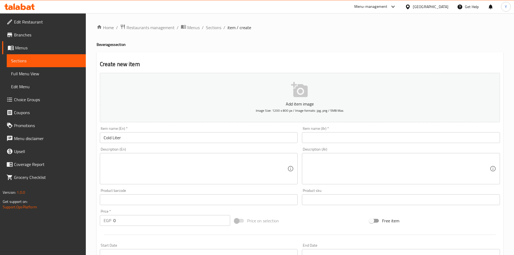
click at [321, 144] on div "Item name (Ar)   * Item name (Ar) *" at bounding box center [401, 134] width 202 height 21
click at [327, 140] on input "text" at bounding box center [401, 137] width 198 height 11
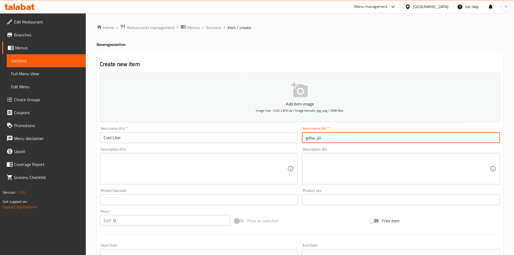
type input "لتر ساقع"
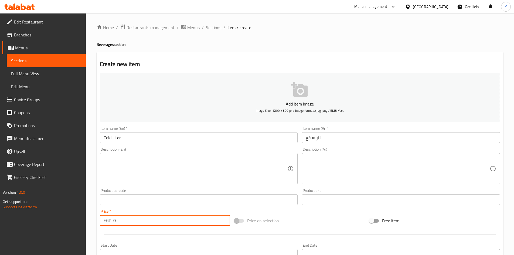
drag, startPoint x: 165, startPoint y: 225, endPoint x: 119, endPoint y: 225, distance: 46.1
click at [121, 224] on input "0" at bounding box center [171, 220] width 117 height 11
drag, startPoint x: 130, startPoint y: 222, endPoint x: 85, endPoint y: 222, distance: 45.0
click at [85, 222] on div "Edit Restaurant Branches Menus Sections Full Menu View Edit Menu Choice Groups …" at bounding box center [257, 197] width 514 height 368
type input "40"
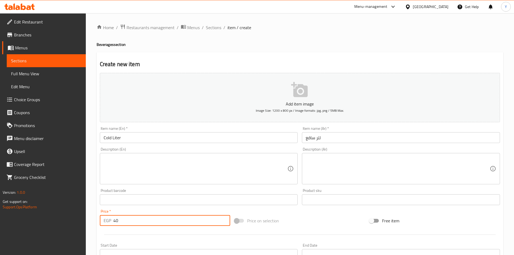
click at [146, 131] on div "Item name (En)   * Cold Liter Item name (En) *" at bounding box center [199, 134] width 198 height 16
click at [142, 136] on input "Cold Liter" at bounding box center [199, 137] width 198 height 11
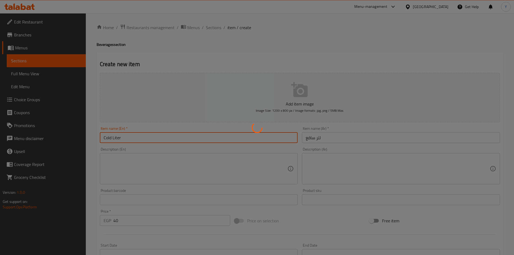
type input "0"
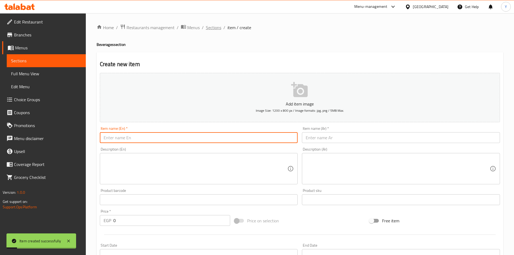
click at [214, 28] on span "Sections" at bounding box center [213, 27] width 15 height 6
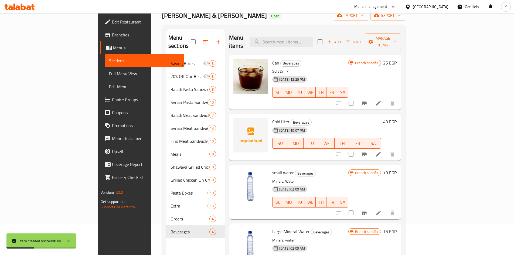
scroll to position [76, 0]
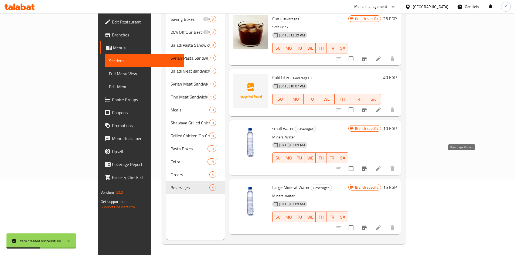
click at [367, 166] on icon "Branch-specific-item" at bounding box center [364, 168] width 5 height 4
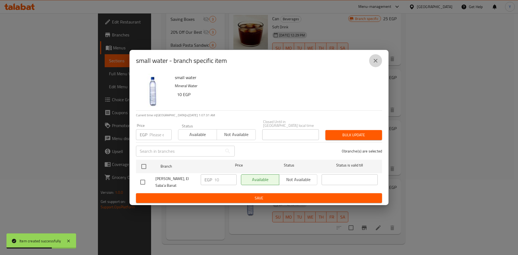
drag, startPoint x: 377, startPoint y: 59, endPoint x: 430, endPoint y: 194, distance: 145.2
click at [377, 61] on icon "close" at bounding box center [375, 60] width 6 height 6
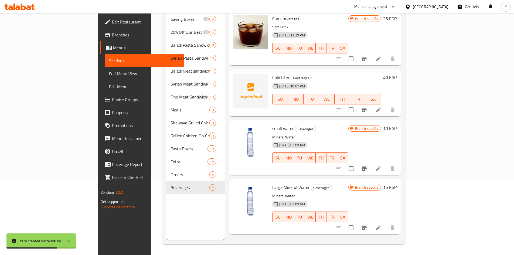
click at [367, 224] on icon "Branch-specific-item" at bounding box center [364, 227] width 6 height 6
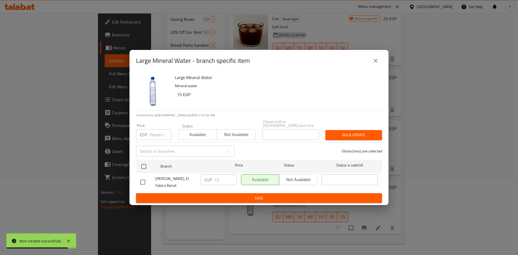
click at [374, 57] on icon "close" at bounding box center [375, 60] width 6 height 6
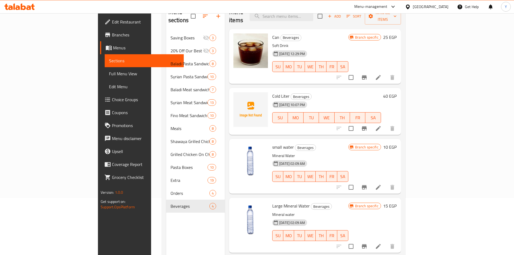
scroll to position [0, 0]
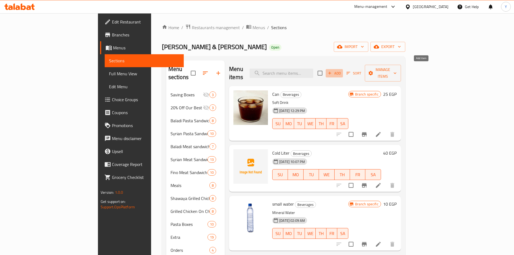
click at [341, 70] on span "Add" at bounding box center [334, 73] width 15 height 6
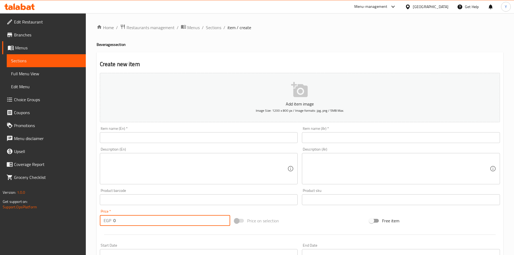
drag, startPoint x: 138, startPoint y: 222, endPoint x: 86, endPoint y: 220, distance: 51.8
click at [86, 220] on div "Edit Restaurant Branches Menus Sections Full Menu View Edit Menu Choice Groups …" at bounding box center [257, 197] width 514 height 368
type input "50"
click at [162, 137] on input "text" at bounding box center [199, 137] width 198 height 11
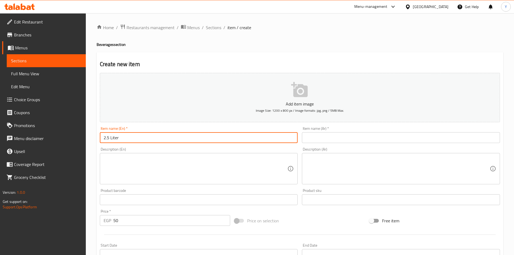
click at [102, 139] on input "2.5 Liter" at bounding box center [199, 137] width 198 height 11
type input "Cold 2.5 Liter"
click at [325, 136] on input "text" at bounding box center [401, 137] width 198 height 11
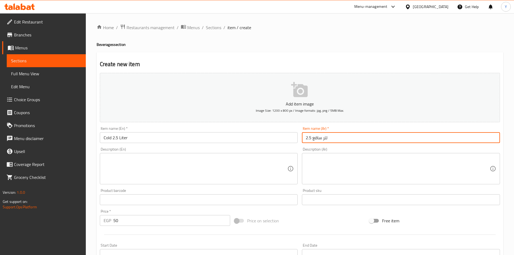
type input "2.5 لتر ساقع"
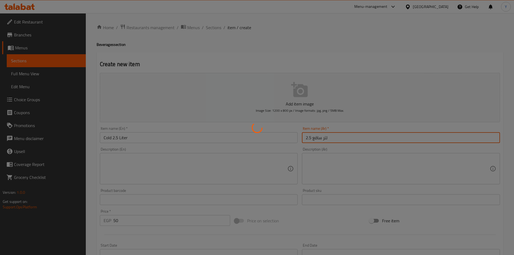
type input "0"
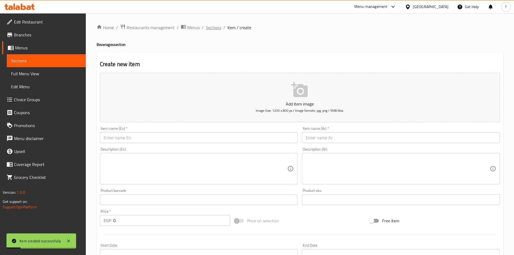
click at [214, 30] on span "Sections" at bounding box center [213, 27] width 15 height 6
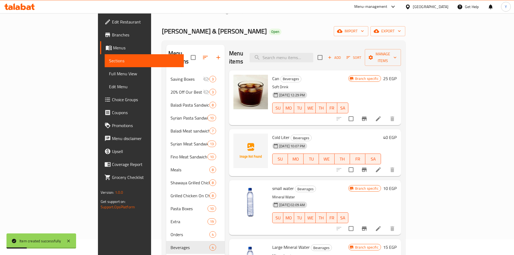
scroll to position [76, 0]
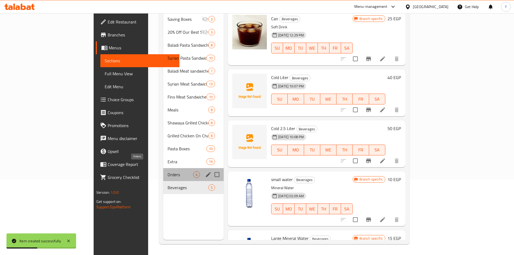
click at [167, 171] on span "Orders" at bounding box center [180, 174] width 26 height 6
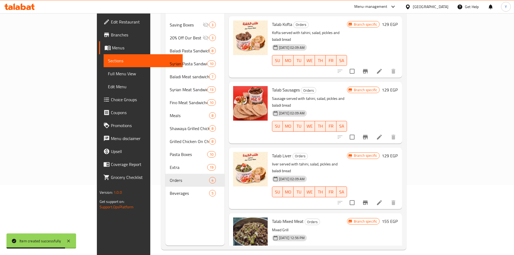
scroll to position [76, 0]
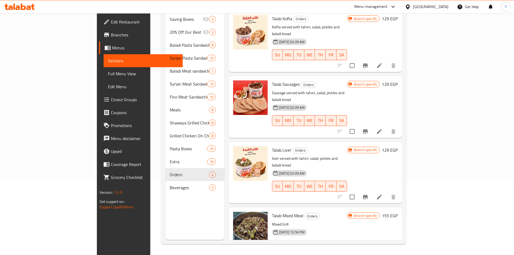
click at [387, 192] on li at bounding box center [379, 197] width 15 height 10
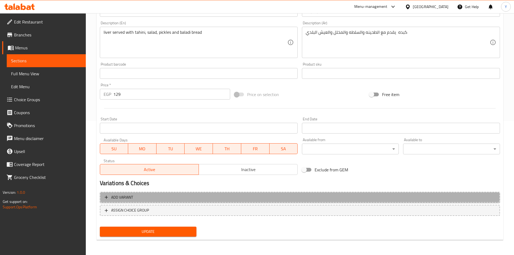
click at [221, 196] on span "Add variant" at bounding box center [300, 197] width 390 height 7
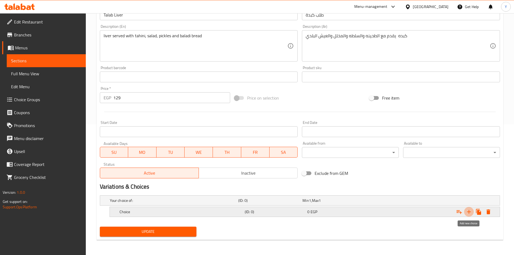
click at [469, 212] on icon "Expand" at bounding box center [469, 211] width 6 height 6
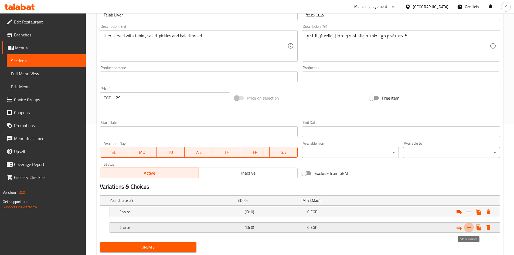
click at [468, 226] on icon "Expand" at bounding box center [469, 227] width 6 height 6
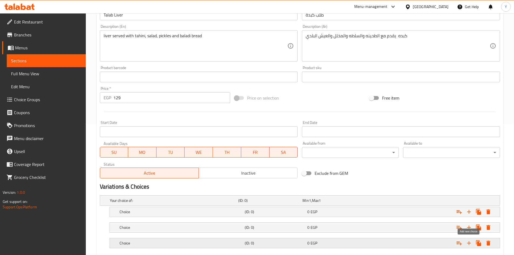
click at [467, 242] on icon "Expand" at bounding box center [469, 243] width 6 height 6
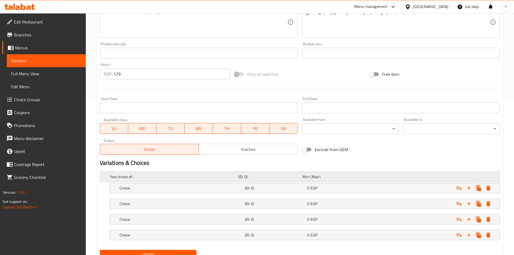
scroll to position [177, 0]
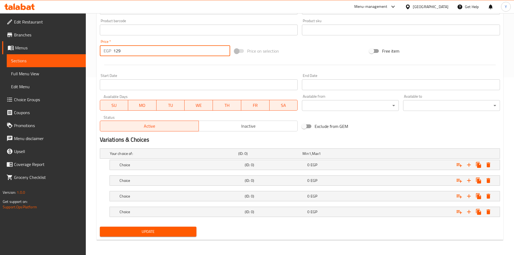
drag, startPoint x: 149, startPoint y: 52, endPoint x: 70, endPoint y: 43, distance: 79.2
click at [70, 43] on div "Edit Restaurant Branches Menus Sections Full Menu View Edit Menu Choice Groups …" at bounding box center [257, 45] width 514 height 419
type input "0"
drag, startPoint x: 215, startPoint y: 67, endPoint x: 227, endPoint y: 73, distance: 13.3
click at [215, 67] on div at bounding box center [300, 64] width 404 height 13
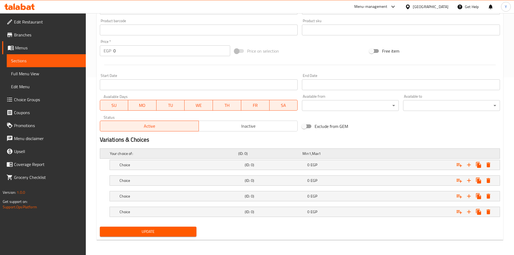
click at [207, 155] on h5 "Your choice of:" at bounding box center [173, 153] width 126 height 5
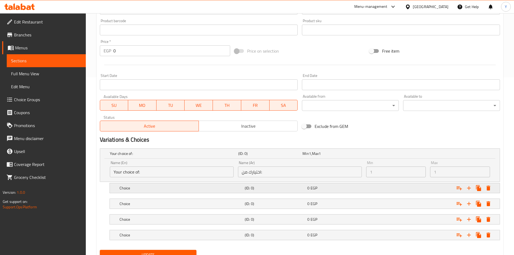
click at [174, 190] on h5 "Choice" at bounding box center [180, 187] width 123 height 5
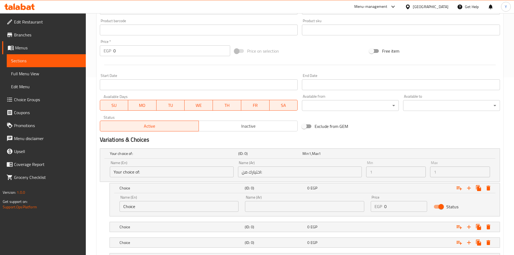
click at [163, 204] on input "Choice" at bounding box center [178, 206] width 119 height 11
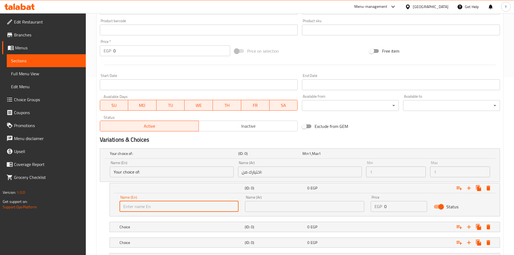
click at [162, 204] on input "text" at bounding box center [178, 206] width 119 height 11
type input "Kilo"
click at [260, 214] on div "Name (Ar) Name (Ar)" at bounding box center [305, 203] width 126 height 23
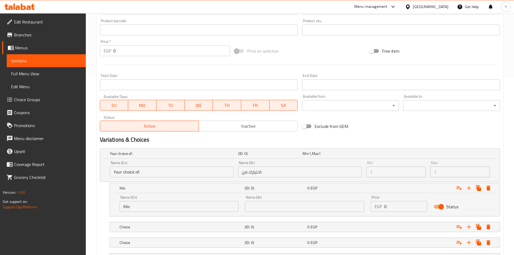
click at [263, 211] on input "text" at bounding box center [304, 206] width 119 height 11
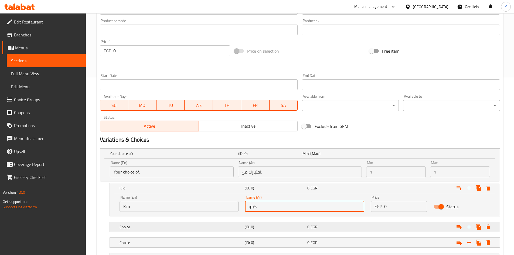
type input "كيلو"
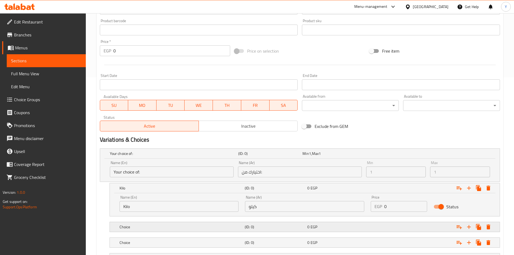
click at [221, 227] on h5 "Choice" at bounding box center [180, 226] width 123 height 5
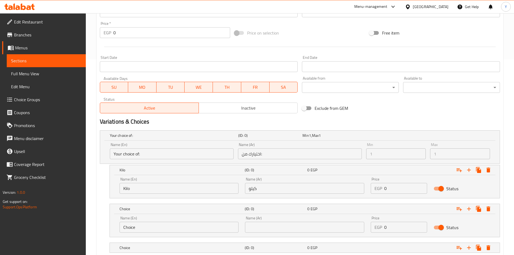
scroll to position [247, 0]
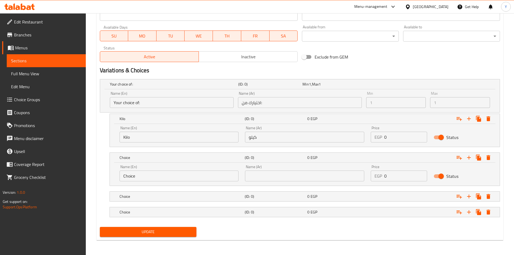
drag, startPoint x: 157, startPoint y: 176, endPoint x: 75, endPoint y: 177, distance: 81.5
click at [76, 178] on div "Edit Restaurant Branches Menus Sections Full Menu View Edit Menu Choice Groups …" at bounding box center [257, 10] width 514 height 489
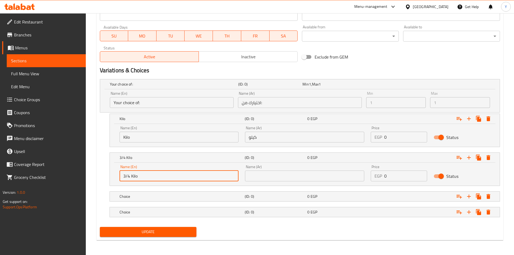
type input "3/4 Kilo"
click at [275, 177] on input "text" at bounding box center [304, 175] width 119 height 11
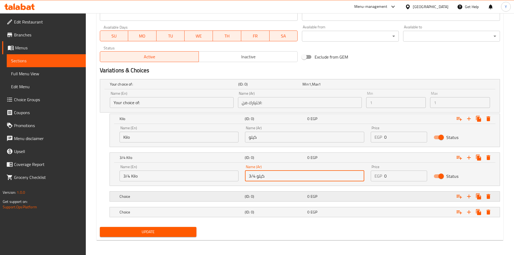
type input "3/4 كيلو"
click at [248, 195] on h5 "(ID: 0)" at bounding box center [275, 196] width 60 height 5
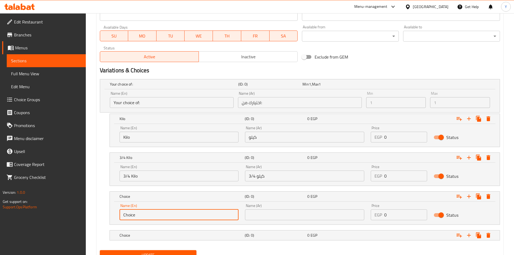
click at [156, 211] on input "Choice" at bounding box center [178, 214] width 119 height 11
type input "Half Kilo"
click at [152, 231] on div "Choice" at bounding box center [180, 235] width 125 height 8
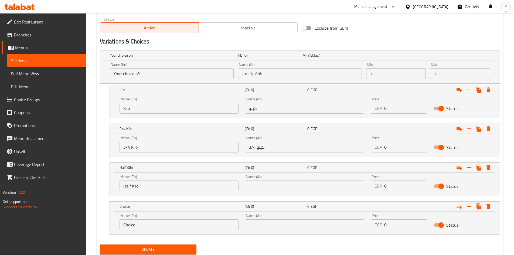
scroll to position [290, 0]
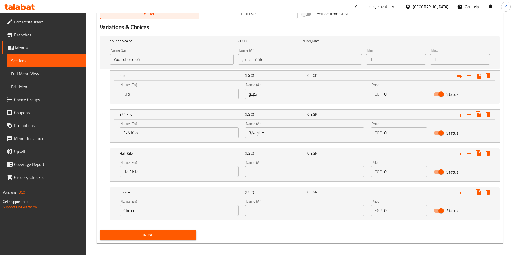
click at [155, 213] on input "Choice" at bounding box center [178, 210] width 119 height 11
type input "Quarter Kilo"
click at [270, 205] on input "text" at bounding box center [304, 210] width 119 height 11
type input "ربع كيلو"
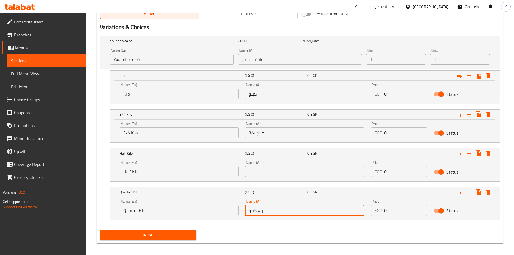
click at [273, 175] on input "text" at bounding box center [304, 171] width 119 height 11
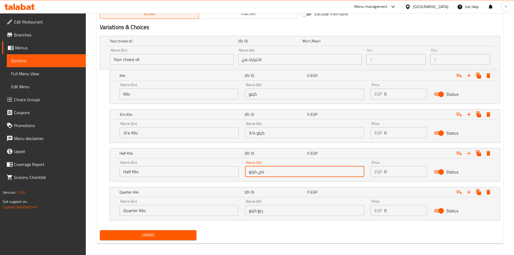
drag, startPoint x: 257, startPoint y: 173, endPoint x: 263, endPoint y: 173, distance: 5.9
click at [258, 173] on input "نص كيلو" at bounding box center [304, 171] width 119 height 11
type input "نصف كيلو"
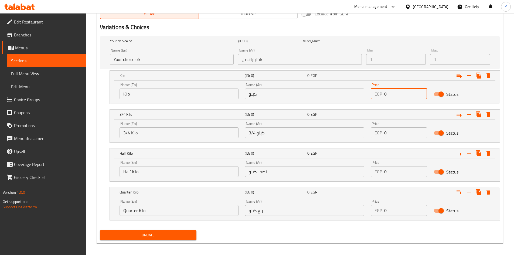
drag, startPoint x: 395, startPoint y: 96, endPoint x: 388, endPoint y: 95, distance: 6.5
click at [386, 97] on input "0" at bounding box center [405, 93] width 43 height 11
drag, startPoint x: 390, startPoint y: 92, endPoint x: 381, endPoint y: 94, distance: 9.2
click at [381, 94] on div "EGP 0 Price" at bounding box center [399, 93] width 56 height 11
paste input "516"
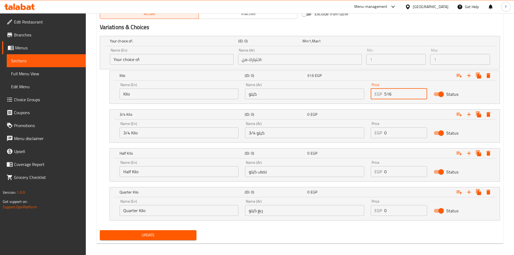
type input "516"
drag, startPoint x: 392, startPoint y: 133, endPoint x: 370, endPoint y: 134, distance: 21.6
click at [370, 134] on div "Price EGP 0 Price" at bounding box center [398, 129] width 63 height 23
paste input "387"
type input "387"
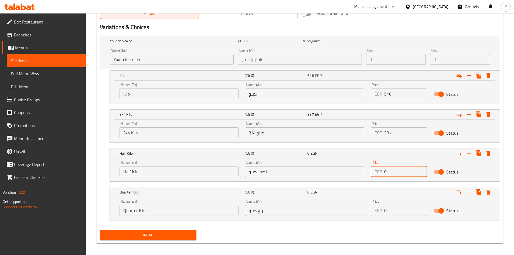
click at [365, 170] on div "Name (En) Half Kilo Name (En) Name (Ar) نصف كيلو Name (Ar) Price EGP 0 Price St…" at bounding box center [304, 168] width 377 height 23
paste input "258"
type input "258"
drag, startPoint x: 387, startPoint y: 208, endPoint x: 366, endPoint y: 211, distance: 21.2
click at [366, 211] on div "Name (En) Quarter Kilo Name (En) Name (Ar) ربع كيلو Name (Ar) Price EGP 0 Price…" at bounding box center [304, 207] width 377 height 23
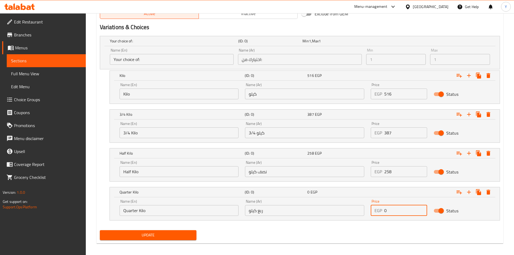
paste input "129"
type input "129"
click at [329, 238] on div "Update" at bounding box center [300, 235] width 404 height 14
click at [162, 235] on span "Update" at bounding box center [148, 235] width 88 height 7
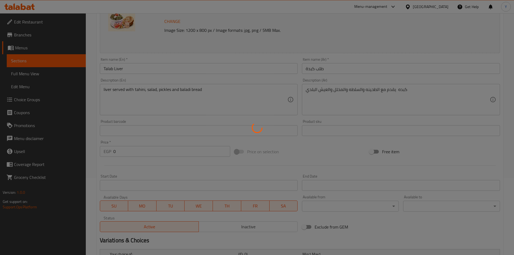
scroll to position [0, 0]
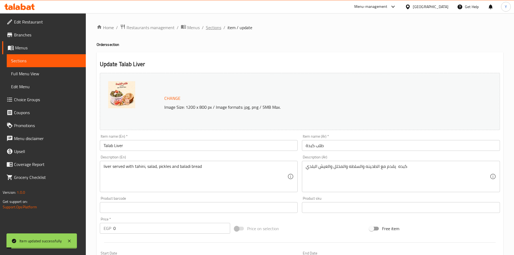
click at [216, 31] on span "Sections" at bounding box center [213, 27] width 15 height 6
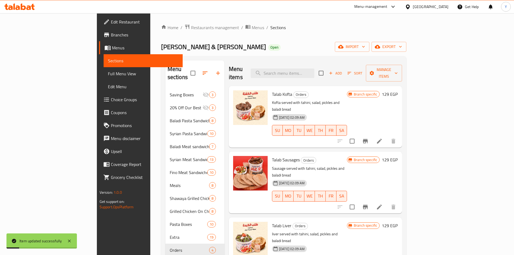
scroll to position [76, 0]
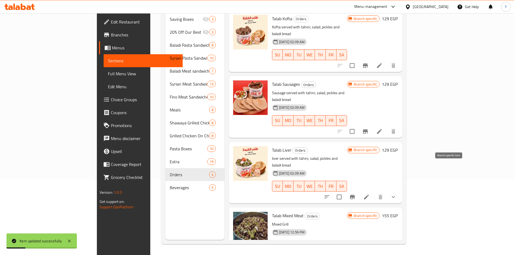
click at [355, 194] on icon "Branch-specific-item" at bounding box center [352, 197] width 6 height 6
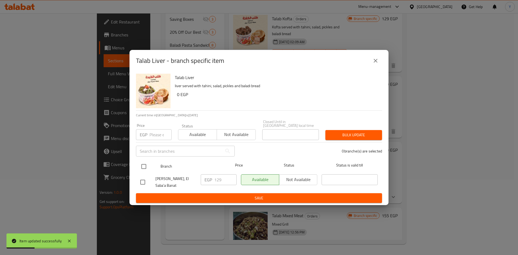
click at [142, 164] on input "checkbox" at bounding box center [143, 166] width 11 height 11
checkbox input "true"
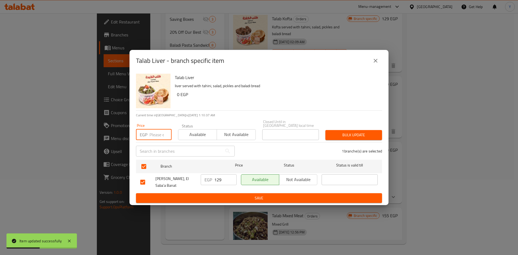
click at [159, 129] on input "number" at bounding box center [160, 134] width 22 height 11
type input "0"
drag, startPoint x: 348, startPoint y: 131, endPoint x: 349, endPoint y: 138, distance: 7.4
click at [348, 132] on span "Bulk update" at bounding box center [354, 135] width 48 height 7
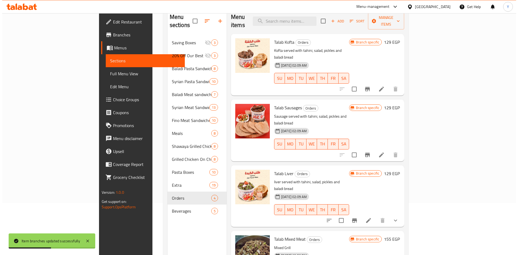
scroll to position [22, 0]
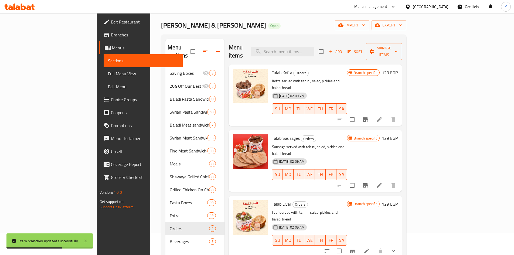
click at [398, 134] on h6 "129 EGP" at bounding box center [390, 138] width 16 height 8
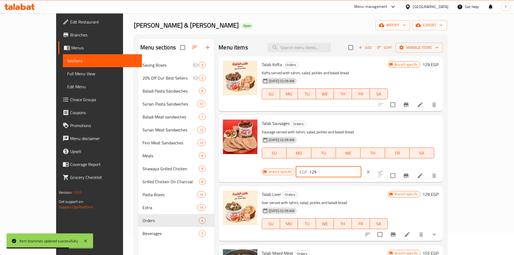
drag, startPoint x: 438, startPoint y: 126, endPoint x: 368, endPoint y: 124, distance: 70.2
click at [368, 124] on div "Talab Sausages Orders Sausage served with tahini, salad, pickles and baladi bre…" at bounding box center [349, 148] width 181 height 62
type input "0"
click at [386, 166] on button "ok" at bounding box center [380, 172] width 12 height 12
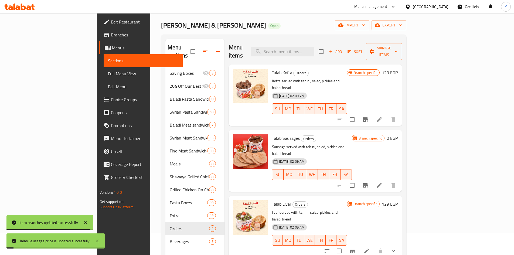
click at [398, 70] on div "Branch specific 129 EGP" at bounding box center [372, 95] width 51 height 53
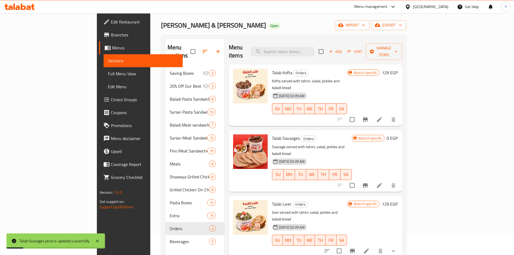
click at [398, 69] on h6 "129 EGP" at bounding box center [390, 73] width 16 height 8
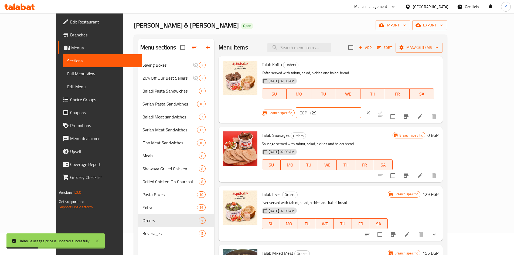
drag, startPoint x: 454, startPoint y: 70, endPoint x: 465, endPoint y: 68, distance: 11.5
click at [361, 107] on div "EGP 129 ​" at bounding box center [329, 112] width 66 height 11
type input "0"
click at [394, 107] on div "EGP 0 ​" at bounding box center [345, 113] width 98 height 12
click at [386, 107] on button "ok" at bounding box center [380, 113] width 12 height 12
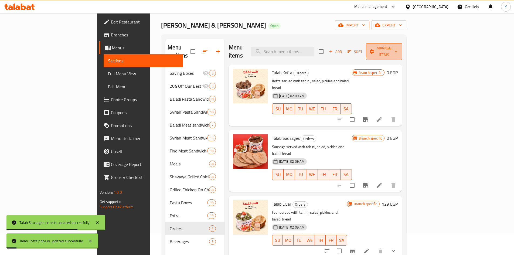
click at [398, 49] on span "Manage items" at bounding box center [384, 51] width 28 height 13
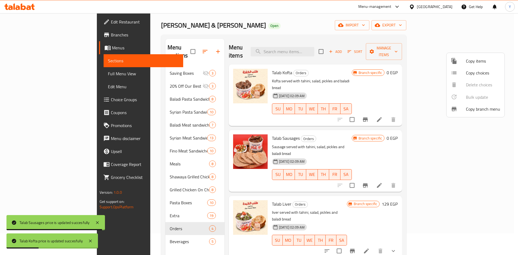
click at [477, 73] on span "Copy choices" at bounding box center [483, 73] width 34 height 6
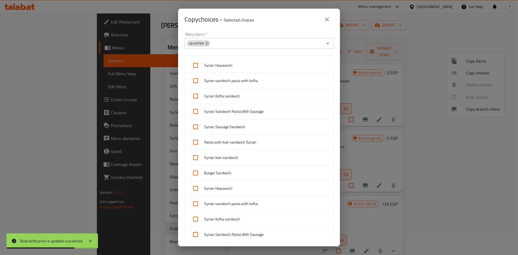
click at [207, 43] on icon at bounding box center [207, 43] width 4 height 4
click at [214, 44] on input "Menu Items   *" at bounding box center [254, 44] width 137 height 8
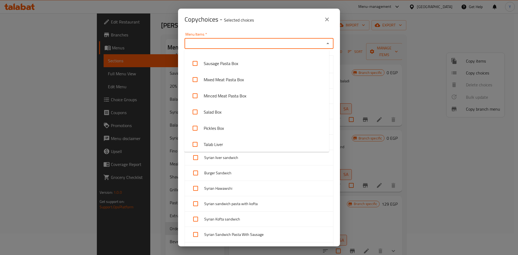
scroll to position [275, 0]
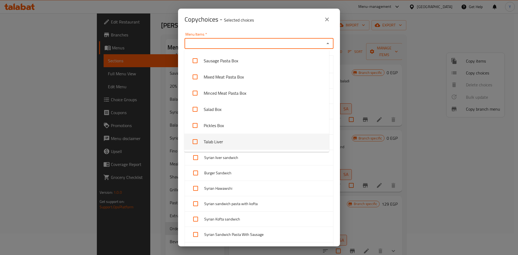
click at [254, 140] on li "Talab Liver" at bounding box center [256, 142] width 145 height 16
checkbox input "true"
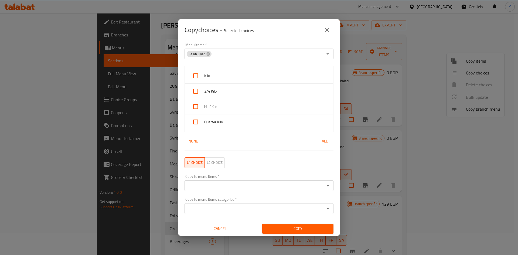
click at [286, 37] on div "Copy choices - Selected choices 0" at bounding box center [259, 30] width 162 height 22
click at [241, 76] on span "Kilo" at bounding box center [266, 76] width 125 height 7
checkbox input "true"
click at [238, 92] on span "3/4 Kilo" at bounding box center [266, 91] width 125 height 7
checkbox input "true"
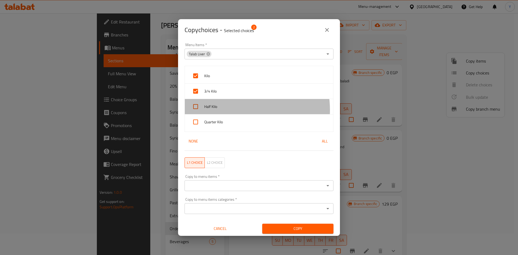
click at [237, 110] on span "Half Kilo" at bounding box center [266, 106] width 125 height 7
checkbox input "true"
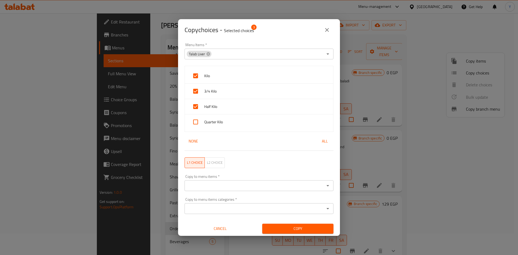
click at [234, 126] on div "Quarter Kilo" at bounding box center [259, 121] width 148 height 15
checkbox input "true"
click at [248, 185] on input "Copy to menu items   *" at bounding box center [254, 186] width 137 height 8
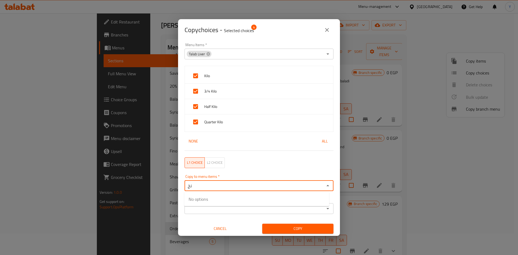
type input "ن"
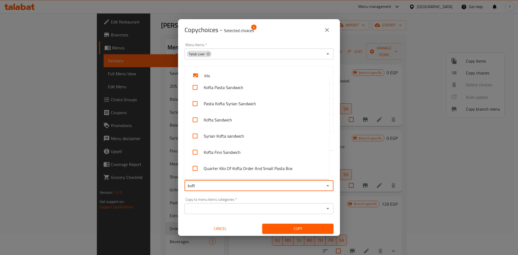
type input "kofta"
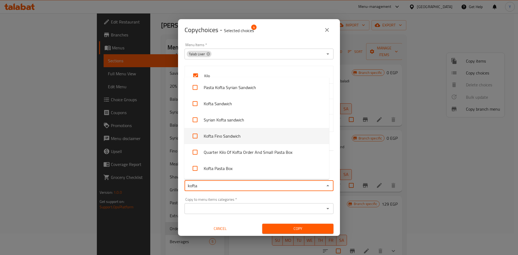
scroll to position [32, 0]
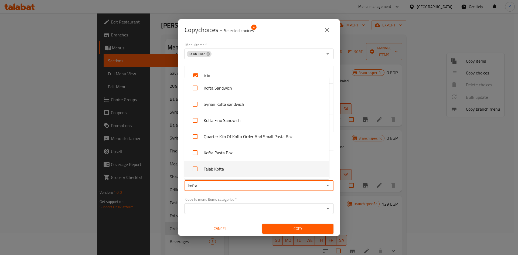
click at [254, 169] on li "Talab Kofta" at bounding box center [256, 169] width 145 height 16
type input "sausage"
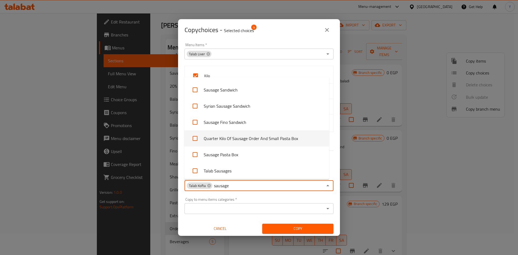
scroll to position [32, 0]
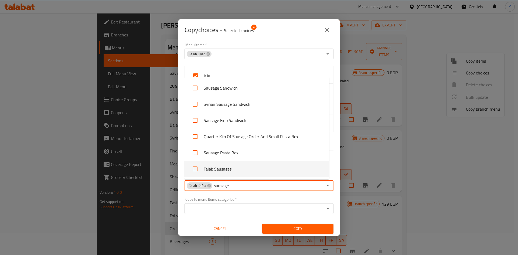
click at [266, 176] on li "Talab Sausages" at bounding box center [256, 169] width 145 height 16
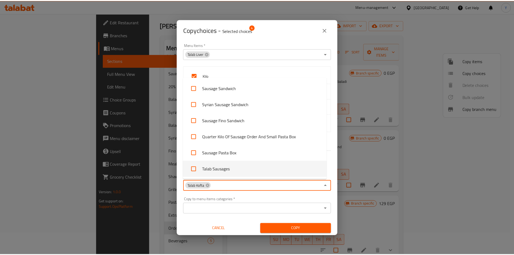
scroll to position [1649, 0]
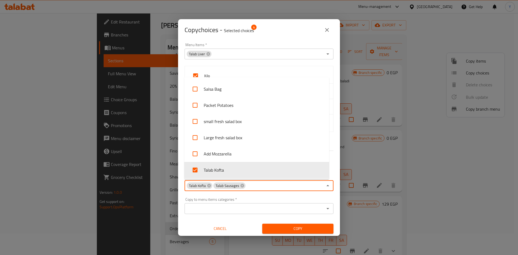
click at [273, 194] on div "Copy to menu items   * Talab Kofta Talab Sausages Copy to menu items *" at bounding box center [258, 182] width 155 height 23
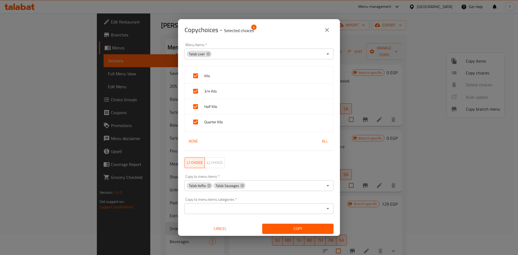
click at [286, 230] on span "Copy" at bounding box center [297, 228] width 63 height 7
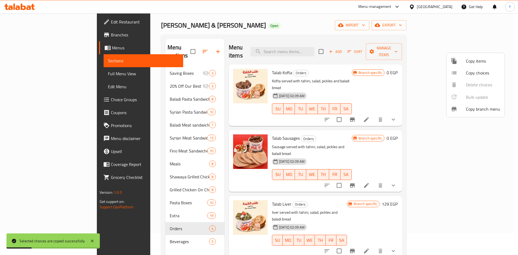
click at [367, 185] on div at bounding box center [259, 127] width 518 height 255
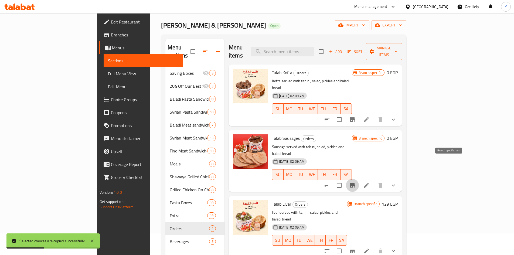
click at [355, 182] on icon "Branch-specific-item" at bounding box center [352, 185] width 6 height 6
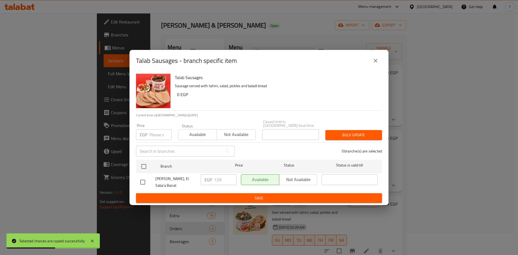
drag, startPoint x: 142, startPoint y: 163, endPoint x: 154, endPoint y: 144, distance: 22.2
click at [143, 162] on input "checkbox" at bounding box center [143, 166] width 11 height 11
checkbox input "true"
click at [157, 130] on input "number" at bounding box center [160, 134] width 22 height 11
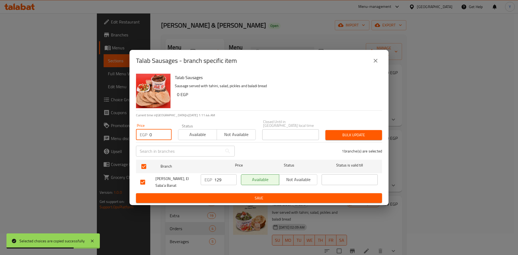
type input "0"
drag, startPoint x: 333, startPoint y: 134, endPoint x: 338, endPoint y: 154, distance: 20.7
click at [334, 133] on button "Bulk update" at bounding box center [353, 135] width 57 height 10
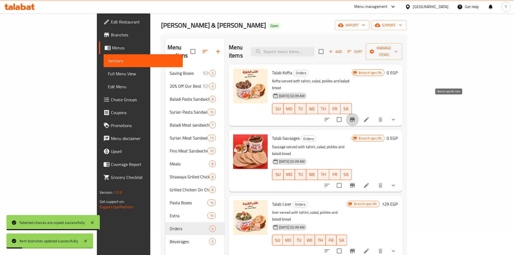
click at [355, 116] on icon "Branch-specific-item" at bounding box center [352, 119] width 6 height 6
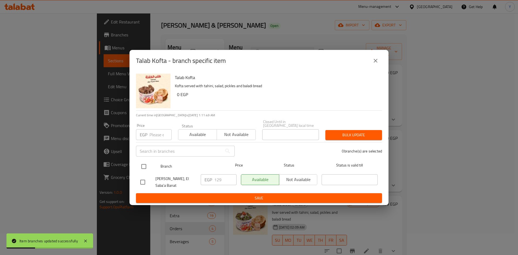
click at [140, 162] on input "checkbox" at bounding box center [143, 166] width 11 height 11
checkbox input "true"
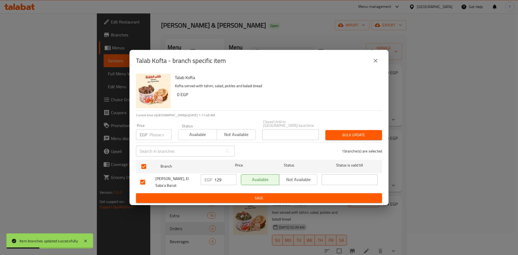
drag, startPoint x: 149, startPoint y: 131, endPoint x: 182, endPoint y: 125, distance: 34.2
click at [149, 130] on div "EGP Price" at bounding box center [154, 134] width 36 height 11
type input "0"
drag, startPoint x: 331, startPoint y: 127, endPoint x: 341, endPoint y: 152, distance: 27.8
click at [330, 130] on button "Bulk update" at bounding box center [353, 135] width 57 height 10
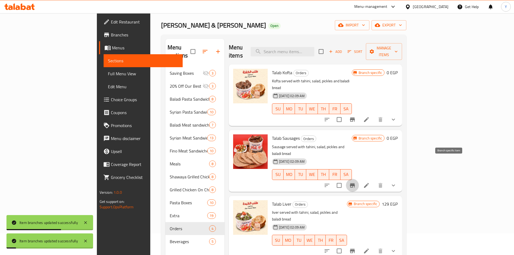
click at [355, 182] on icon "Branch-specific-item" at bounding box center [352, 185] width 6 height 6
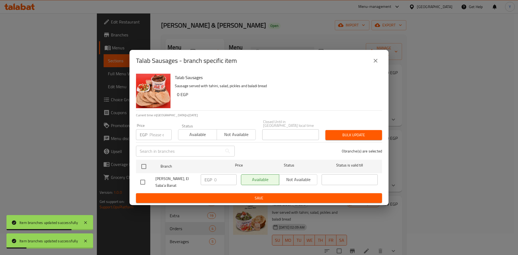
click at [377, 57] on icon "close" at bounding box center [375, 60] width 6 height 6
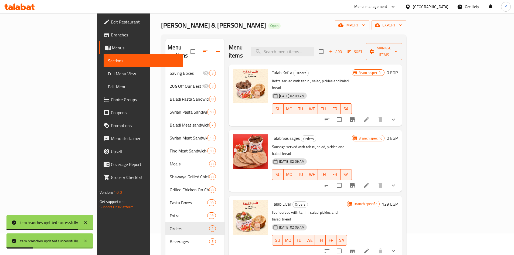
scroll to position [76, 0]
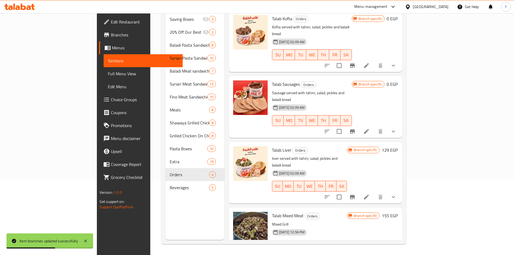
click at [387, 251] on li at bounding box center [379, 256] width 15 height 10
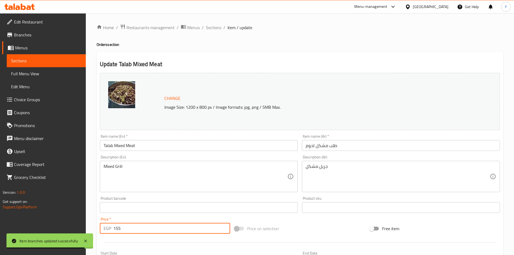
drag, startPoint x: 153, startPoint y: 226, endPoint x: 90, endPoint y: 230, distance: 63.5
click at [90, 230] on div "Home / Restaurants management / Menus / Sections / item / update Orders section…" at bounding box center [300, 201] width 428 height 376
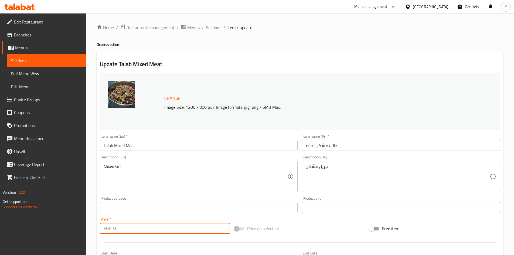
type input "0"
click at [163, 150] on input "Talab Mixed Meat" at bounding box center [199, 145] width 198 height 11
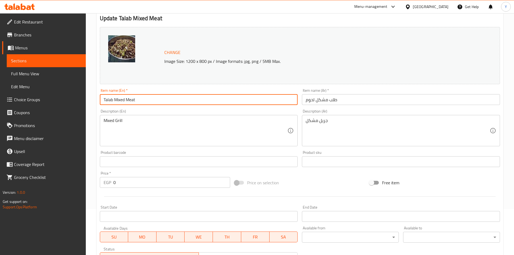
scroll to position [134, 0]
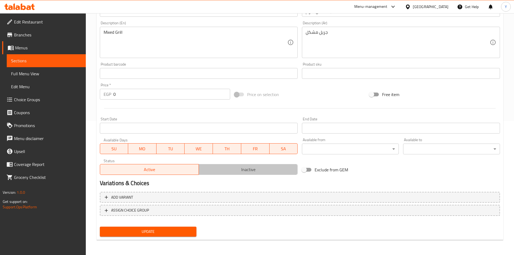
click at [224, 167] on span "Inactive" at bounding box center [248, 170] width 94 height 8
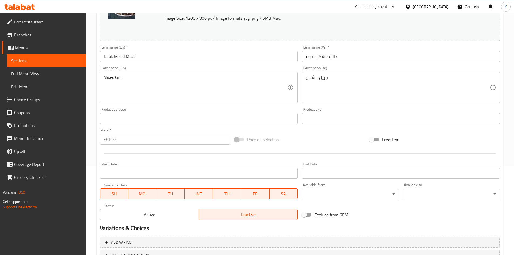
scroll to position [53, 0]
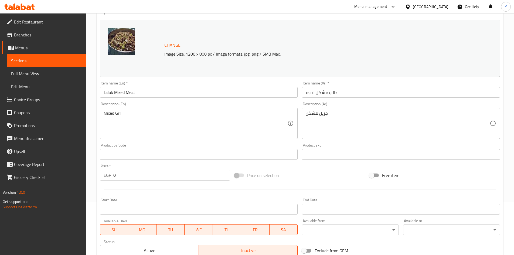
click at [176, 95] on input "Talab Mixed Meat" at bounding box center [199, 92] width 198 height 11
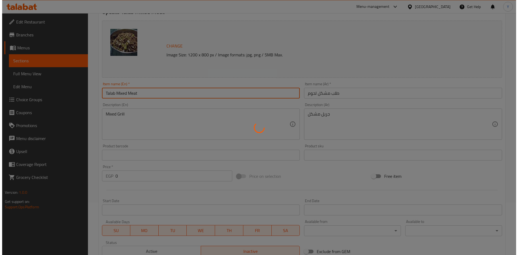
scroll to position [0, 0]
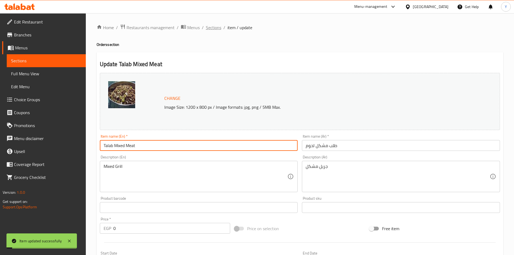
click at [212, 26] on span "Sections" at bounding box center [213, 27] width 15 height 6
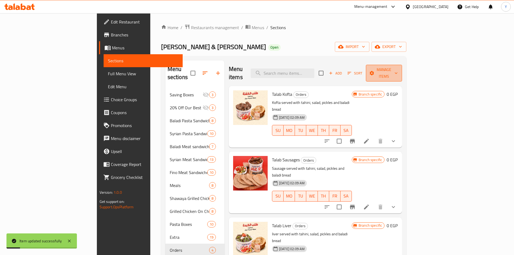
click at [402, 65] on button "Manage items" at bounding box center [384, 73] width 36 height 17
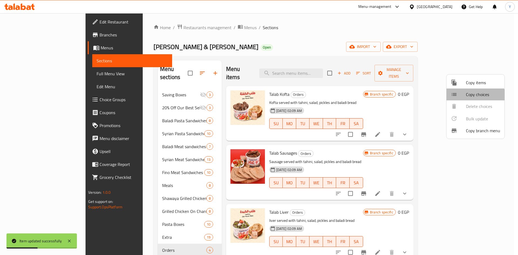
click at [474, 97] on span "Copy choices" at bounding box center [483, 94] width 34 height 6
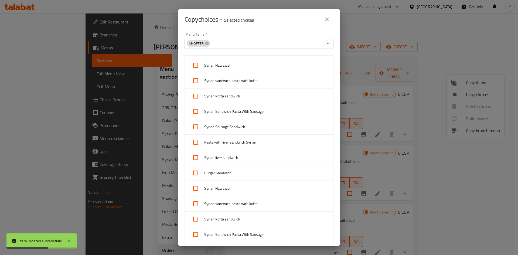
click at [207, 46] on div "49 OFFER" at bounding box center [198, 43] width 23 height 6
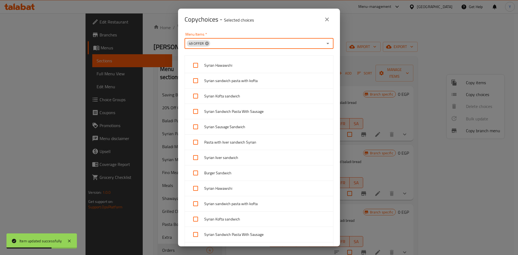
click at [207, 45] on icon at bounding box center [207, 44] width 4 height 4
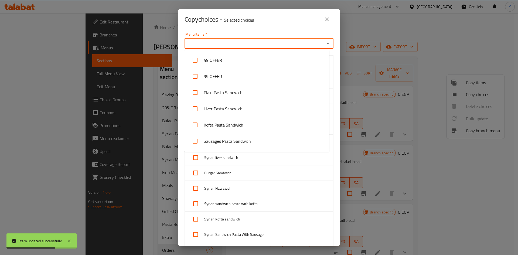
click at [207, 44] on input "Menu Items   *" at bounding box center [254, 44] width 137 height 8
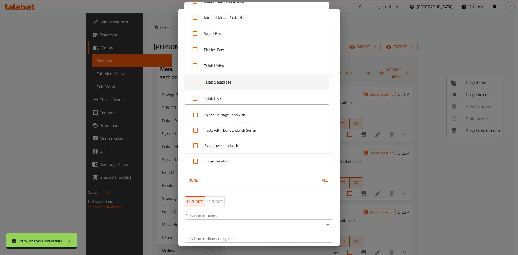
scroll to position [307, 0]
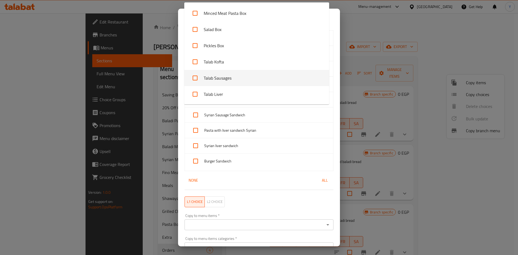
click at [254, 74] on li "Talab Sausages" at bounding box center [256, 78] width 145 height 16
checkbox input "true"
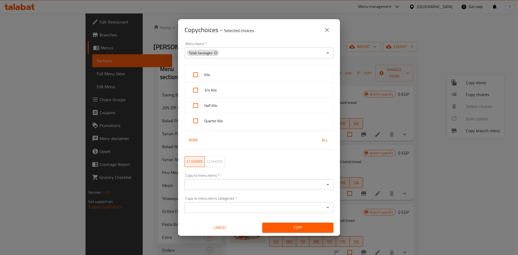
click at [267, 37] on div "Copy choices - Selected choices 0" at bounding box center [259, 30] width 162 height 22
click at [245, 79] on div "Kilo" at bounding box center [259, 74] width 148 height 15
checkbox input "true"
click at [238, 91] on span "3/4 Kilo" at bounding box center [266, 90] width 125 height 7
checkbox input "true"
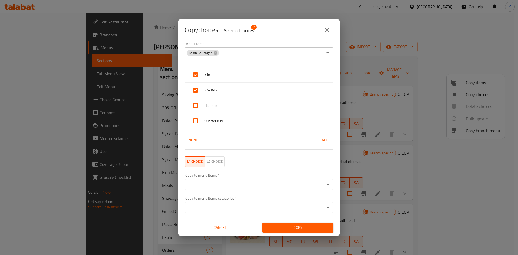
click at [240, 108] on span "Half Kilo" at bounding box center [266, 105] width 125 height 7
checkbox input "true"
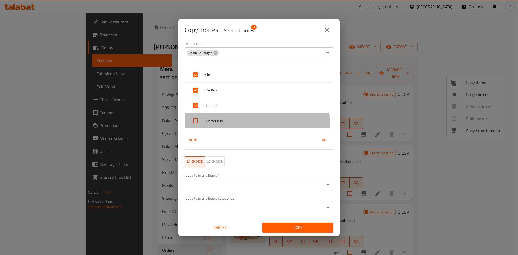
click at [242, 124] on span "Quarter Kilo" at bounding box center [266, 121] width 125 height 7
checkbox input "true"
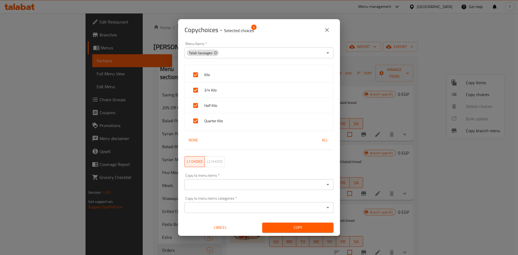
click at [235, 187] on input "Copy to menu items   *" at bounding box center [254, 185] width 137 height 8
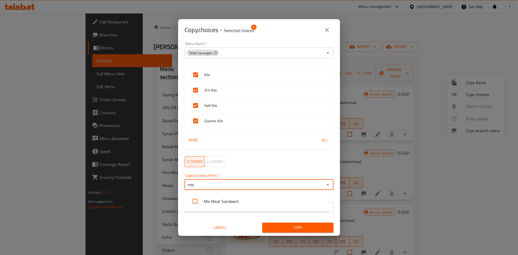
type input "mix"
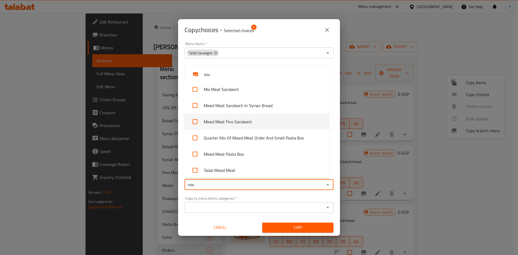
scroll to position [32, 0]
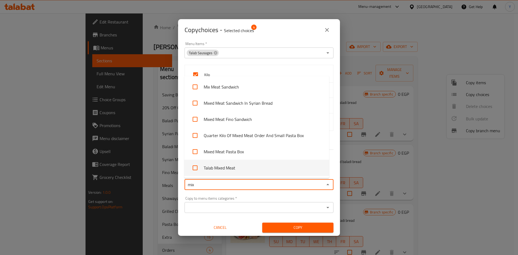
click at [264, 163] on li "Talab Mixed Meat" at bounding box center [256, 168] width 145 height 16
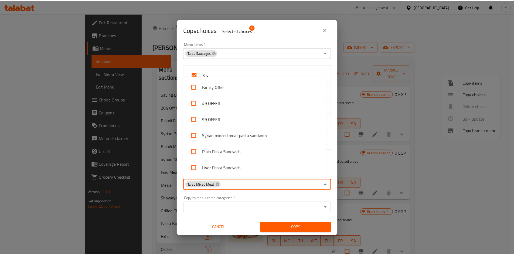
scroll to position [1698, 0]
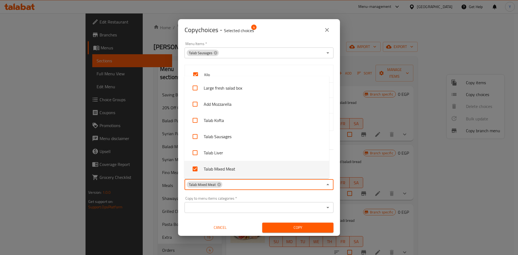
click at [302, 228] on span "Copy" at bounding box center [297, 227] width 63 height 7
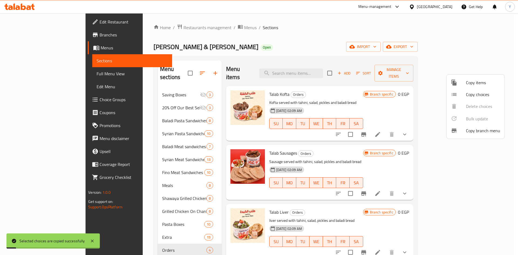
click at [326, 144] on div at bounding box center [259, 127] width 518 height 255
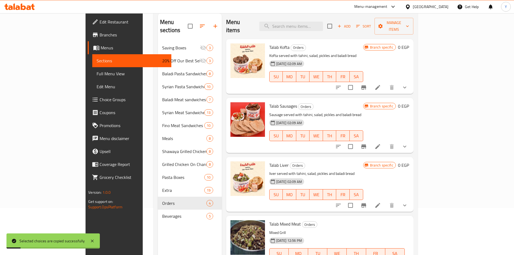
scroll to position [76, 0]
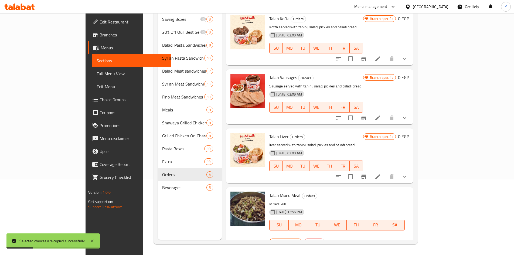
click at [381, 240] on icon at bounding box center [377, 243] width 6 height 6
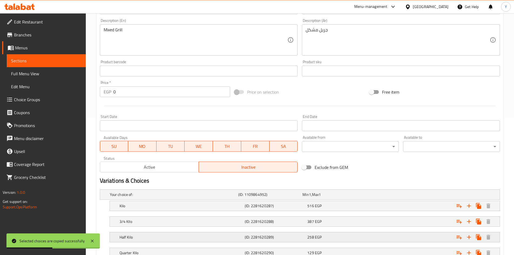
scroll to position [177, 0]
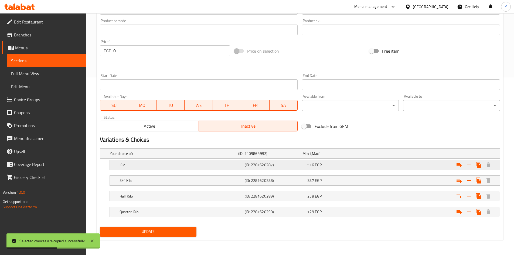
click at [378, 162] on div "Expand" at bounding box center [431, 165] width 125 height 12
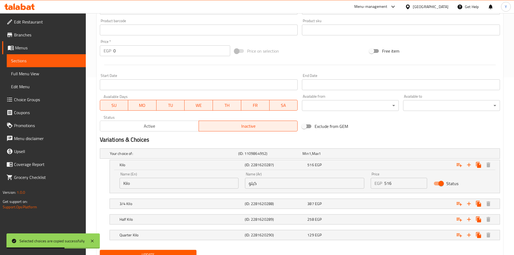
drag, startPoint x: 402, startPoint y: 183, endPoint x: 280, endPoint y: 184, distance: 122.2
click at [280, 184] on div "Name (En) Kilo Name (En) Name (Ar) كيلو Name (Ar) Price EGP 516 Price Status" at bounding box center [304, 180] width 377 height 23
type input "6"
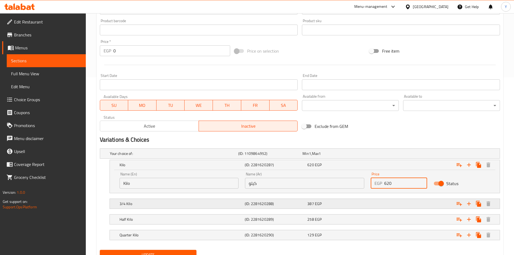
type input "620"
click at [292, 202] on h5 "(ID: 2281620288)" at bounding box center [275, 203] width 60 height 5
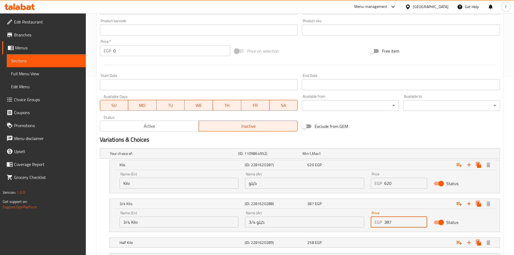
drag, startPoint x: 405, startPoint y: 223, endPoint x: 345, endPoint y: 219, distance: 59.4
click at [343, 223] on div "Name (En) 3/4 Kilo Name (En) Name (Ar) 3/4 كيلو Name (Ar) Price EGP 387 Price S…" at bounding box center [304, 219] width 377 height 23
type input "465"
click at [354, 238] on div "Half Kilo (ID: 2281620289) 258 EGP" at bounding box center [306, 243] width 376 height 12
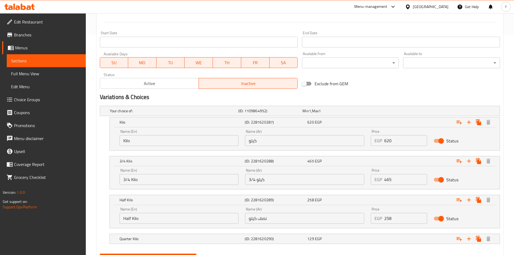
scroll to position [247, 0]
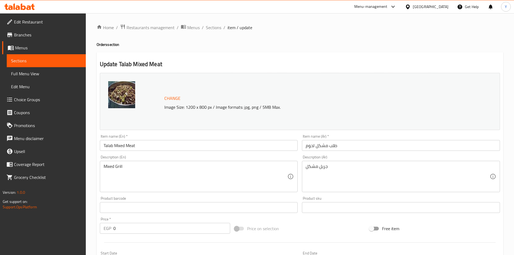
scroll to position [247, 0]
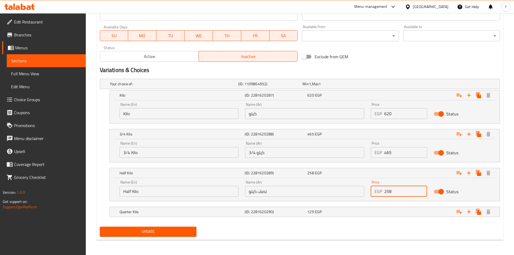
click at [349, 189] on div "Name (En) Half Kilo Name (En) Name (Ar) نصف كيلو Name (Ar) Price EGP 258 Price …" at bounding box center [304, 188] width 377 height 23
type input "310"
click at [315, 214] on span "EGP" at bounding box center [318, 211] width 7 height 7
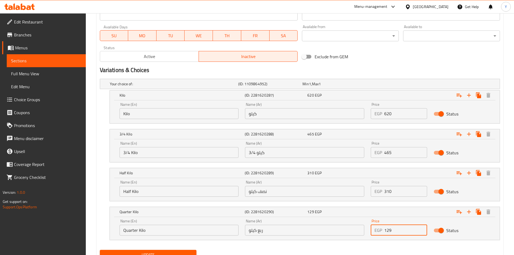
drag, startPoint x: 403, startPoint y: 233, endPoint x: 353, endPoint y: 232, distance: 50.4
click at [353, 232] on div "Name (En) Quarter Kilo Name (En) Name (Ar) ربع كيلو Name (Ar) Price EGP 129 Pri…" at bounding box center [304, 227] width 377 height 23
type input "155"
click at [348, 244] on nav at bounding box center [300, 243] width 400 height 4
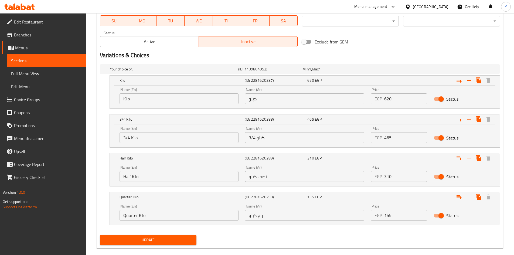
scroll to position [270, 0]
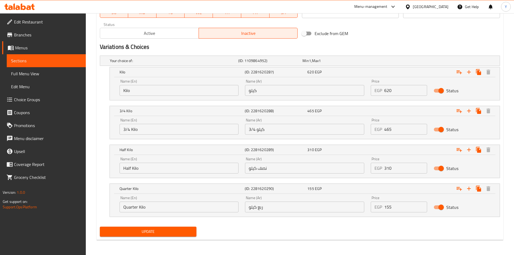
click at [143, 223] on div "Your choice of: (ID: 1109864952) Min 1 , Max 1 Name (En) Your choice of: Name (…" at bounding box center [300, 138] width 404 height 171
click at [144, 227] on button "Update" at bounding box center [148, 232] width 97 height 10
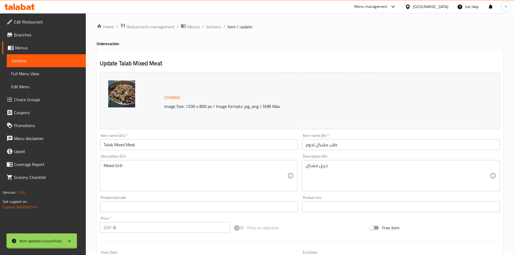
scroll to position [0, 0]
click at [210, 29] on span "Sections" at bounding box center [213, 27] width 15 height 6
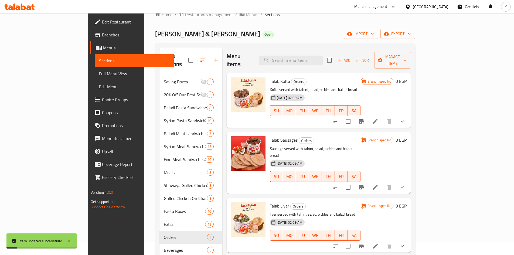
scroll to position [76, 0]
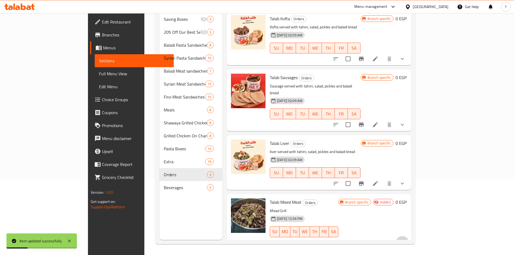
click at [409, 236] on button "show more" at bounding box center [402, 242] width 13 height 13
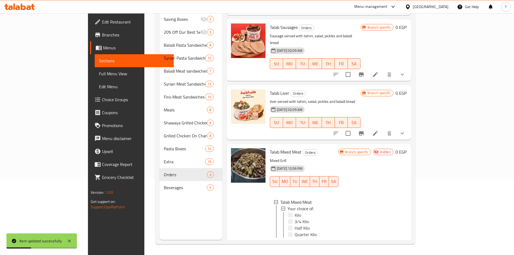
scroll to position [50, 0]
click at [294, 211] on div "Kilo" at bounding box center [314, 214] width 40 height 6
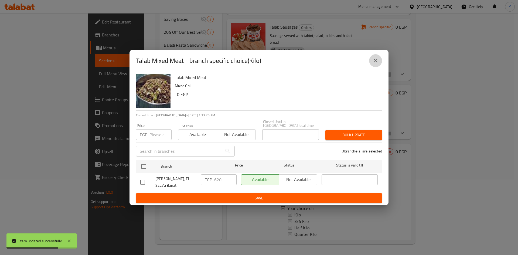
click at [375, 63] on button "close" at bounding box center [375, 60] width 13 height 13
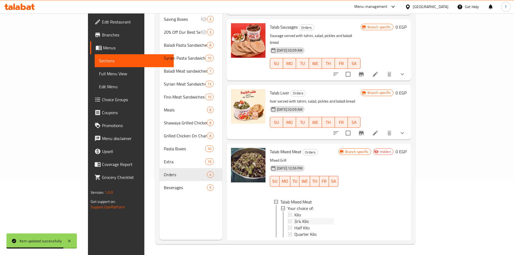
click at [325, 218] on div "3/4 Kilo" at bounding box center [314, 221] width 40 height 6
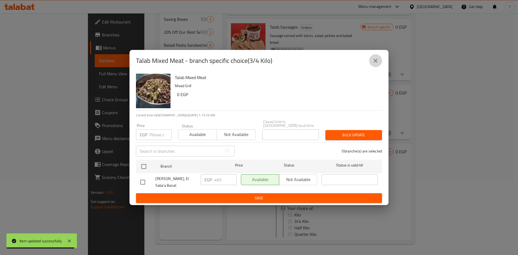
click at [374, 54] on button "close" at bounding box center [375, 60] width 13 height 13
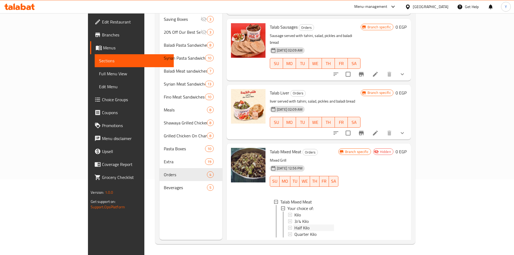
click at [329, 224] on div "Half Kilo" at bounding box center [314, 227] width 40 height 6
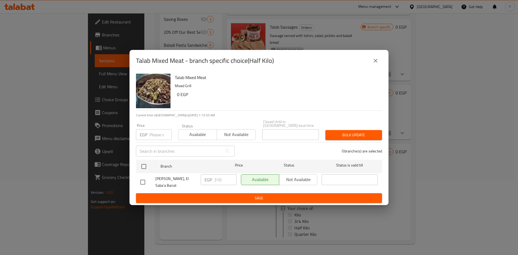
click at [374, 58] on icon "close" at bounding box center [375, 60] width 6 height 6
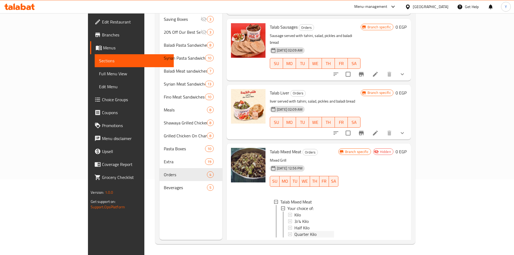
click at [334, 231] on div "Quarter Kilo" at bounding box center [314, 234] width 40 height 6
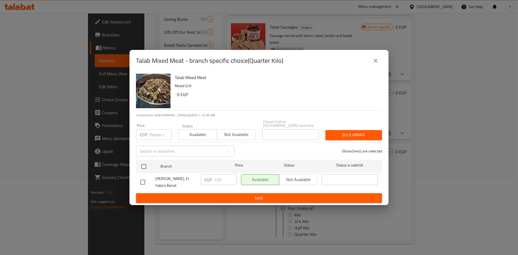
click at [372, 54] on button "close" at bounding box center [375, 60] width 13 height 13
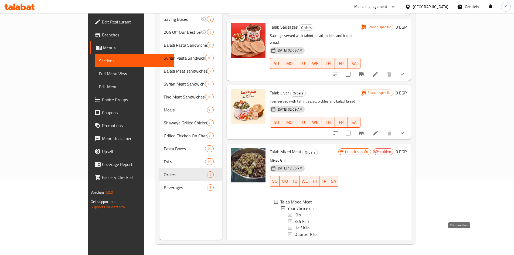
click at [378, 243] on icon at bounding box center [375, 246] width 6 height 6
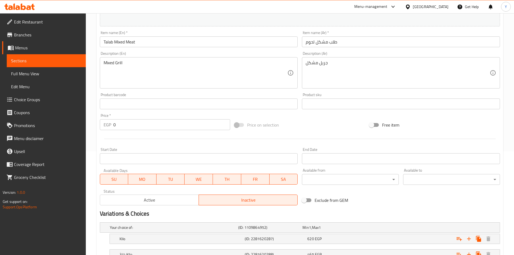
scroll to position [108, 0]
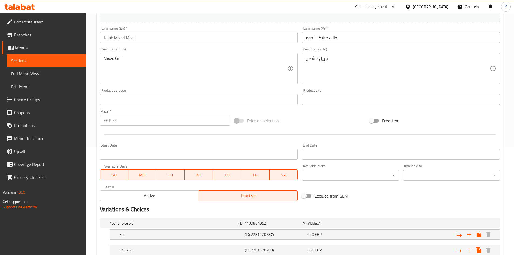
click at [189, 199] on span "Active" at bounding box center [149, 196] width 94 height 8
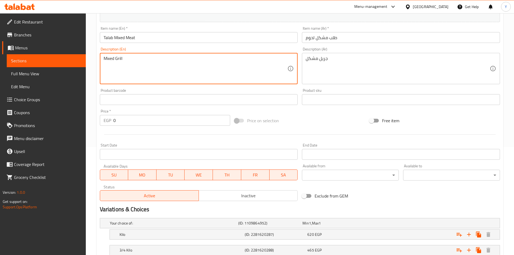
click at [166, 73] on textarea "Mixed Grill" at bounding box center [196, 69] width 184 height 26
paste textarea "All order served with bread, sesame paste, salad and pickles"
type textarea "All order served with bread, sesame paste, salad and pickles"
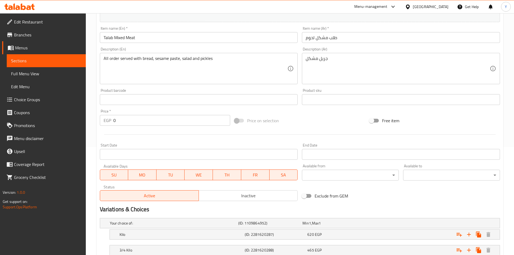
drag, startPoint x: 224, startPoint y: 71, endPoint x: 235, endPoint y: 69, distance: 10.6
click at [225, 71] on textarea "All order served with bread, sesame paste, salad and pickles" at bounding box center [196, 69] width 184 height 26
click at [303, 62] on div "جريل مشكل Description (Ar)" at bounding box center [401, 68] width 198 height 31
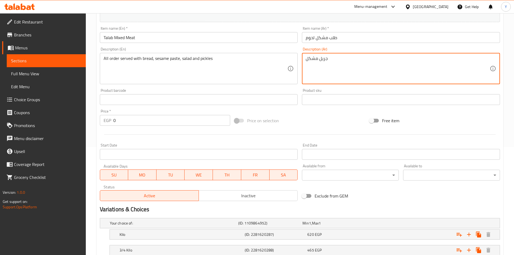
click at [325, 65] on textarea "جريل مشكل" at bounding box center [398, 69] width 184 height 26
paste textarea "كل الطلبات تقدم مع عيش، طحينة، سلطة وطرشي"
type textarea "كل الطلبات تقدم مع عيش، طحينة، سلطة وطرشي"
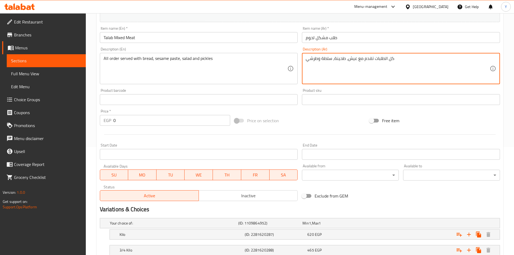
click at [170, 41] on input "Talab Mixed Meat" at bounding box center [199, 37] width 198 height 11
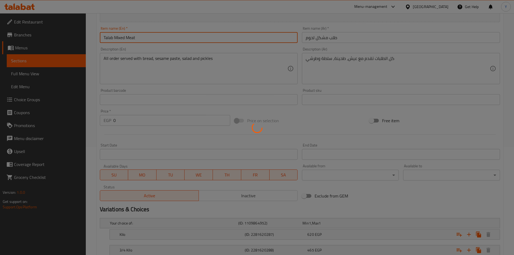
scroll to position [0, 0]
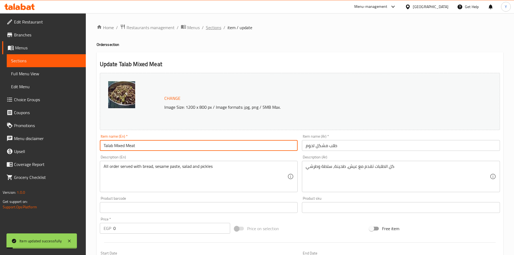
click at [211, 27] on span "Sections" at bounding box center [213, 27] width 15 height 6
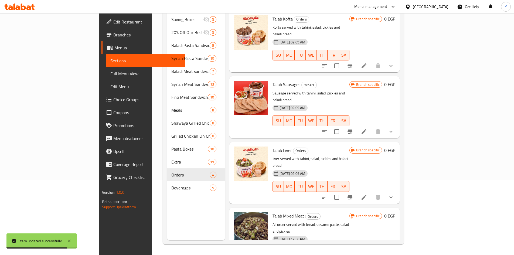
scroll to position [76, 0]
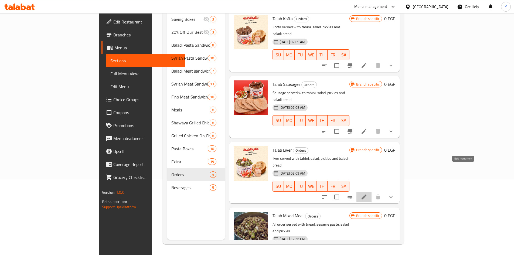
click at [367, 194] on icon at bounding box center [364, 197] width 6 height 6
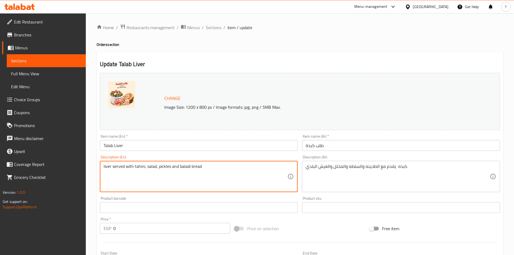
click at [189, 169] on textarea "liver served with tahini, salad, pickles and baladi bread" at bounding box center [196, 177] width 184 height 26
type textarea "liver served with tahini, salad, pickles and bread"
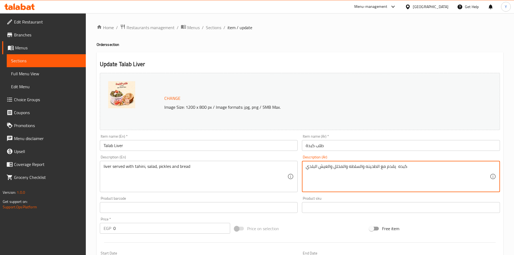
click at [313, 166] on textarea "كبده يقدم مع الطحينه والسلطه والمخلل والعيش البلدي" at bounding box center [398, 177] width 184 height 26
type textarea "كبده يقدم مع الطحينه والسلطه والمخلل والعيش"
click at [244, 145] on input "Talab Liver" at bounding box center [199, 145] width 198 height 11
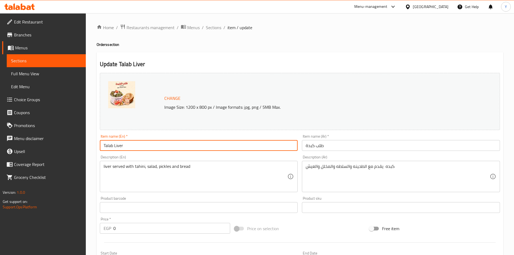
click at [213, 28] on span "Sections" at bounding box center [213, 27] width 15 height 6
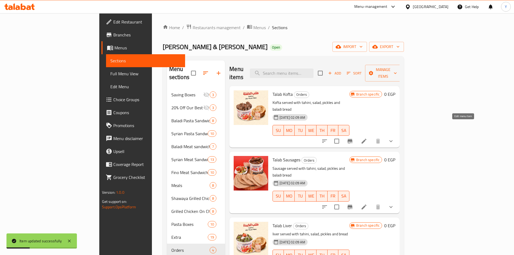
click at [367, 138] on icon at bounding box center [364, 141] width 6 height 6
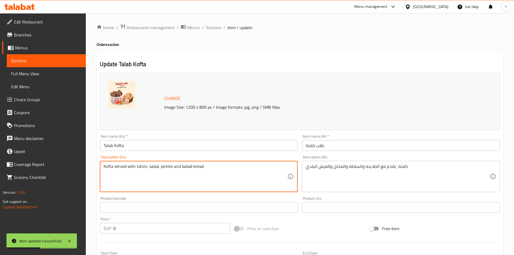
click at [186, 168] on textarea "Kofta served with tahini, salad, pickles and baladi bread" at bounding box center [196, 177] width 184 height 26
type textarea "Kofta served with tahini, salad, pickles and bread"
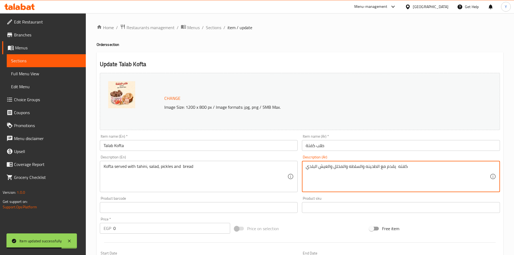
drag, startPoint x: 317, startPoint y: 165, endPoint x: 292, endPoint y: 165, distance: 24.3
type textarea "كفته يقدم مع الطحينه والسلطه والمخلل والعيش"
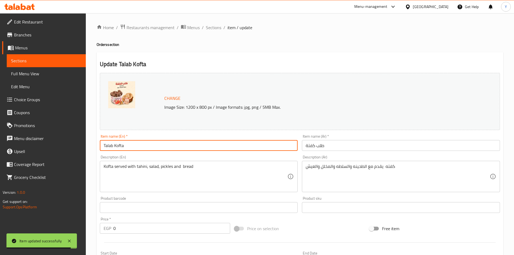
click at [216, 146] on input "Talab Kofta" at bounding box center [199, 145] width 198 height 11
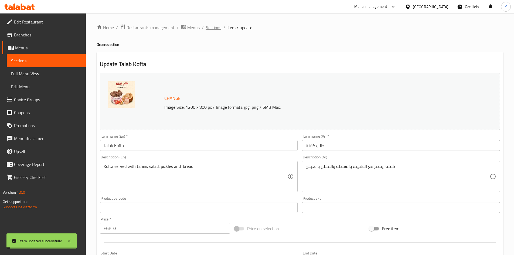
click at [215, 29] on span "Sections" at bounding box center [213, 27] width 15 height 6
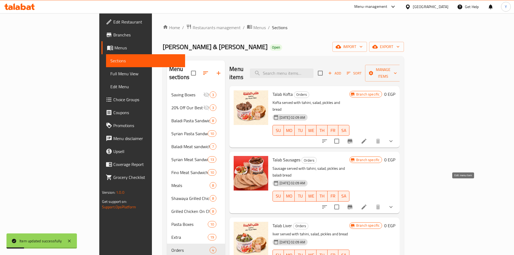
click at [367, 204] on icon at bounding box center [364, 207] width 6 height 6
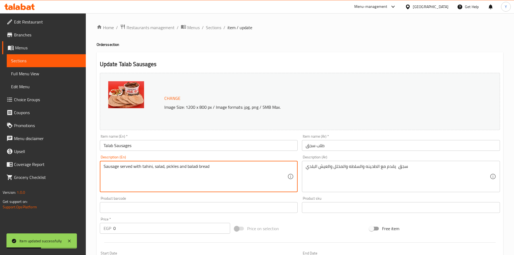
click at [194, 167] on textarea "Sausage served with tahini, salad, pickles and baladi bread" at bounding box center [196, 177] width 184 height 26
type textarea "Sausage served with tahini, salad, pickles and bread"
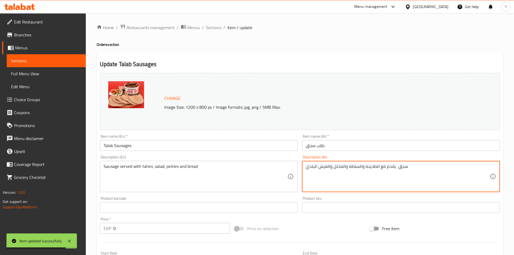
drag, startPoint x: 316, startPoint y: 167, endPoint x: 301, endPoint y: 171, distance: 15.9
type textarea "سجق يقدم مع الطحينه والسلطه والمخلل والعيش"
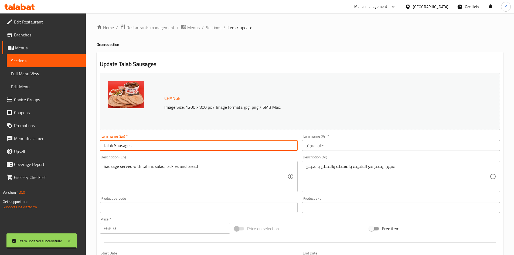
click at [254, 146] on input "Talab Sausages" at bounding box center [199, 145] width 198 height 11
click at [214, 33] on div "Home / Restaurants management / Menus / Sections / item / update Orders section…" at bounding box center [300, 223] width 406 height 398
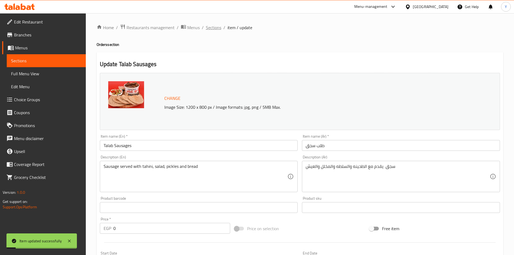
click at [214, 30] on span "Sections" at bounding box center [213, 27] width 15 height 6
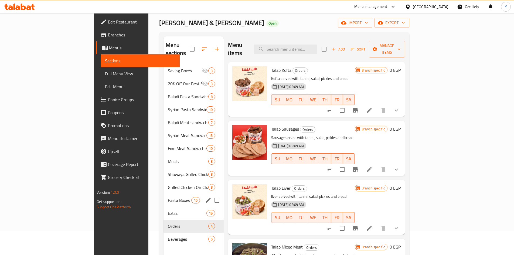
scroll to position [54, 0]
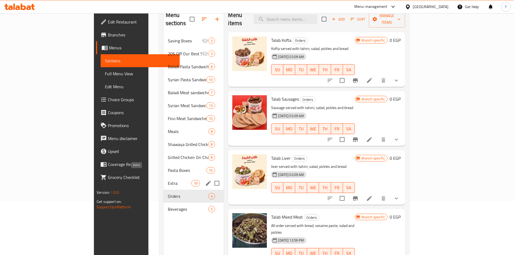
click at [168, 180] on span "Extra" at bounding box center [180, 183] width 24 height 6
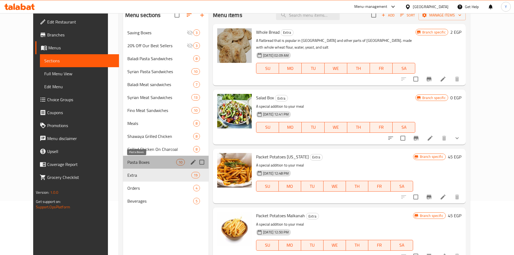
drag, startPoint x: 149, startPoint y: 161, endPoint x: 151, endPoint y: 157, distance: 3.9
click at [149, 161] on span "Pasta Boxes" at bounding box center [151, 162] width 49 height 6
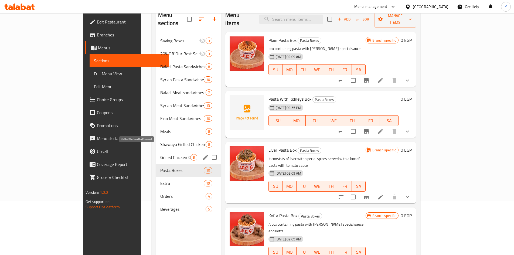
click at [160, 154] on span "Grilled Chicken On Charcoal" at bounding box center [175, 157] width 30 height 6
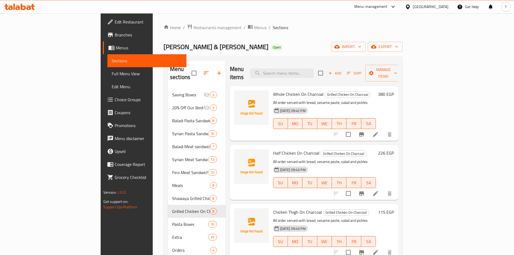
click at [329, 40] on div "Home / Restaurants management / Menus / Sections Abo Omar Grills & Macaroni Ope…" at bounding box center [282, 172] width 239 height 296
click at [402, 42] on div "import export" at bounding box center [366, 47] width 71 height 10
click at [402, 43] on button "export" at bounding box center [385, 47] width 35 height 10
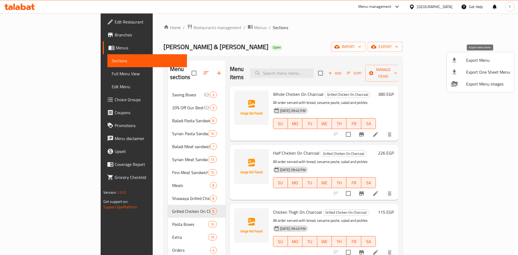
click at [470, 61] on span "Export Menu" at bounding box center [488, 60] width 44 height 6
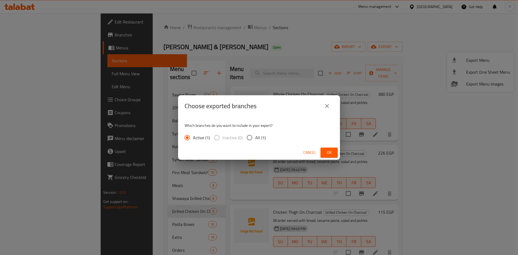
click at [251, 137] on input "All (1)" at bounding box center [249, 137] width 11 height 11
radio input "true"
click at [327, 152] on span "Ok" at bounding box center [329, 152] width 9 height 7
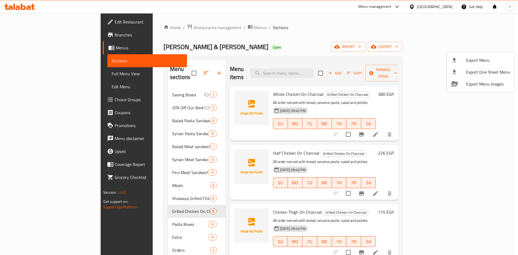
click at [441, 10] on div at bounding box center [259, 127] width 518 height 255
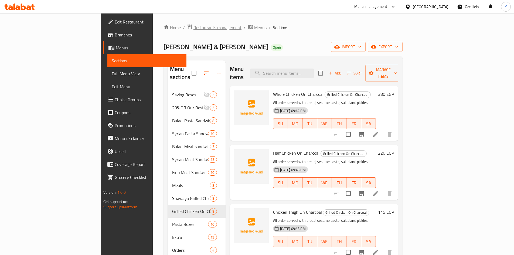
click at [193, 25] on span "Restaurants management" at bounding box center [217, 27] width 48 height 6
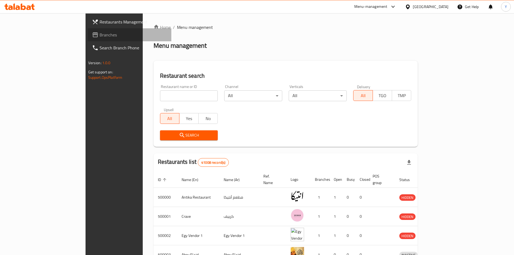
click at [100, 36] on span "Branches" at bounding box center [133, 35] width 67 height 6
